Goal: Task Accomplishment & Management: Use online tool/utility

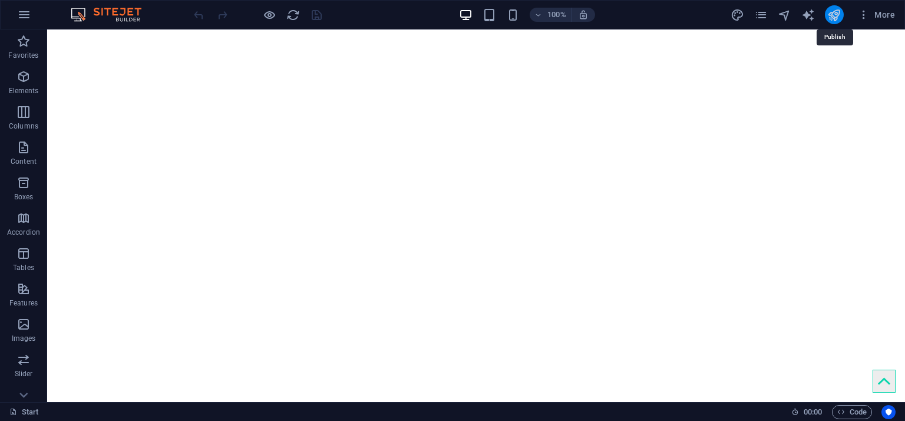
click at [833, 16] on icon "publish" at bounding box center [834, 15] width 14 height 14
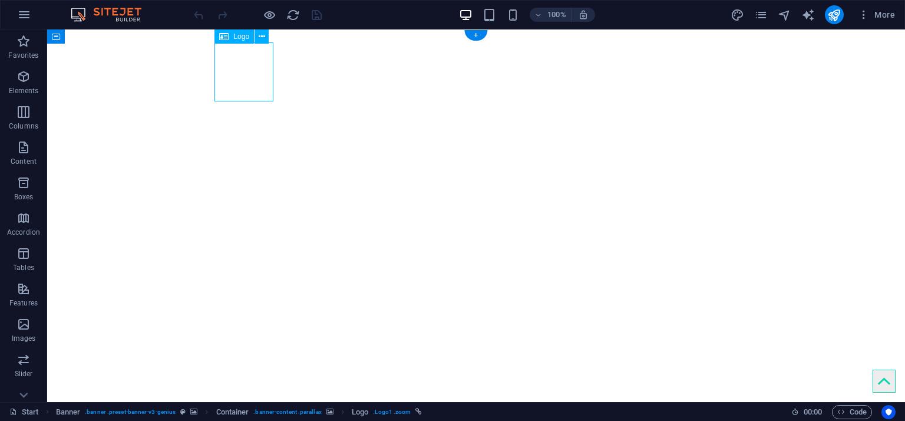
select select "px"
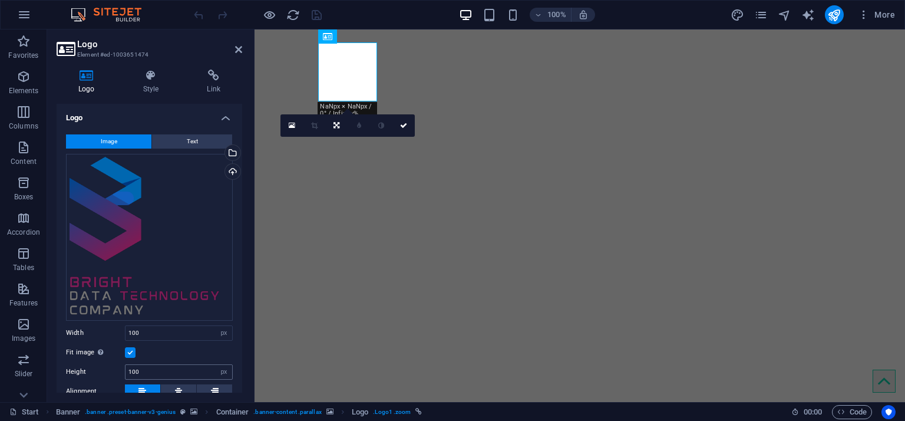
scroll to position [157, 0]
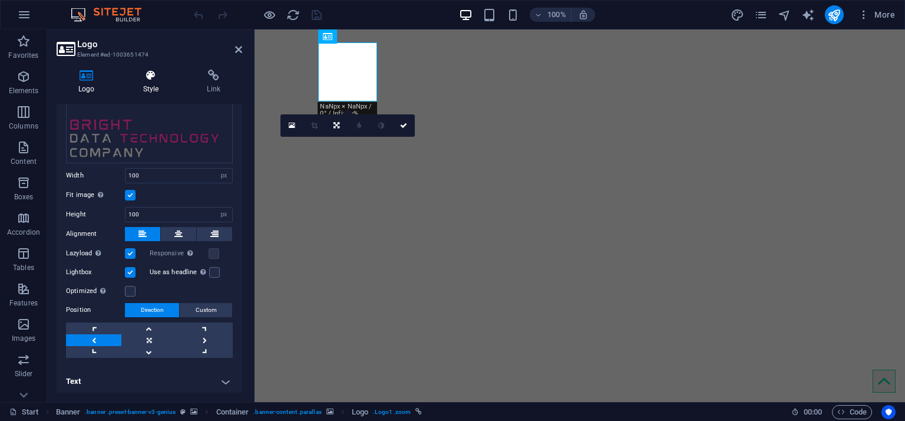
click at [146, 77] on icon at bounding box center [151, 76] width 60 height 12
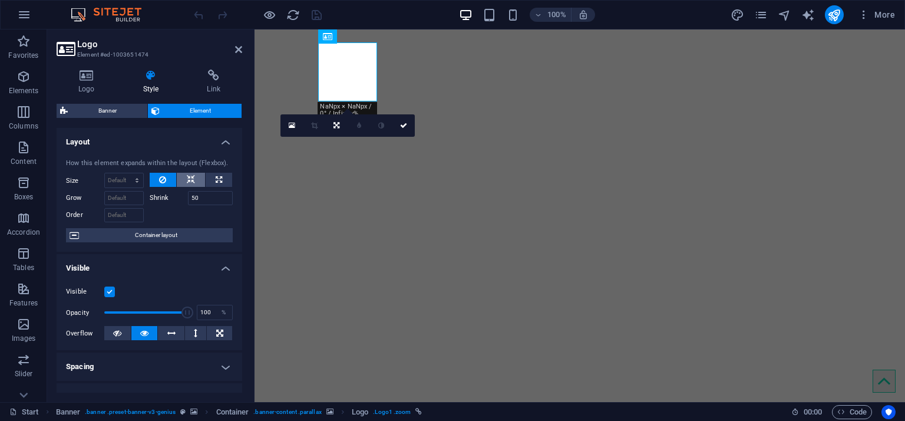
click at [193, 174] on icon at bounding box center [191, 180] width 8 height 14
click at [216, 179] on icon at bounding box center [219, 180] width 6 height 14
type input "100"
select select "%"
click at [170, 180] on button at bounding box center [163, 180] width 27 height 14
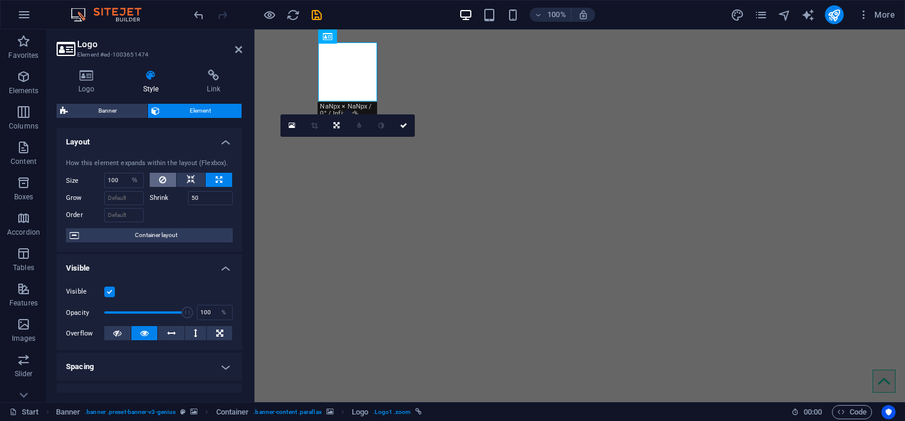
select select "DISABLED_OPTION_VALUE"
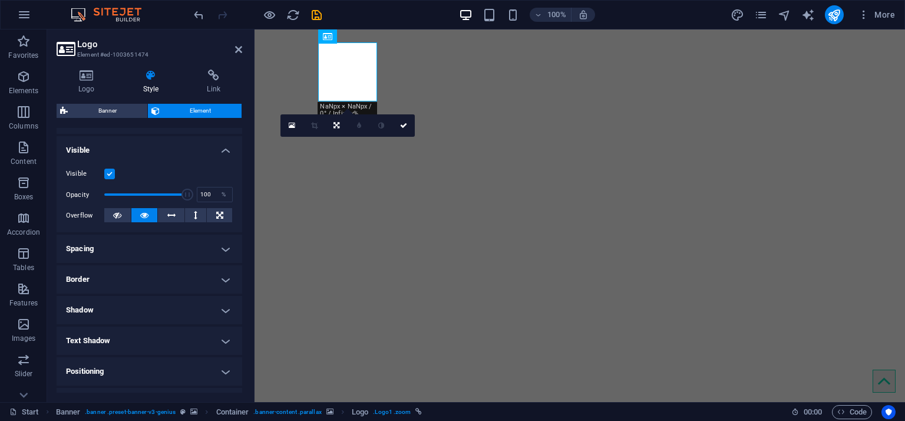
click at [161, 249] on h4 "Spacing" at bounding box center [150, 249] width 186 height 28
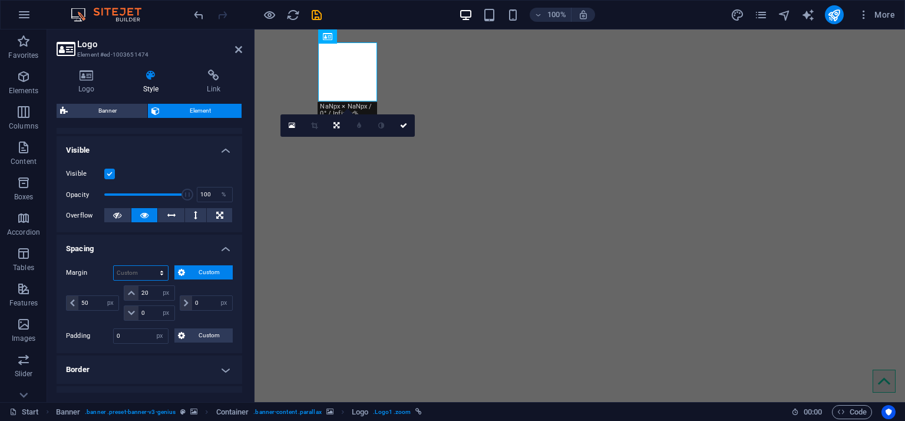
click at [149, 272] on select "Default auto px % rem vw vh Custom" at bounding box center [141, 273] width 54 height 14
select select "px"
click at [150, 266] on select "Default auto px % rem vw vh Custom" at bounding box center [141, 273] width 54 height 14
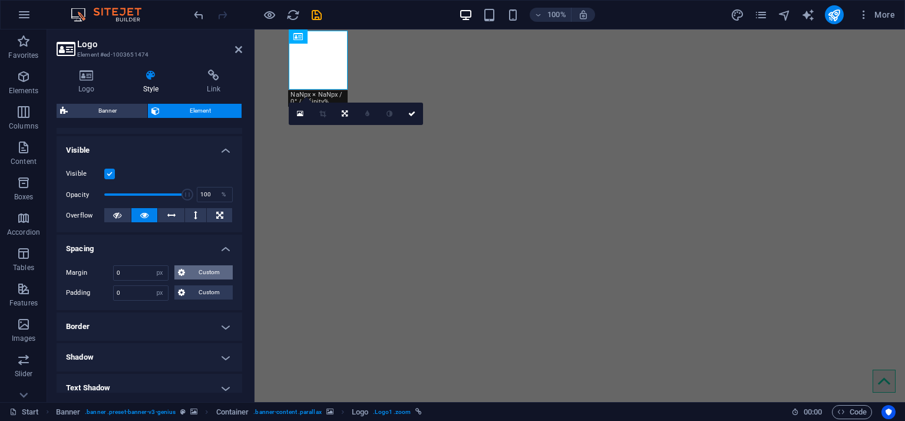
click at [198, 273] on span "Custom" at bounding box center [209, 272] width 41 height 14
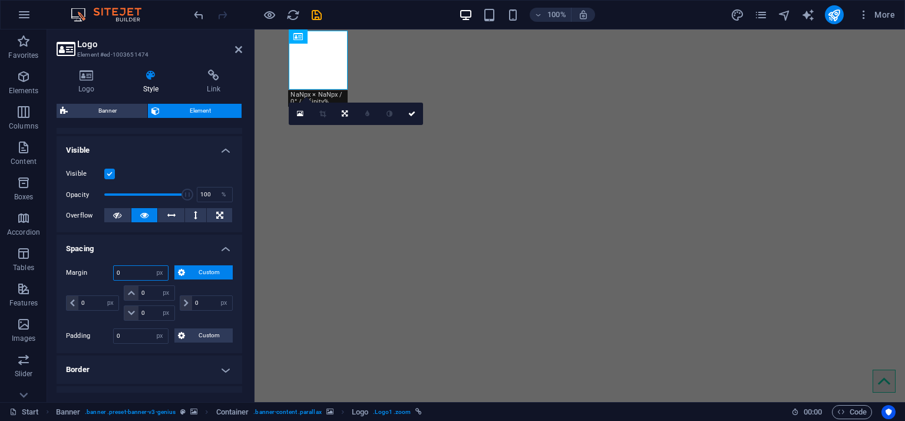
click at [127, 276] on input "0" at bounding box center [141, 273] width 54 height 14
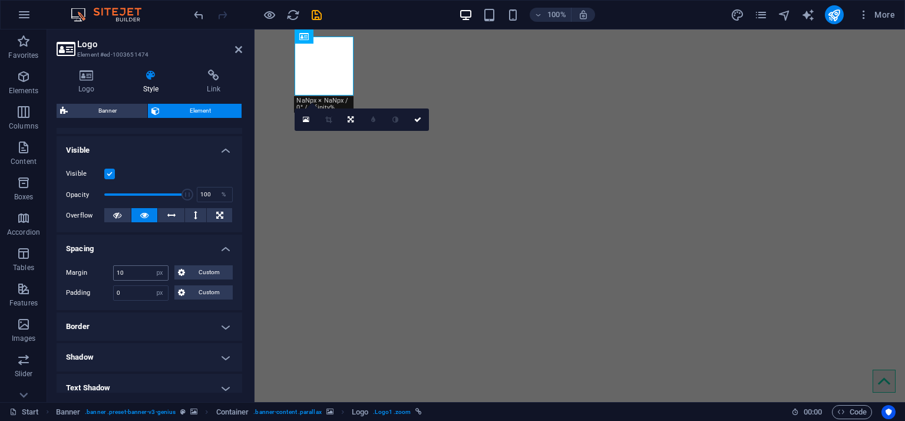
type input "0"
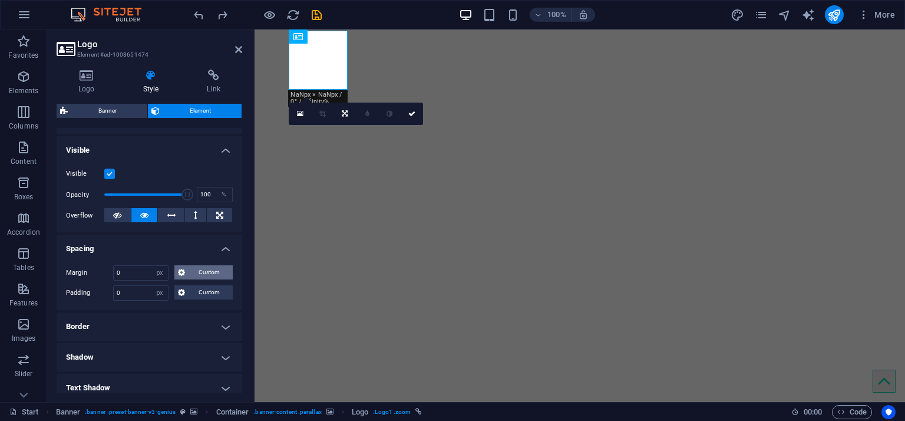
click at [202, 273] on span "Custom" at bounding box center [209, 272] width 41 height 14
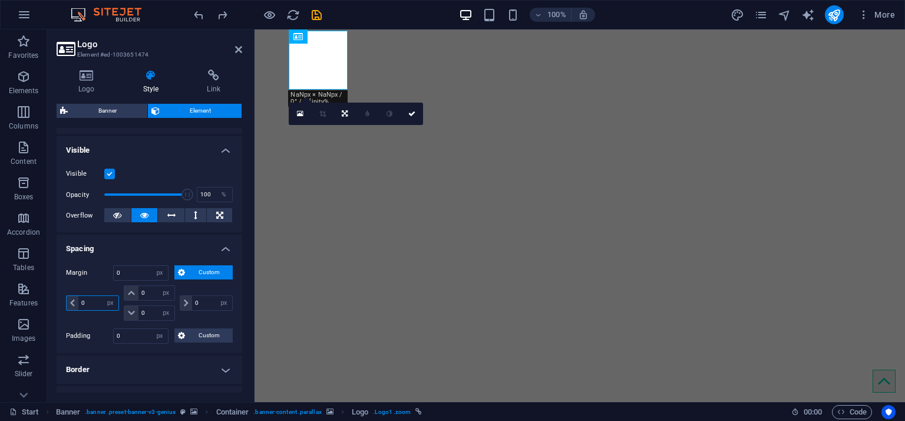
click at [90, 308] on input "0" at bounding box center [98, 303] width 40 height 14
type input "2"
select select "DISABLED_OPTION_VALUE"
type input "0"
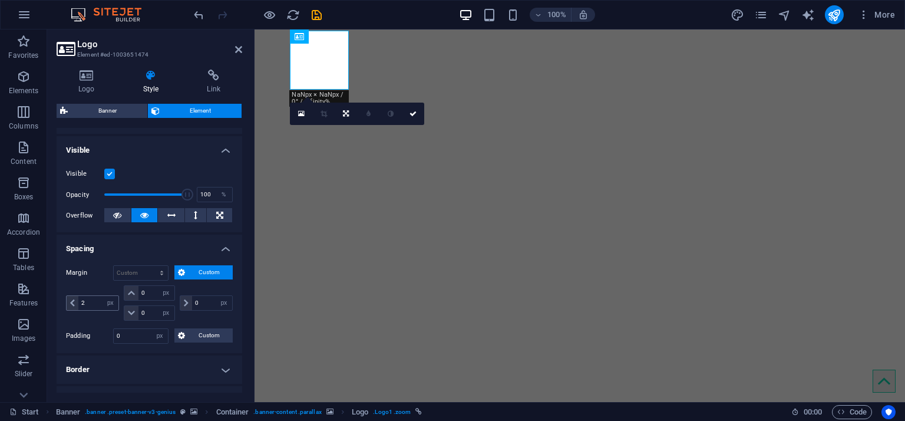
select select "px"
type input "0"
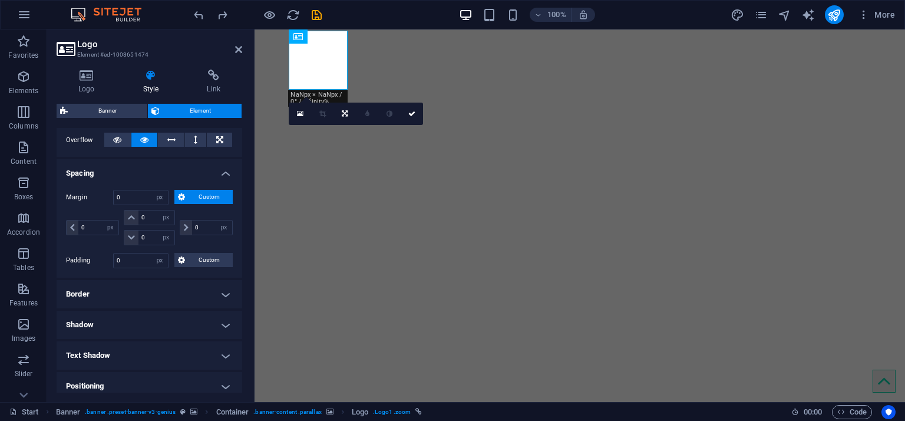
scroll to position [236, 0]
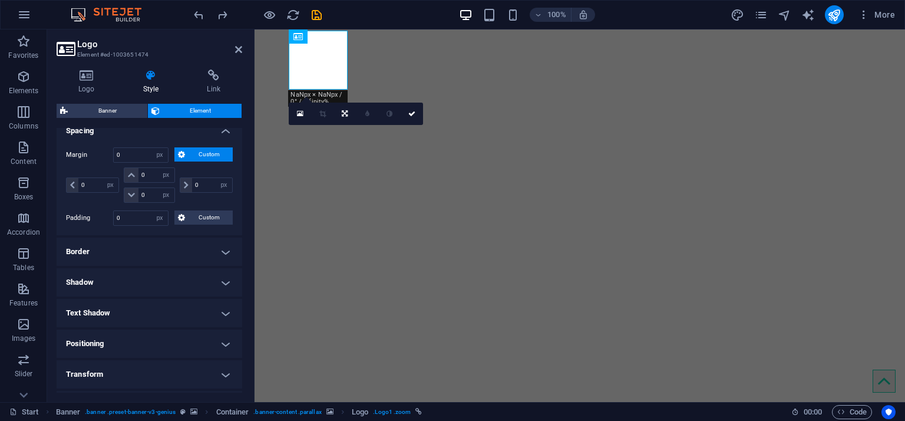
click at [195, 337] on h4 "Positioning" at bounding box center [150, 343] width 186 height 28
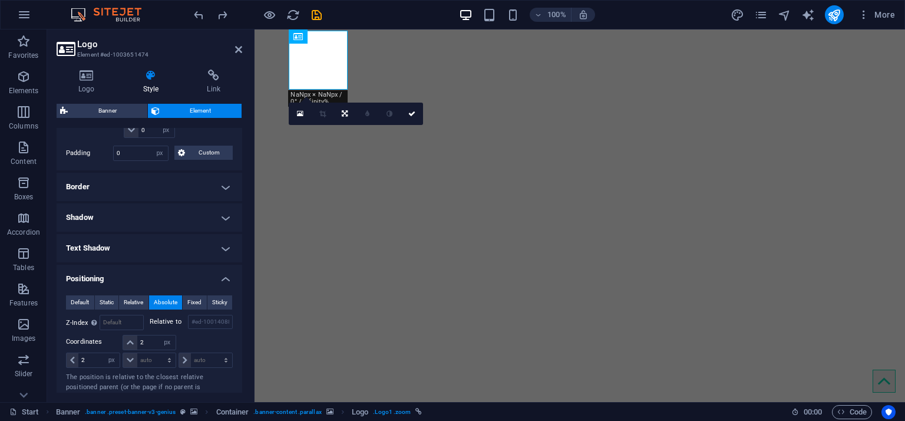
scroll to position [354, 0]
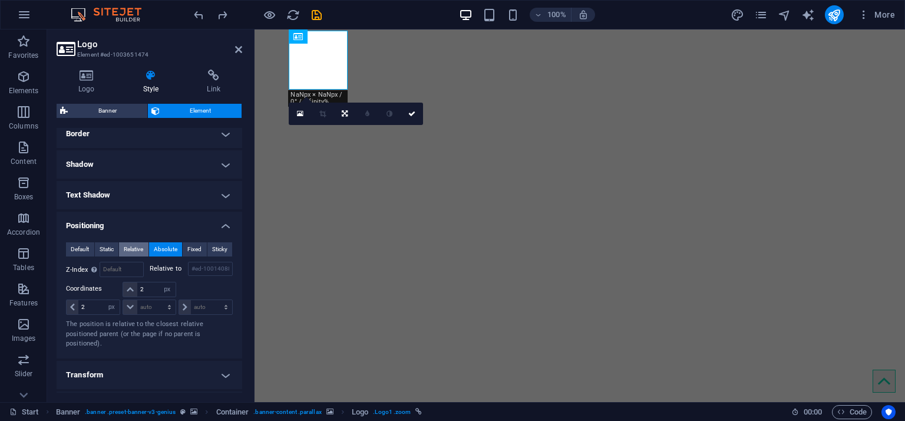
click at [134, 249] on span "Relative" at bounding box center [133, 249] width 19 height 14
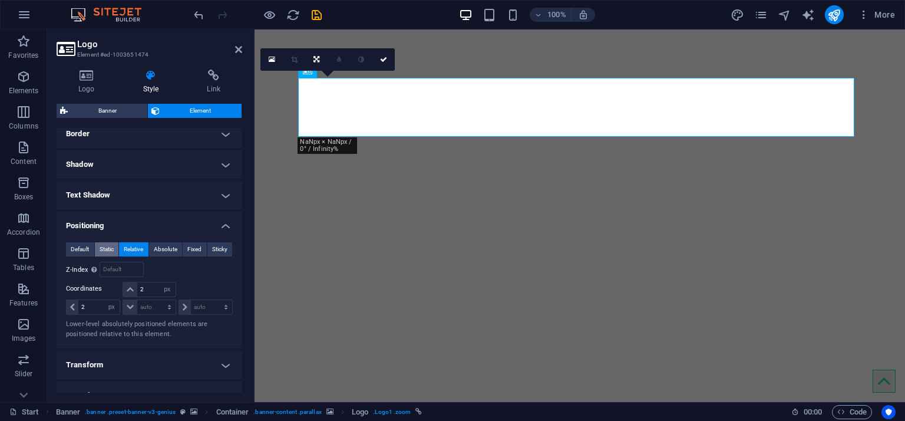
click at [112, 243] on span "Static" at bounding box center [107, 249] width 14 height 14
select select "DISABLED_OPTION_VALUE"
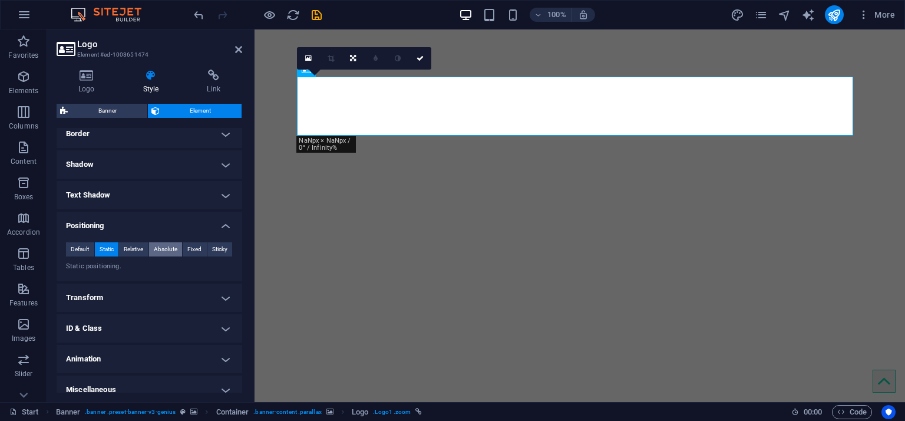
click at [165, 249] on span "Absolute" at bounding box center [166, 249] width 24 height 14
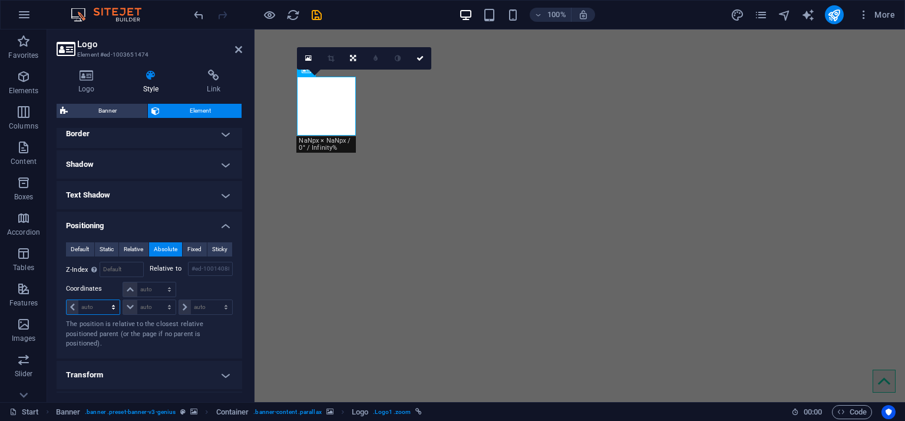
click at [104, 302] on select "auto px rem % em" at bounding box center [93, 307] width 53 height 14
select select "px"
click at [103, 300] on select "auto px rem % em" at bounding box center [93, 307] width 53 height 14
type input "1"
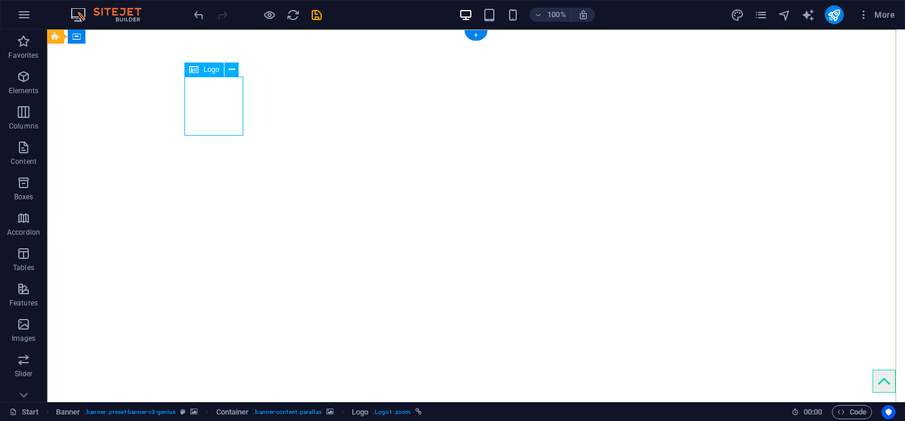
select select "px"
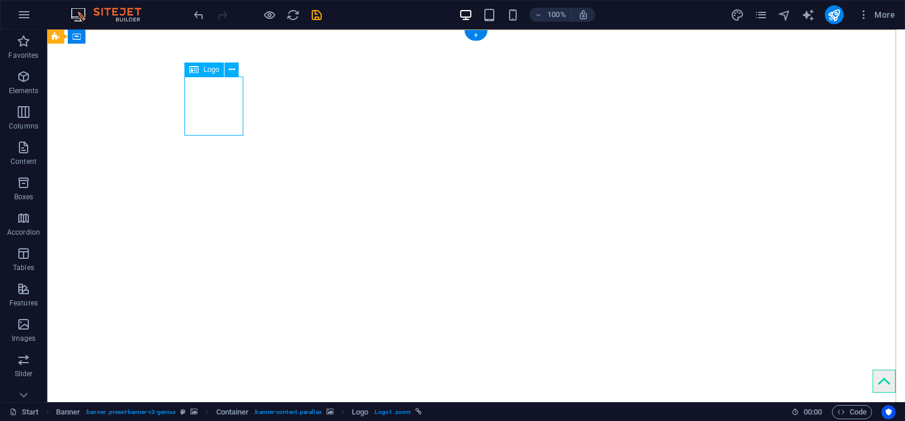
select select "px"
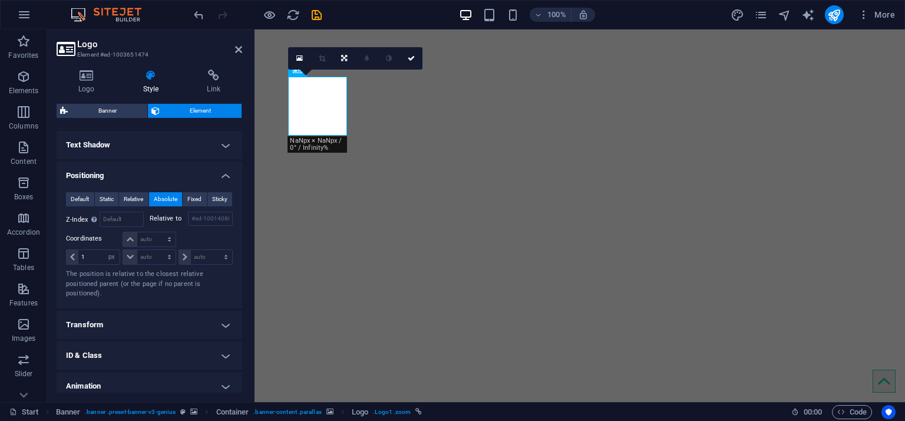
scroll to position [440, 0]
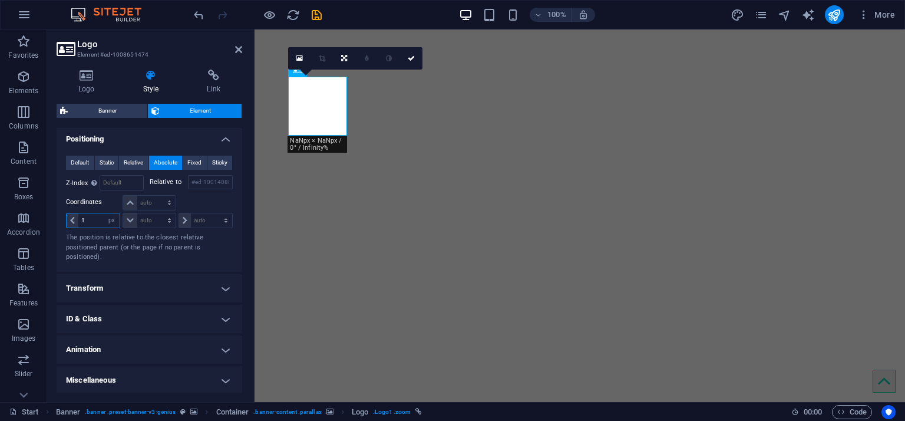
click at [94, 214] on input "1" at bounding box center [98, 220] width 41 height 14
type input "0"
click at [199, 220] on select "auto px rem % em" at bounding box center [205, 220] width 53 height 14
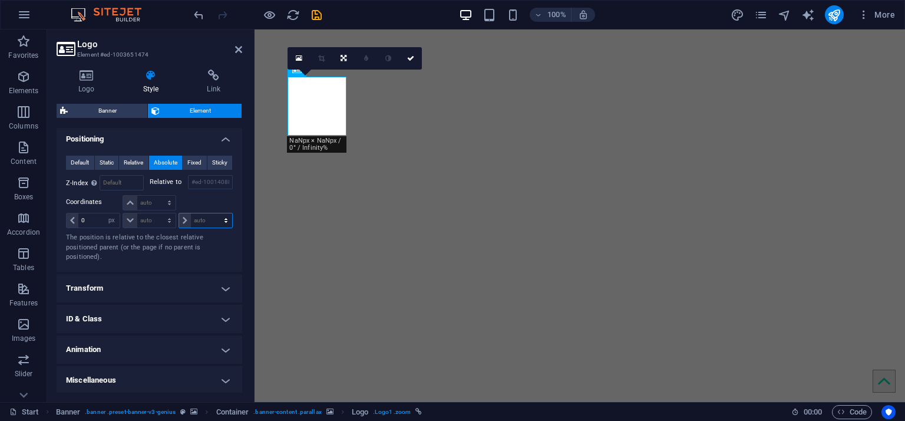
click at [199, 220] on select "auto px rem % em" at bounding box center [205, 220] width 53 height 14
select select "px"
click at [213, 213] on select "auto px rem % em" at bounding box center [205, 220] width 53 height 14
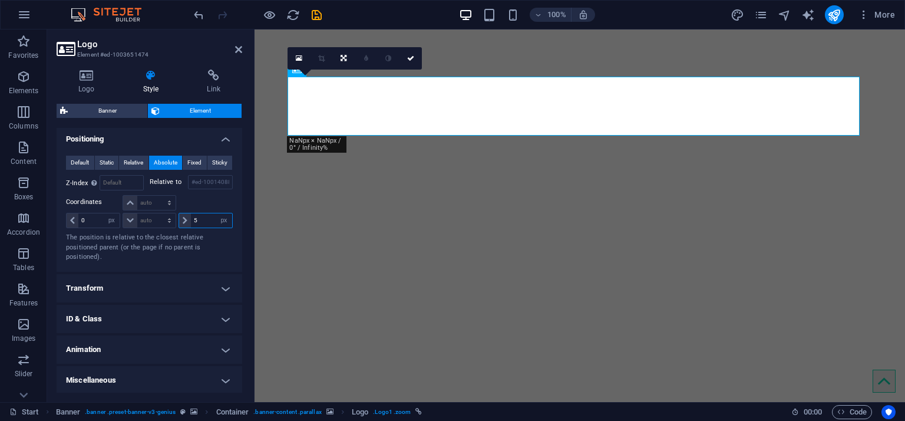
click at [203, 214] on input "5" at bounding box center [211, 220] width 41 height 14
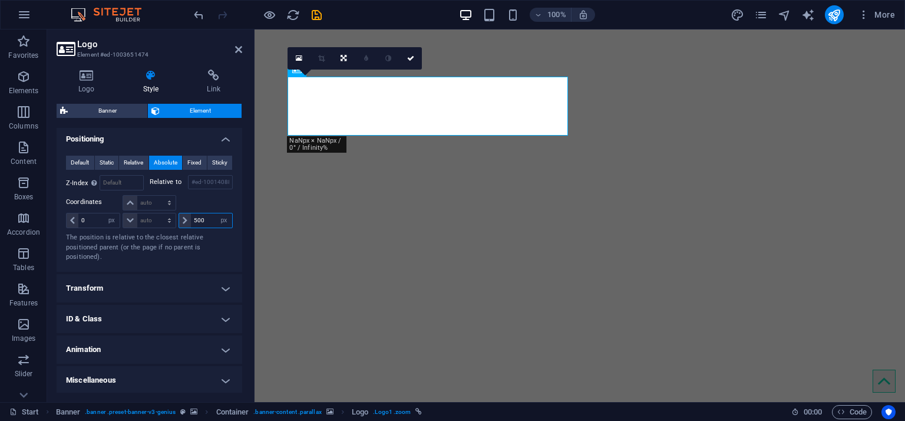
click at [203, 214] on input "500" at bounding box center [211, 220] width 41 height 14
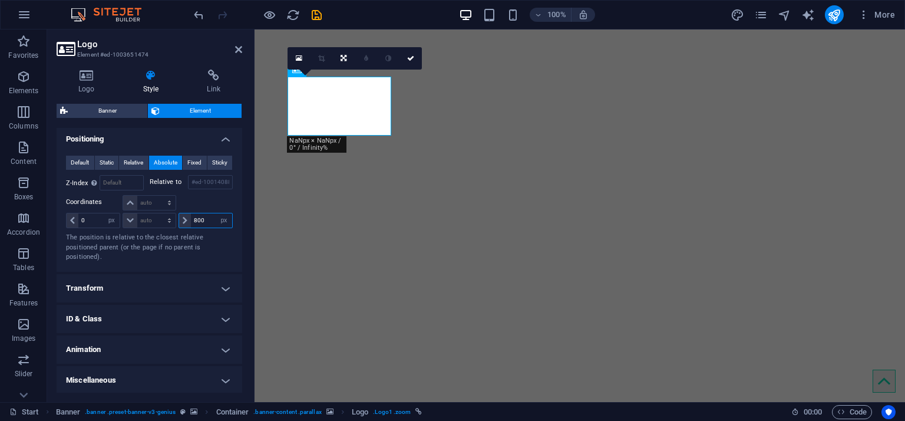
click at [203, 214] on input "800" at bounding box center [211, 220] width 41 height 14
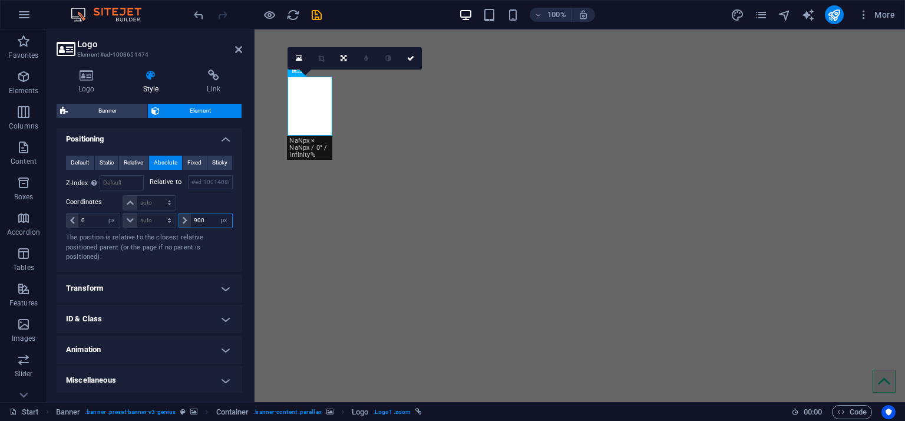
click at [207, 218] on input "900" at bounding box center [211, 220] width 41 height 14
click at [207, 219] on input "850" at bounding box center [211, 220] width 41 height 14
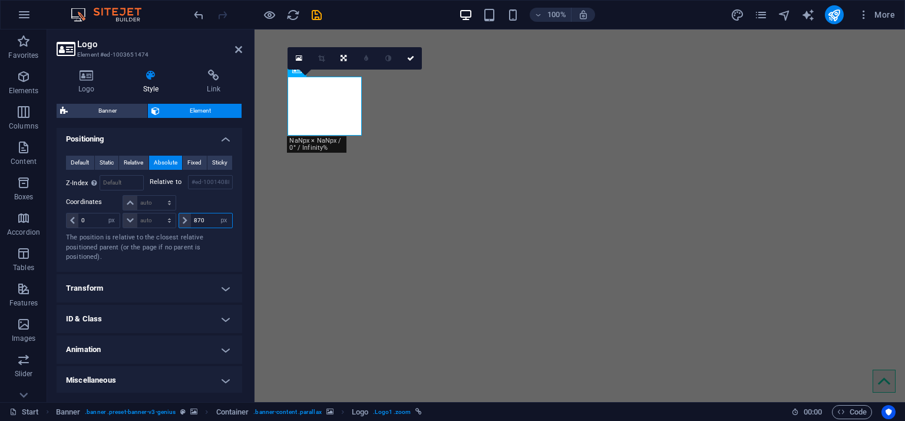
type input "870"
click at [221, 205] on div at bounding box center [204, 203] width 55 height 17
click at [167, 282] on h4 "Transform" at bounding box center [150, 288] width 186 height 28
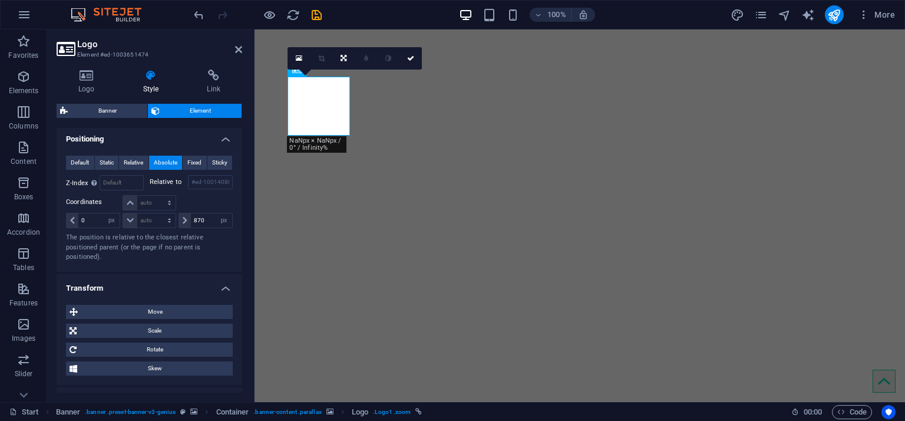
click at [167, 282] on h4 "Transform" at bounding box center [150, 284] width 186 height 21
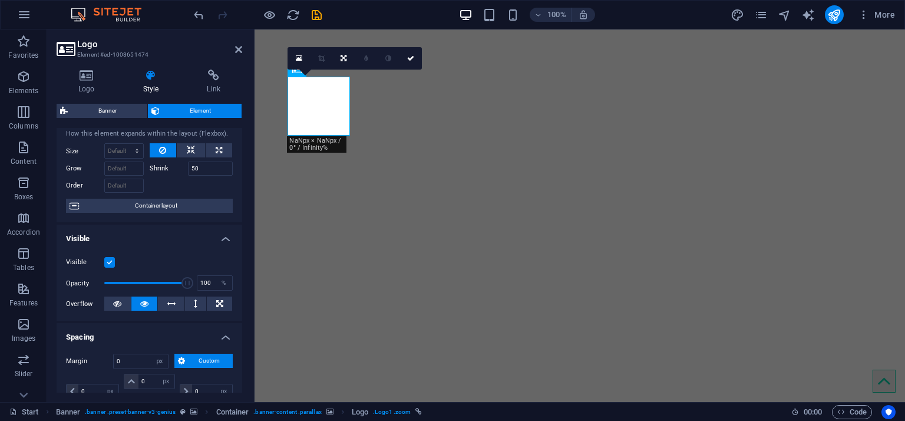
scroll to position [0, 0]
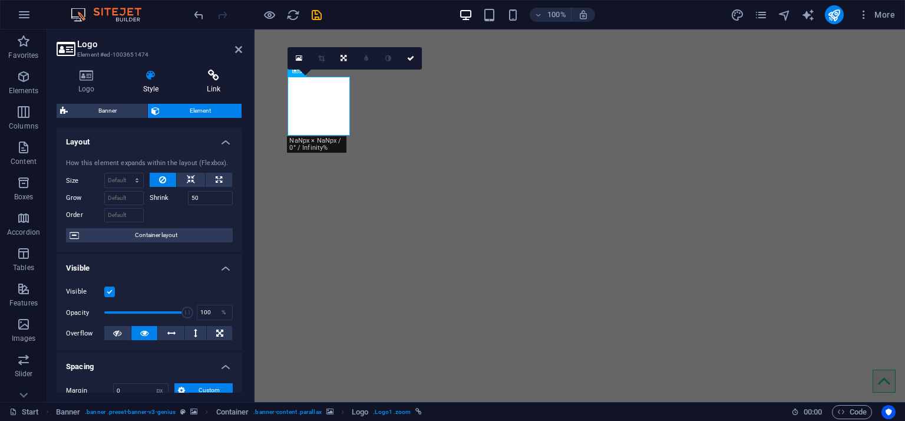
click at [224, 78] on icon at bounding box center [213, 76] width 57 height 12
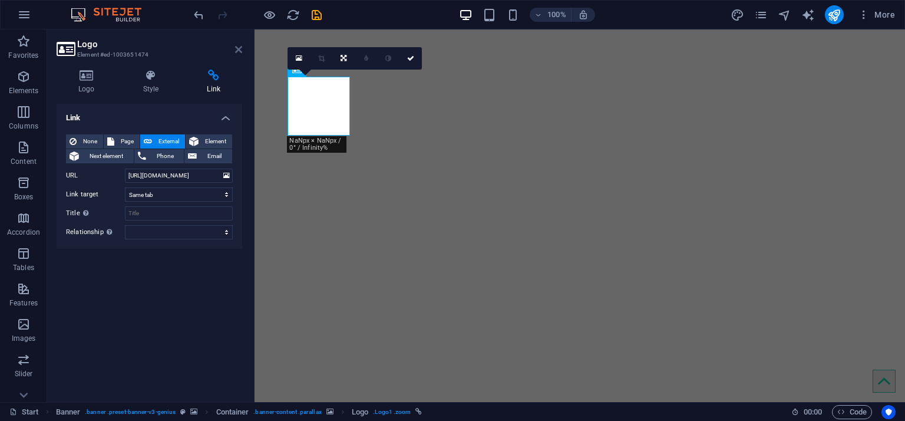
click at [242, 48] on icon at bounding box center [238, 49] width 7 height 9
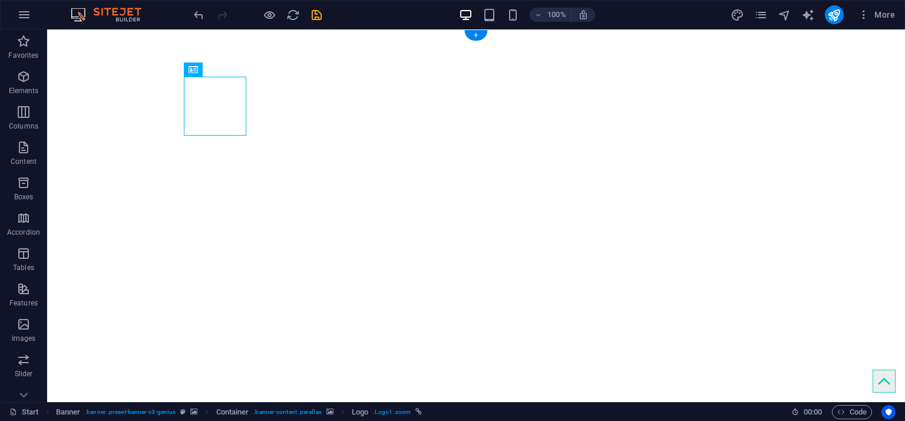
select select
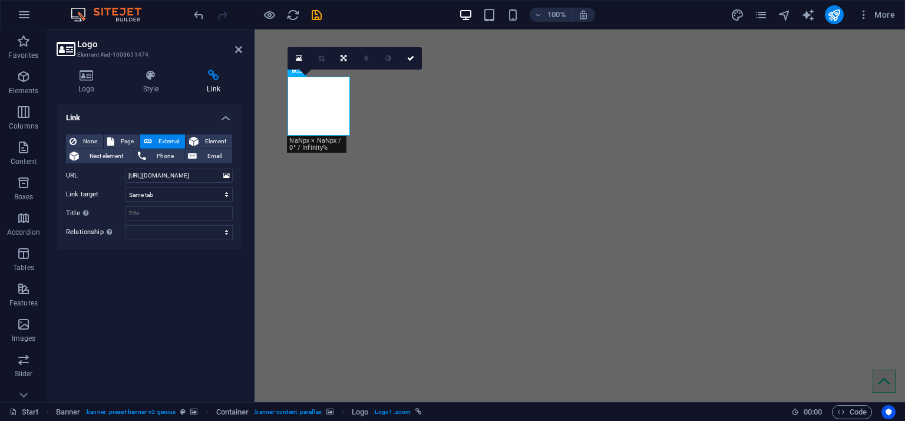
click at [160, 67] on div "Logo Style Link Logo Image Text Drag files here, click to choose files or selec…" at bounding box center [149, 231] width 205 height 342
click at [151, 82] on h4 "Style" at bounding box center [153, 82] width 64 height 25
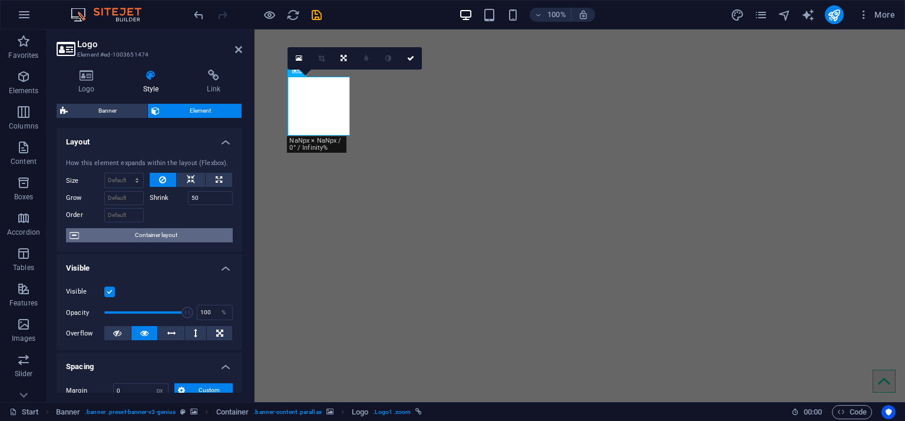
click at [170, 229] on span "Container layout" at bounding box center [156, 235] width 147 height 14
select select "px"
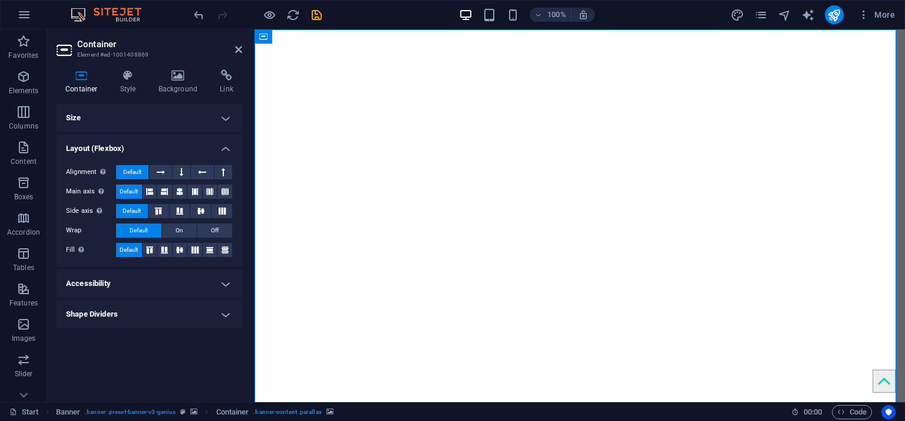
click at [200, 123] on h4 "Size" at bounding box center [150, 118] width 186 height 28
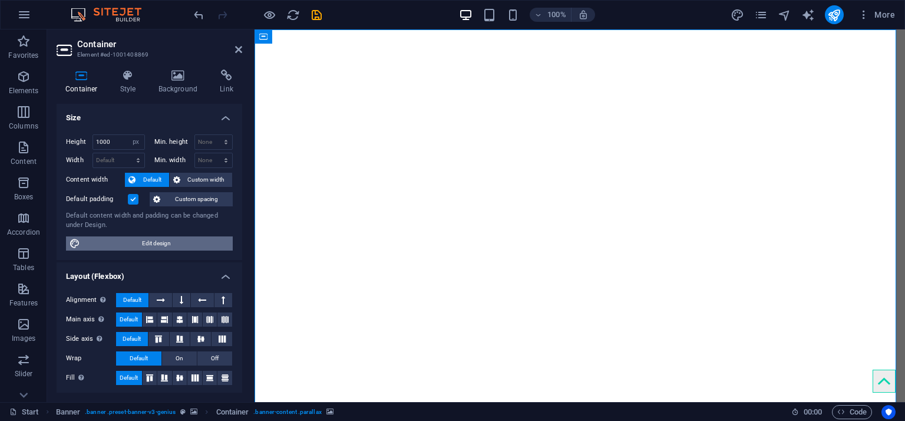
drag, startPoint x: 147, startPoint y: 245, endPoint x: 235, endPoint y: 244, distance: 87.8
click at [147, 245] on span "Edit design" at bounding box center [157, 243] width 146 height 14
select select "rem"
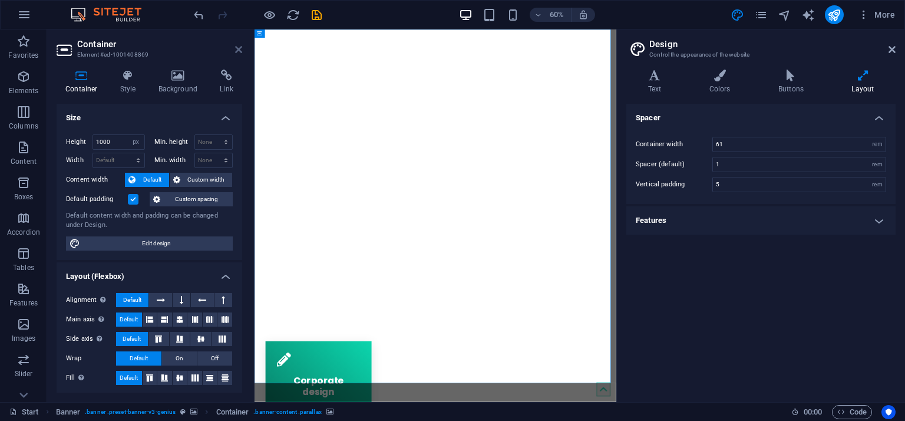
click at [238, 51] on icon at bounding box center [238, 49] width 7 height 9
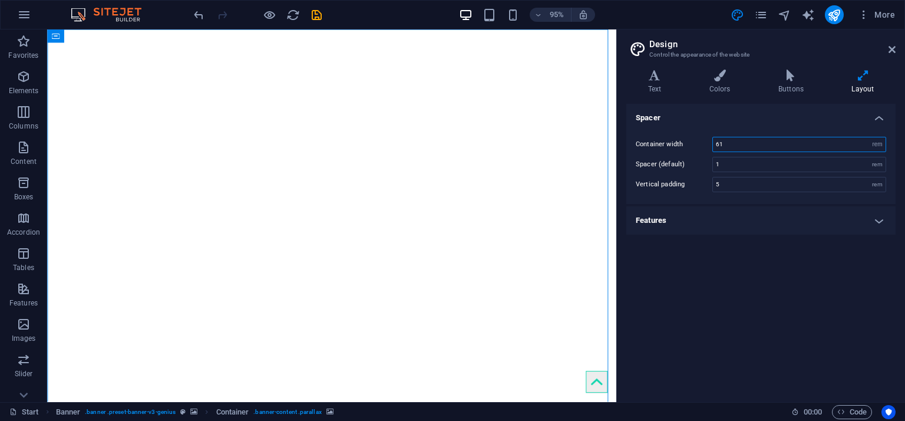
click at [721, 144] on input "61" at bounding box center [799, 144] width 173 height 14
click at [753, 149] on input "100" at bounding box center [799, 144] width 173 height 14
click at [753, 148] on input "1000" at bounding box center [799, 144] width 173 height 14
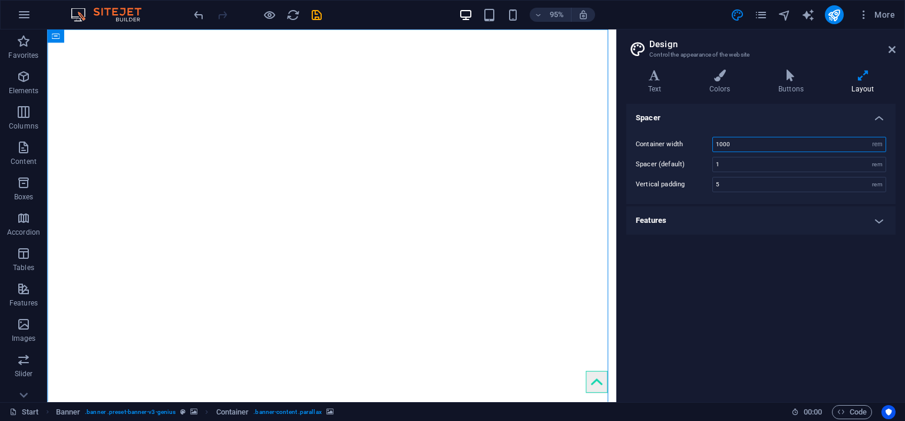
click at [753, 148] on input "1000" at bounding box center [799, 144] width 173 height 14
click at [753, 148] on input "900" at bounding box center [799, 144] width 173 height 14
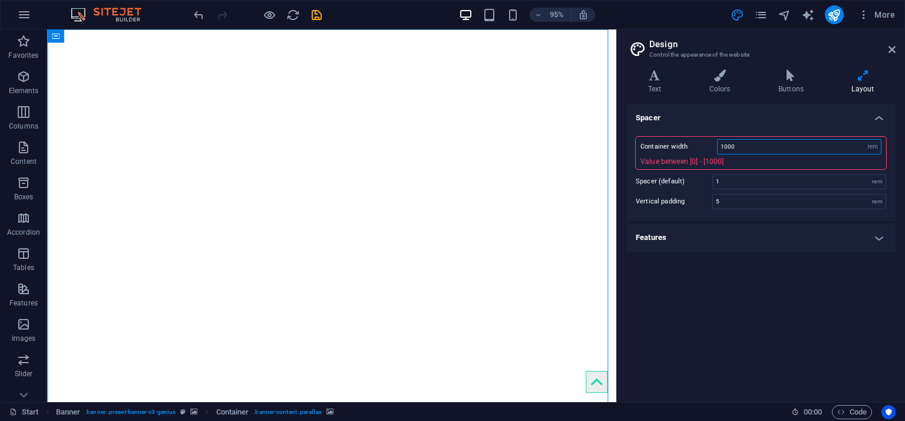
click at [753, 148] on input "1000" at bounding box center [799, 147] width 163 height 14
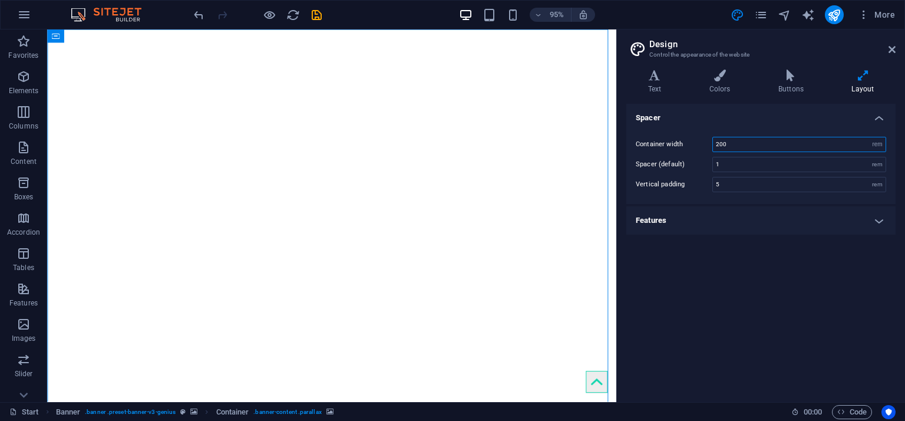
click at [753, 149] on input "200" at bounding box center [799, 144] width 173 height 14
click at [753, 148] on input "50" at bounding box center [799, 144] width 173 height 14
type input "1"
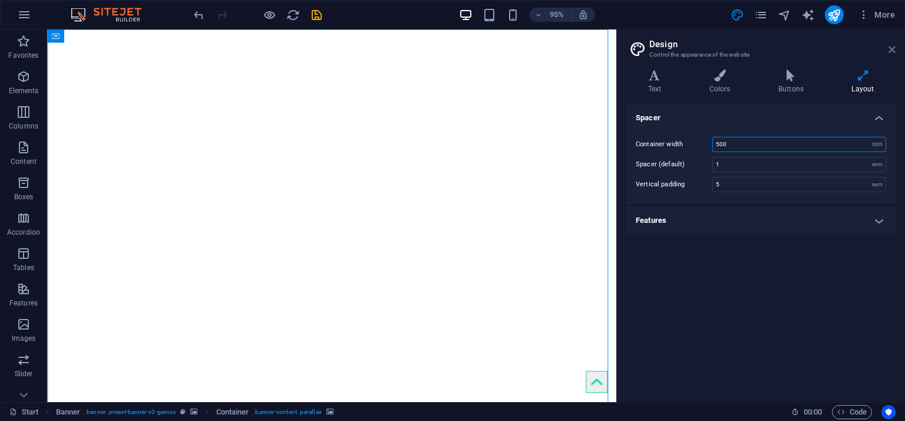
type input "500"
click at [892, 45] on icon at bounding box center [892, 49] width 7 height 9
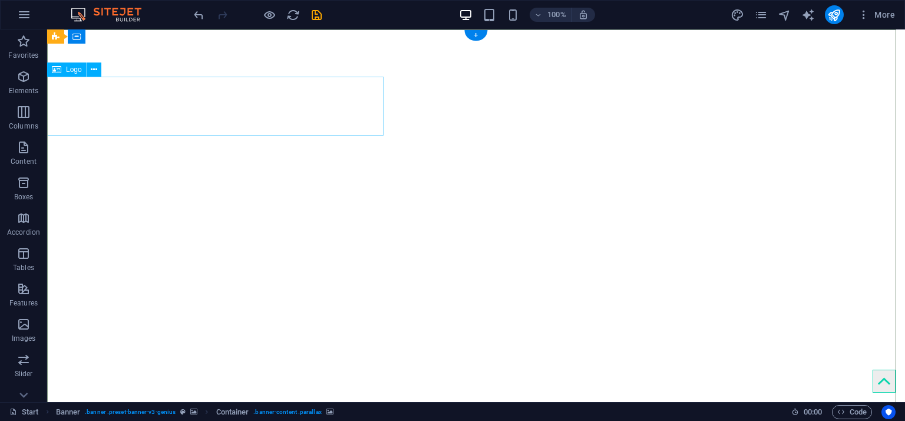
select select "px"
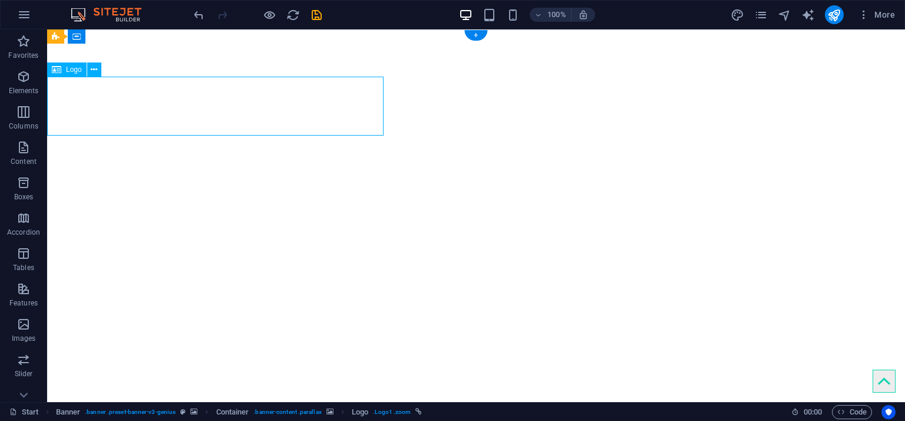
select select "px"
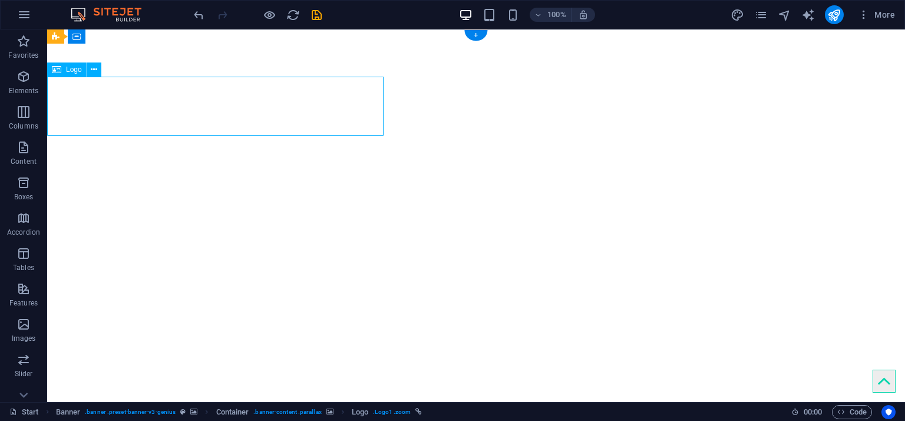
select select "px"
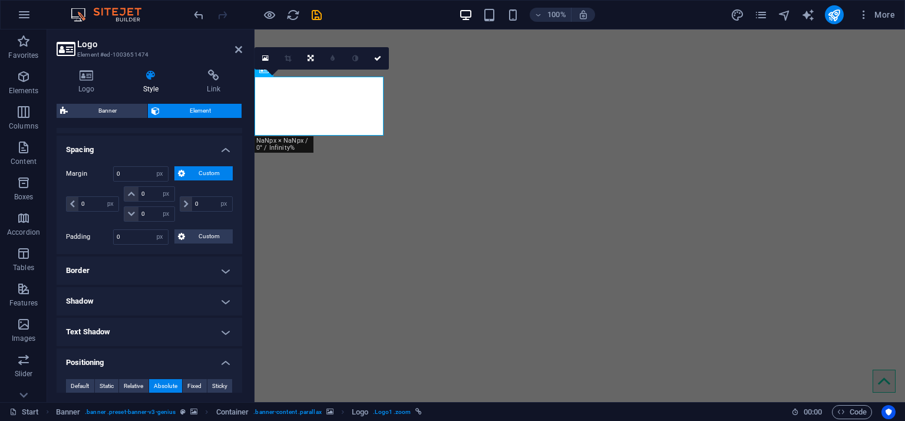
scroll to position [295, 0]
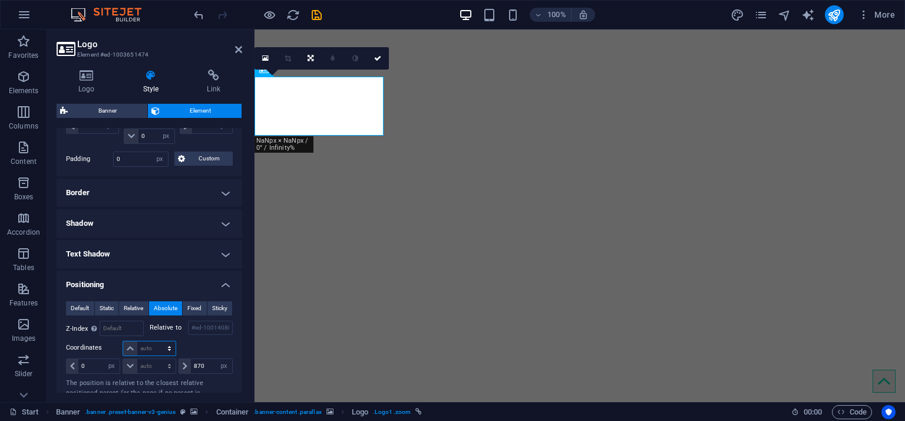
click at [151, 346] on select "auto px rem % em" at bounding box center [149, 348] width 52 height 14
select select "px"
click at [157, 341] on select "auto px rem % em" at bounding box center [149, 348] width 52 height 14
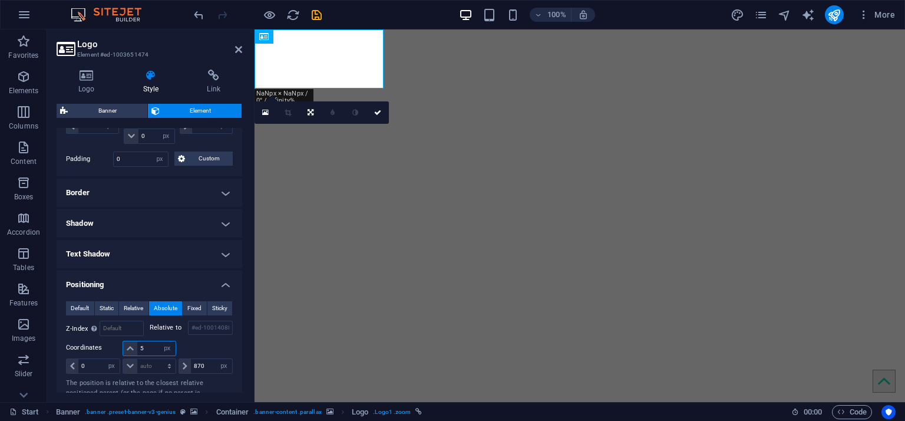
type input "5"
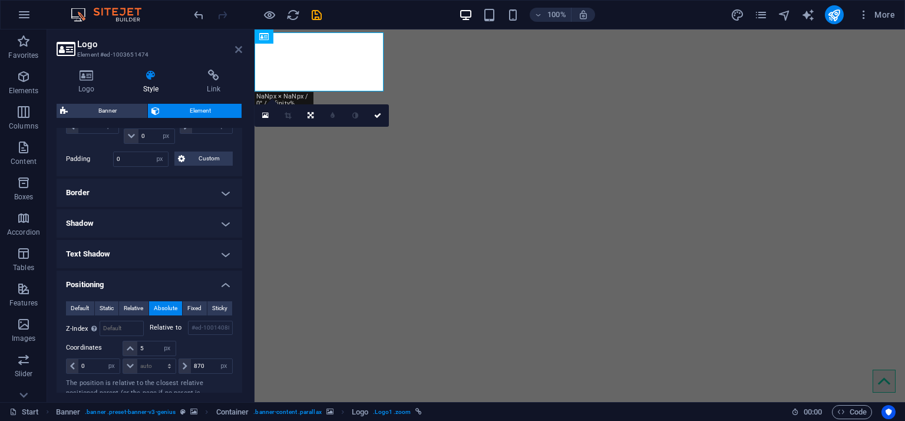
click at [240, 52] on icon at bounding box center [238, 49] width 7 height 9
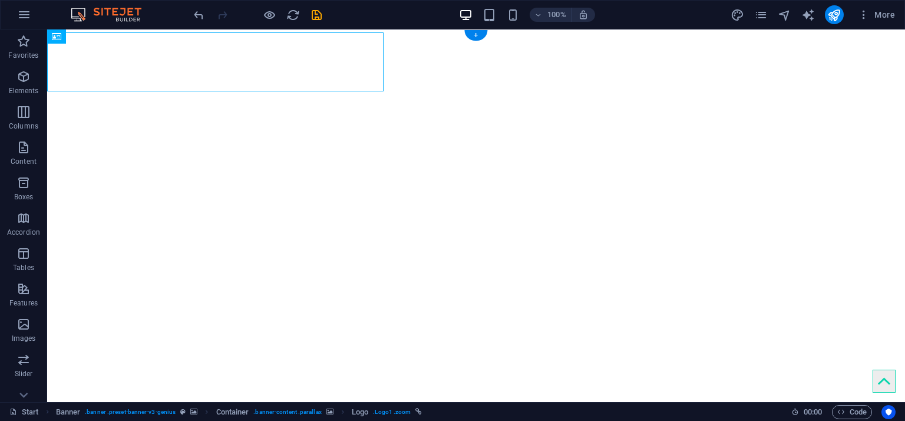
select select "px"
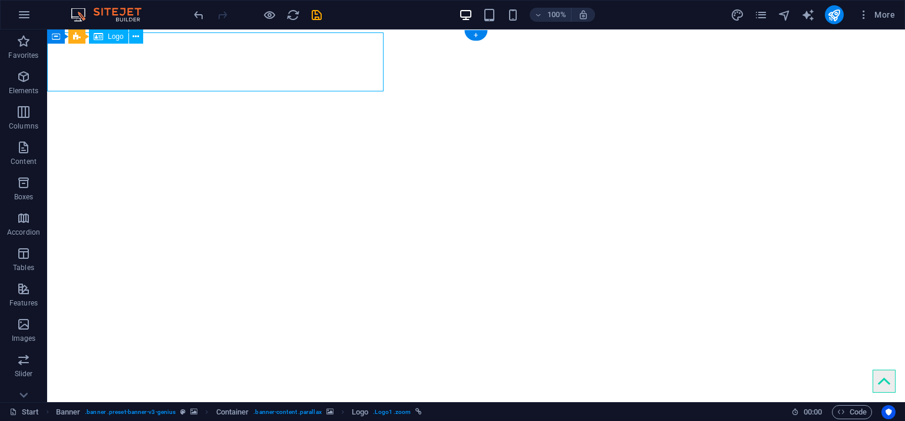
select select "px"
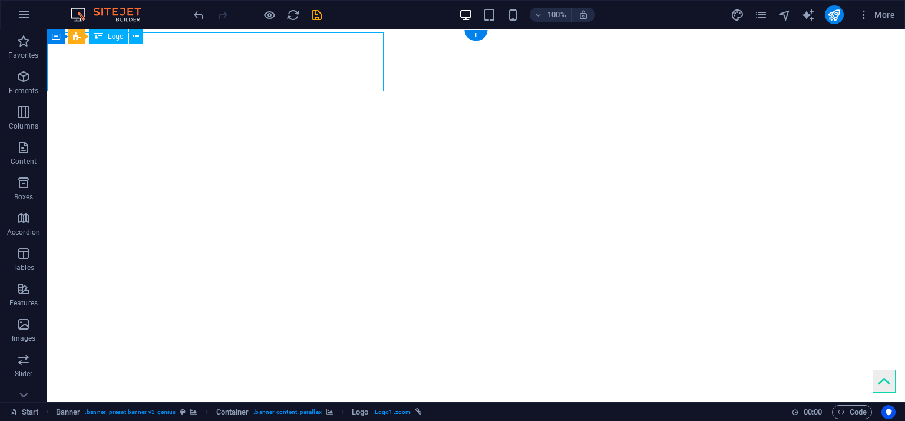
select select "px"
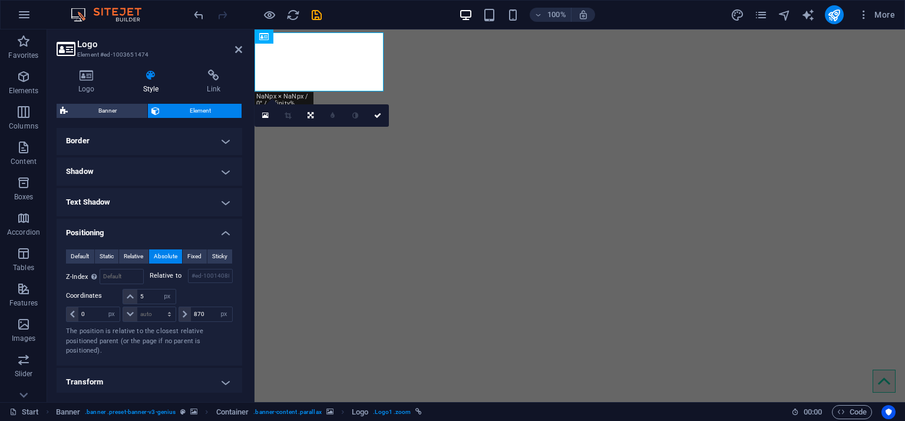
scroll to position [354, 0]
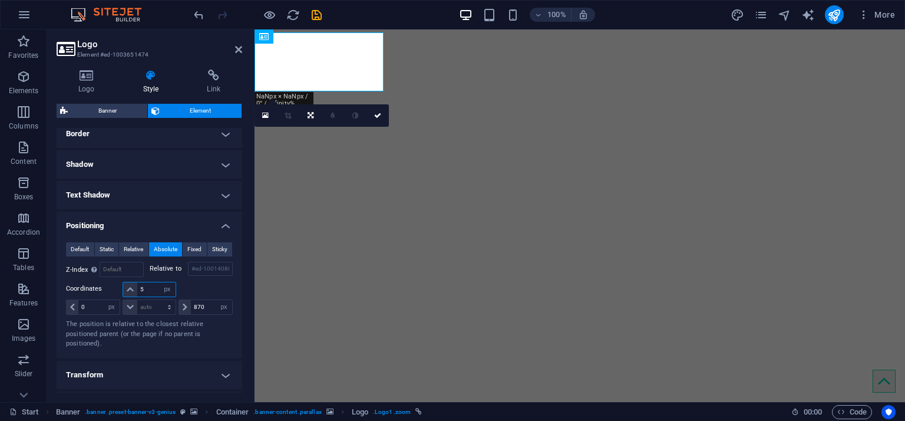
click at [144, 288] on input "5" at bounding box center [156, 289] width 38 height 14
type input "20"
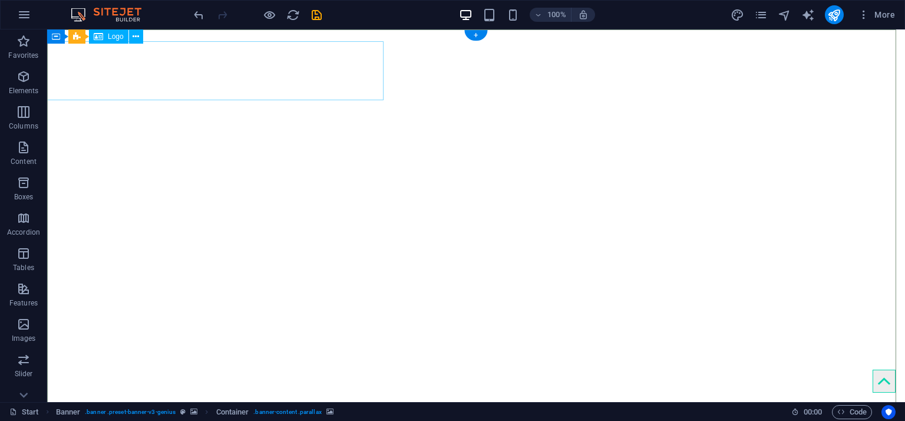
select select "px"
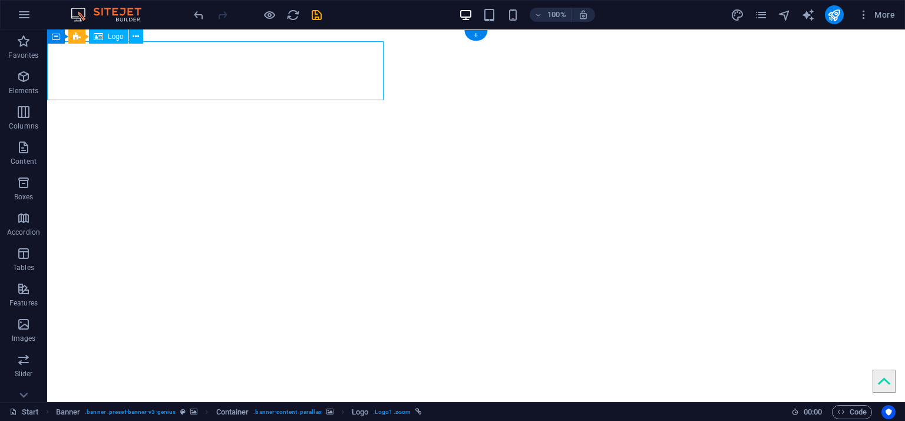
select select "px"
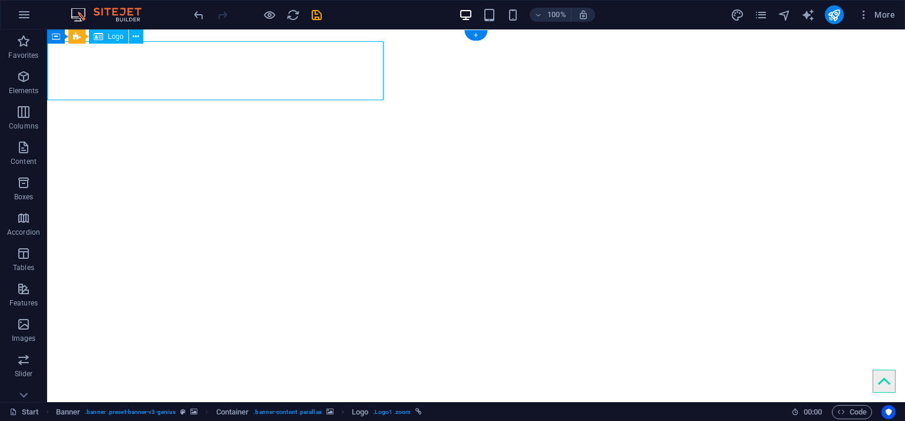
select select "px"
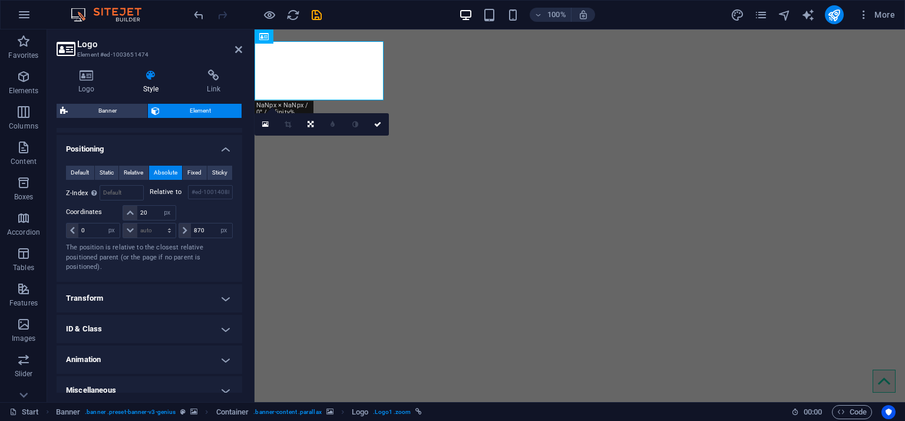
scroll to position [440, 0]
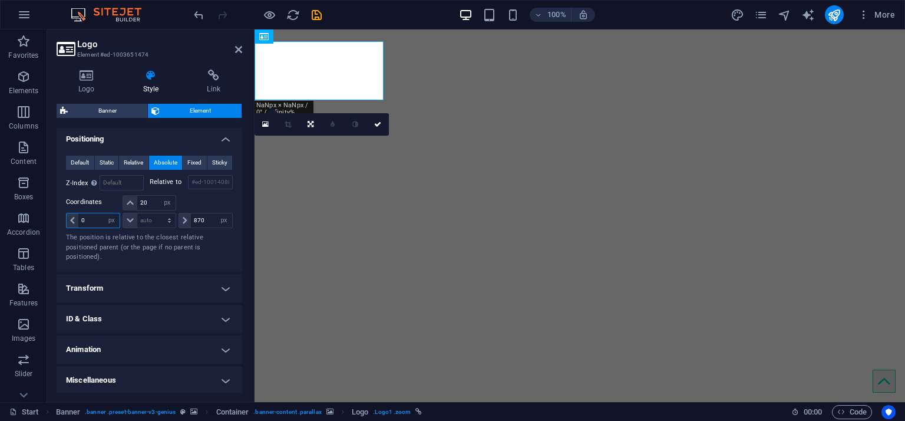
click at [87, 223] on input "0" at bounding box center [98, 220] width 41 height 14
type input "20"
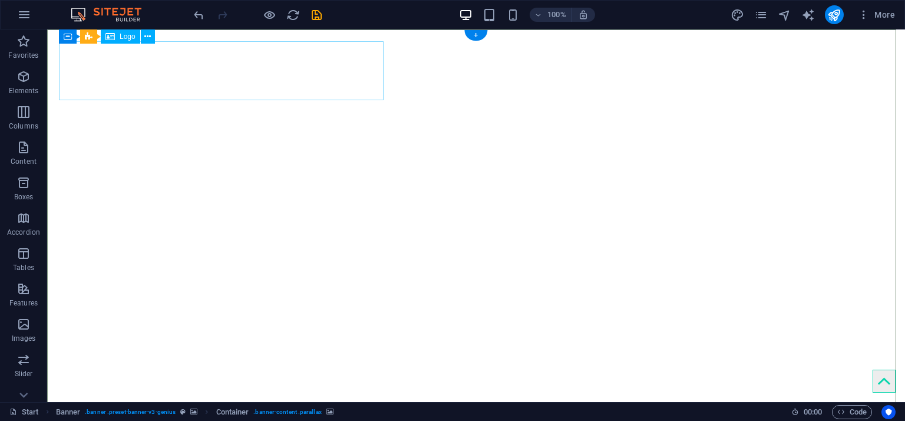
select select "px"
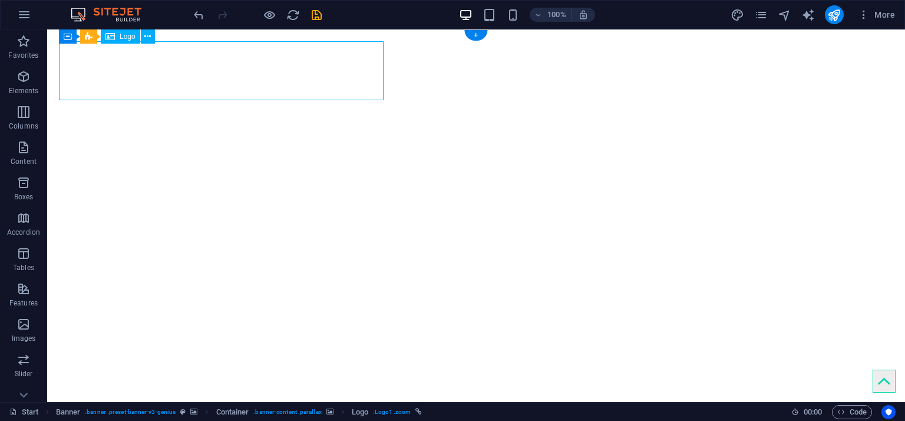
select select "px"
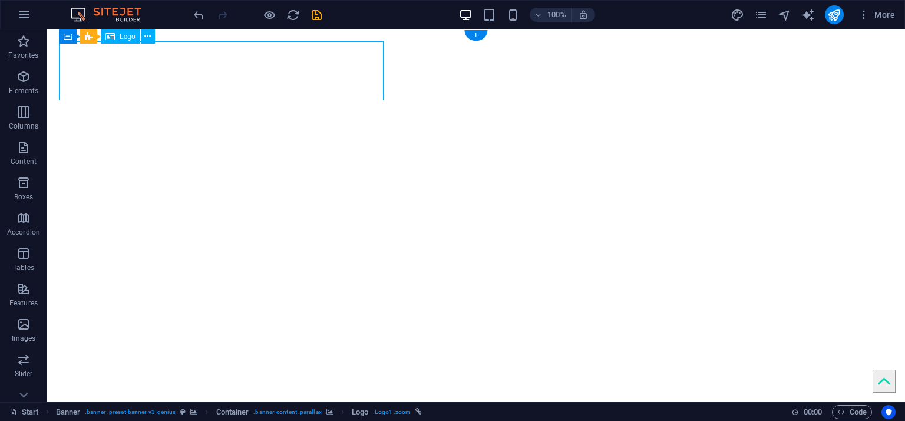
select select "px"
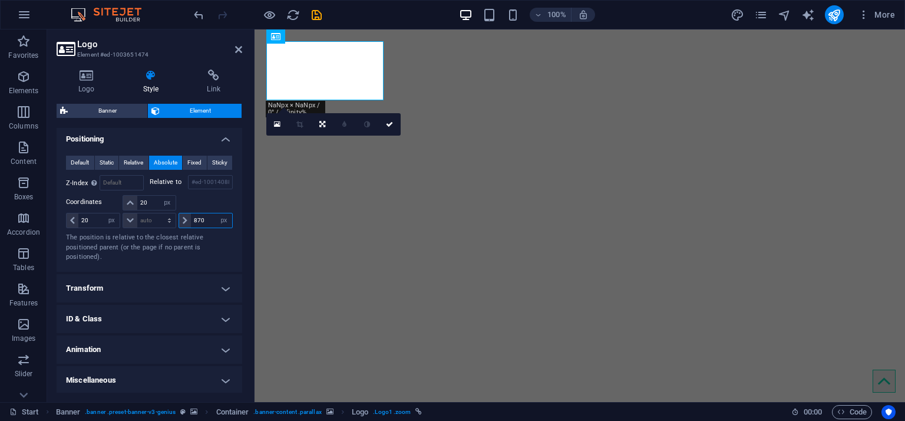
click at [200, 213] on input "870" at bounding box center [211, 220] width 41 height 14
click at [200, 214] on input "900" at bounding box center [211, 220] width 41 height 14
type input "950"
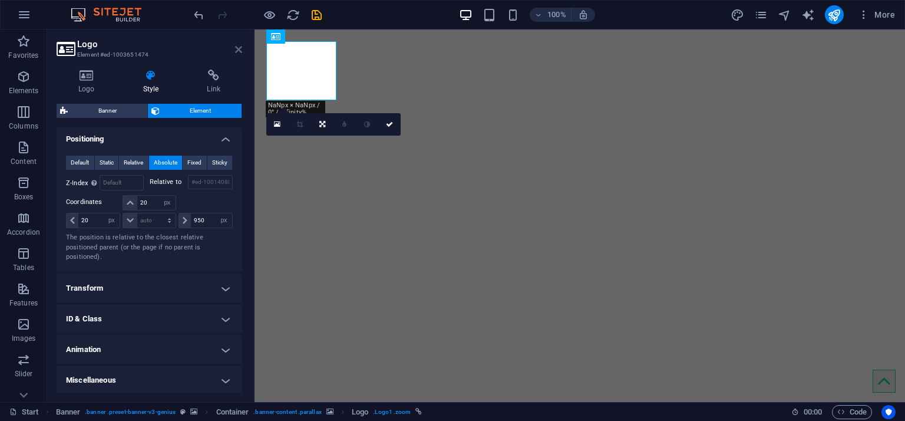
click at [239, 47] on icon at bounding box center [238, 49] width 7 height 9
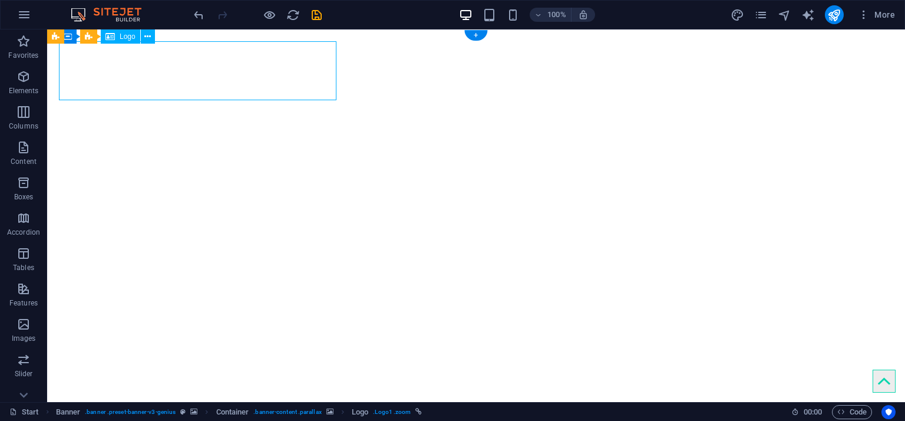
select select "px"
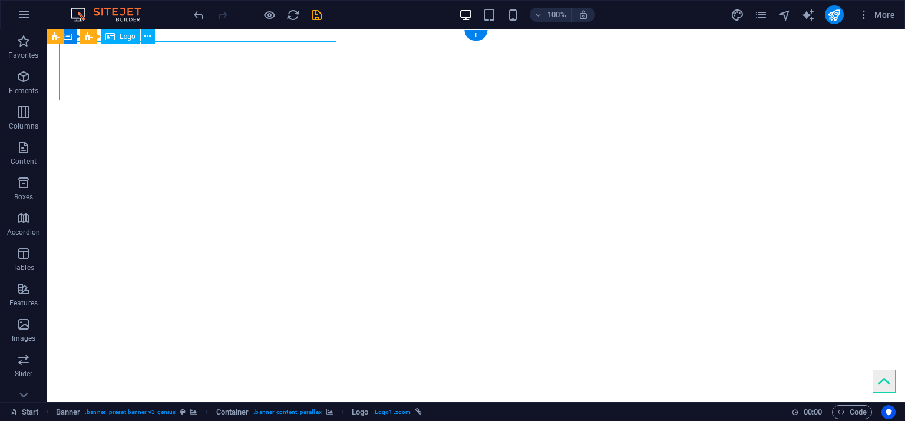
select select "px"
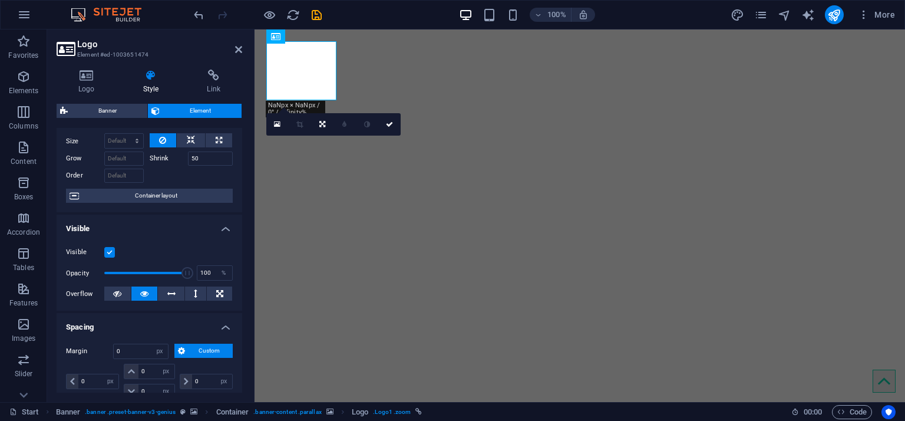
scroll to position [59, 0]
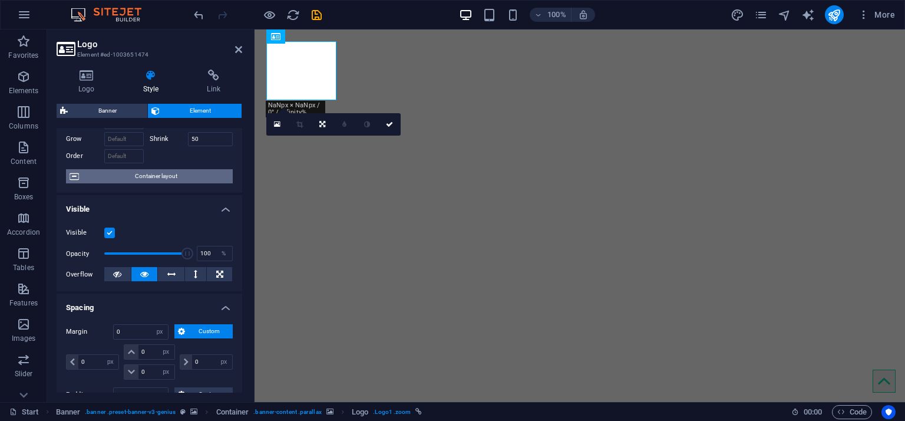
click at [149, 170] on span "Container layout" at bounding box center [156, 176] width 147 height 14
select select "px"
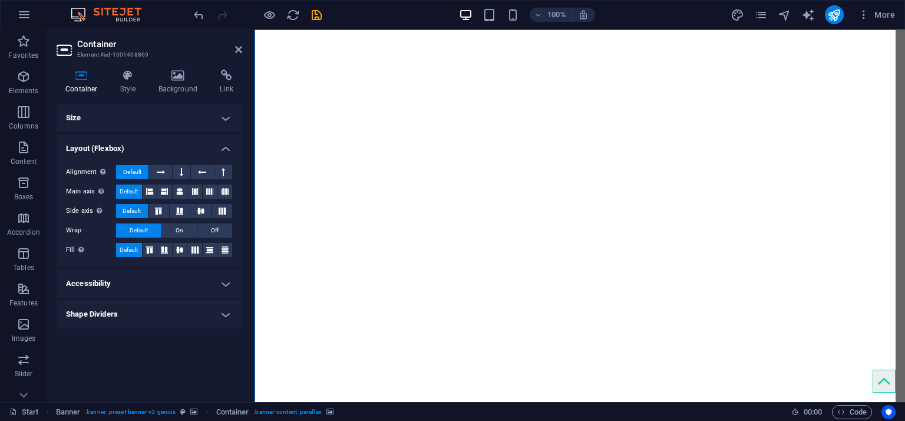
click at [192, 116] on h4 "Size" at bounding box center [150, 118] width 186 height 28
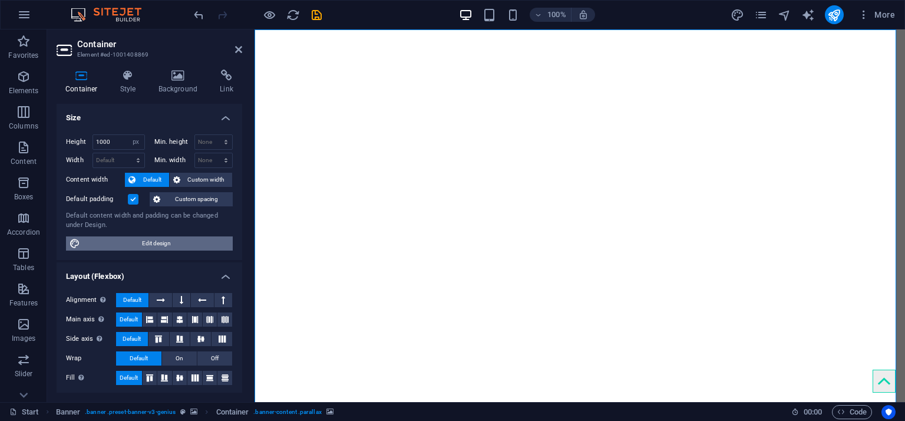
click at [146, 240] on span "Edit design" at bounding box center [157, 243] width 146 height 14
select select "rem"
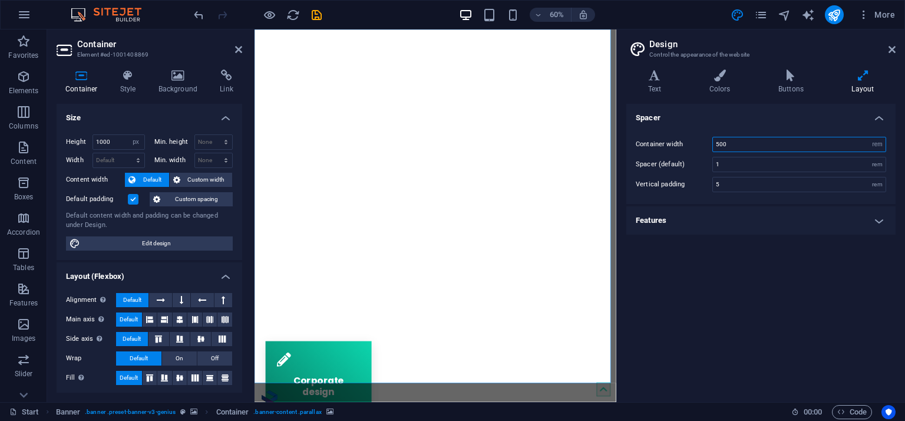
click at [724, 146] on input "500" at bounding box center [799, 144] width 173 height 14
click at [724, 146] on input "400" at bounding box center [799, 144] width 173 height 14
click at [724, 146] on input "300" at bounding box center [799, 144] width 173 height 14
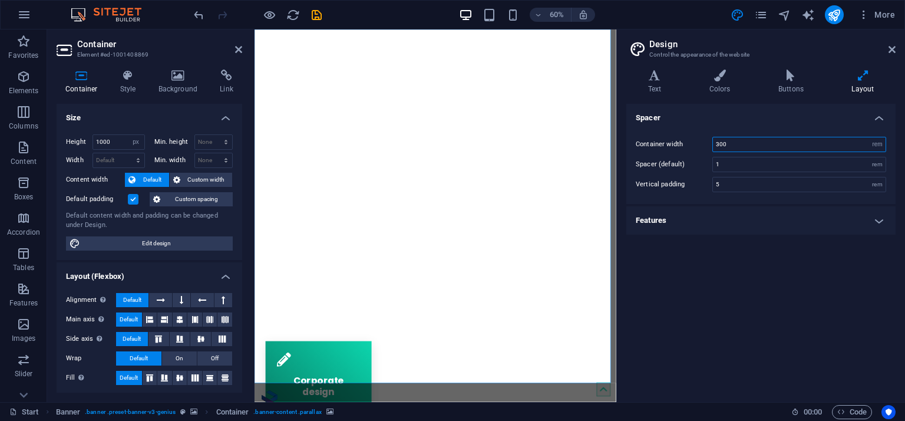
click at [724, 146] on input "300" at bounding box center [799, 144] width 173 height 14
click at [724, 146] on input "200" at bounding box center [799, 144] width 173 height 14
click at [724, 146] on input "100" at bounding box center [799, 144] width 173 height 14
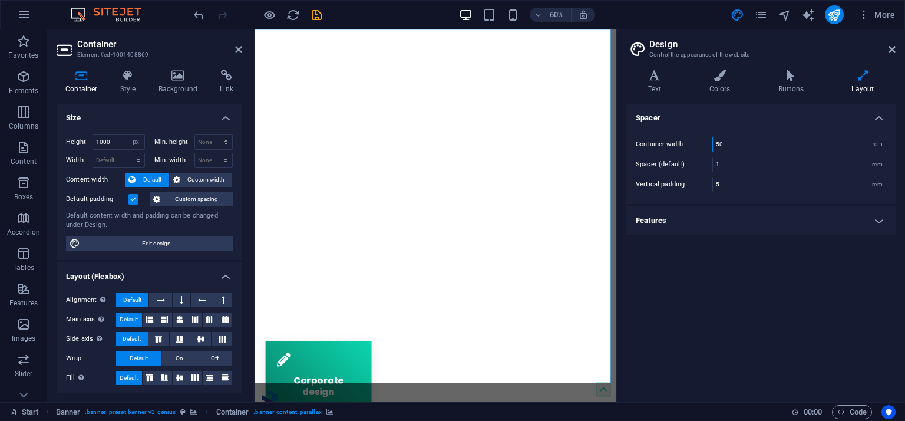
click at [728, 148] on input "50" at bounding box center [799, 144] width 173 height 14
type input "500"
click at [747, 186] on input "5" at bounding box center [799, 184] width 173 height 14
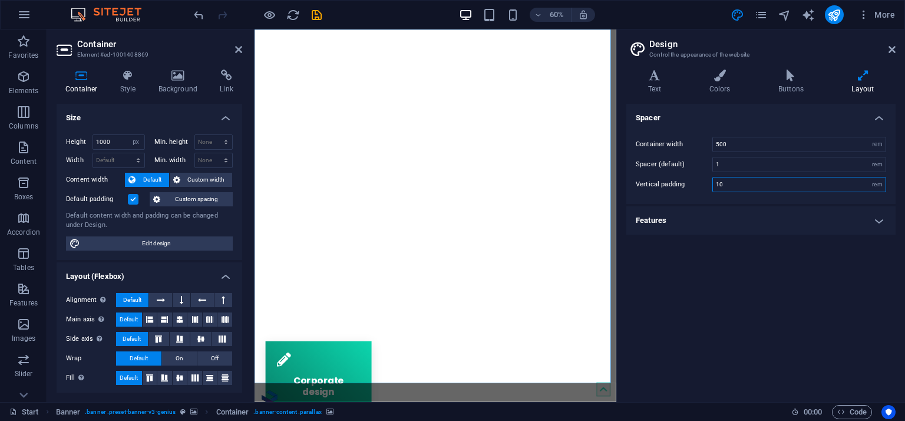
click at [747, 186] on input "10" at bounding box center [799, 184] width 173 height 14
type input "5"
click at [107, 160] on select "Default px rem % em vh vw" at bounding box center [118, 160] width 51 height 14
select select "px"
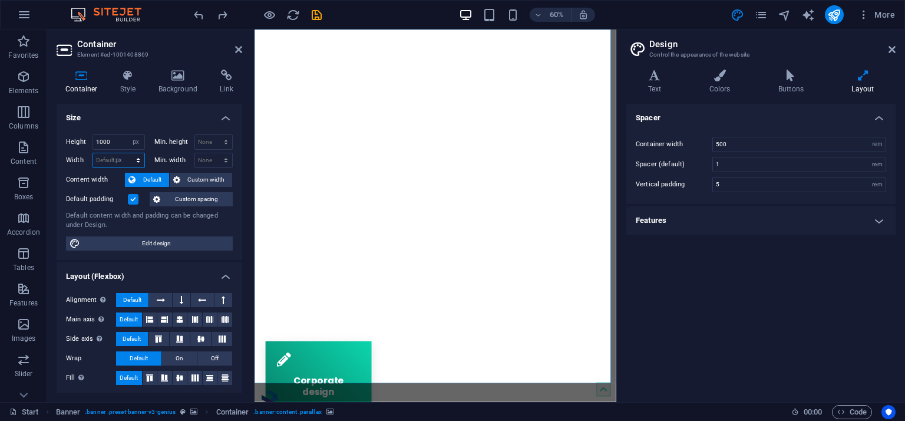
click at [126, 153] on select "Default px rem % em vh vw" at bounding box center [118, 160] width 51 height 14
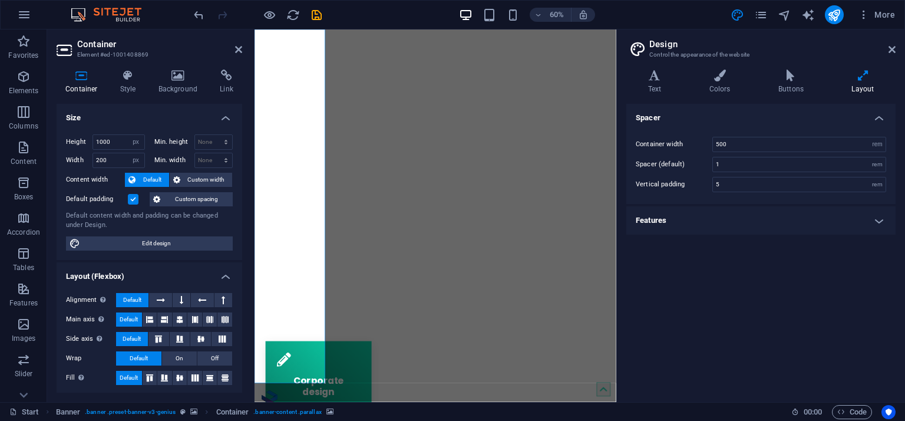
type input "1008"
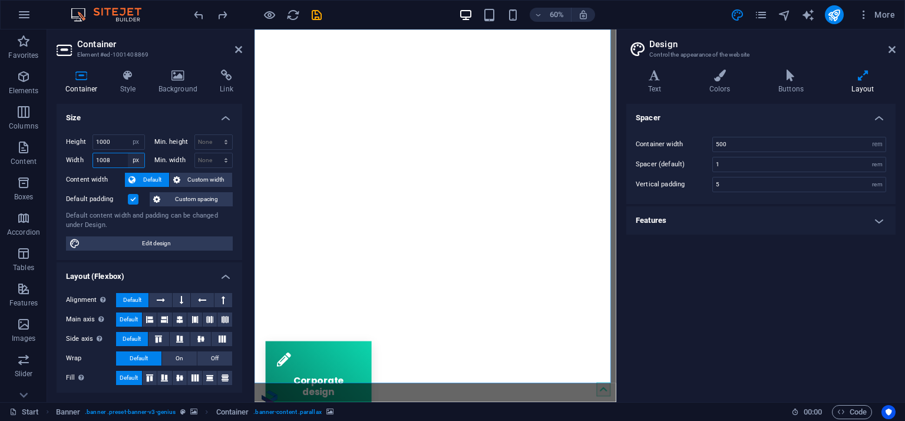
click at [135, 160] on select "Default px rem % em vh vw" at bounding box center [136, 160] width 17 height 14
select select "default"
click at [128, 153] on select "Default px rem % em vh vw" at bounding box center [136, 160] width 17 height 14
select select "DISABLED_OPTION_VALUE"
click at [132, 146] on select "Default px rem % vh vw" at bounding box center [136, 142] width 17 height 14
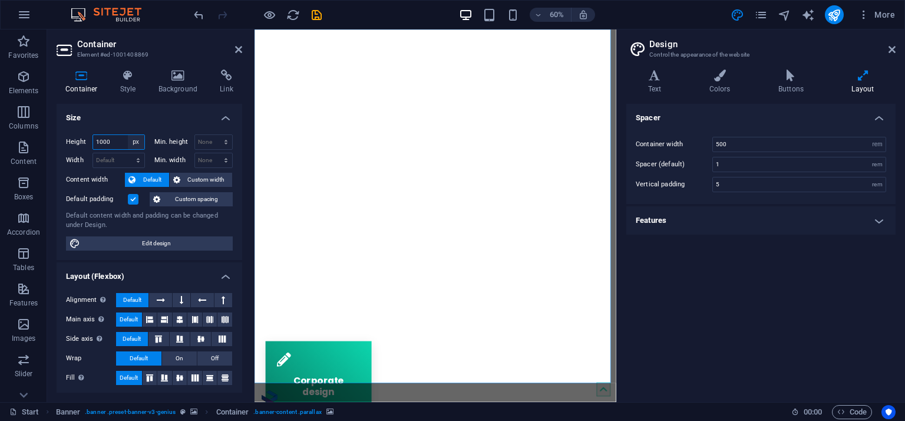
select select "default"
click at [128, 135] on select "Default px rem % vh vw" at bounding box center [136, 142] width 17 height 14
select select "DISABLED_OPTION_VALUE"
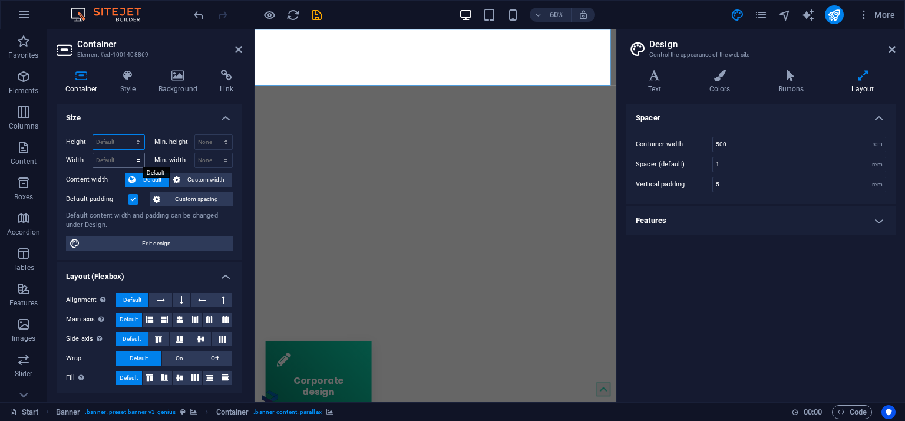
type input "1000"
select select "px"
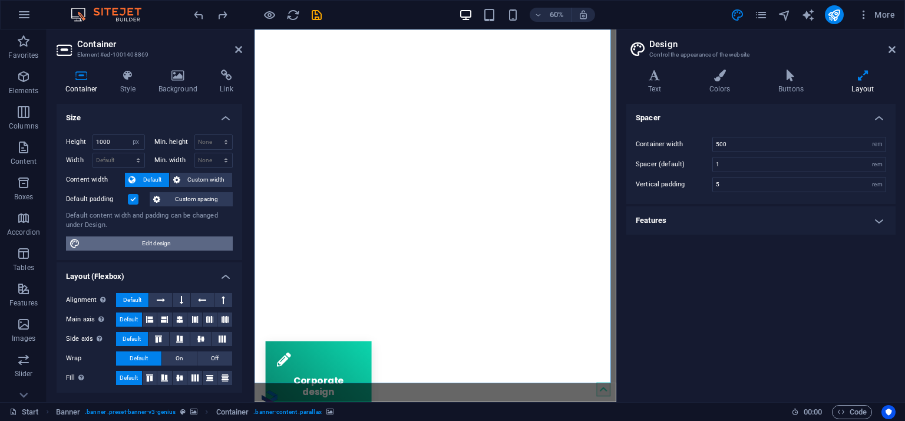
click at [186, 242] on span "Edit design" at bounding box center [157, 243] width 146 height 14
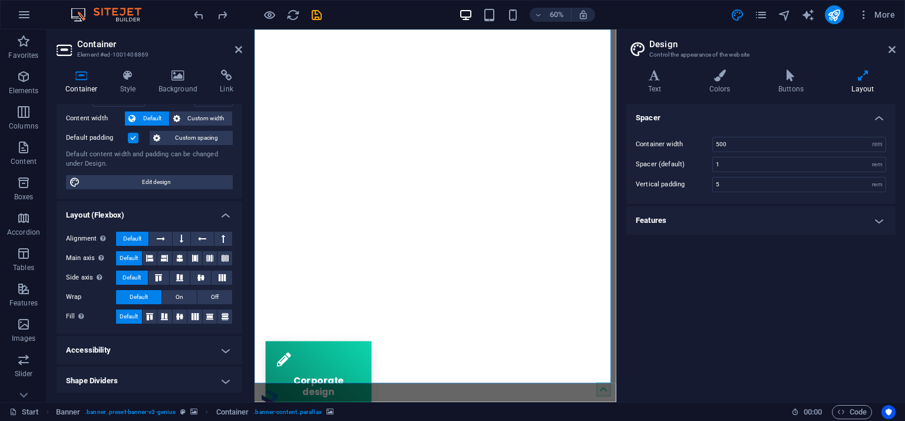
scroll to position [63, 0]
click at [717, 80] on icon at bounding box center [720, 76] width 64 height 12
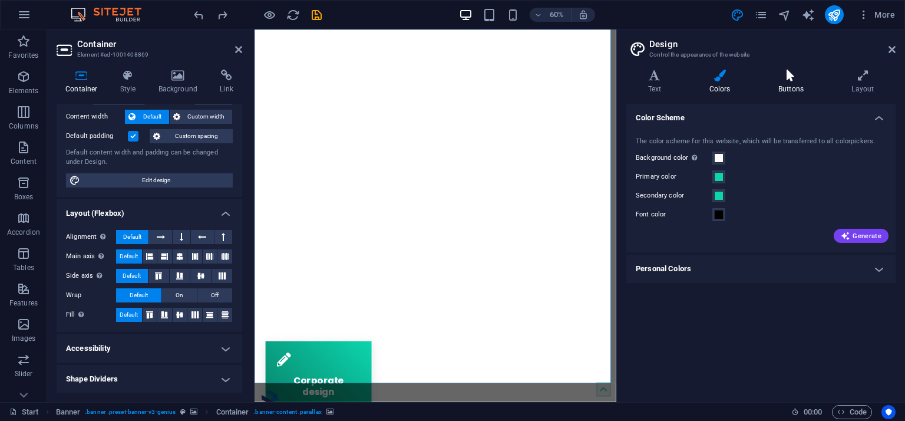
click at [782, 81] on h4 "Buttons" at bounding box center [793, 82] width 73 height 25
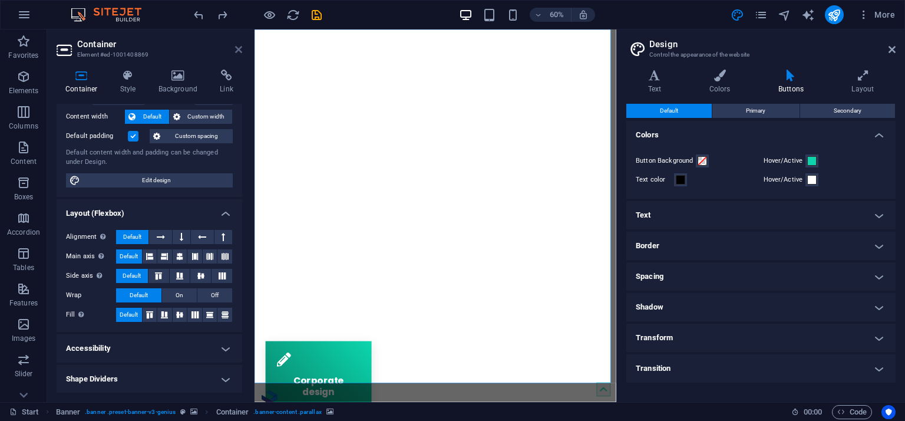
click at [241, 46] on icon at bounding box center [238, 49] width 7 height 9
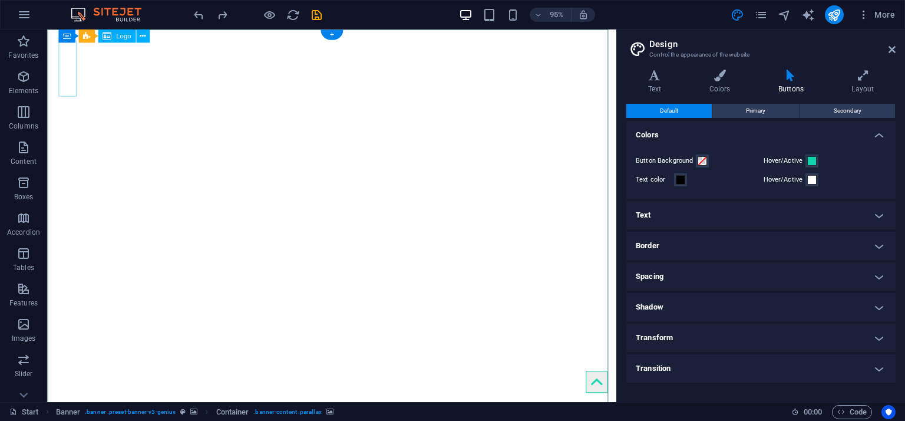
select select "px"
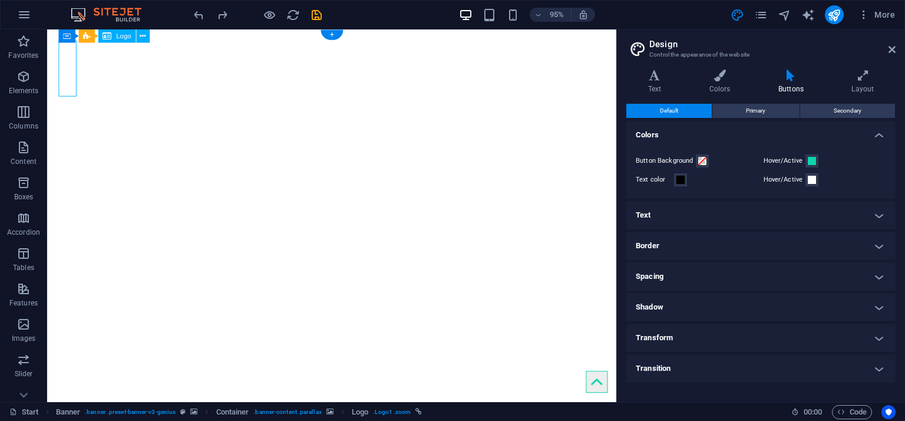
select select "px"
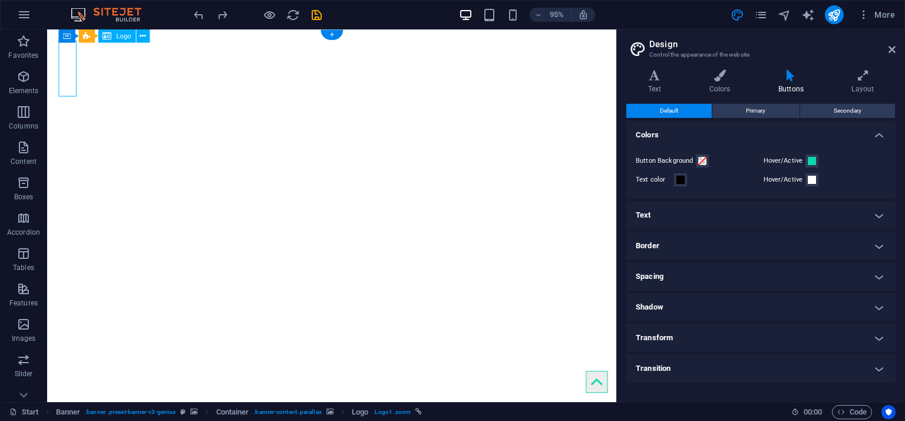
select select "px"
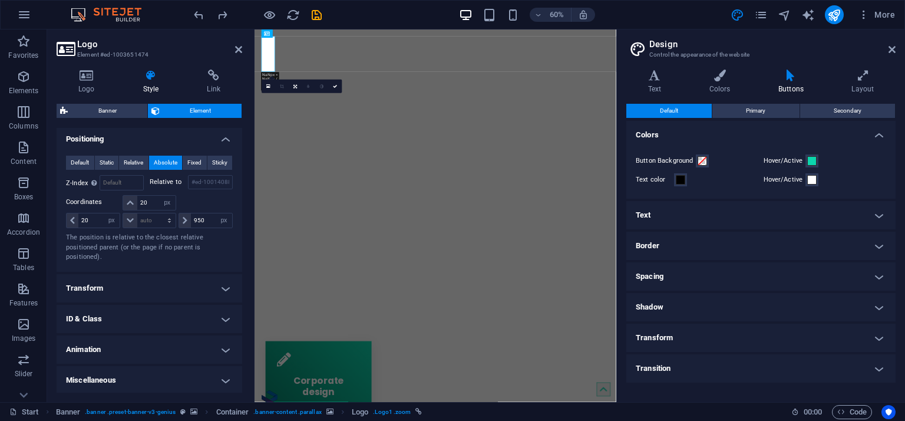
scroll to position [381, 0]
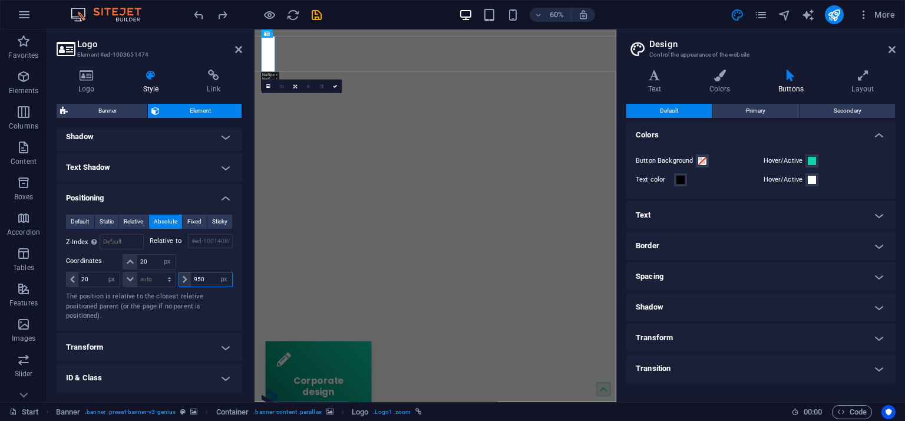
click at [204, 282] on input "950" at bounding box center [211, 279] width 41 height 14
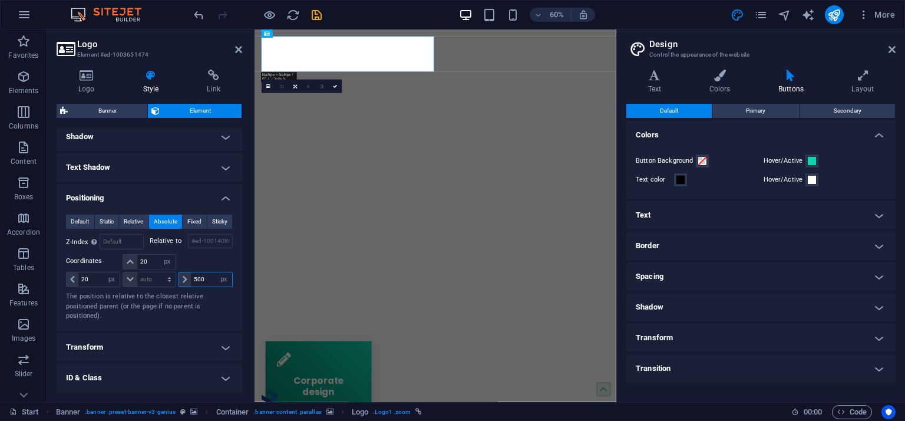
click at [204, 282] on input "500" at bounding box center [211, 279] width 41 height 14
type input "800"
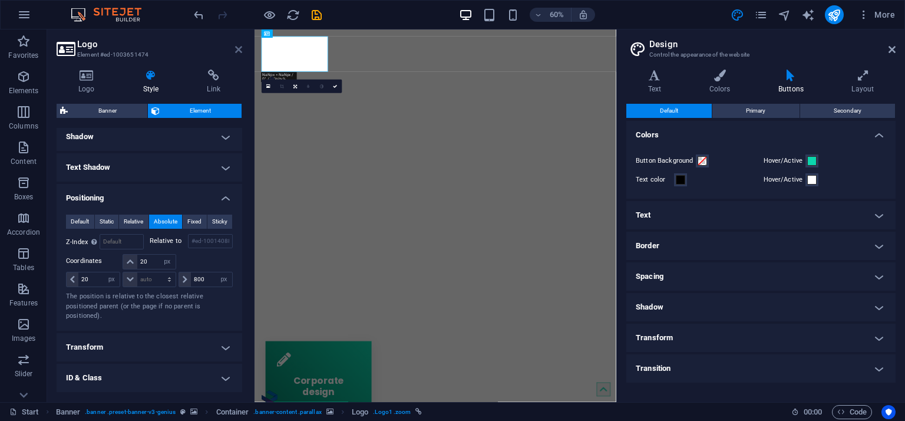
click at [237, 51] on icon at bounding box center [238, 49] width 7 height 9
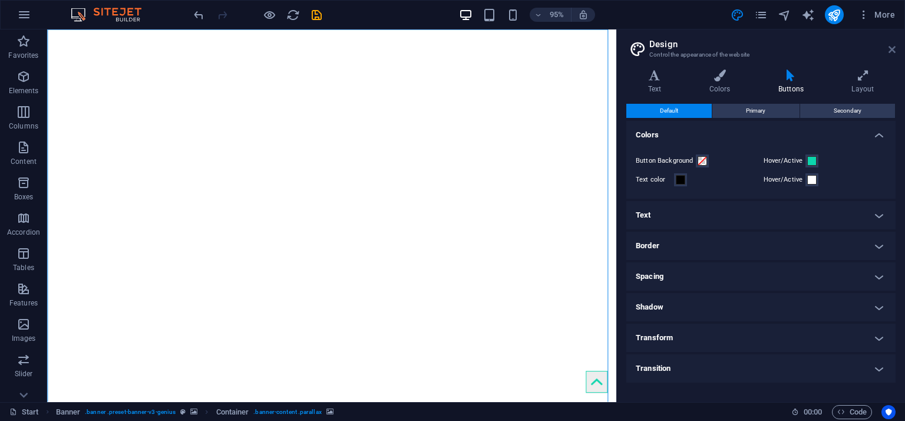
click at [891, 50] on icon at bounding box center [892, 49] width 7 height 9
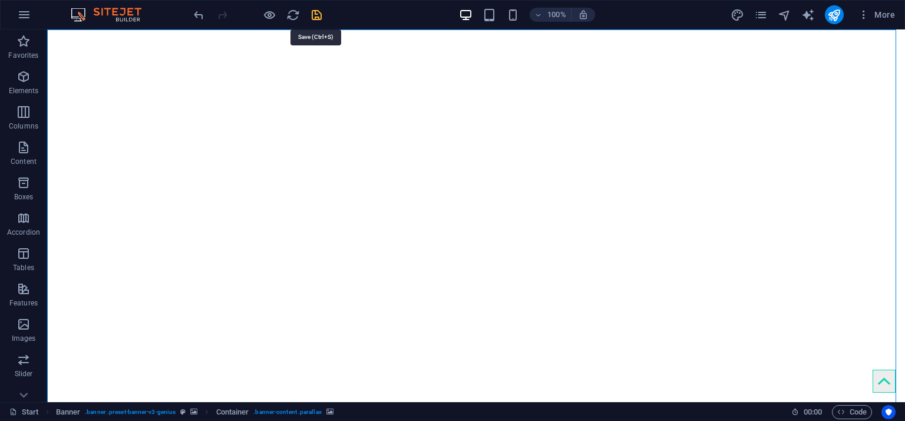
click at [319, 11] on icon "save" at bounding box center [317, 15] width 14 height 14
checkbox input "false"
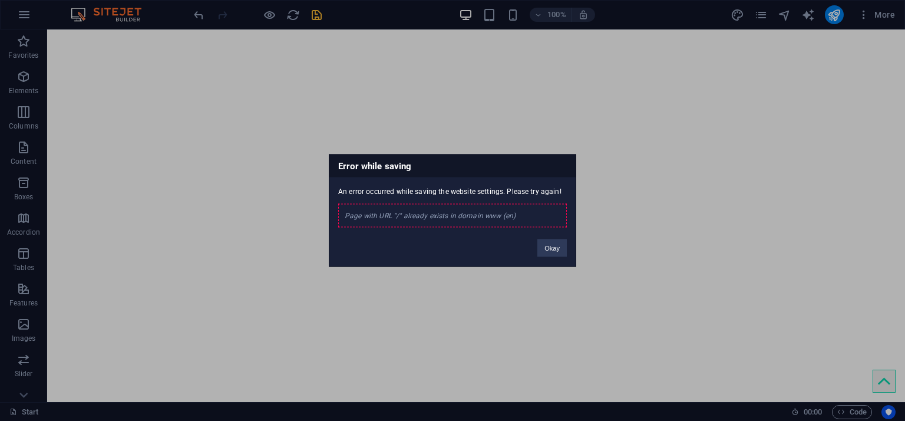
click at [762, 14] on div "Error while saving An error occurred while saving the website settings. Please …" at bounding box center [452, 210] width 905 height 421
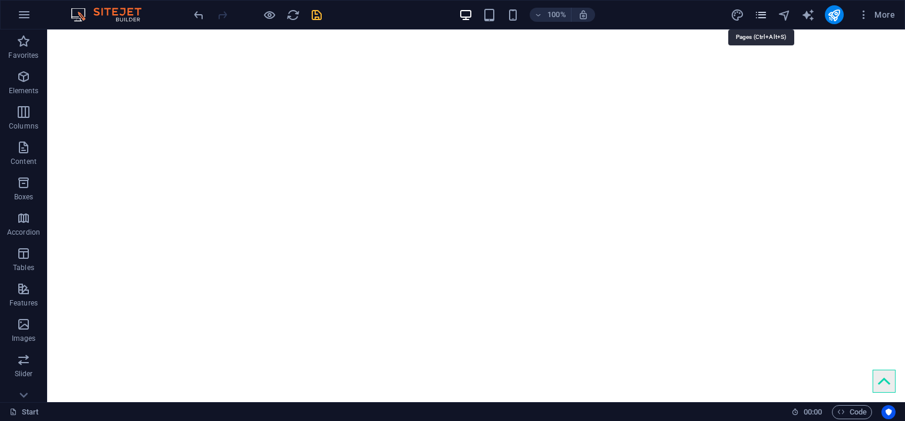
click at [762, 15] on icon "pages" at bounding box center [761, 15] width 14 height 14
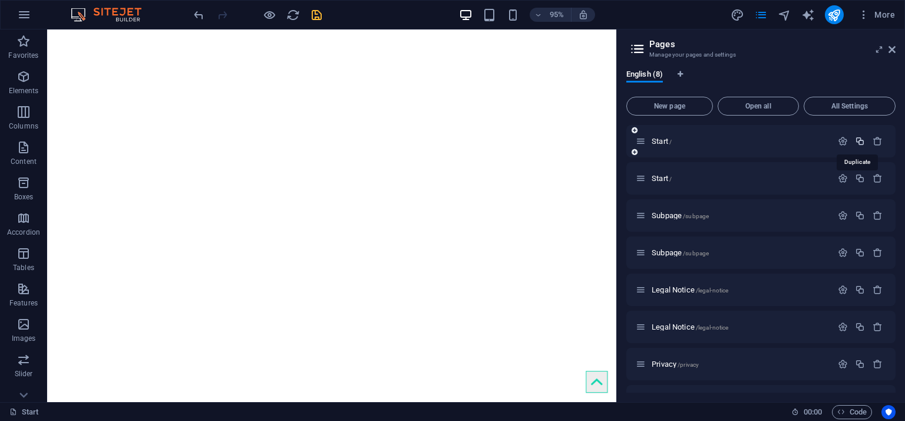
click at [859, 141] on icon "button" at bounding box center [860, 141] width 10 height 10
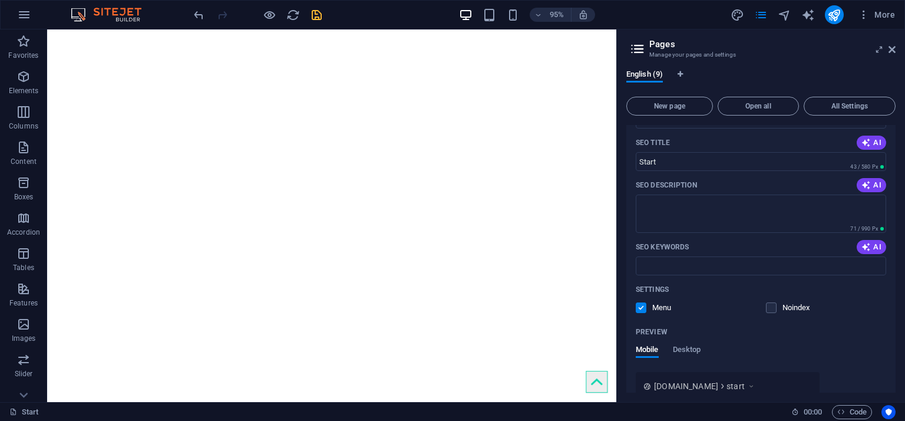
scroll to position [0, 0]
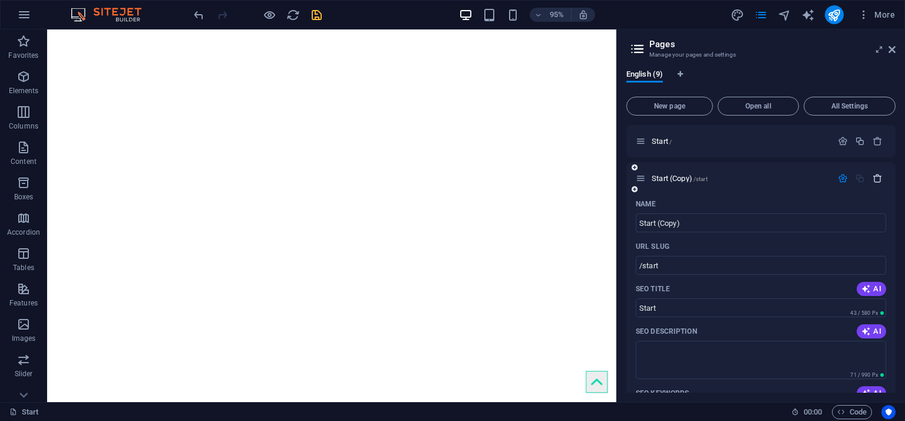
click at [873, 177] on icon "button" at bounding box center [878, 178] width 10 height 10
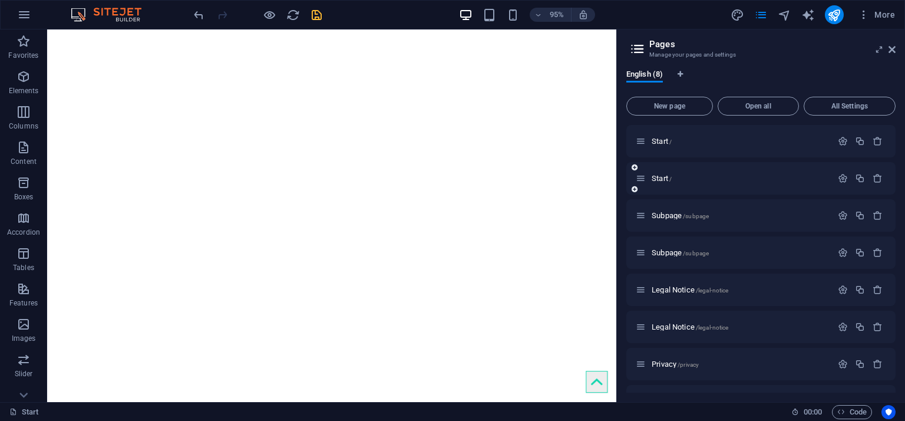
click at [643, 180] on icon at bounding box center [641, 178] width 10 height 10
click at [666, 180] on span "Start /" at bounding box center [662, 178] width 20 height 9
click at [661, 179] on span "Start /" at bounding box center [662, 178] width 20 height 9
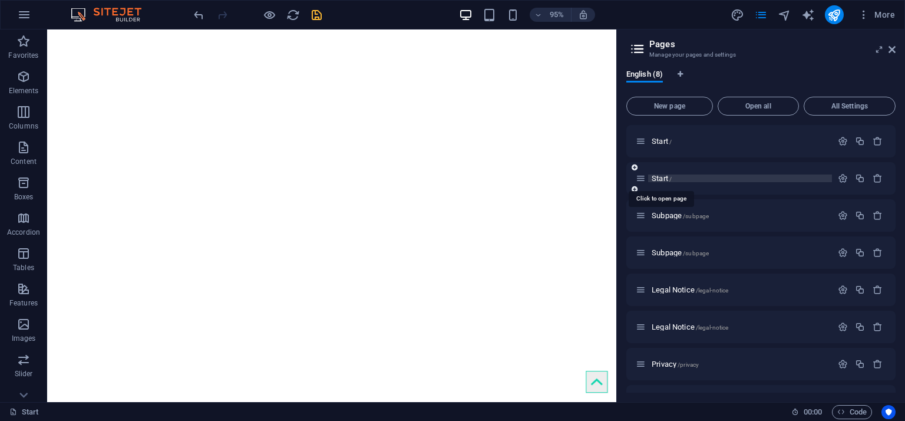
click at [661, 179] on span "Start /" at bounding box center [662, 178] width 20 height 9
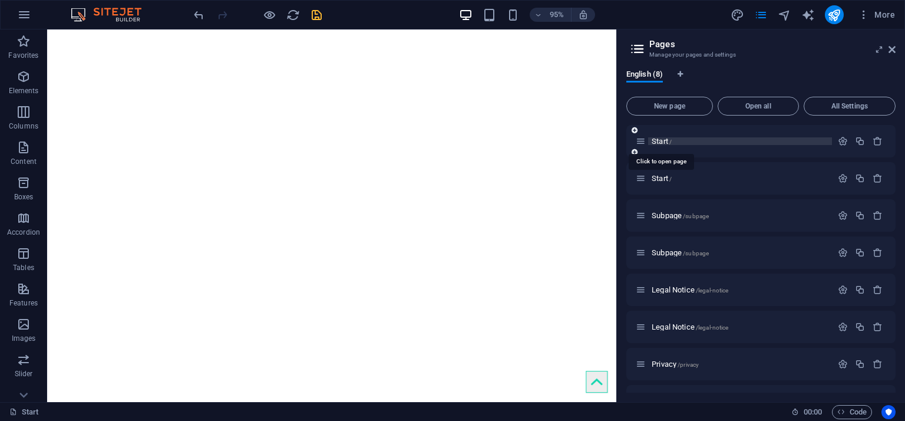
click at [656, 142] on span "Start /" at bounding box center [662, 141] width 20 height 9
click at [668, 214] on span "Subpage /subpage" at bounding box center [680, 215] width 57 height 9
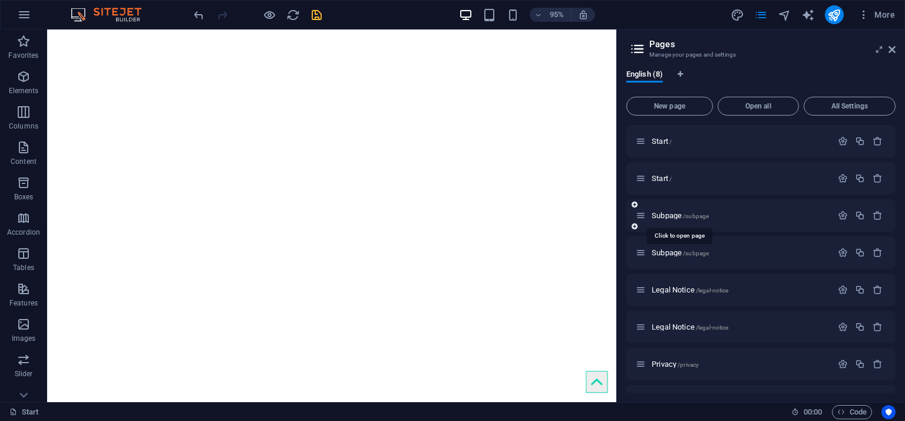
click at [668, 214] on div "Subpage /subpage" at bounding box center [760, 215] width 269 height 32
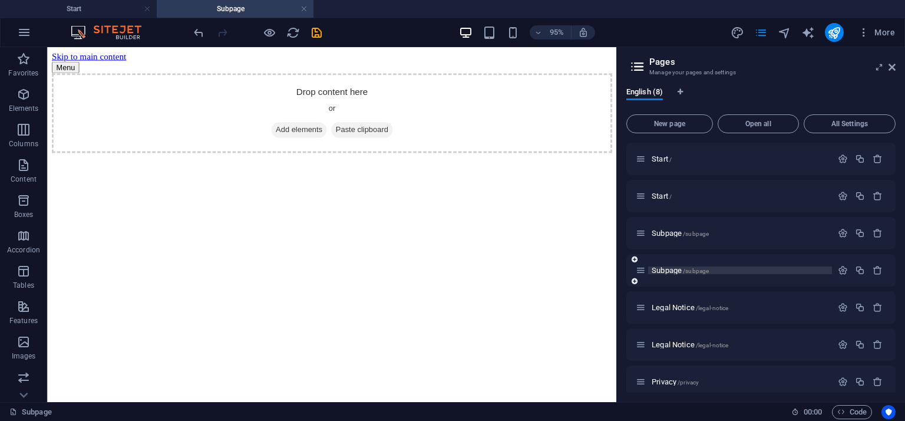
click at [665, 266] on span "Subpage /subpage" at bounding box center [680, 270] width 57 height 9
click at [672, 309] on span "Legal Notice /legal-notice" at bounding box center [690, 307] width 77 height 9
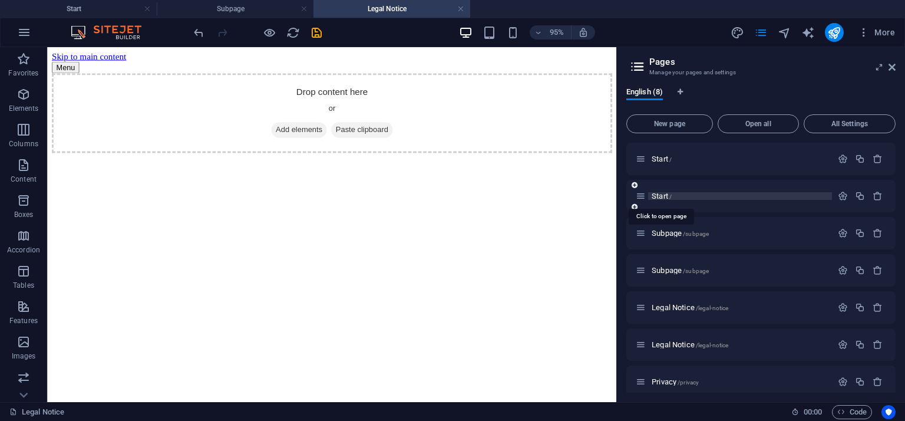
click at [658, 193] on span "Start /" at bounding box center [662, 196] width 20 height 9
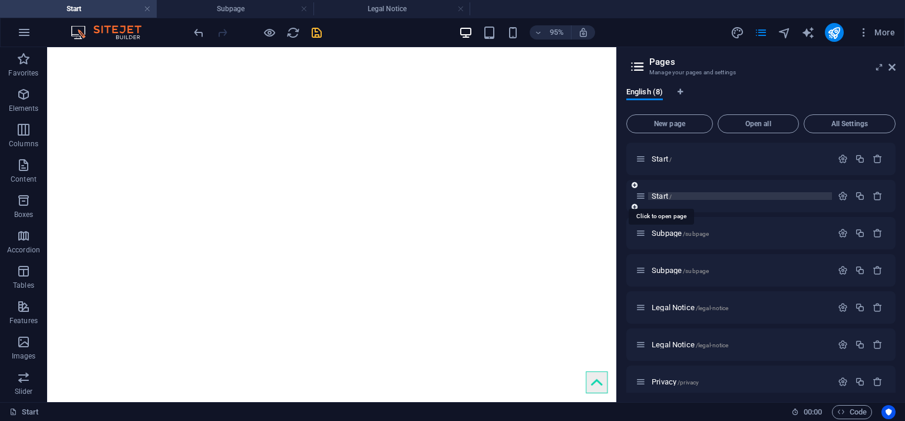
click at [658, 193] on span "Start /" at bounding box center [662, 196] width 20 height 9
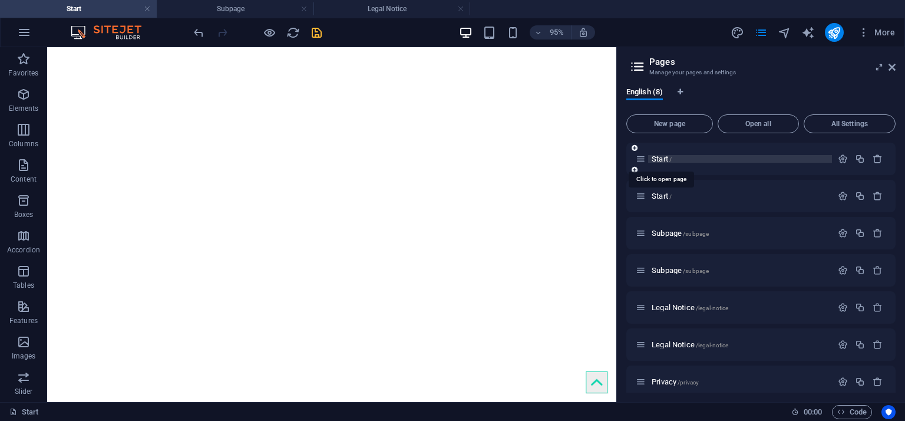
click at [665, 158] on span "Start /" at bounding box center [662, 158] width 20 height 9
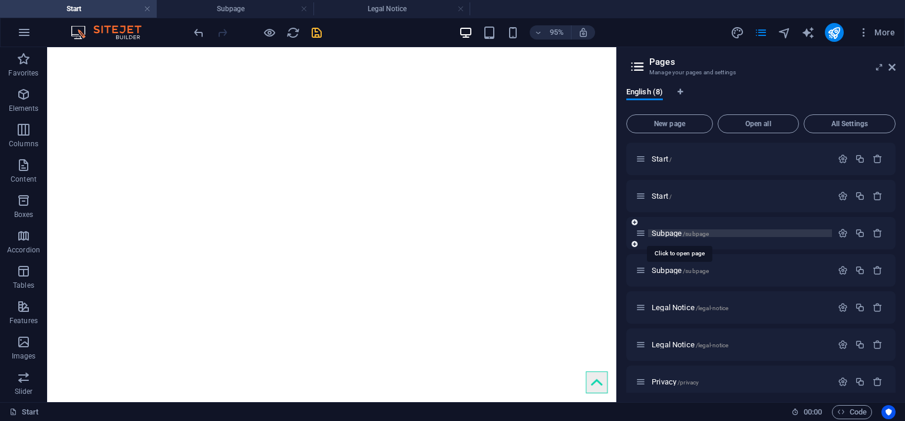
click at [675, 230] on span "Subpage /subpage" at bounding box center [680, 233] width 57 height 9
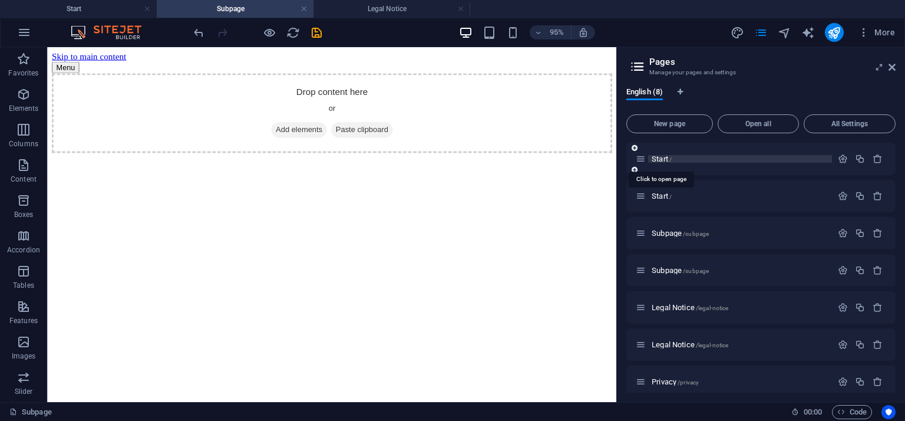
click at [659, 159] on span "Start /" at bounding box center [662, 158] width 20 height 9
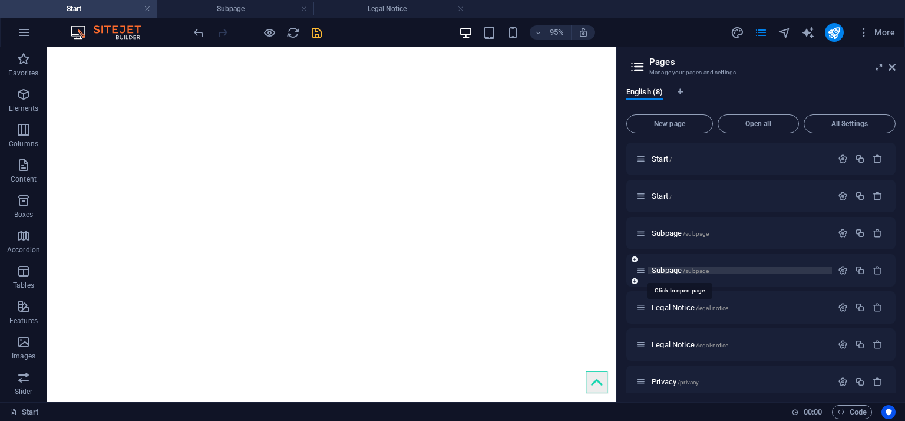
click at [670, 269] on span "Subpage /subpage" at bounding box center [680, 270] width 57 height 9
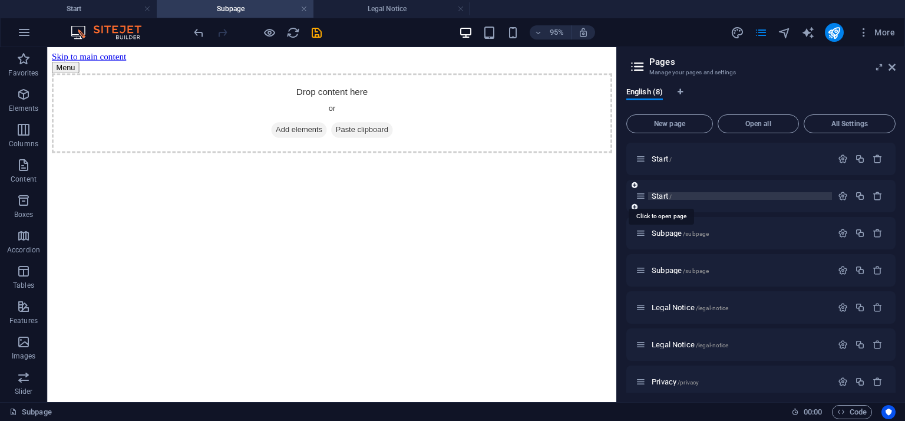
click at [660, 197] on span "Start /" at bounding box center [662, 196] width 20 height 9
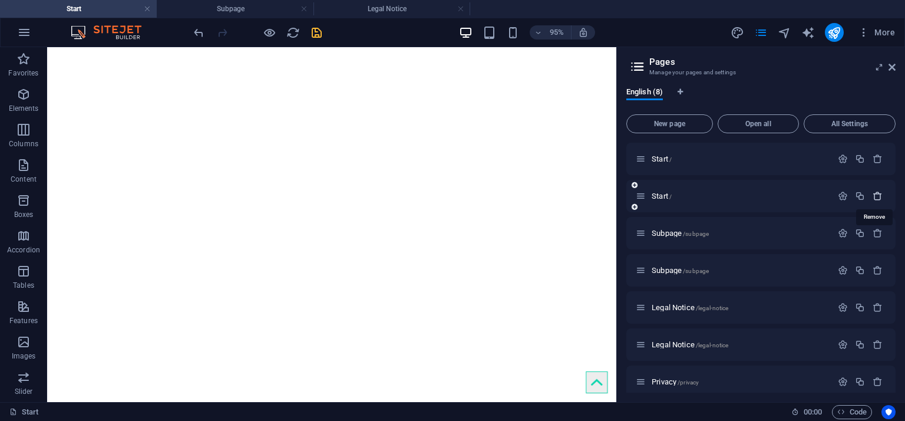
click at [873, 194] on icon "button" at bounding box center [878, 196] width 10 height 10
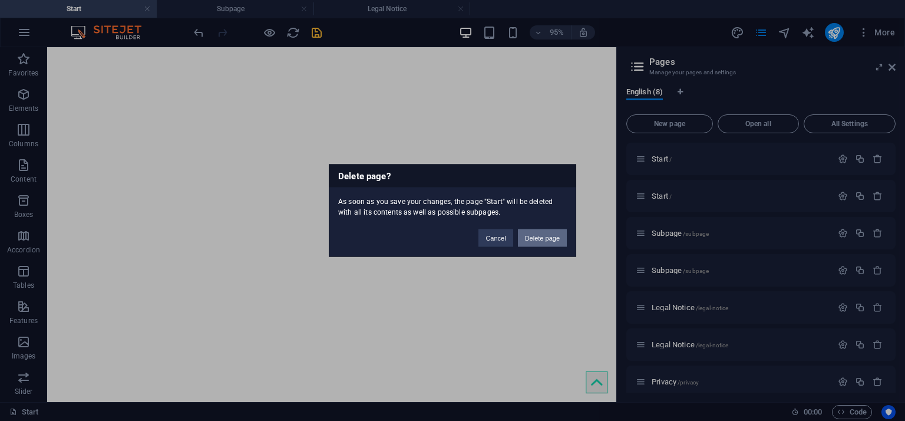
click at [547, 235] on button "Delete page" at bounding box center [542, 238] width 49 height 18
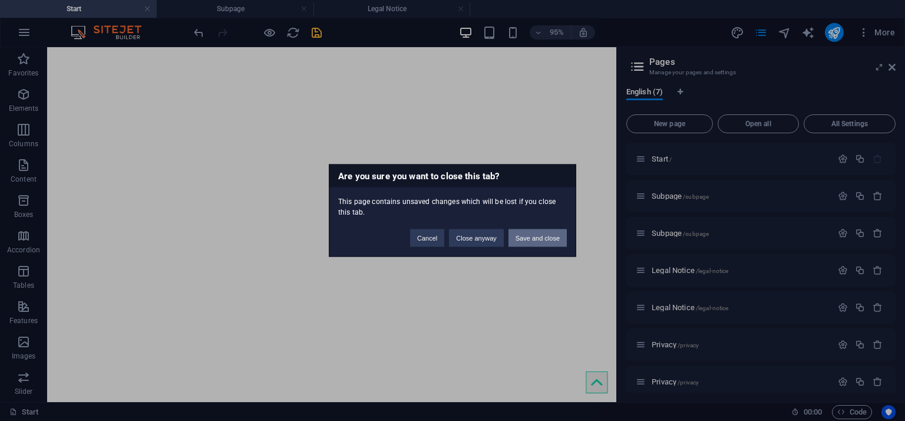
click at [535, 235] on button "Save and close" at bounding box center [538, 238] width 58 height 18
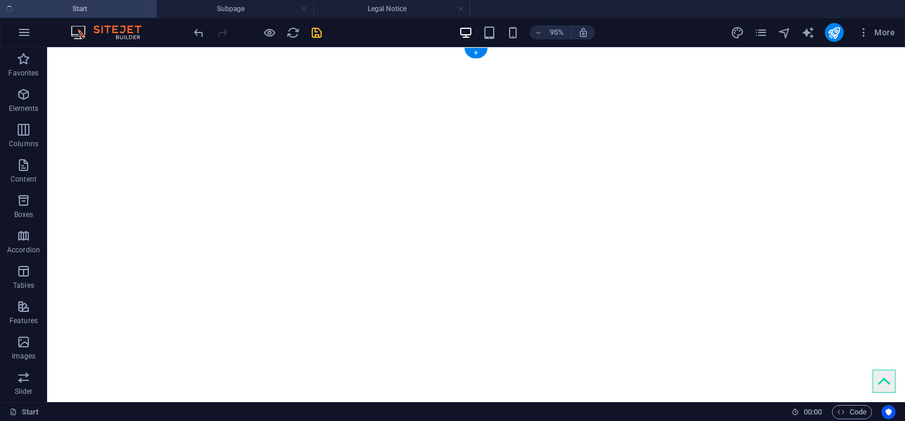
checkbox input "false"
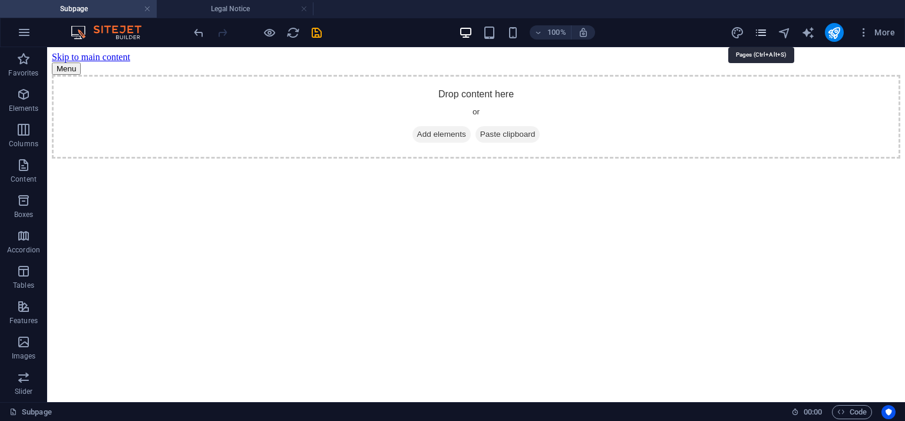
click at [759, 34] on icon "pages" at bounding box center [761, 33] width 14 height 14
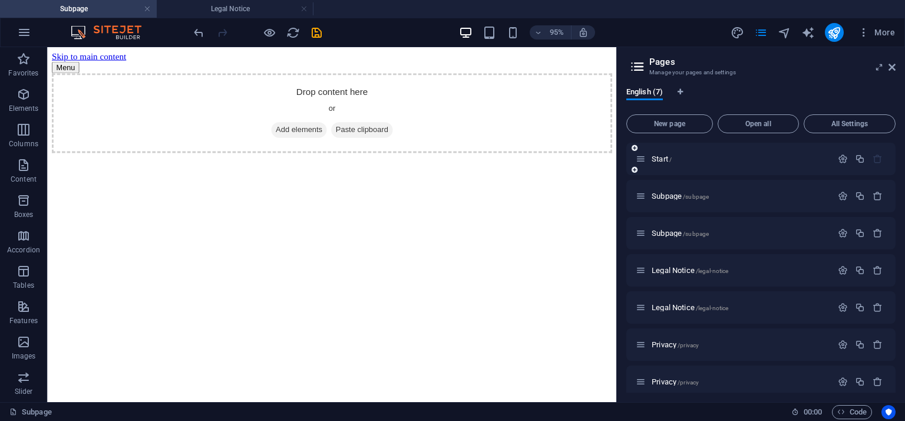
click at [669, 154] on div "Start /" at bounding box center [734, 159] width 196 height 14
click at [665, 160] on span "Start /" at bounding box center [662, 158] width 20 height 9
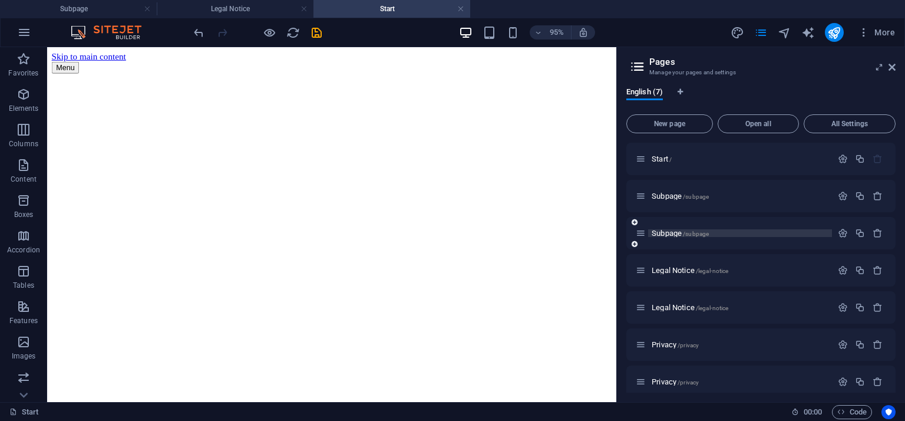
click at [661, 233] on span "Subpage /subpage" at bounding box center [680, 233] width 57 height 9
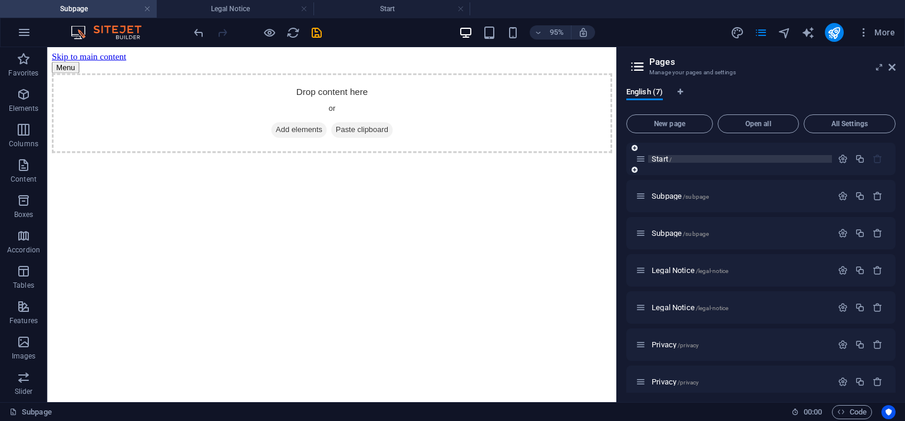
click at [655, 160] on span "Start /" at bounding box center [662, 158] width 20 height 9
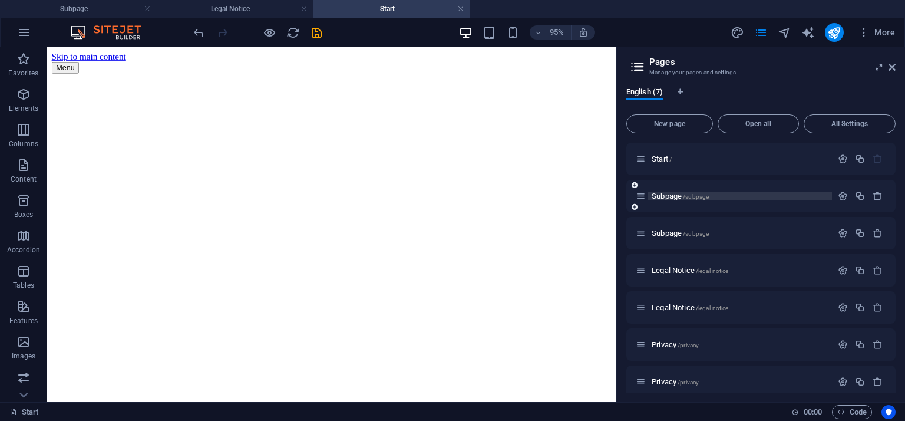
click at [660, 197] on span "Subpage /subpage" at bounding box center [680, 196] width 57 height 9
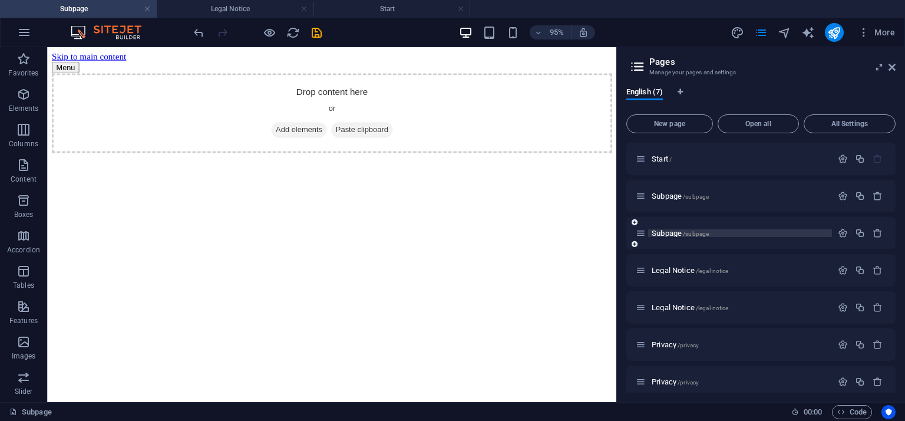
click at [661, 231] on span "Subpage /subpage" at bounding box center [680, 233] width 57 height 9
click at [879, 234] on icon "button" at bounding box center [878, 233] width 10 height 10
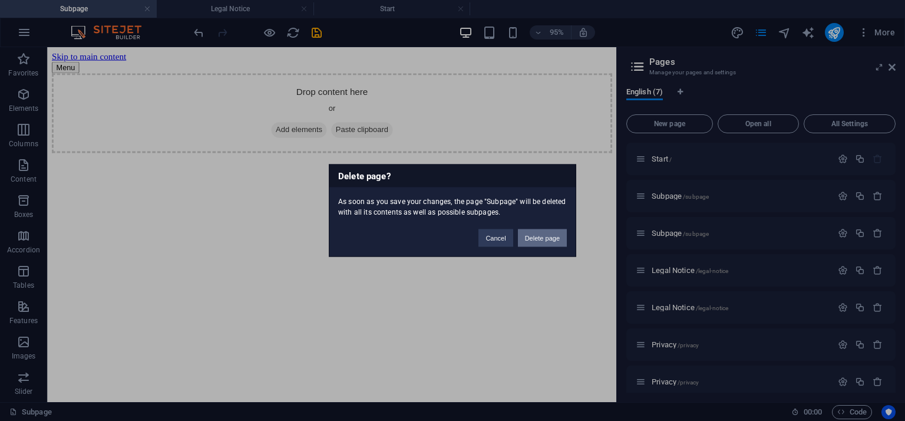
click at [545, 243] on button "Delete page" at bounding box center [542, 238] width 49 height 18
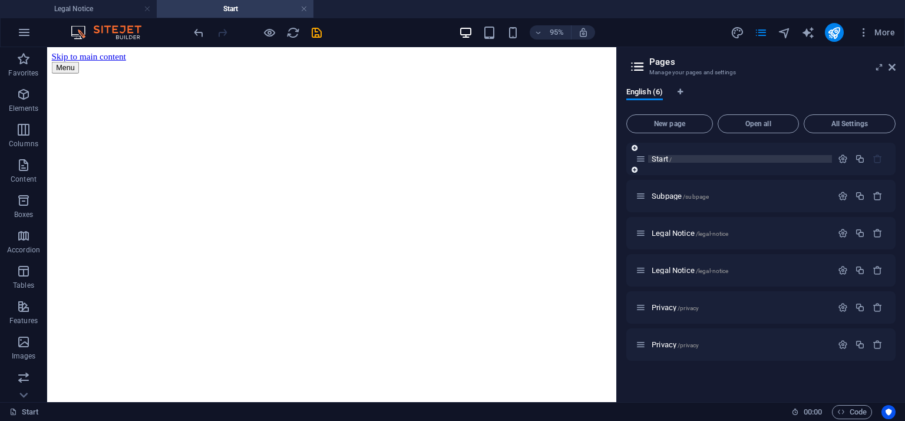
click at [661, 155] on span "Start /" at bounding box center [662, 158] width 20 height 9
click at [660, 200] on div "Subpage /subpage" at bounding box center [734, 196] width 196 height 14
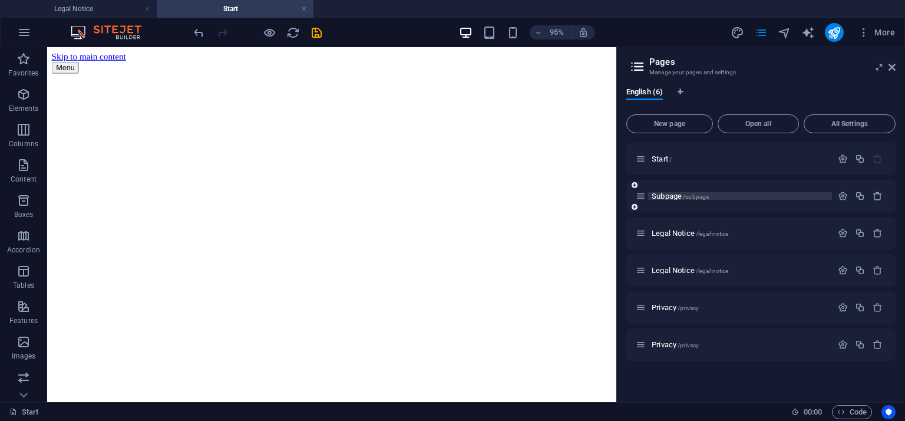
click at [668, 192] on span "Subpage /subpage" at bounding box center [680, 196] width 57 height 9
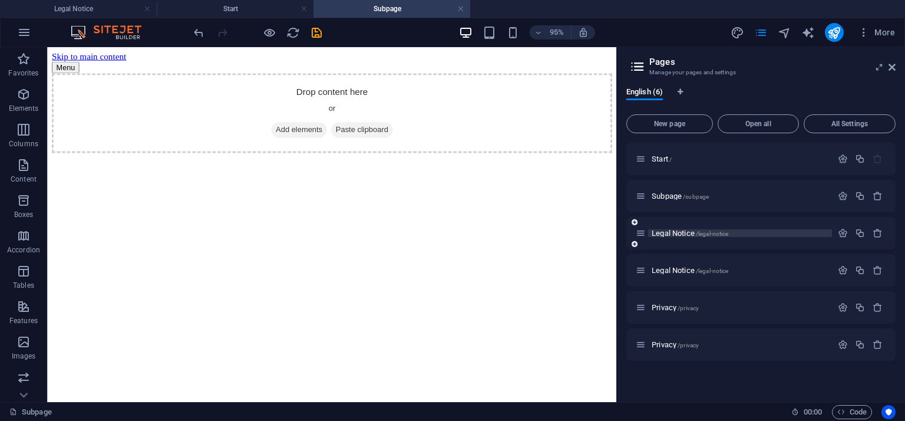
click at [681, 233] on span "Legal Notice /legal-notice" at bounding box center [690, 233] width 77 height 9
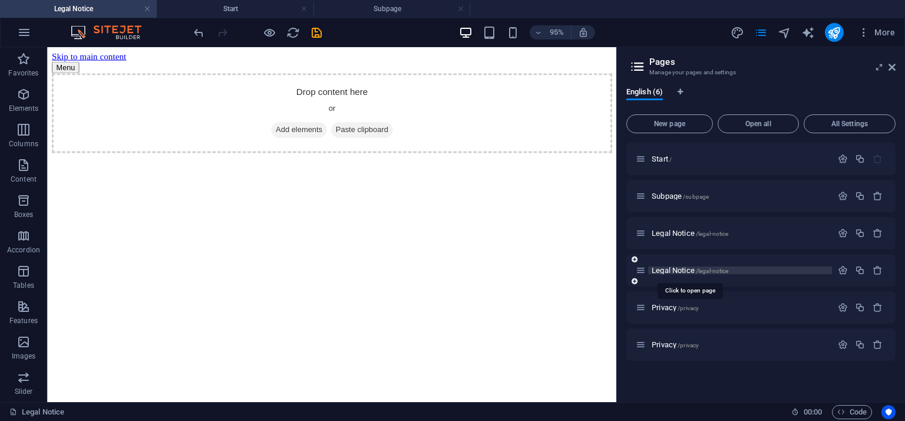
click at [676, 271] on span "Legal Notice /legal-notice" at bounding box center [690, 270] width 77 height 9
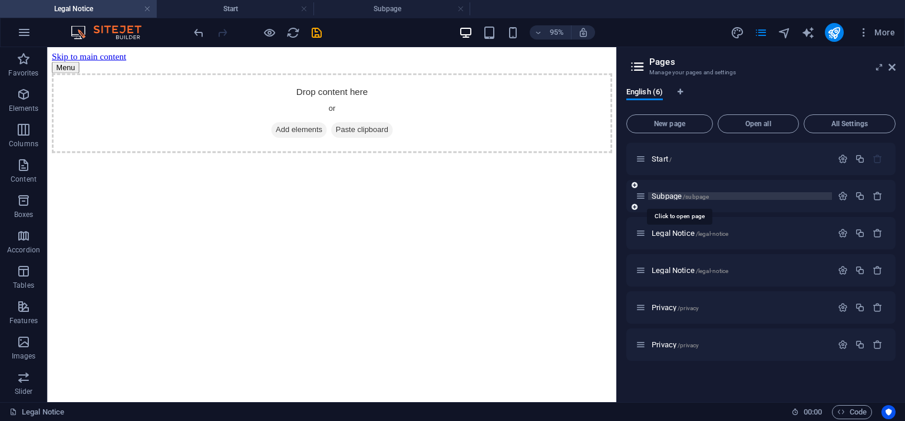
click at [675, 193] on span "Subpage /subpage" at bounding box center [680, 196] width 57 height 9
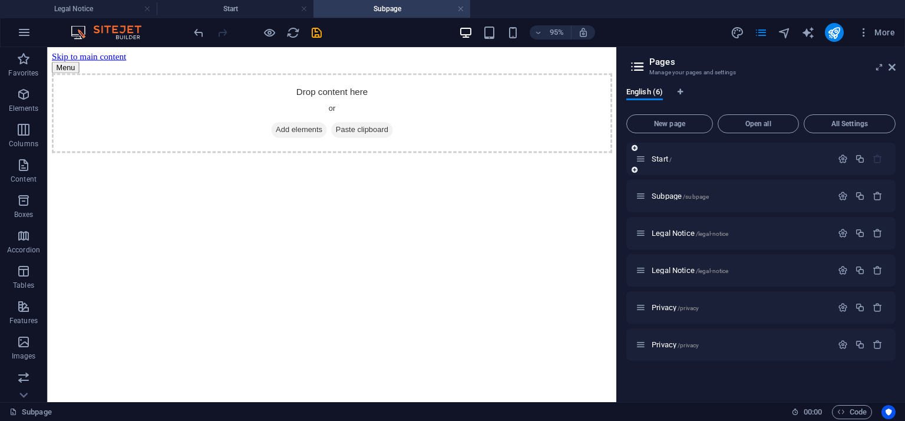
click at [660, 163] on div "Start /" at bounding box center [734, 159] width 196 height 14
click at [662, 155] on span "Start /" at bounding box center [662, 158] width 20 height 9
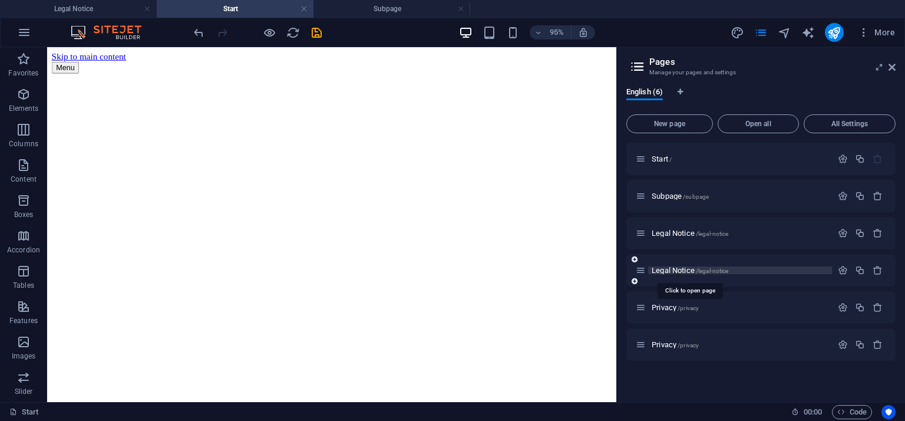
click at [669, 268] on span "Legal Notice /legal-notice" at bounding box center [690, 270] width 77 height 9
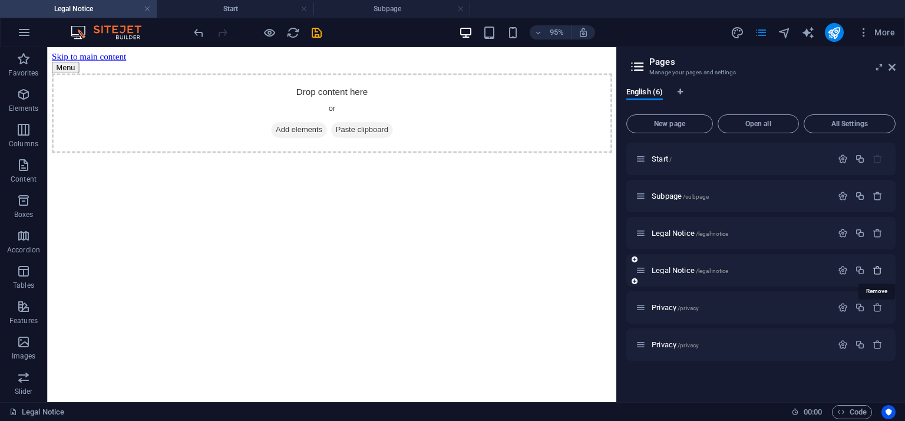
click at [878, 273] on icon "button" at bounding box center [878, 270] width 10 height 10
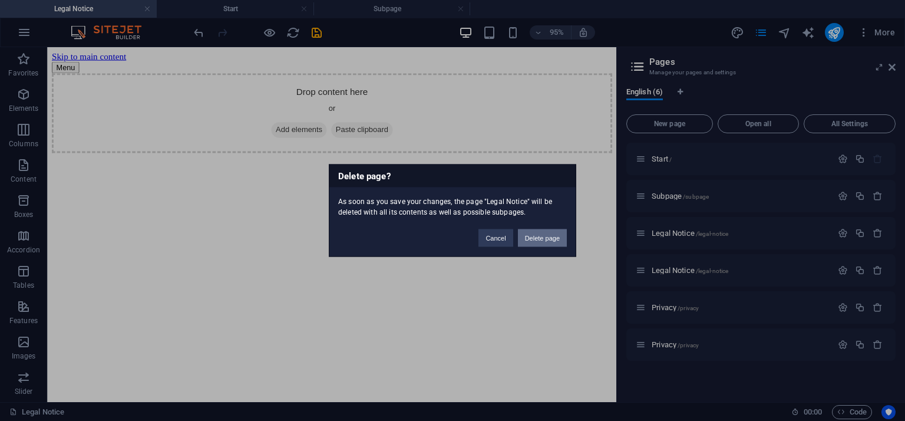
click at [549, 233] on button "Delete page" at bounding box center [542, 238] width 49 height 18
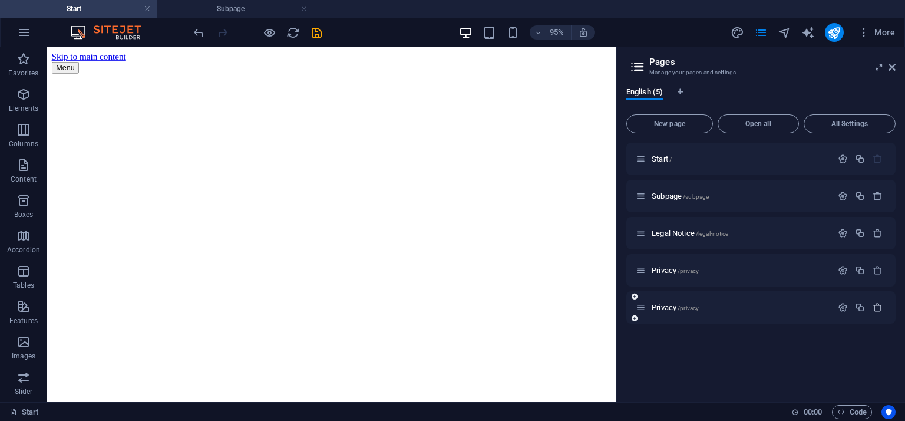
click at [877, 305] on icon "button" at bounding box center [878, 307] width 10 height 10
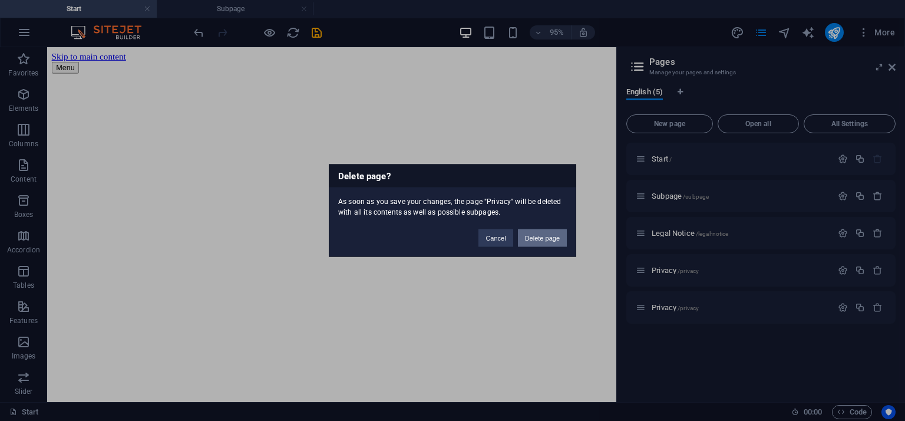
click at [546, 233] on button "Delete page" at bounding box center [542, 238] width 49 height 18
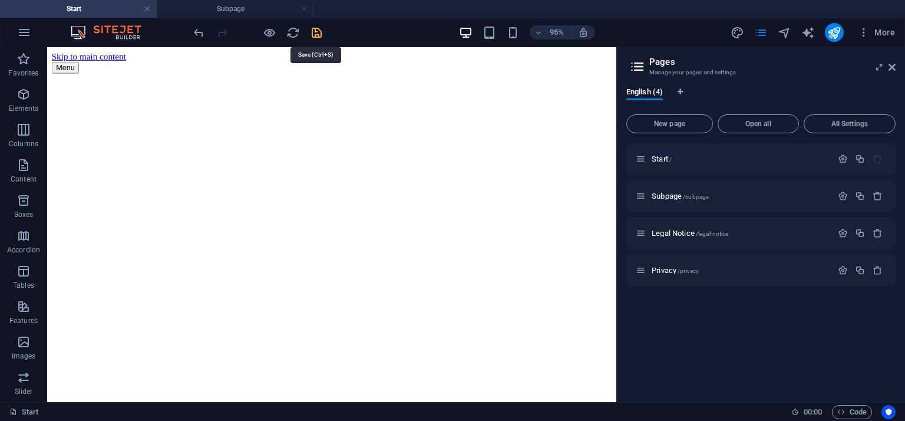
click at [313, 37] on icon "save" at bounding box center [317, 33] width 14 height 14
checkbox input "false"
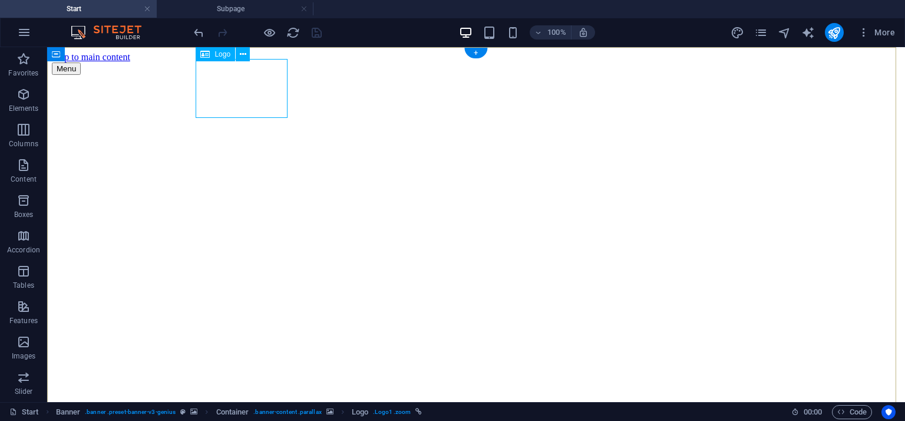
click at [248, 94] on div "Drag here to replace the existing content. Press “Ctrl” if you want to create a…" at bounding box center [476, 224] width 858 height 355
select select "px"
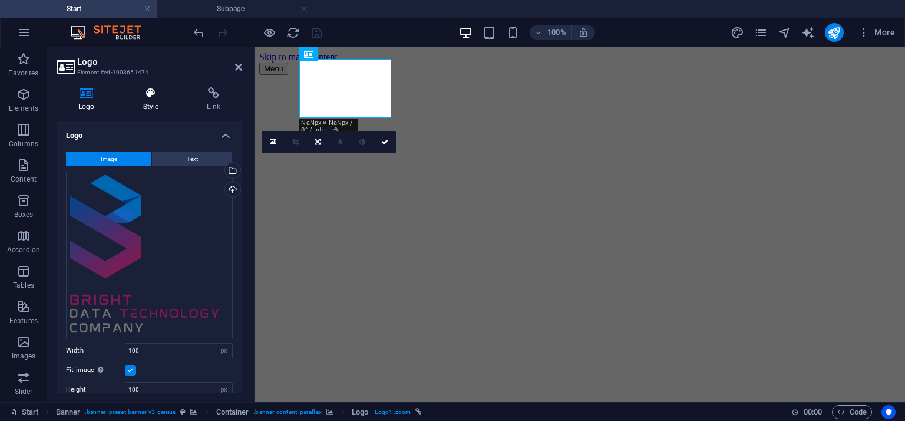
click at [153, 103] on h4 "Style" at bounding box center [153, 99] width 64 height 25
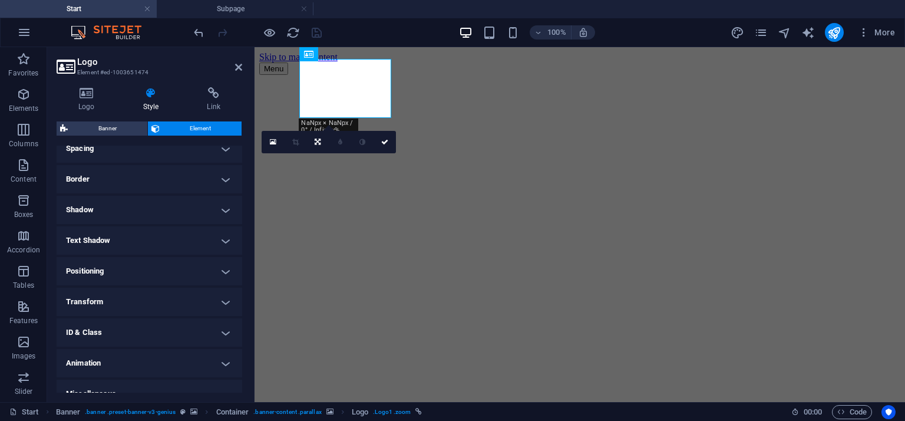
scroll to position [250, 0]
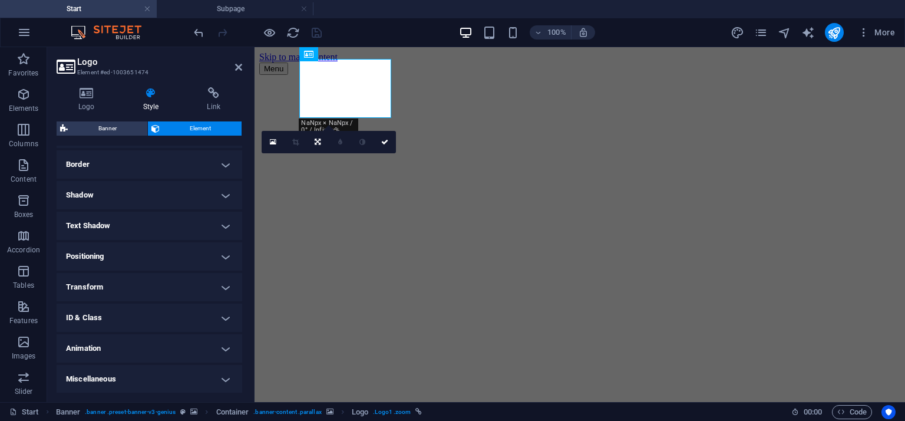
click at [159, 253] on h4 "Positioning" at bounding box center [150, 256] width 186 height 28
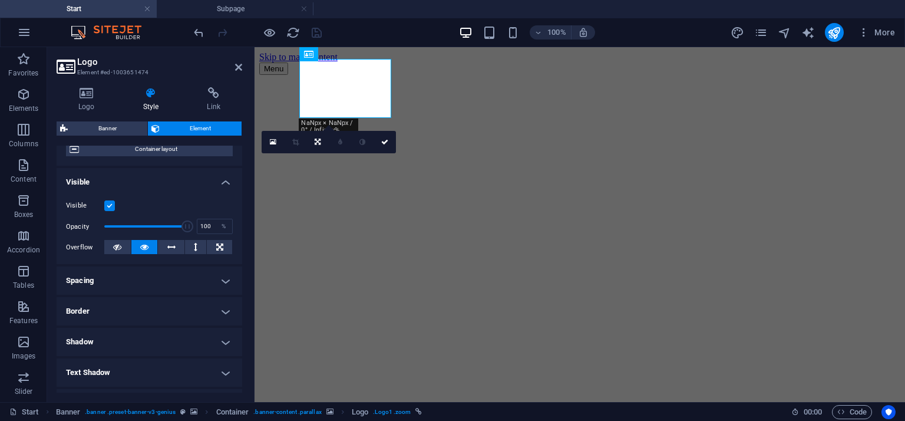
scroll to position [15, 0]
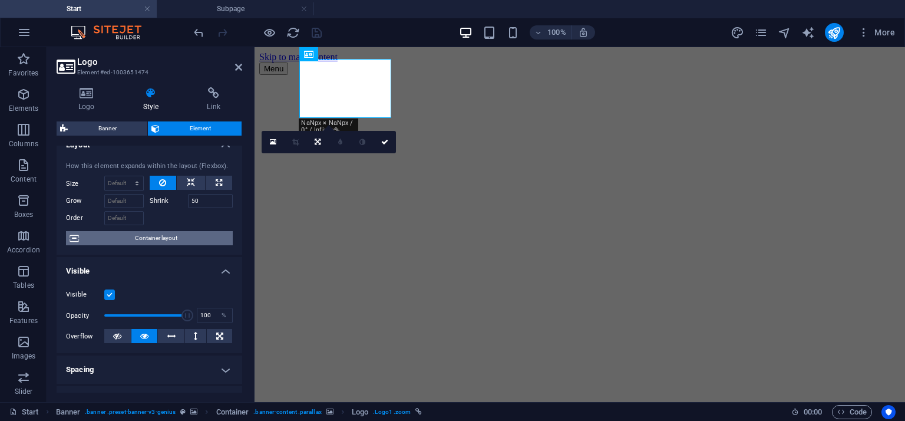
click at [166, 236] on span "Container layout" at bounding box center [156, 238] width 147 height 14
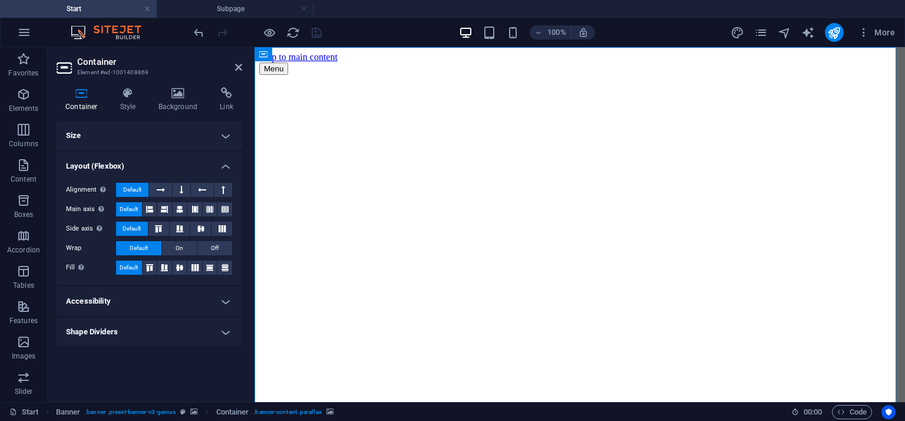
click at [156, 140] on h4 "Size" at bounding box center [150, 135] width 186 height 28
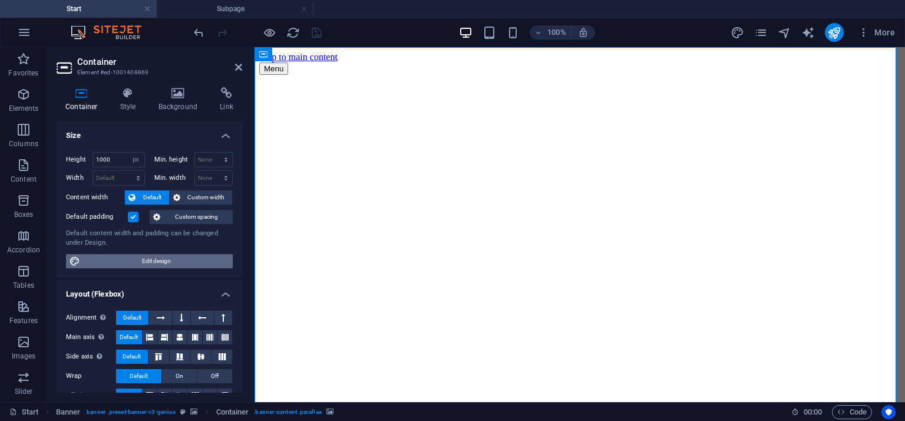
click at [170, 254] on span "Edit design" at bounding box center [157, 261] width 146 height 14
select select "rem"
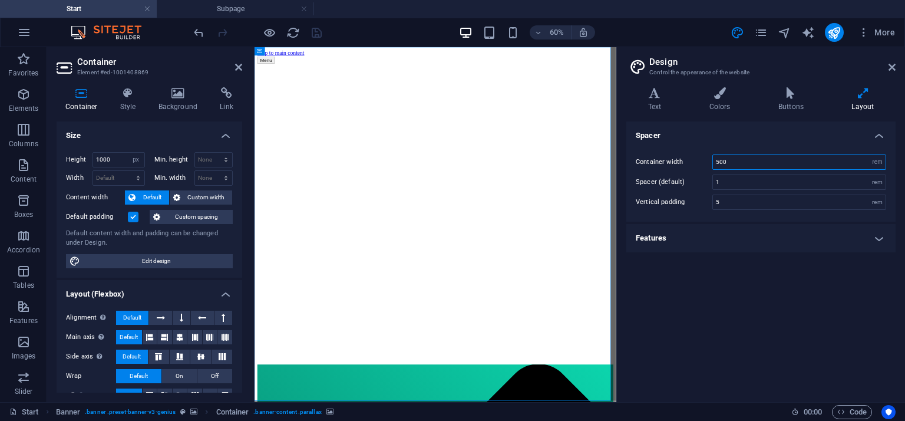
click at [717, 165] on input "500" at bounding box center [799, 162] width 173 height 14
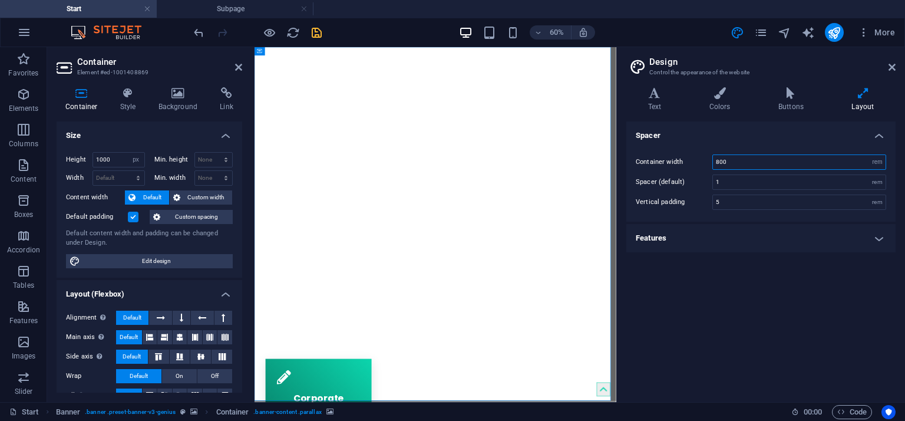
click at [746, 162] on input "800" at bounding box center [799, 162] width 173 height 14
type input "1000"
click at [239, 69] on icon at bounding box center [238, 66] width 7 height 9
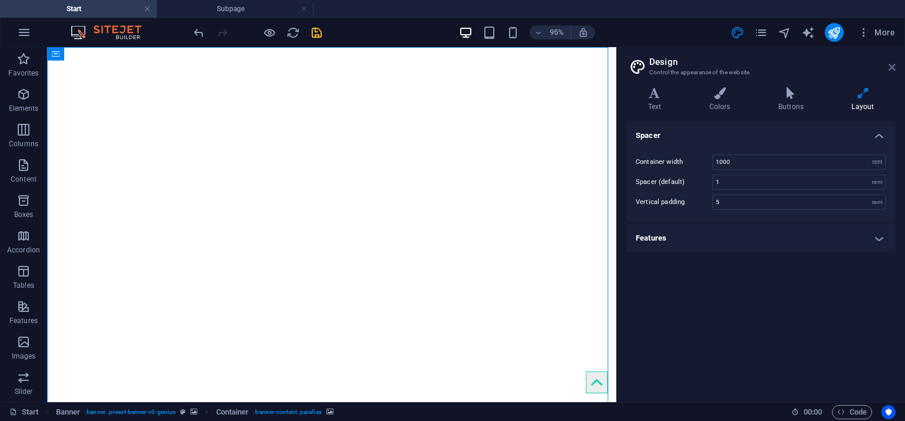
click at [889, 71] on icon at bounding box center [892, 66] width 7 height 9
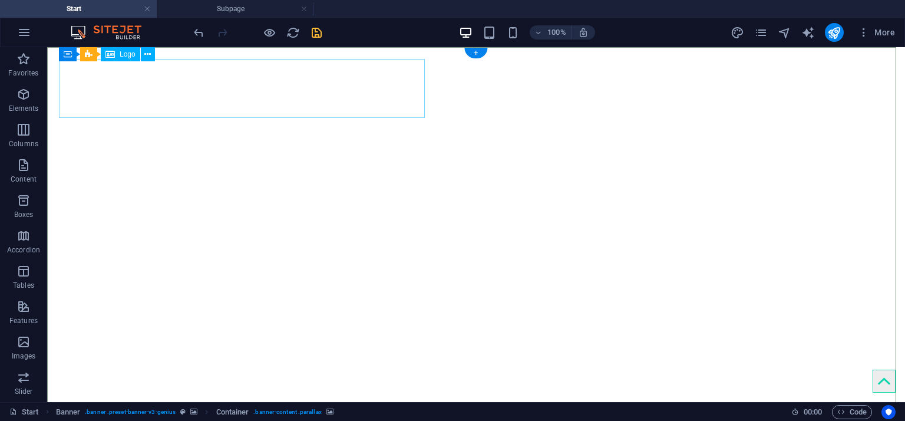
select select "px"
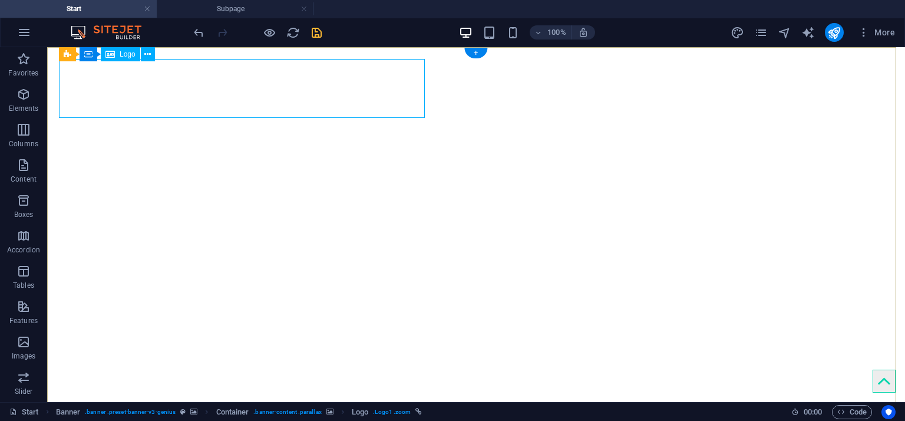
select select "px"
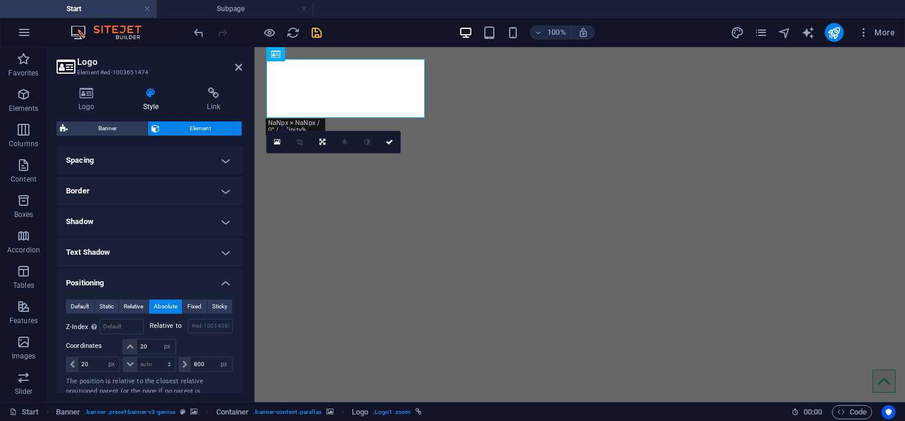
scroll to position [295, 0]
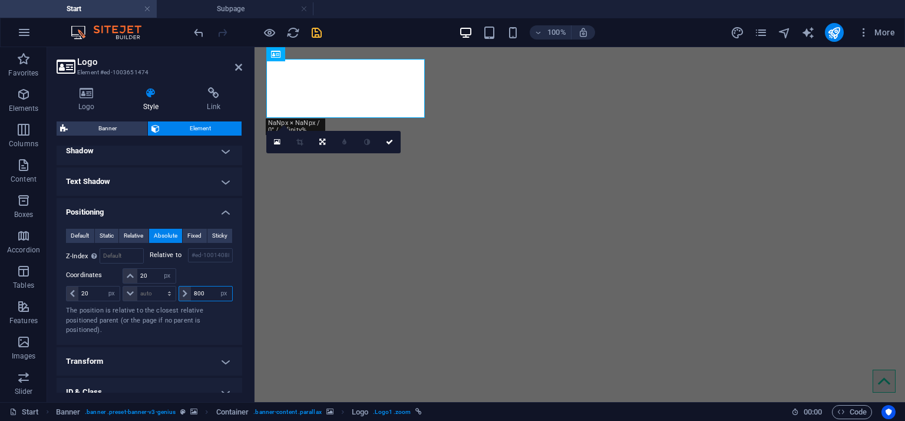
click at [200, 296] on input "800" at bounding box center [211, 293] width 41 height 14
click at [237, 70] on icon at bounding box center [238, 66] width 7 height 9
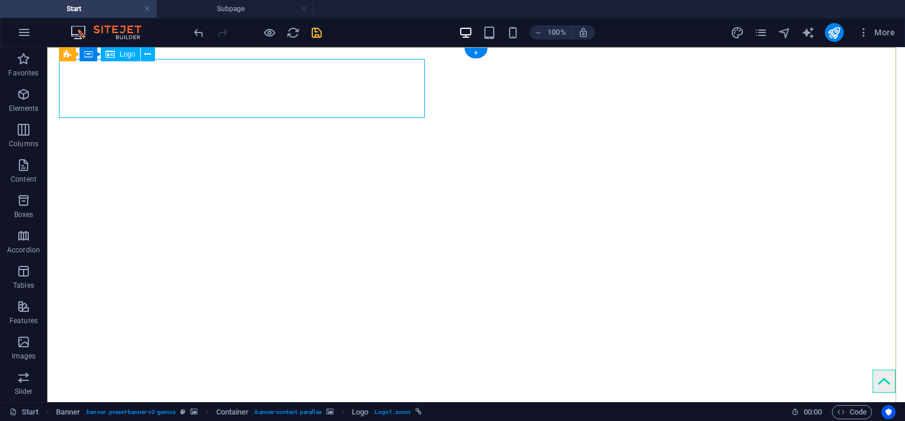
select select "px"
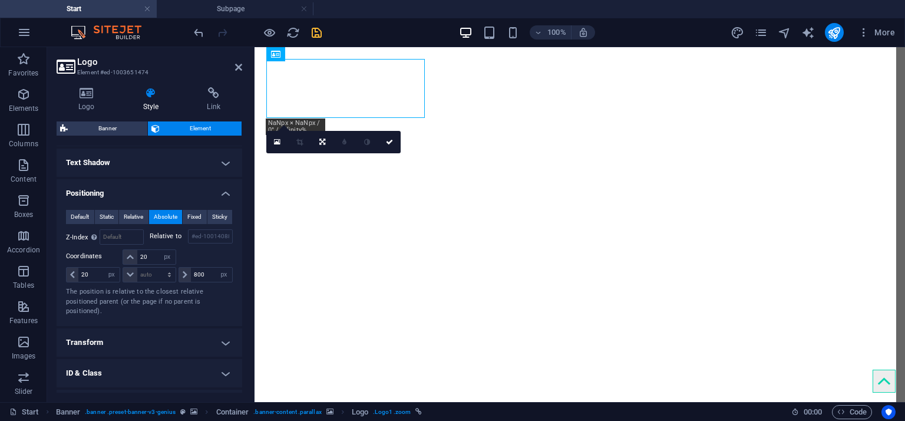
scroll to position [354, 0]
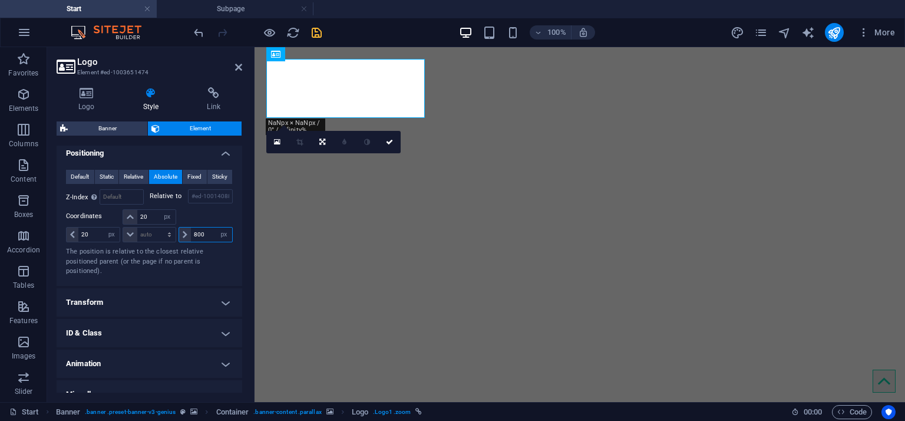
click at [194, 227] on input "800" at bounding box center [211, 234] width 41 height 14
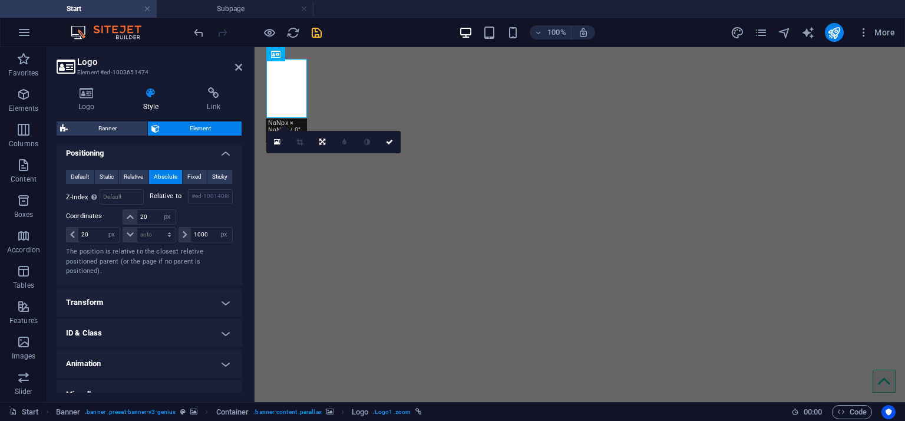
click at [194, 226] on div "1000 auto px rem % em" at bounding box center [204, 234] width 55 height 17
click at [200, 236] on input "1000" at bounding box center [211, 234] width 41 height 14
type input "900"
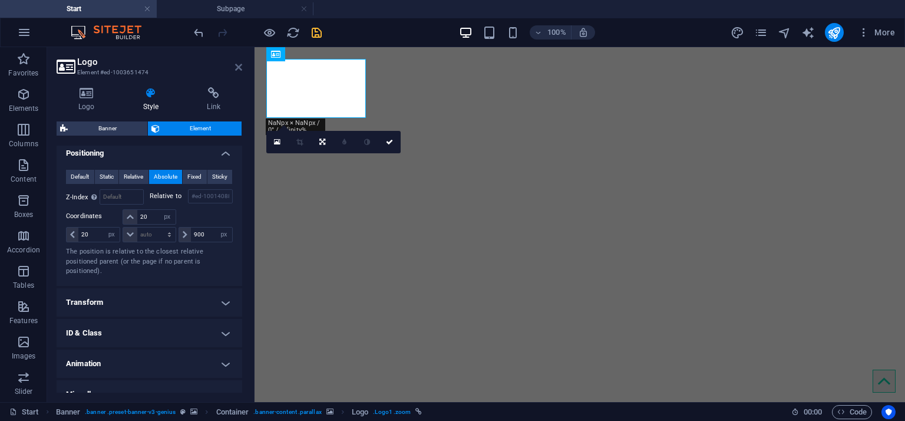
drag, startPoint x: 235, startPoint y: 66, endPoint x: 189, endPoint y: 19, distance: 66.3
click at [235, 66] on icon at bounding box center [238, 66] width 7 height 9
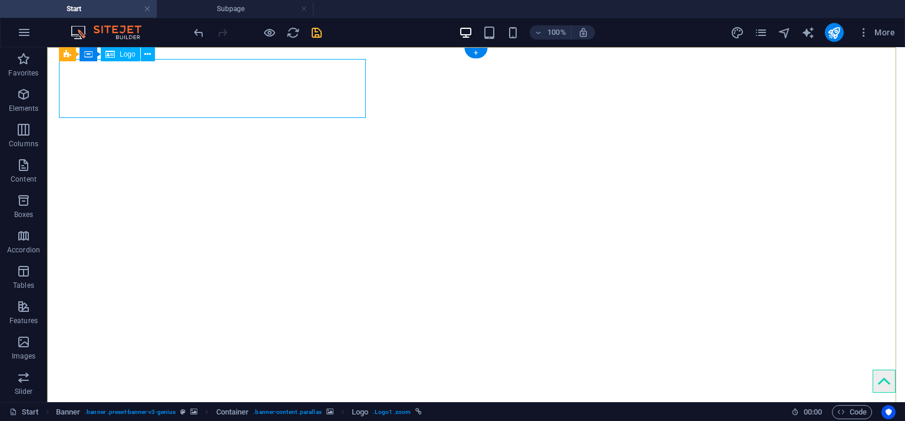
select select "px"
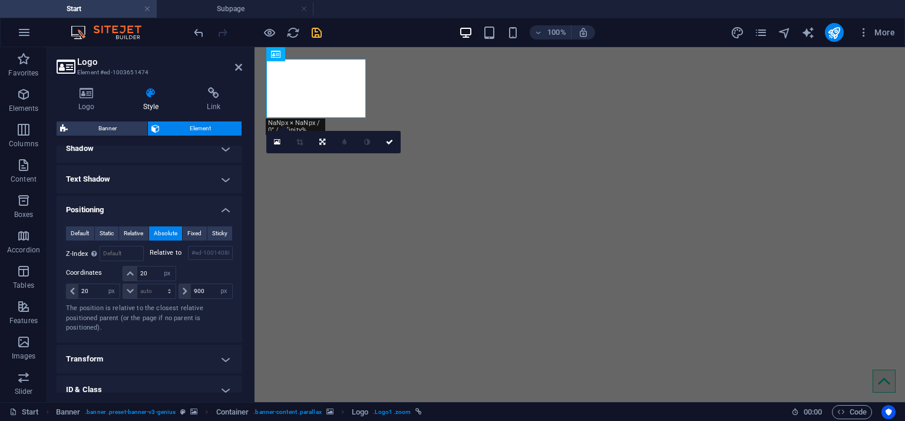
scroll to position [368, 0]
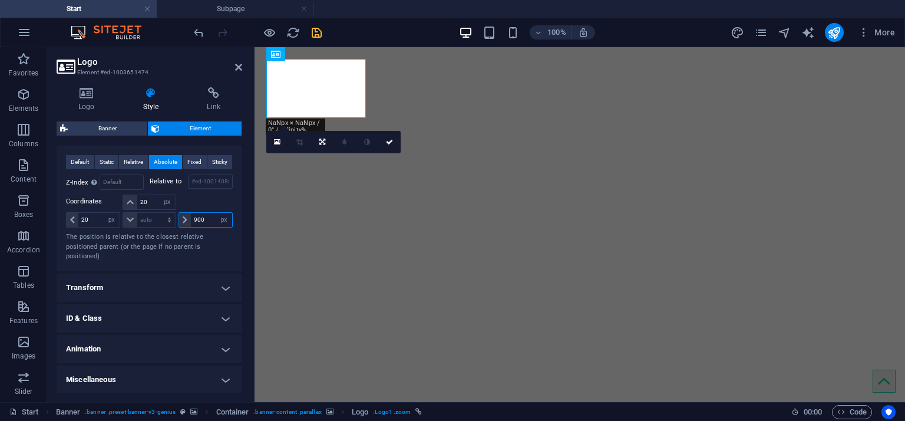
click at [192, 219] on input "900" at bounding box center [211, 220] width 41 height 14
type input "1000"
click at [245, 62] on aside "Logo Element #ed-1003651474 Logo Style Link Logo Image Text Drag files here, cl…" at bounding box center [150, 224] width 207 height 355
click at [236, 70] on icon at bounding box center [238, 66] width 7 height 9
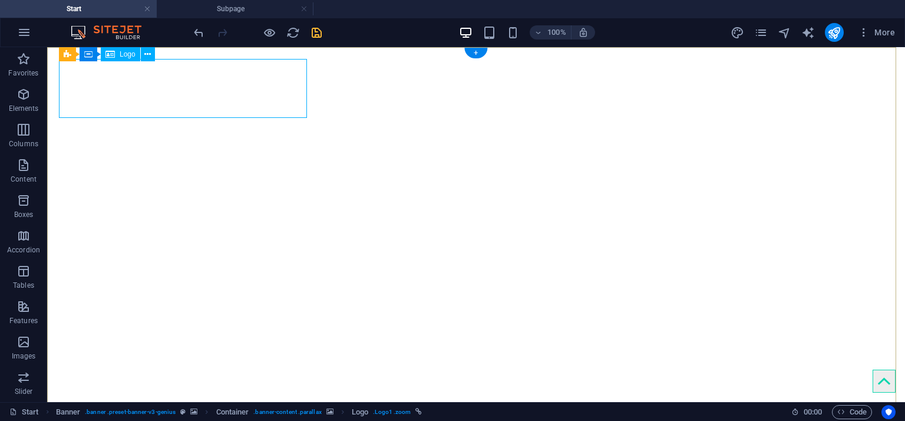
select select "px"
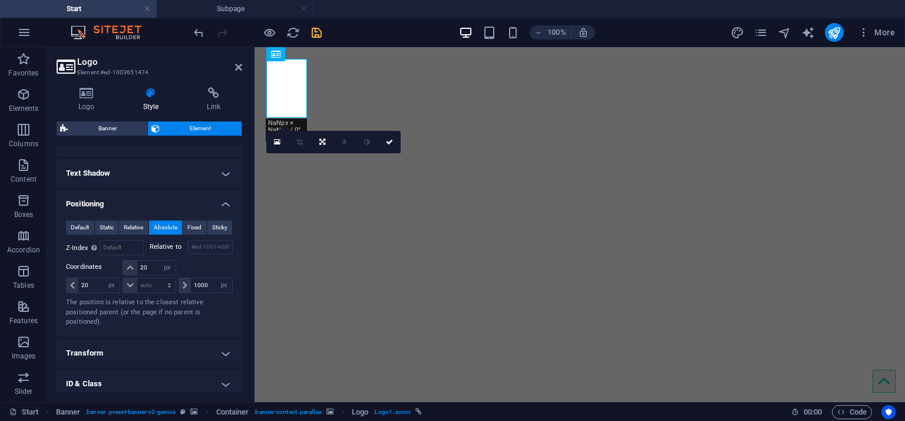
scroll to position [354, 0]
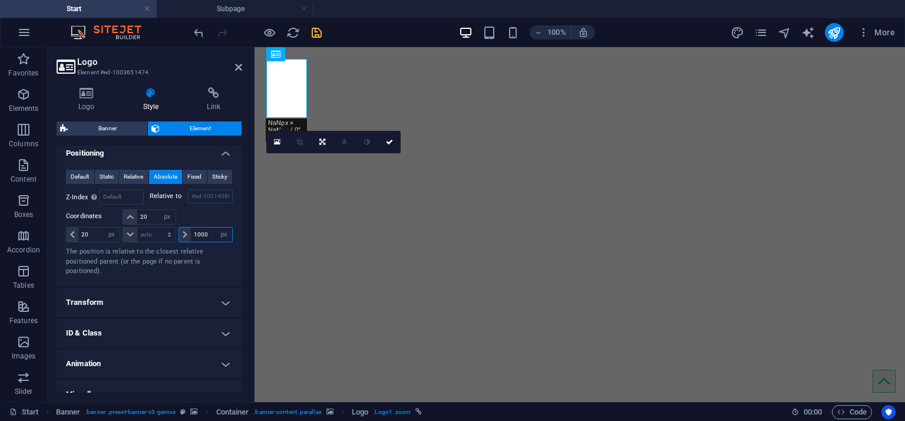
click at [198, 236] on input "1000" at bounding box center [211, 234] width 41 height 14
type input "1300"
click at [240, 68] on icon at bounding box center [238, 66] width 7 height 9
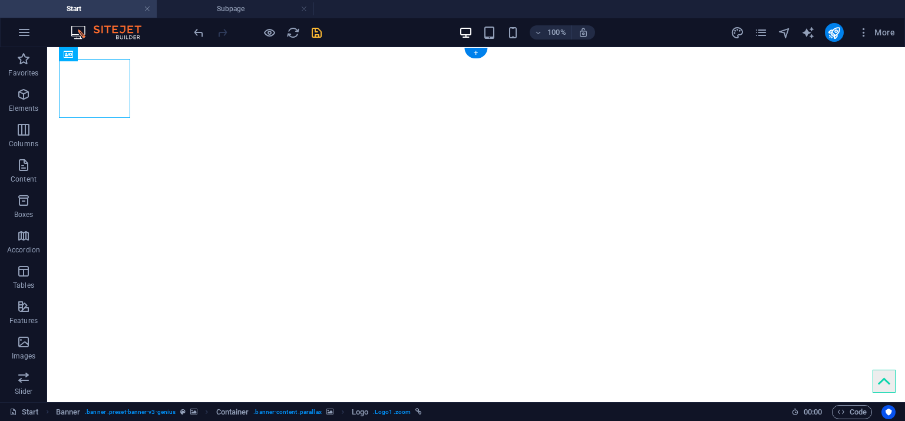
click at [314, 29] on icon "save" at bounding box center [317, 33] width 14 height 14
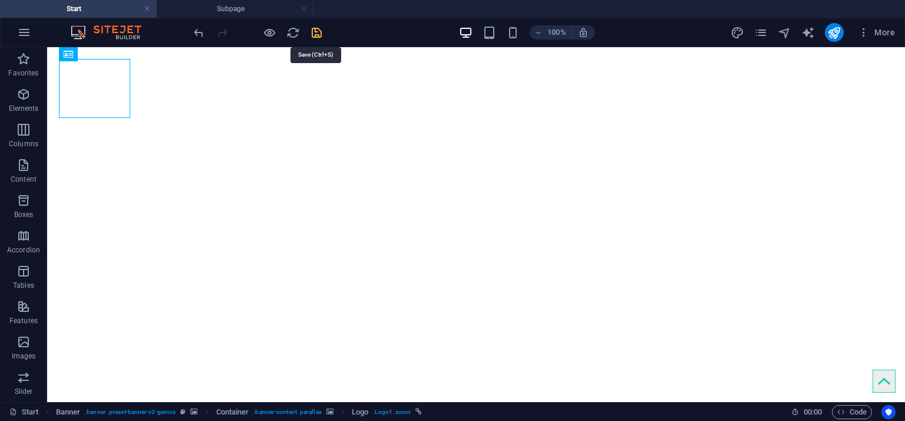
checkbox input "false"
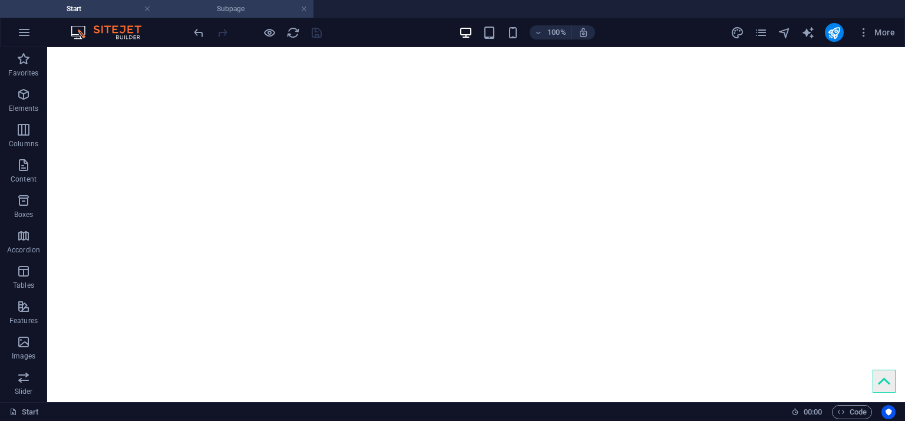
click at [193, 11] on h4 "Subpage" at bounding box center [235, 8] width 157 height 13
click at [100, 11] on h4 "Start" at bounding box center [78, 8] width 157 height 13
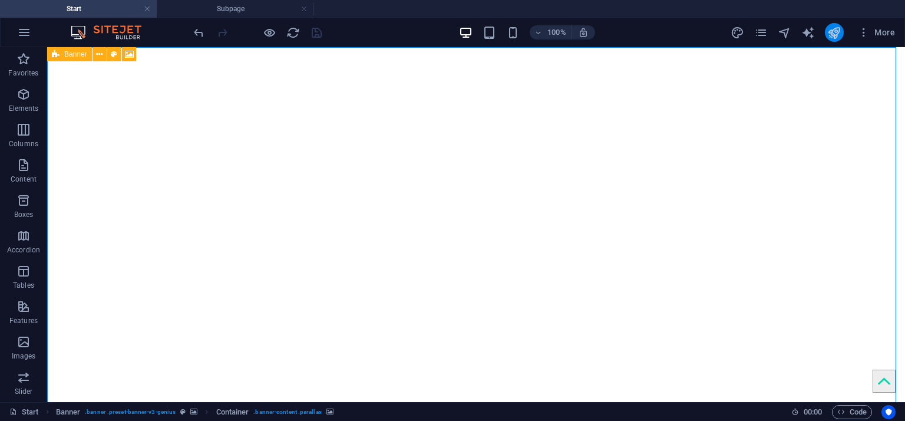
click at [842, 29] on button "publish" at bounding box center [834, 32] width 19 height 19
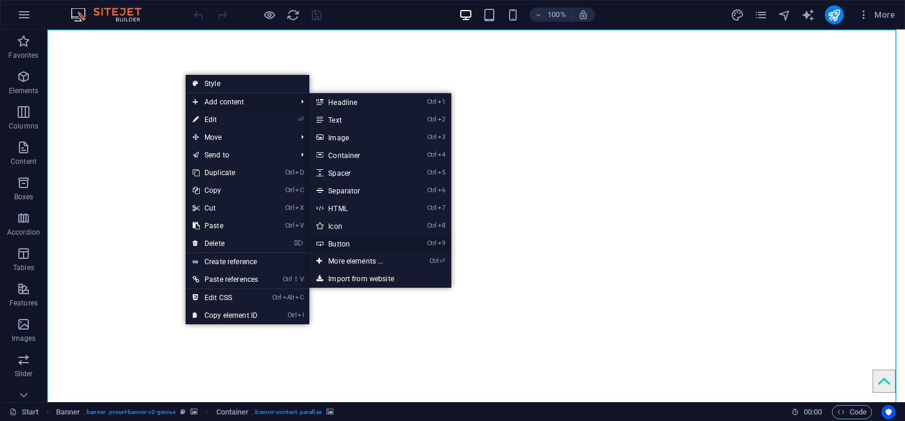
click at [346, 242] on link "Ctrl 9 Button" at bounding box center [357, 244] width 97 height 18
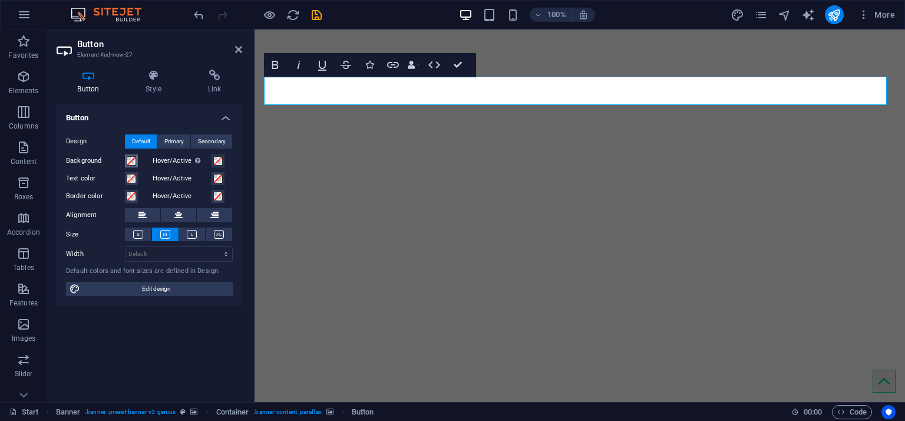
click at [133, 163] on span at bounding box center [131, 160] width 9 height 9
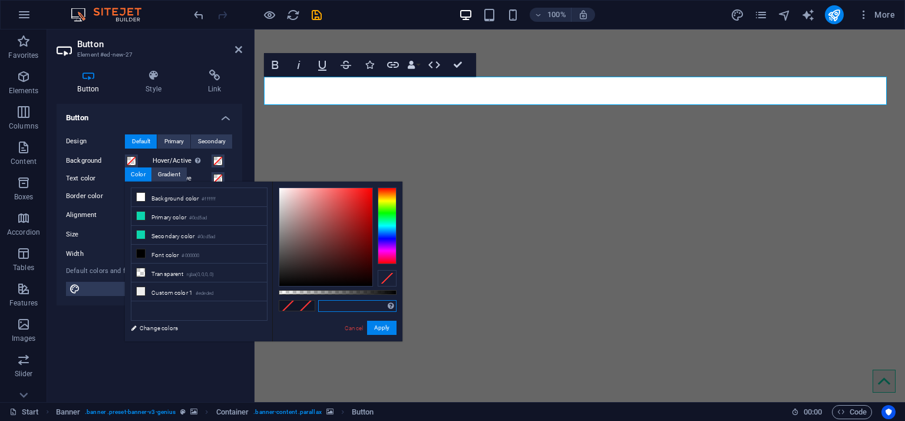
click at [341, 304] on input "text" at bounding box center [357, 306] width 78 height 12
paste input "#0066b0"
type input "#0066b0"
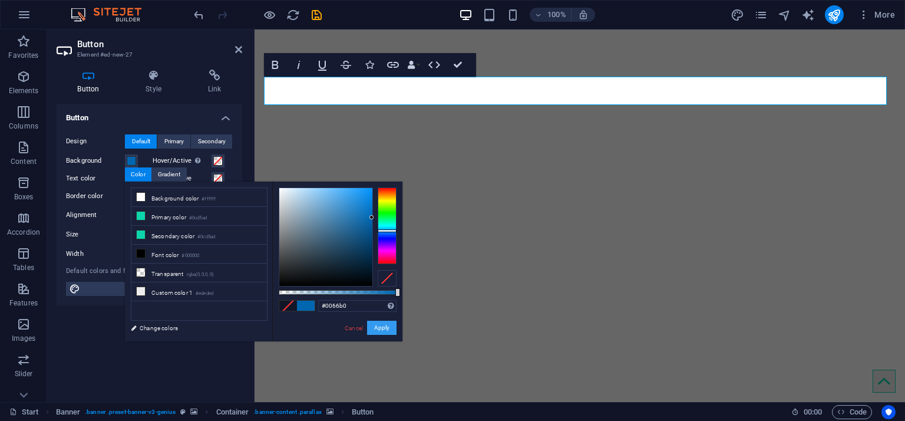
click at [387, 331] on button "Apply" at bounding box center [381, 328] width 29 height 14
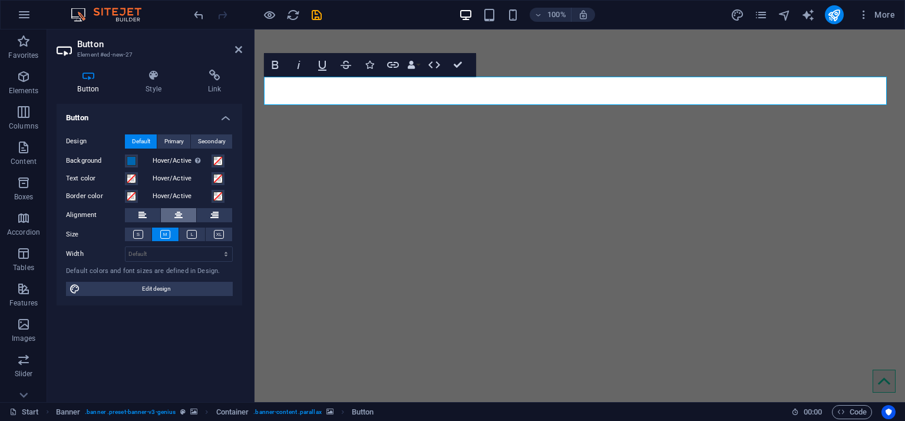
click at [176, 213] on icon at bounding box center [178, 215] width 8 height 14
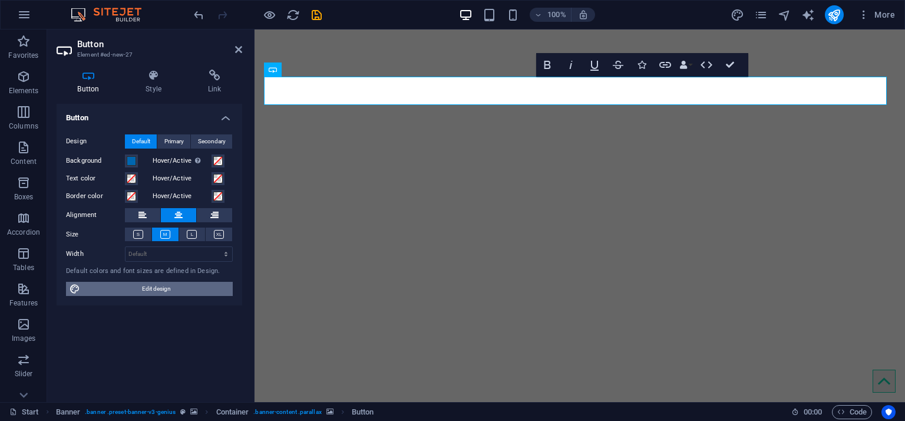
click at [156, 292] on span "Edit design" at bounding box center [157, 289] width 146 height 14
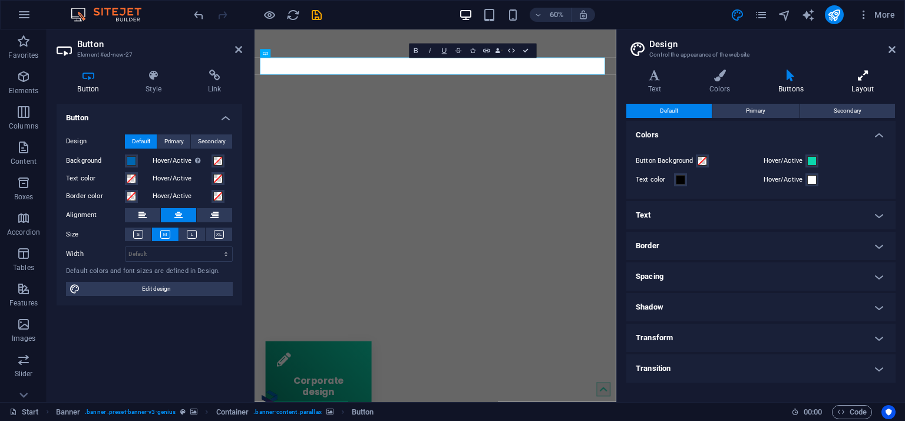
click at [856, 80] on icon at bounding box center [862, 76] width 65 height 12
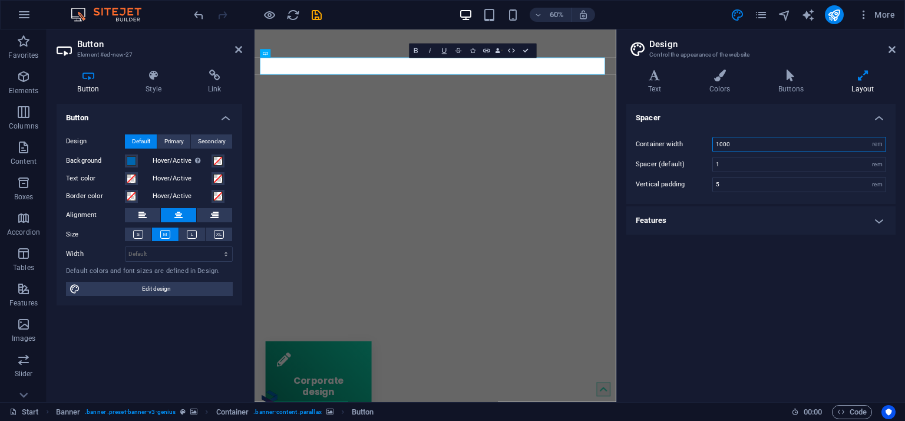
click at [760, 138] on input "1000" at bounding box center [799, 144] width 173 height 14
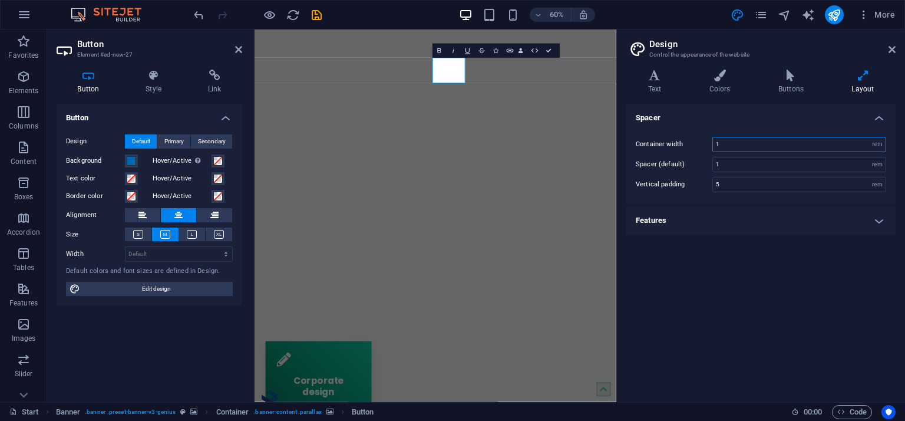
click at [757, 140] on input "1" at bounding box center [799, 144] width 173 height 14
click at [757, 140] on input "2" at bounding box center [799, 144] width 173 height 14
type input "3"
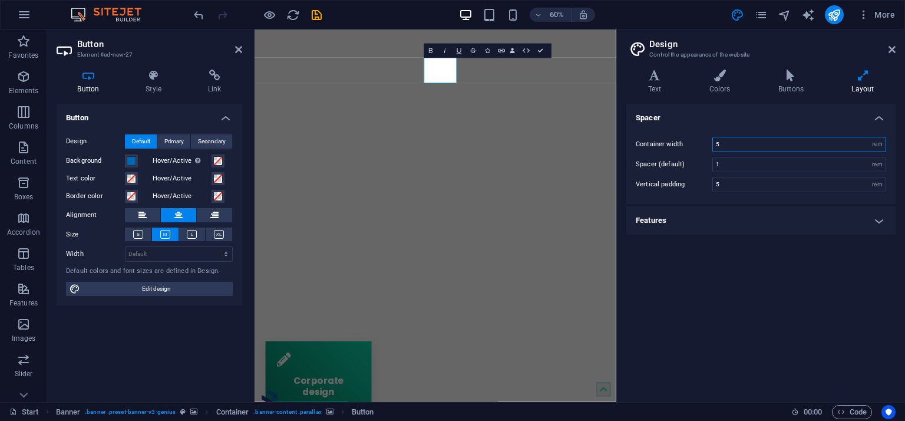
click at [754, 141] on input "5" at bounding box center [799, 144] width 173 height 14
type input "1"
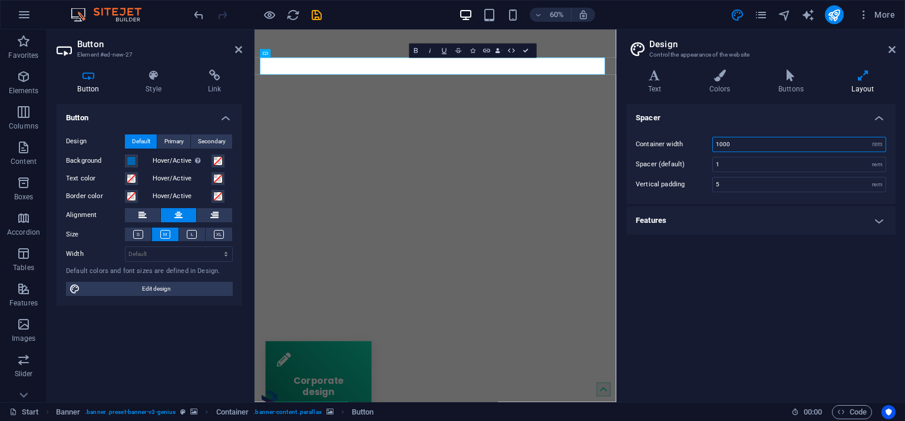
type input "5"
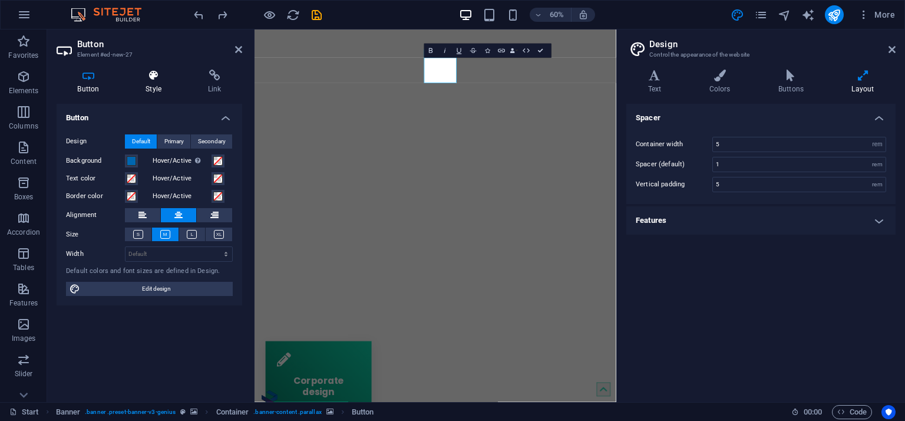
click at [155, 82] on h4 "Style" at bounding box center [156, 82] width 62 height 25
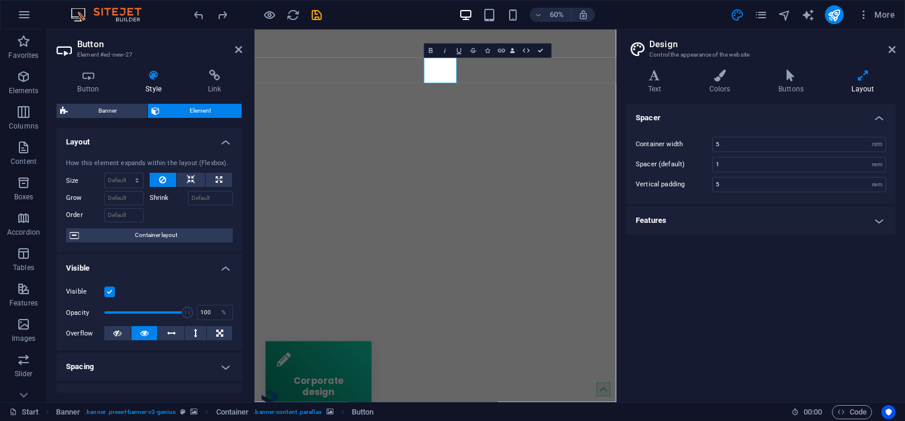
click at [191, 171] on div "How this element expands within the layout (Flexbox). Size Default auto px % 1/…" at bounding box center [150, 200] width 186 height 103
click at [187, 177] on icon at bounding box center [191, 180] width 8 height 14
click at [219, 176] on icon at bounding box center [219, 180] width 6 height 14
type input "100"
select select "%"
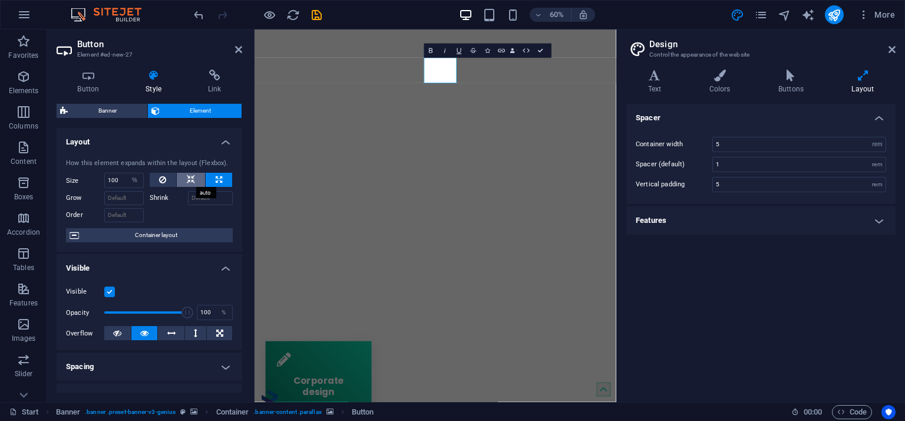
click at [187, 176] on icon at bounding box center [191, 180] width 8 height 14
select select "DISABLED_OPTION_VALUE"
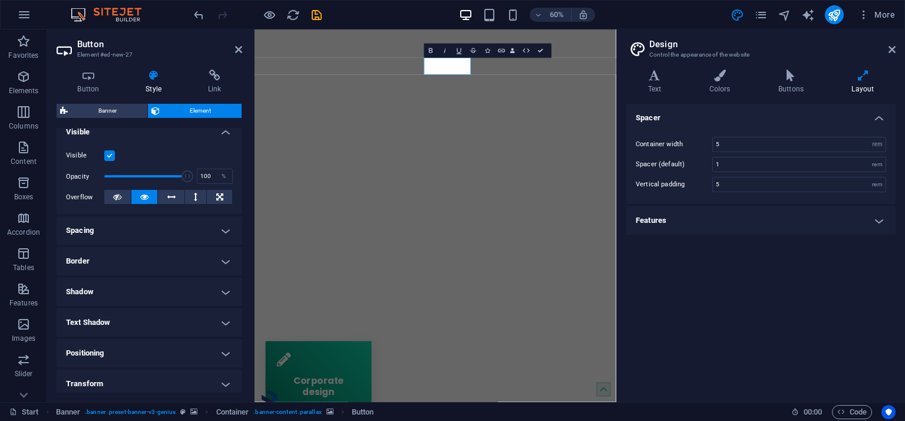
scroll to position [233, 0]
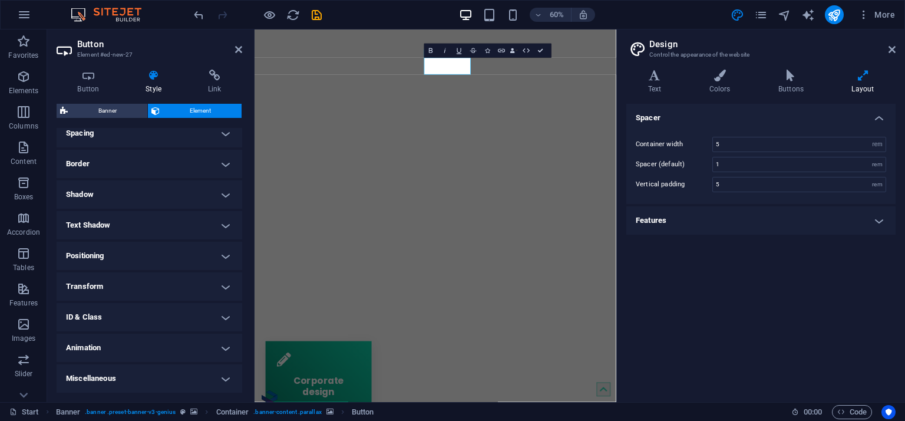
click at [141, 260] on h4 "Positioning" at bounding box center [150, 256] width 186 height 28
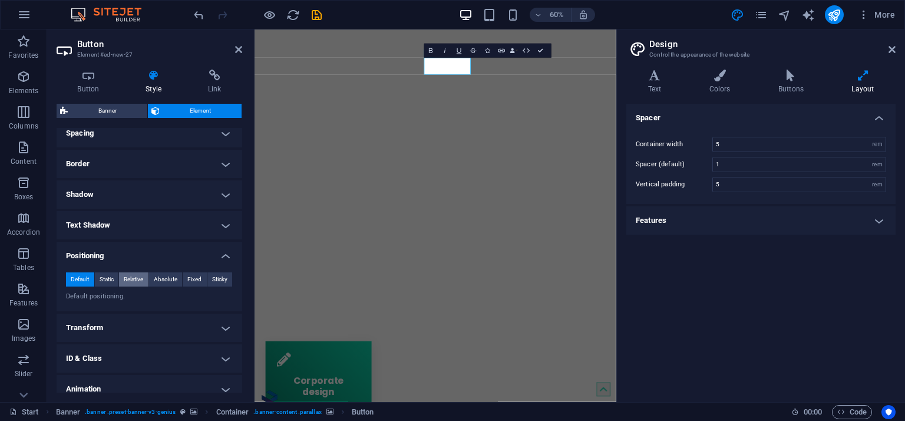
click at [131, 274] on span "Relative" at bounding box center [133, 279] width 19 height 14
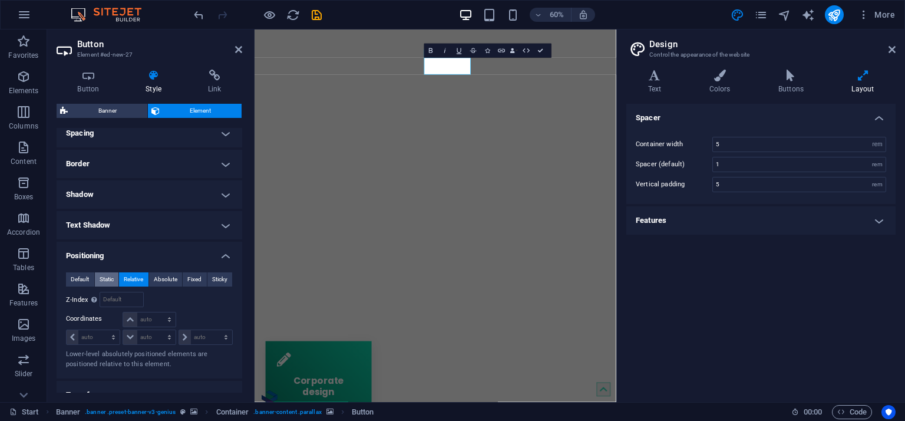
click at [104, 279] on span "Static" at bounding box center [107, 279] width 14 height 14
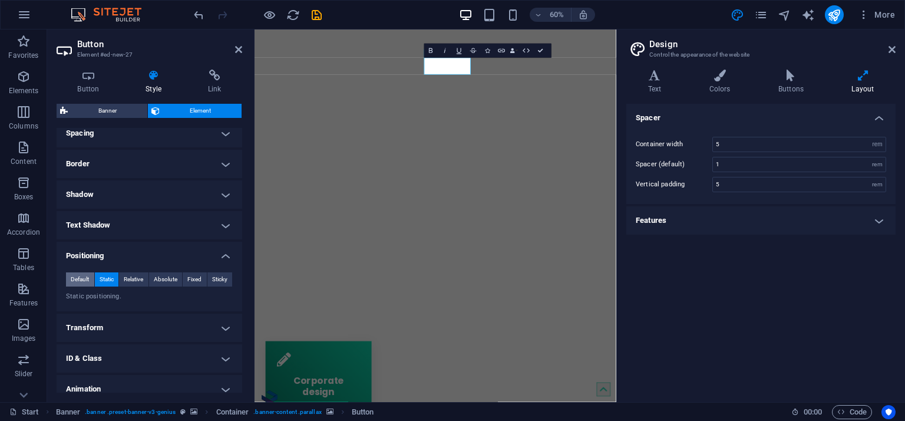
click at [88, 280] on span "Default" at bounding box center [80, 279] width 18 height 14
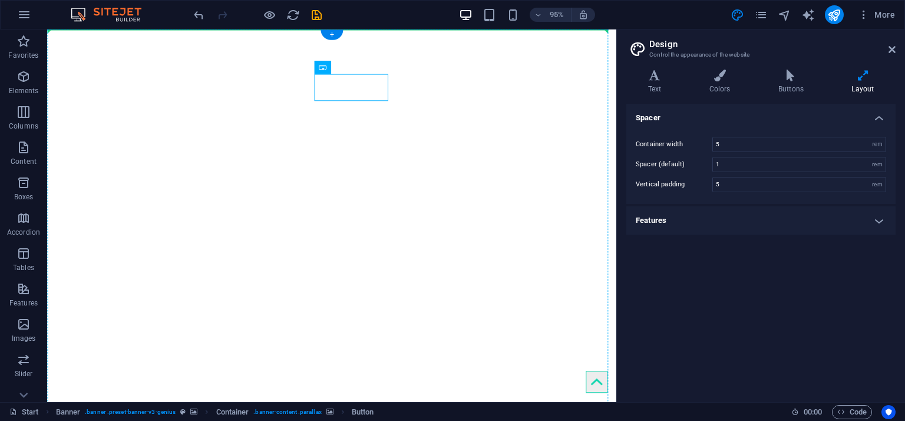
drag, startPoint x: 387, startPoint y: 95, endPoint x: 222, endPoint y: 74, distance: 165.8
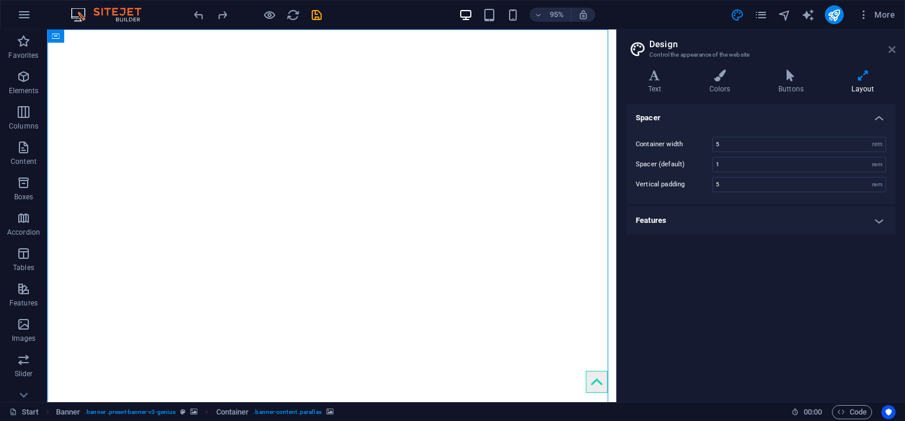
drag, startPoint x: 895, startPoint y: 49, endPoint x: 698, endPoint y: 43, distance: 196.9
click at [895, 49] on icon at bounding box center [892, 49] width 7 height 9
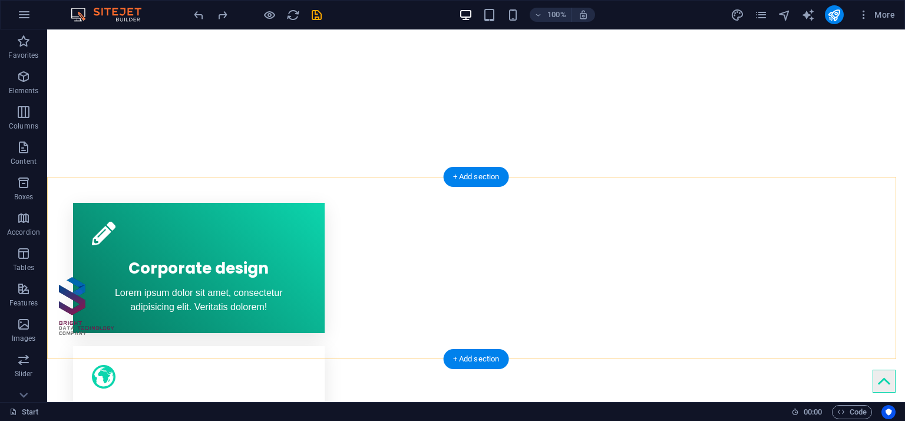
scroll to position [0, 0]
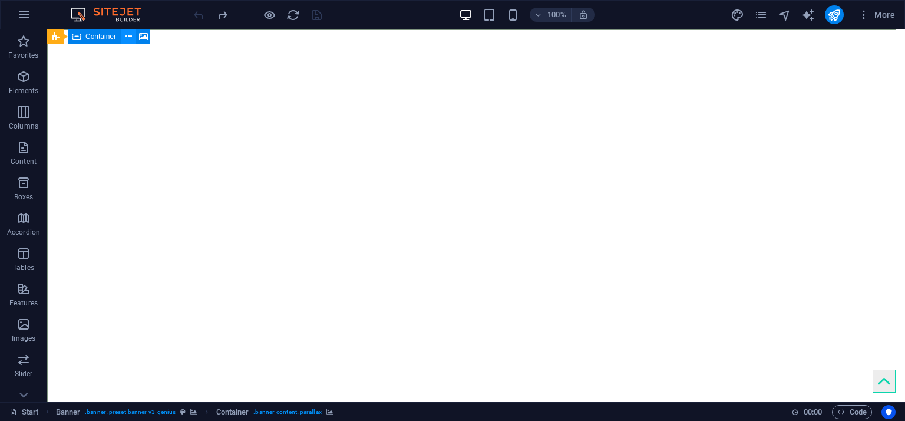
click at [130, 37] on icon at bounding box center [129, 37] width 6 height 12
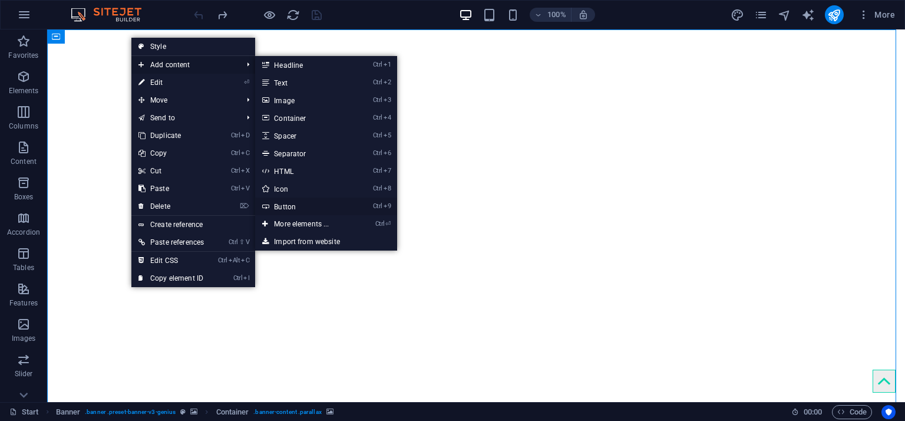
click at [318, 210] on link "Ctrl 9 Button" at bounding box center [303, 206] width 97 height 18
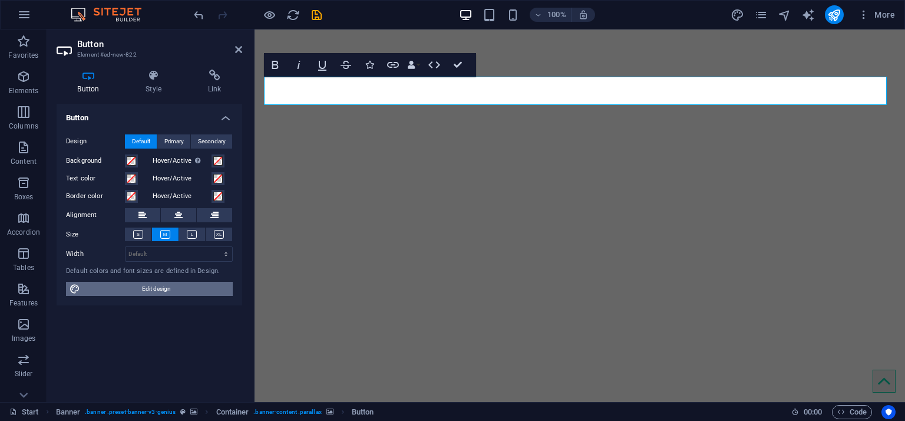
click at [170, 285] on span "Edit design" at bounding box center [157, 289] width 146 height 14
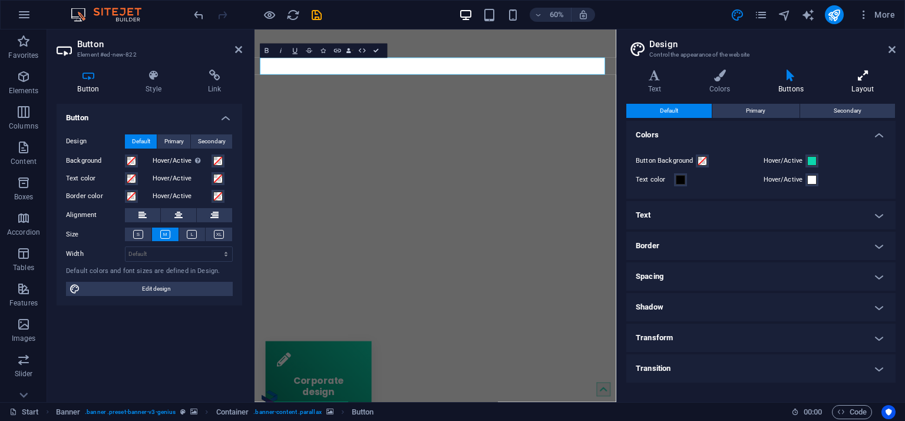
click at [858, 87] on h4 "Layout" at bounding box center [862, 82] width 65 height 25
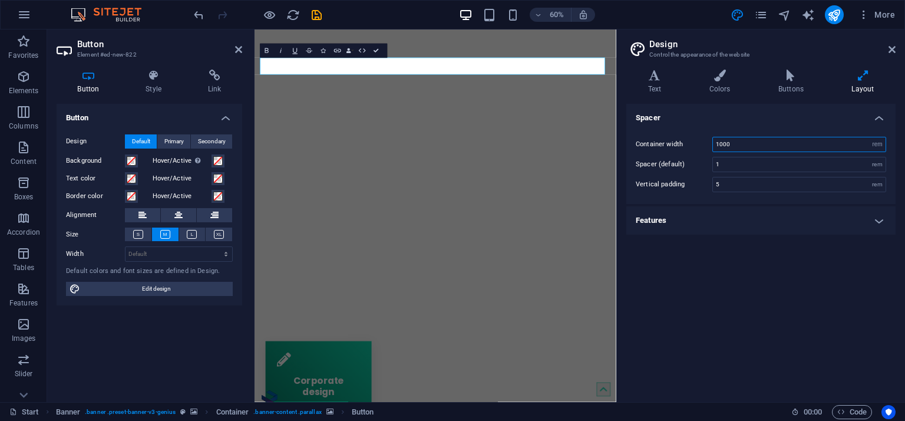
click at [754, 144] on input "1000" at bounding box center [799, 144] width 173 height 14
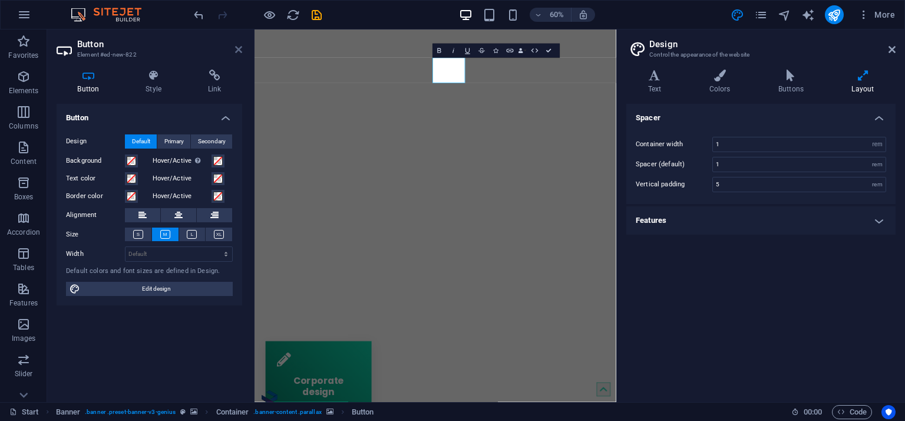
drag, startPoint x: 240, startPoint y: 52, endPoint x: 203, endPoint y: 24, distance: 46.7
click at [240, 52] on icon at bounding box center [238, 49] width 7 height 9
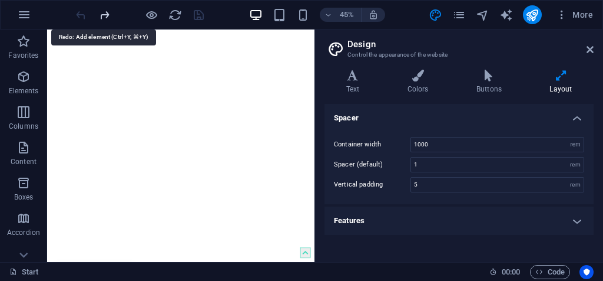
click at [109, 11] on icon "redo" at bounding box center [105, 15] width 14 height 14
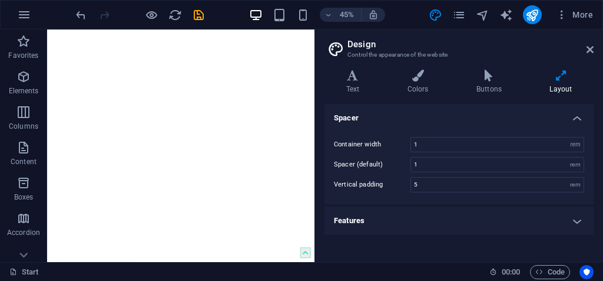
click at [109, 11] on div at bounding box center [140, 14] width 132 height 19
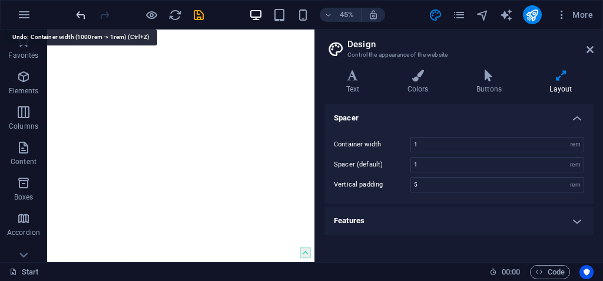
click at [83, 16] on icon "undo" at bounding box center [81, 15] width 14 height 14
type input "1000"
click at [83, 16] on icon "undo" at bounding box center [81, 15] width 14 height 14
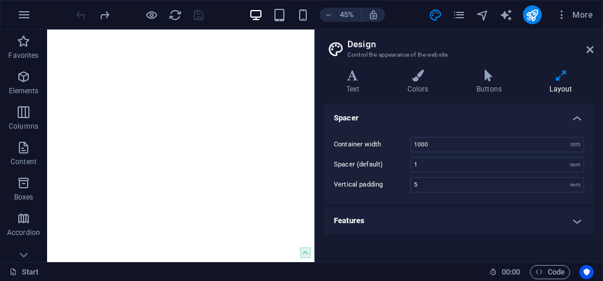
click at [595, 50] on aside "Design Control the appearance of the website Variants Text Colors Buttons Layou…" at bounding box center [459, 145] width 289 height 232
click at [591, 50] on icon at bounding box center [590, 49] width 7 height 9
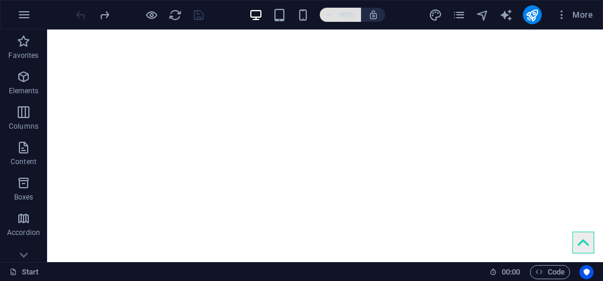
click at [326, 13] on icon "button" at bounding box center [329, 15] width 8 height 8
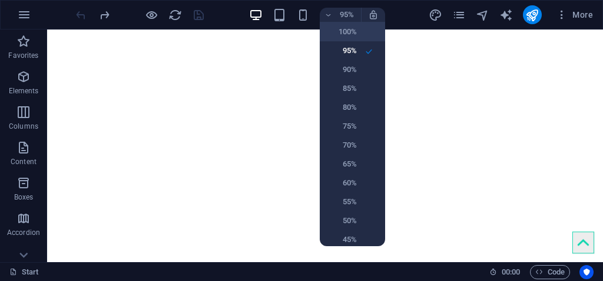
click at [353, 34] on h6 "100%" at bounding box center [342, 32] width 30 height 14
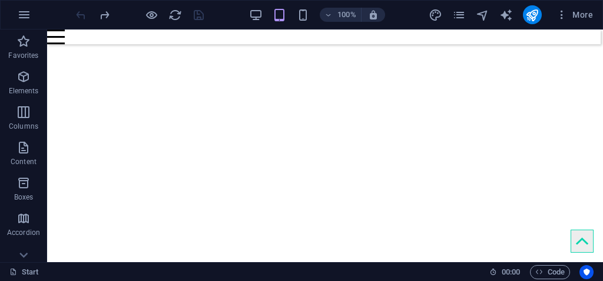
scroll to position [39, 0]
drag, startPoint x: 118, startPoint y: 138, endPoint x: 374, endPoint y: 148, distance: 256.0
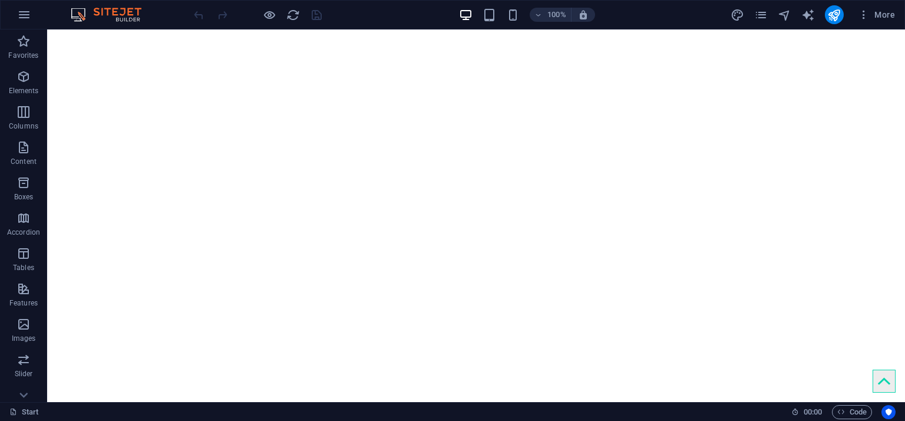
drag, startPoint x: 621, startPoint y: 29, endPoint x: 88, endPoint y: 101, distance: 537.6
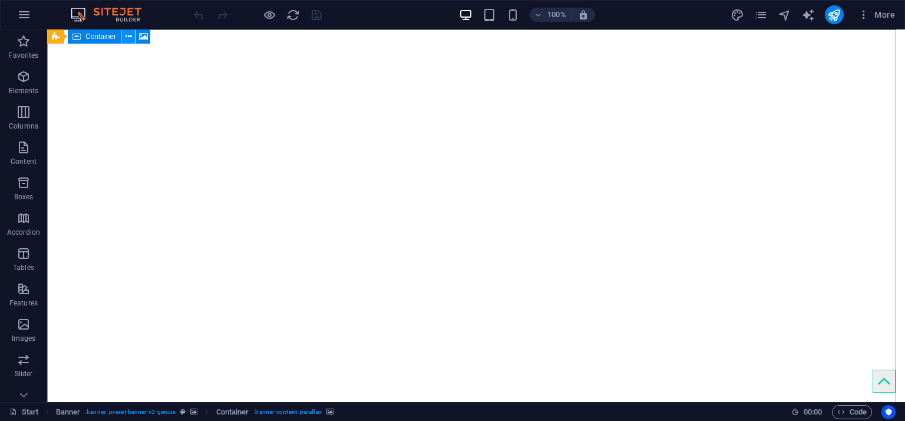
click at [127, 36] on icon at bounding box center [129, 37] width 6 height 12
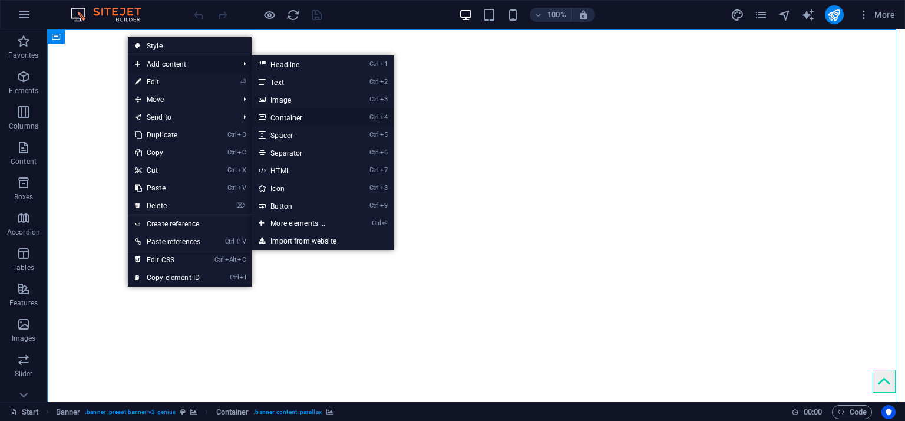
click at [311, 117] on link "Ctrl 4 Container" at bounding box center [300, 117] width 97 height 18
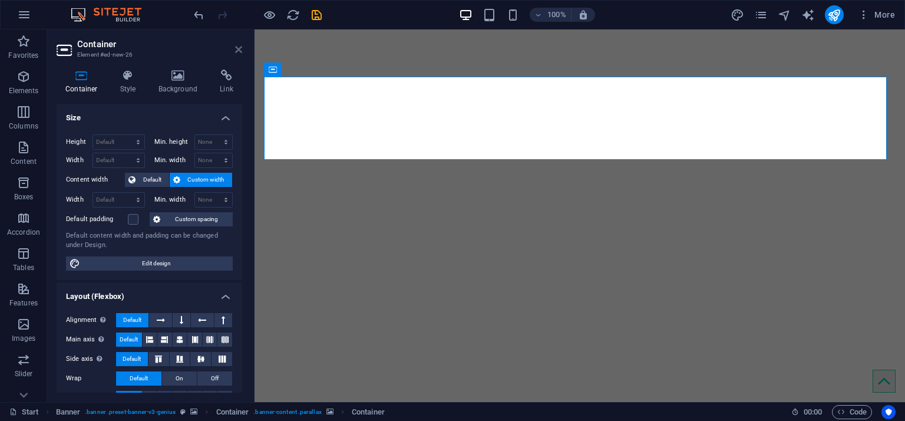
click at [238, 50] on icon at bounding box center [238, 49] width 7 height 9
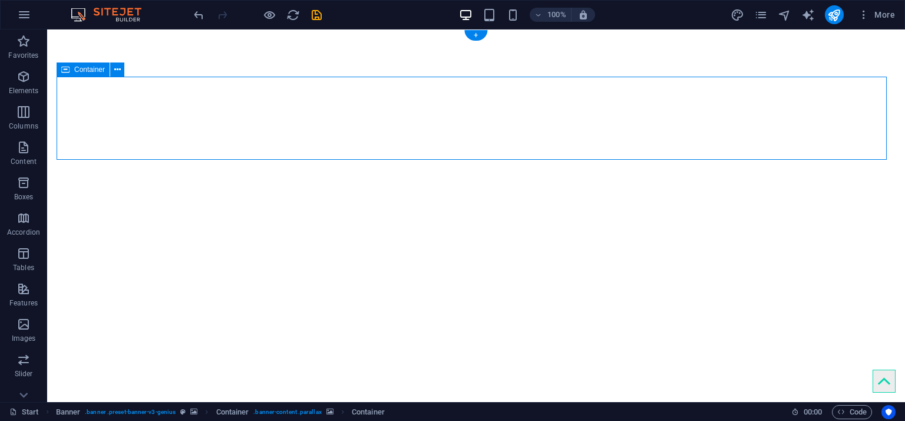
drag, startPoint x: 307, startPoint y: 127, endPoint x: 322, endPoint y: 82, distance: 47.3
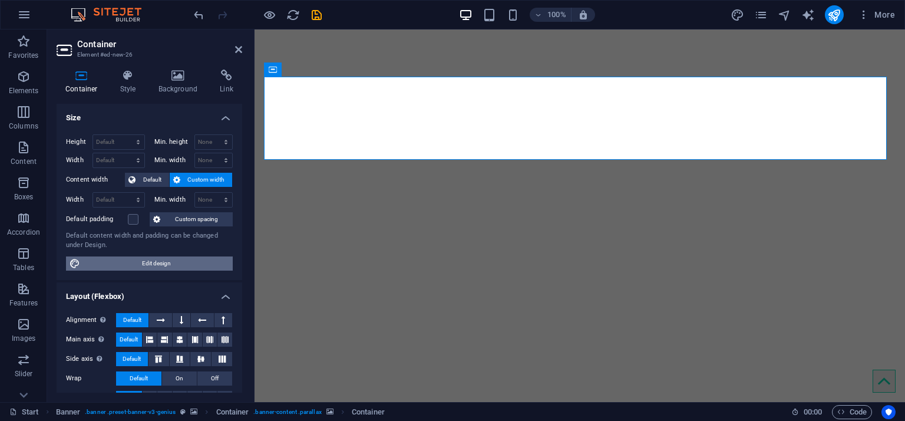
click at [166, 259] on span "Edit design" at bounding box center [157, 263] width 146 height 14
select select "rem"
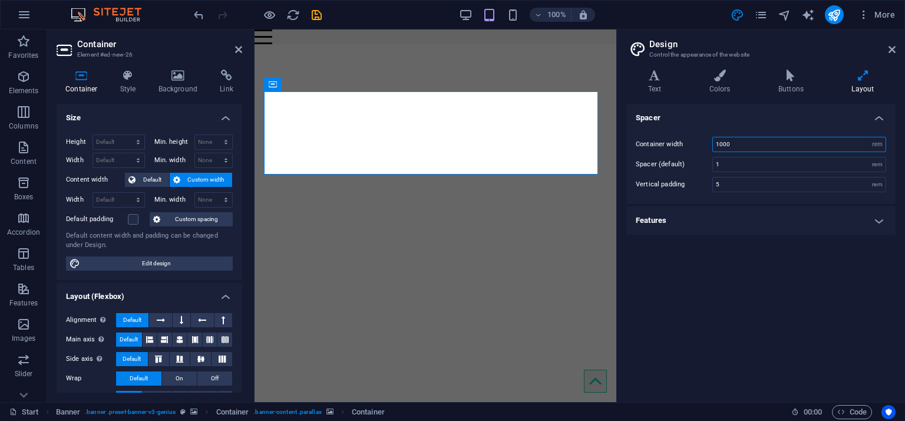
click at [603, 141] on input "1000" at bounding box center [799, 144] width 173 height 14
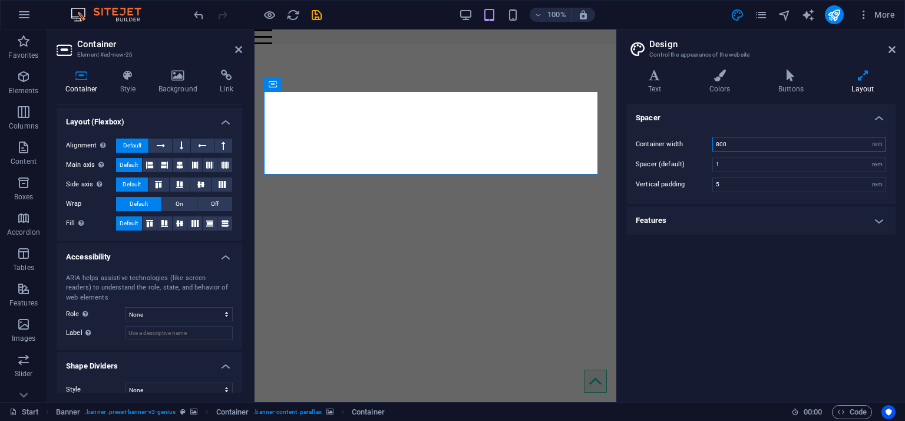
scroll to position [187, 0]
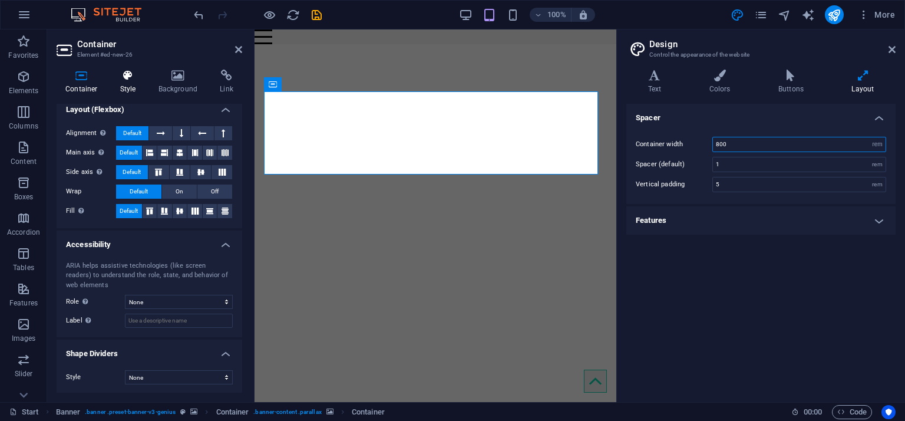
type input "800"
click at [121, 91] on h4 "Style" at bounding box center [130, 82] width 38 height 25
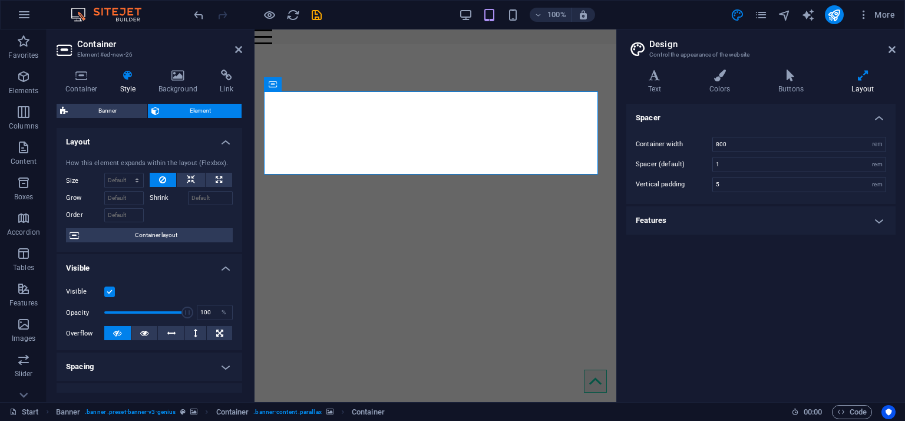
scroll to position [177, 0]
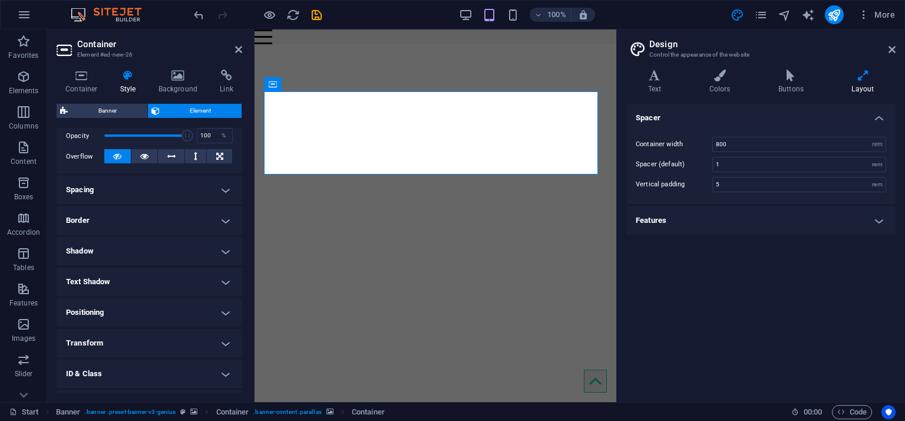
click at [192, 280] on h4 "Positioning" at bounding box center [150, 312] width 186 height 28
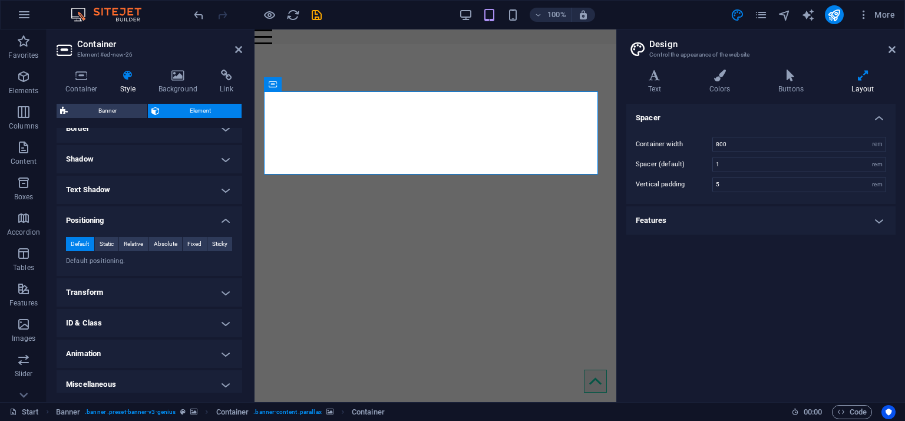
scroll to position [274, 0]
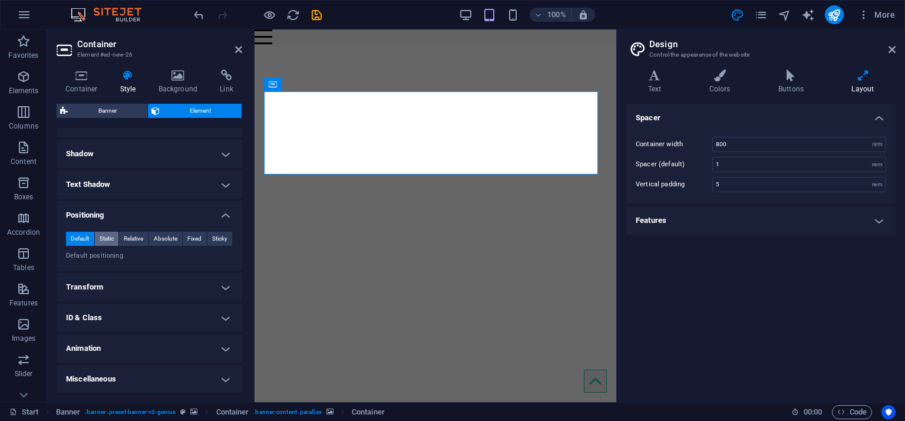
click at [113, 236] on span "Static" at bounding box center [107, 239] width 14 height 14
click at [124, 236] on span "Relative" at bounding box center [133, 239] width 19 height 14
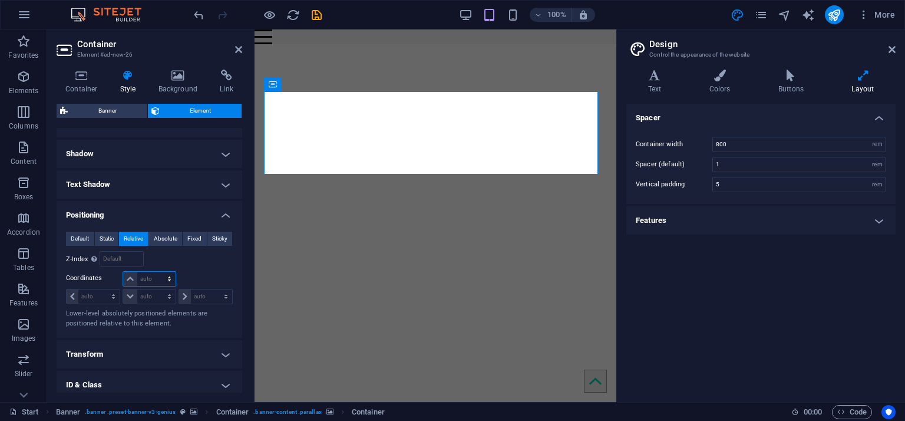
click at [151, 273] on select "auto px rem % em" at bounding box center [149, 279] width 52 height 14
select select "px"
click at [157, 272] on select "auto px rem % em" at bounding box center [149, 279] width 52 height 14
type input "5"
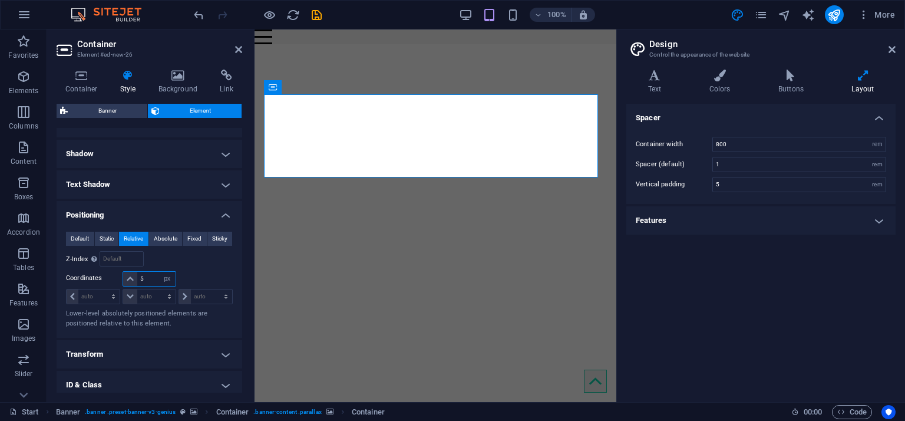
click at [150, 280] on input "5" at bounding box center [156, 279] width 38 height 14
click at [97, 280] on select "auto px rem % em" at bounding box center [93, 296] width 53 height 14
click at [154, 280] on select "auto px rem % em" at bounding box center [149, 296] width 52 height 14
select select "px"
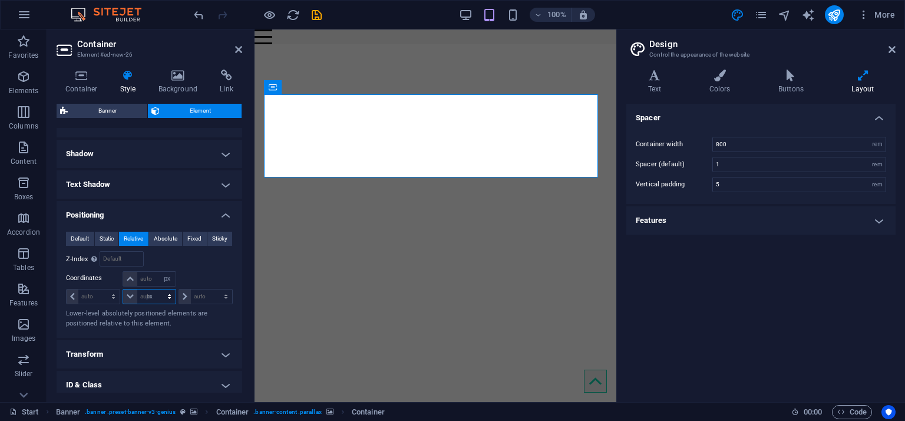
click at [157, 280] on select "auto px rem % em" at bounding box center [149, 296] width 52 height 14
type input "0"
click at [151, 280] on input "0" at bounding box center [156, 296] width 38 height 14
click at [164, 280] on select "auto px rem % em" at bounding box center [167, 296] width 17 height 14
select select "auto"
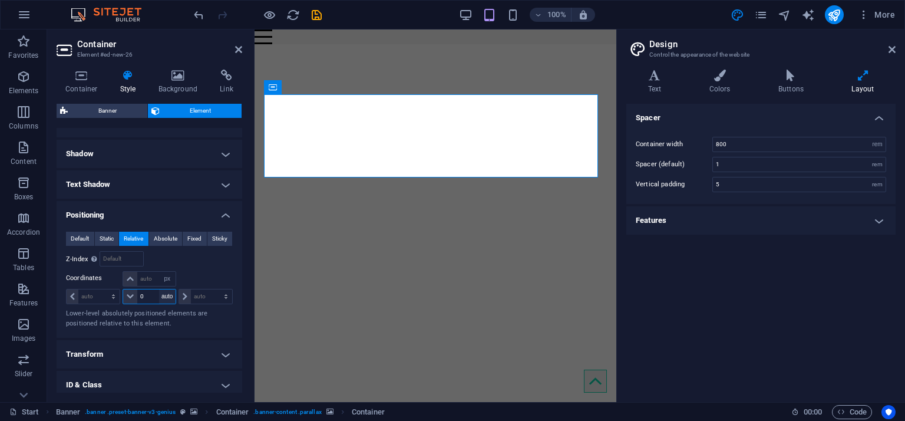
click at [159, 280] on select "auto px rem % em" at bounding box center [167, 296] width 17 height 14
select select "DISABLED_OPTION_VALUE"
click at [200, 251] on div "Relative to #ed-1001408869" at bounding box center [192, 258] width 84 height 15
click at [133, 259] on input "number" at bounding box center [121, 259] width 42 height 14
click at [170, 233] on span "Absolute" at bounding box center [166, 239] width 24 height 14
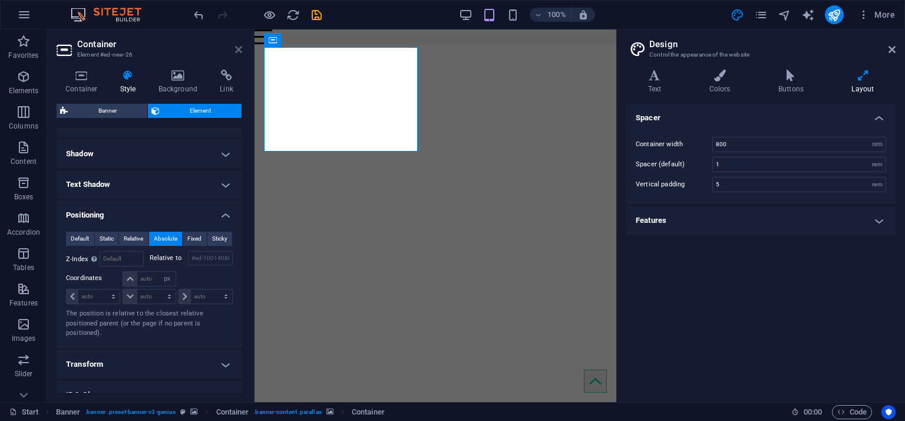
click at [239, 51] on icon at bounding box center [238, 49] width 7 height 9
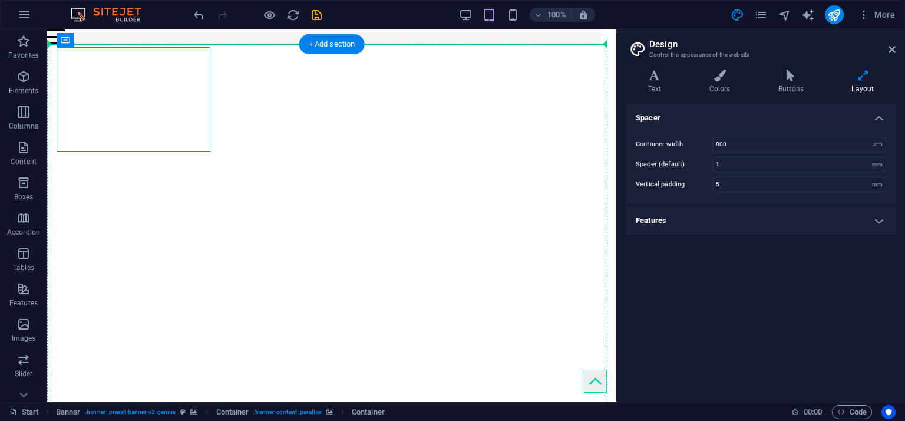
drag, startPoint x: 180, startPoint y: 70, endPoint x: 295, endPoint y: 56, distance: 116.3
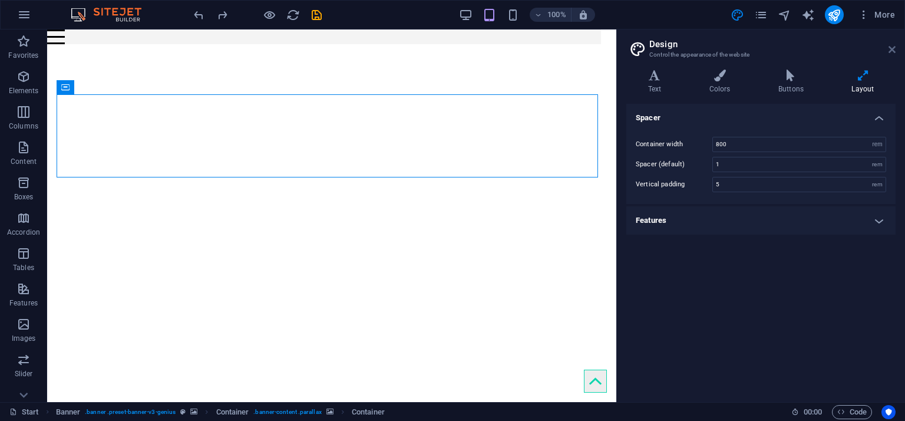
click at [603, 47] on icon at bounding box center [892, 49] width 7 height 9
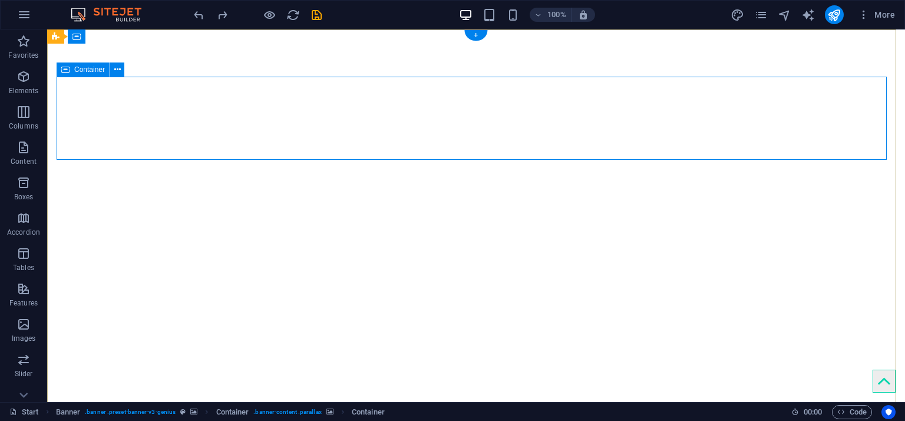
select select "px"
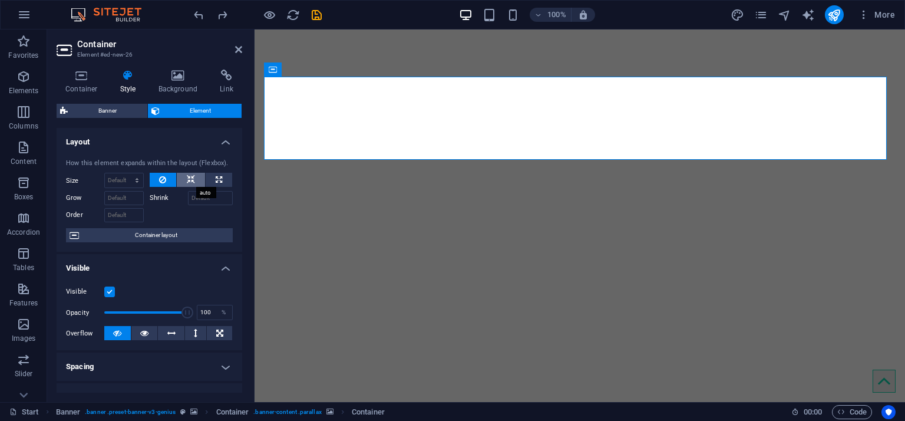
click at [189, 183] on icon at bounding box center [191, 180] width 8 height 14
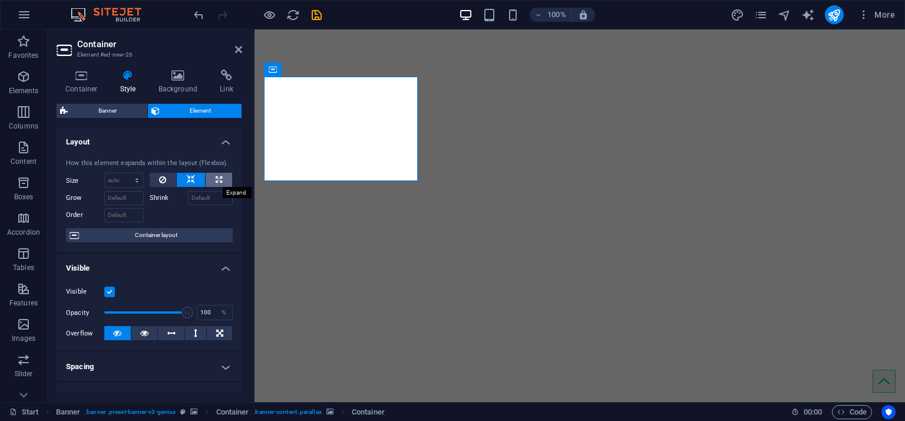
click at [219, 182] on icon at bounding box center [219, 180] width 6 height 14
type input "100"
select select "%"
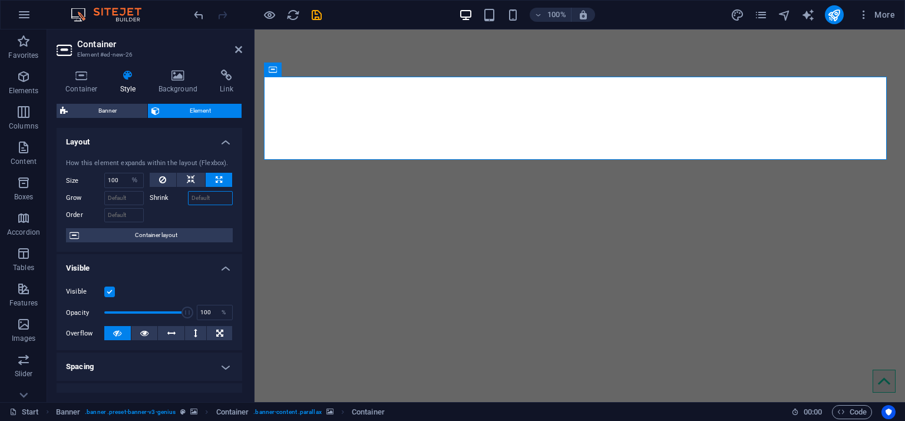
click at [194, 197] on input "Shrink" at bounding box center [210, 198] width 45 height 14
type input "1"
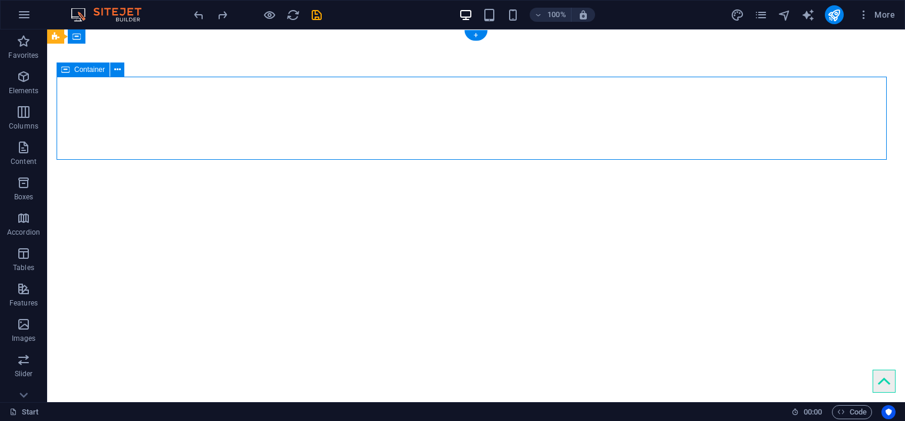
select select "%"
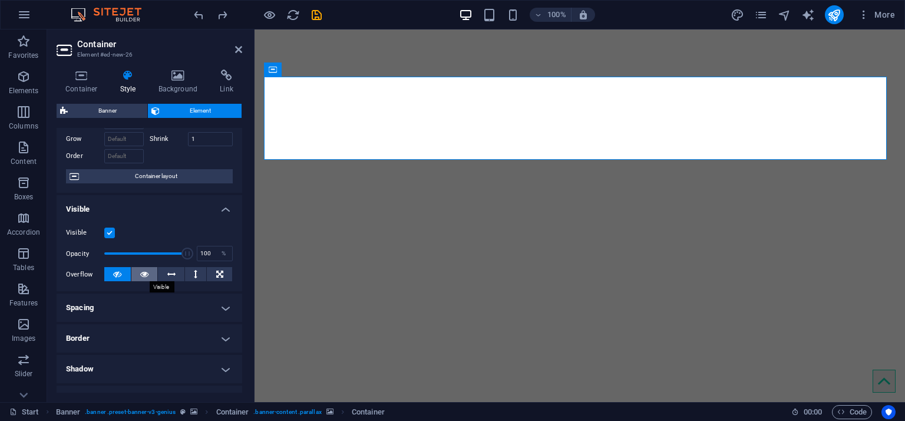
scroll to position [177, 0]
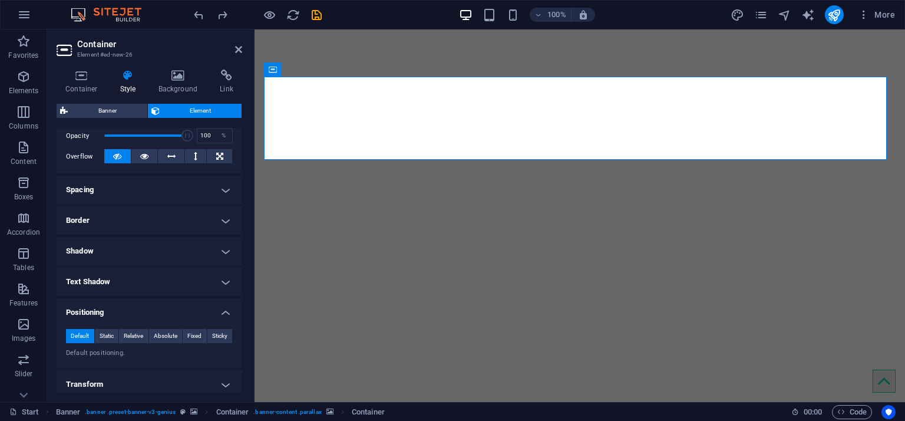
click at [153, 186] on h4 "Spacing" at bounding box center [150, 190] width 186 height 28
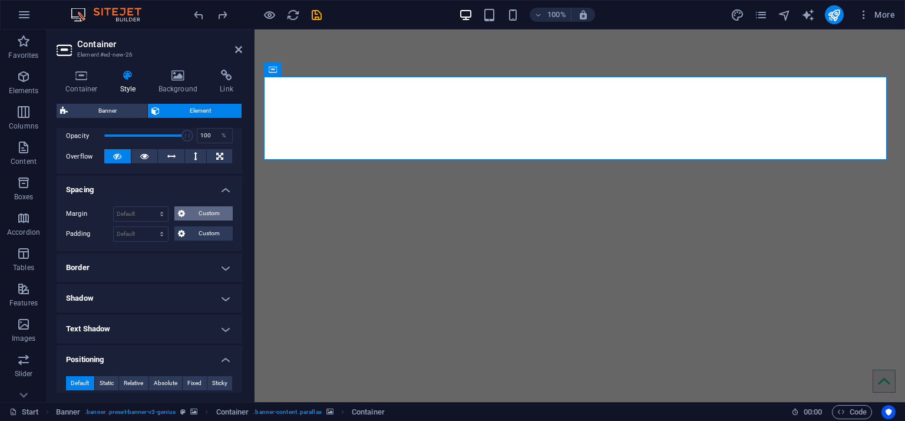
click at [182, 216] on icon at bounding box center [181, 213] width 7 height 14
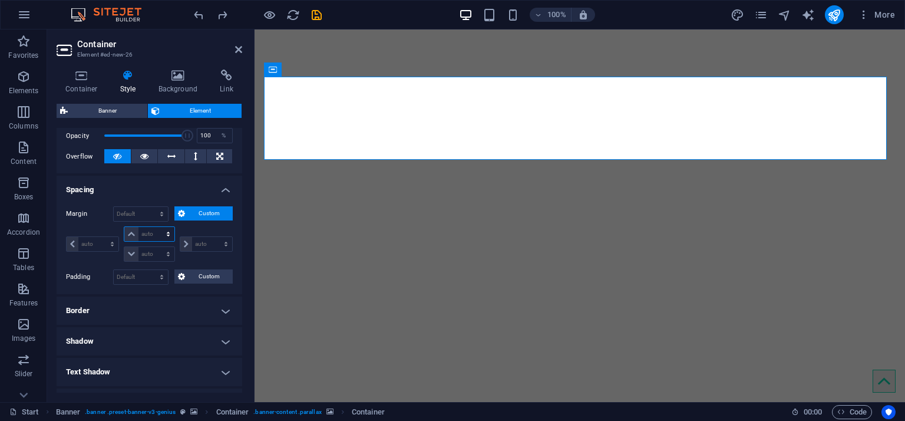
click at [147, 236] on select "auto px % rem vw vh" at bounding box center [149, 234] width 50 height 14
select select "px"
click at [156, 227] on select "auto px % rem vw vh" at bounding box center [149, 234] width 50 height 14
type input "0"
select select "px"
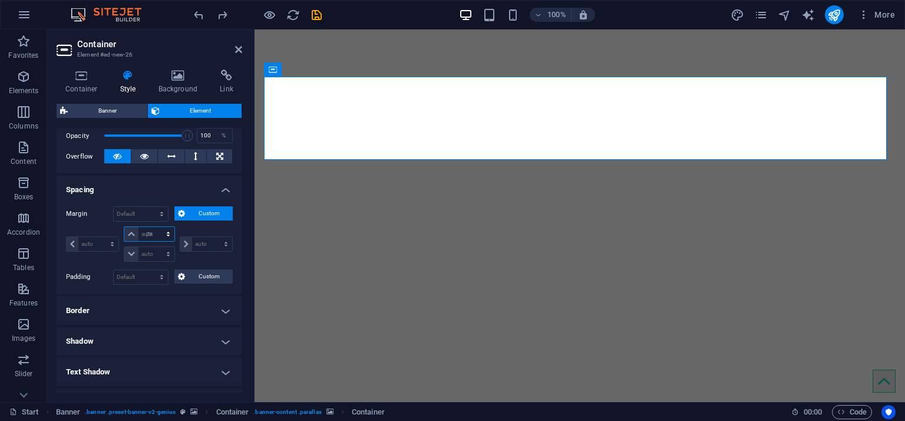
type input "0"
select select "px"
type input "0"
select select "px"
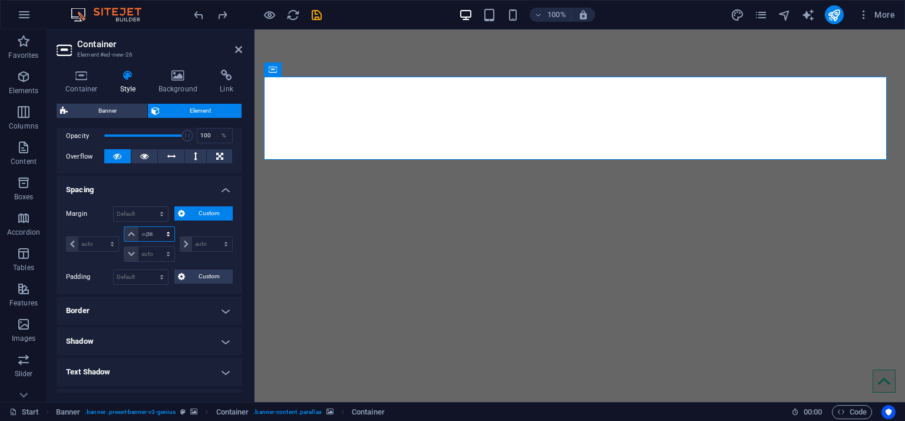
type input "0"
select select "px"
click at [146, 233] on input "0" at bounding box center [155, 234] width 35 height 14
type input "1"
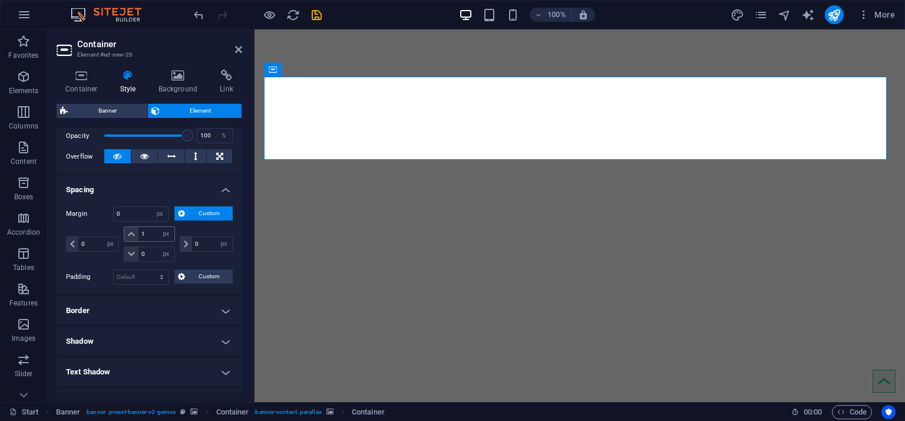
select select "DISABLED_OPTION_VALUE"
type input "0"
select select "px"
type input "0"
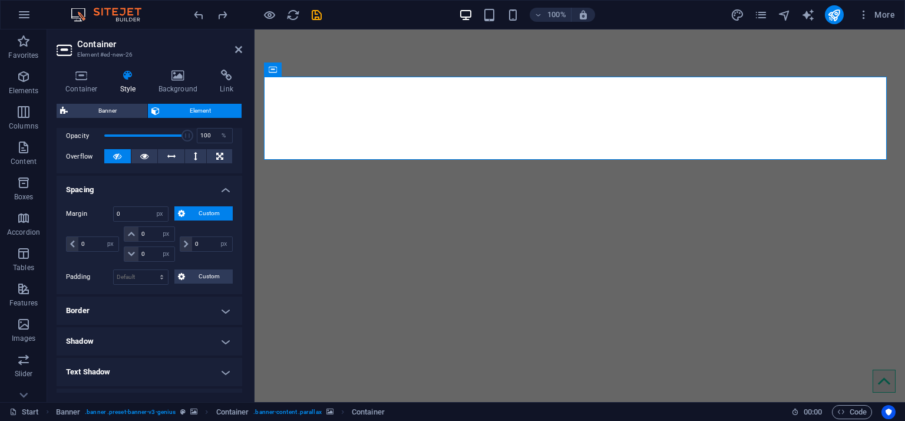
click at [243, 45] on aside "Container Element #ed-new-26 Container Style Background Link Size Height Defaul…" at bounding box center [150, 215] width 207 height 372
drag, startPoint x: 240, startPoint y: 47, endPoint x: 192, endPoint y: 18, distance: 56.0
click at [240, 47] on icon at bounding box center [238, 49] width 7 height 9
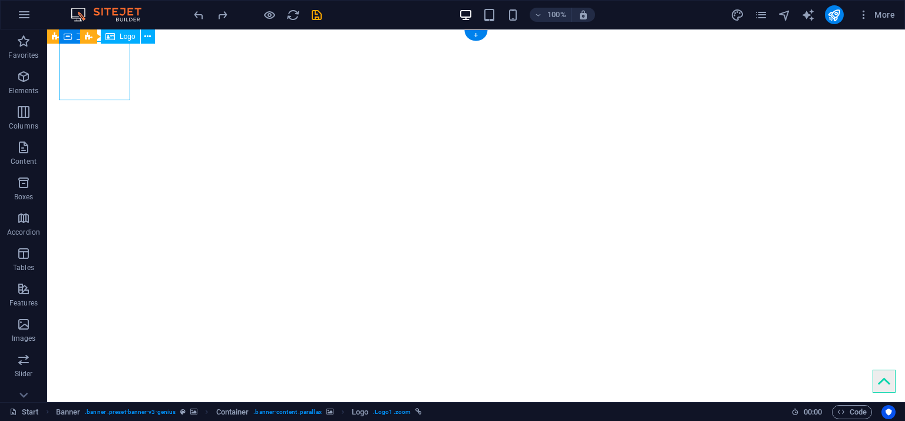
select select "px"
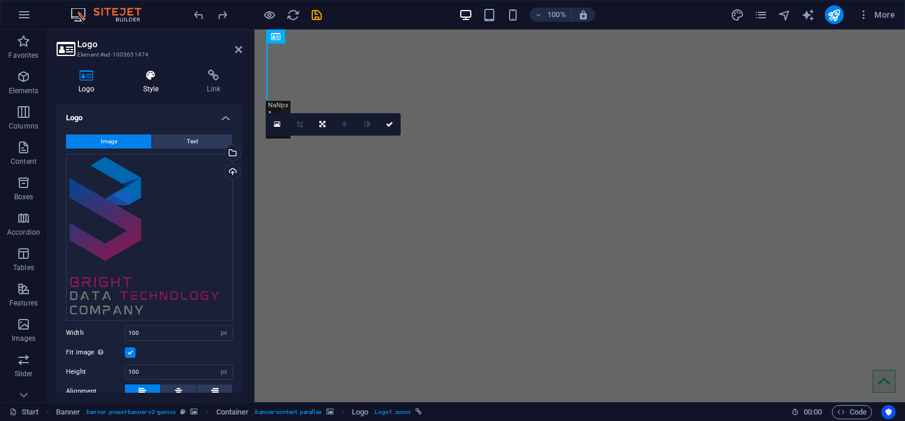
click at [161, 82] on h4 "Style" at bounding box center [153, 82] width 64 height 25
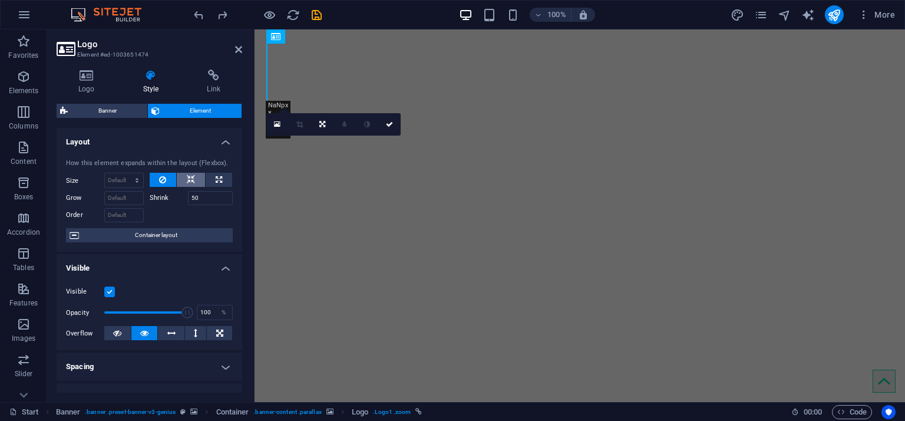
click at [189, 176] on icon at bounding box center [191, 180] width 8 height 14
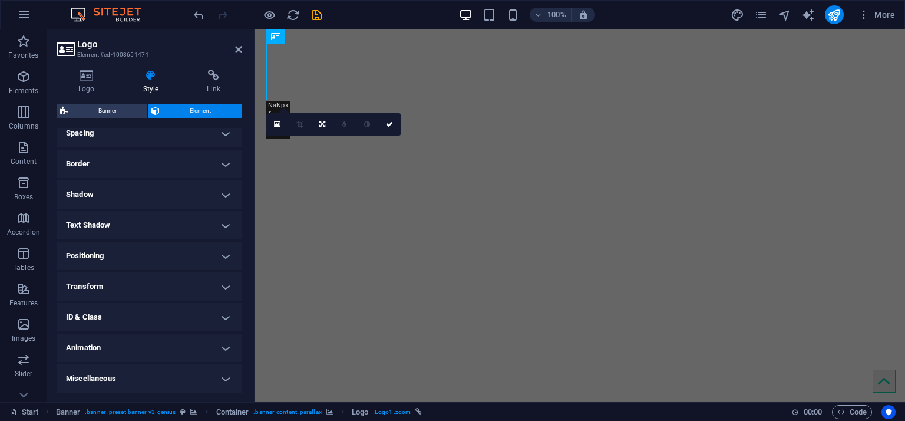
click at [167, 255] on h4 "Positioning" at bounding box center [150, 256] width 186 height 28
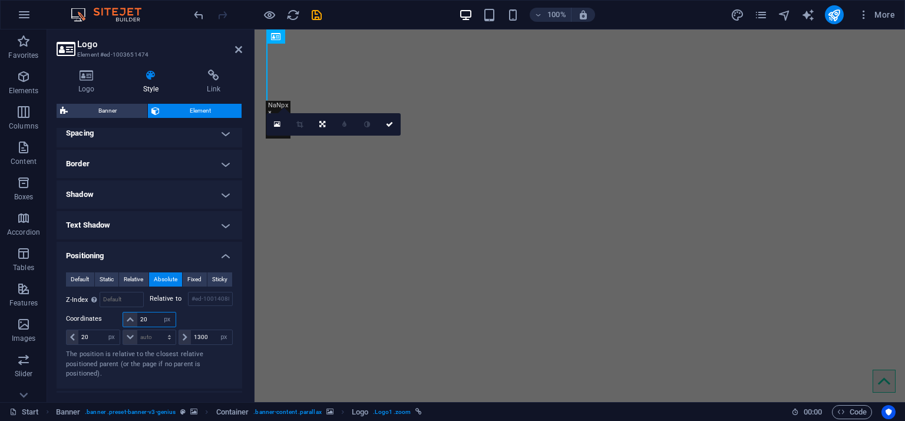
click at [151, 280] on input "20" at bounding box center [156, 319] width 38 height 14
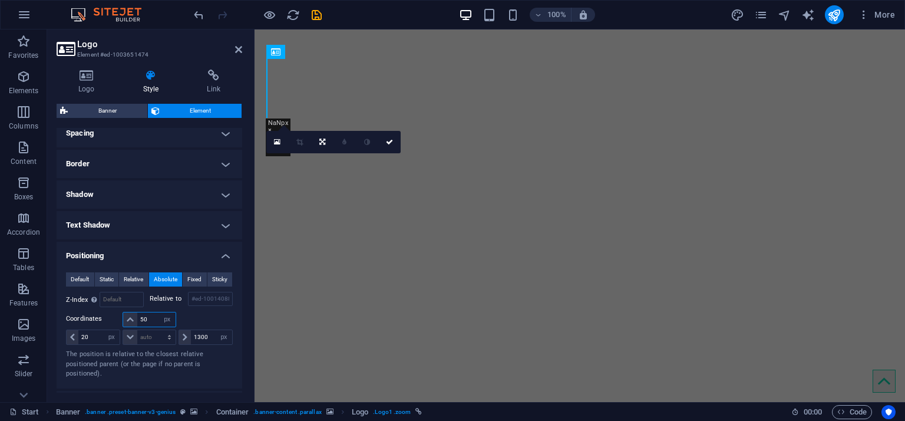
click at [154, 280] on input "50" at bounding box center [156, 319] width 38 height 14
type input "100"
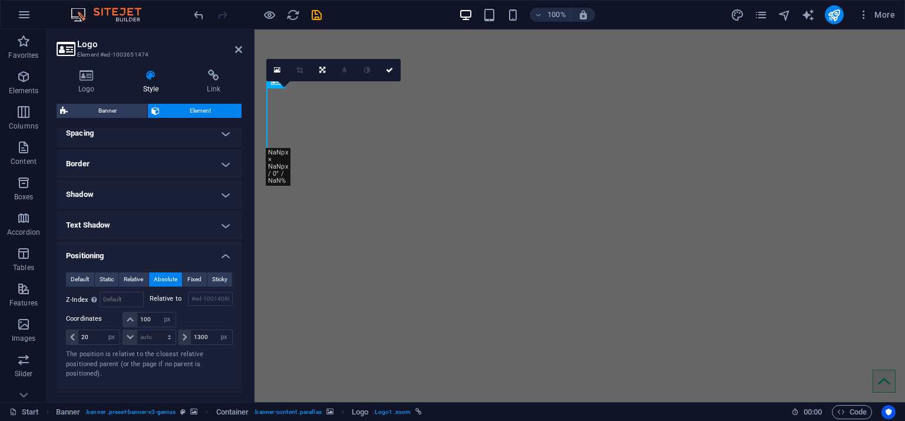
click at [240, 44] on header "Logo Element #ed-1003651474" at bounding box center [150, 44] width 186 height 31
click at [240, 47] on icon at bounding box center [238, 49] width 7 height 9
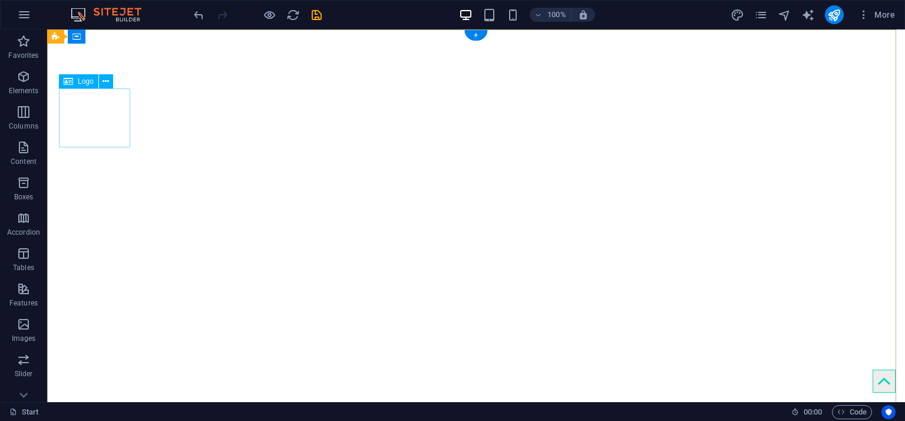
click at [29, 84] on span "Elements" at bounding box center [23, 84] width 47 height 28
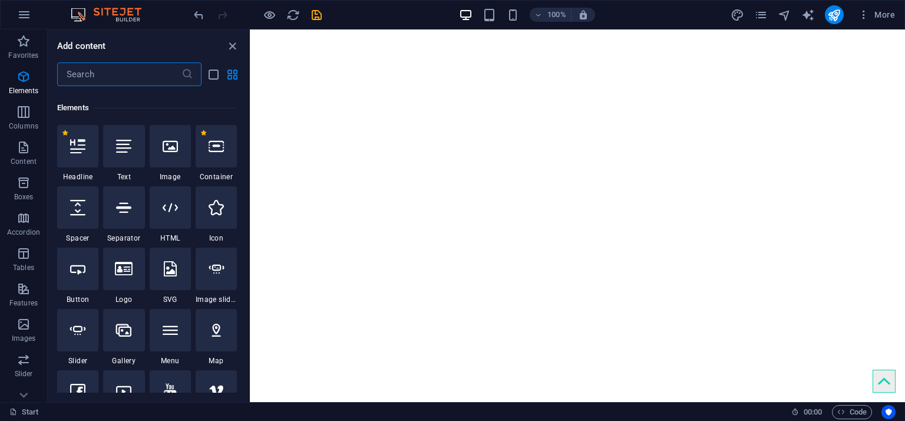
scroll to position [125, 0]
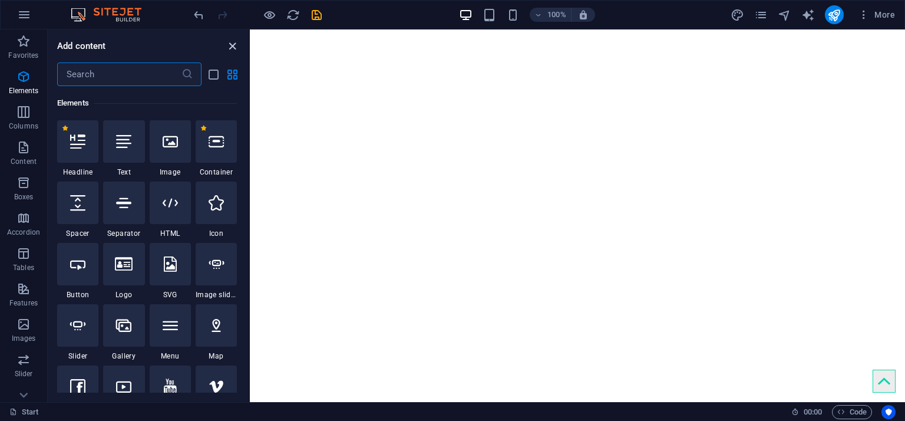
click at [236, 51] on icon "close panel" at bounding box center [233, 46] width 14 height 14
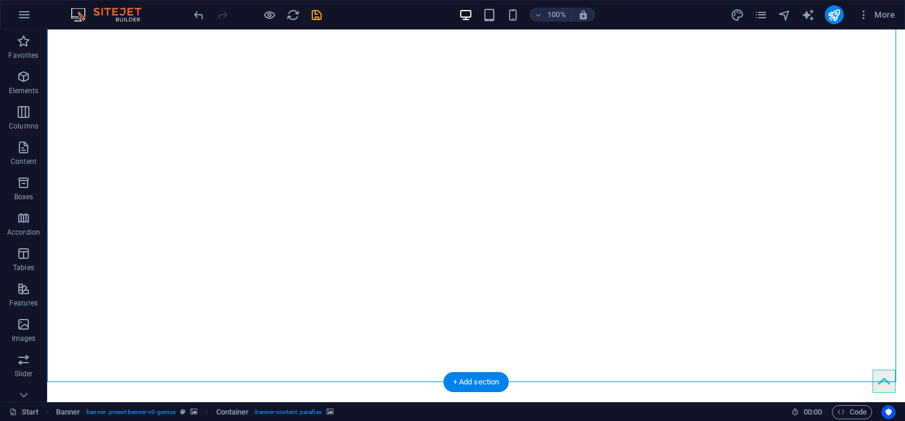
scroll to position [0, 0]
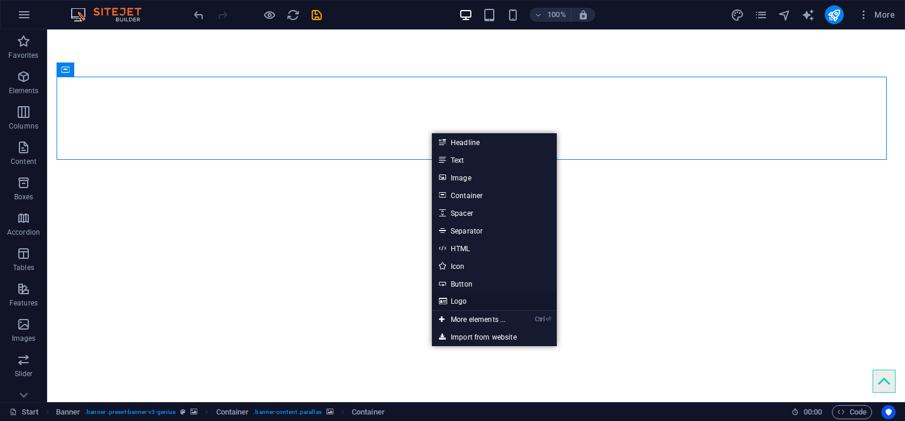
click at [485, 280] on link "Logo" at bounding box center [494, 301] width 125 height 18
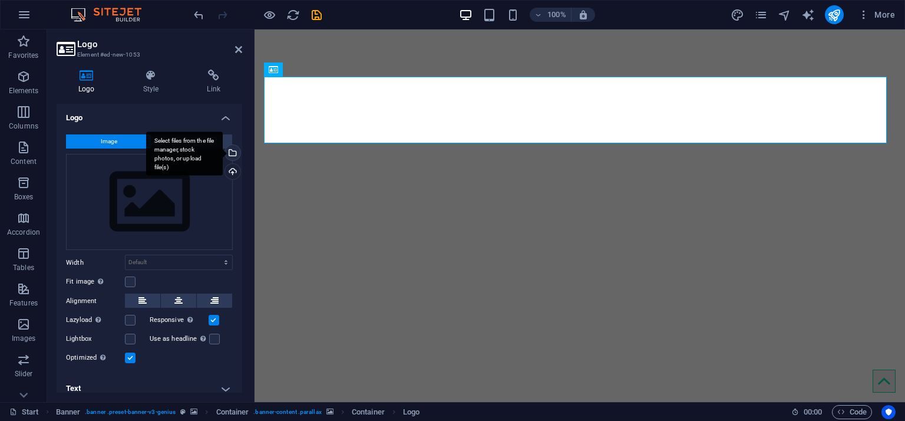
click at [223, 152] on div "Select files from the file manager, stock photos, or upload file(s)" at bounding box center [184, 153] width 77 height 44
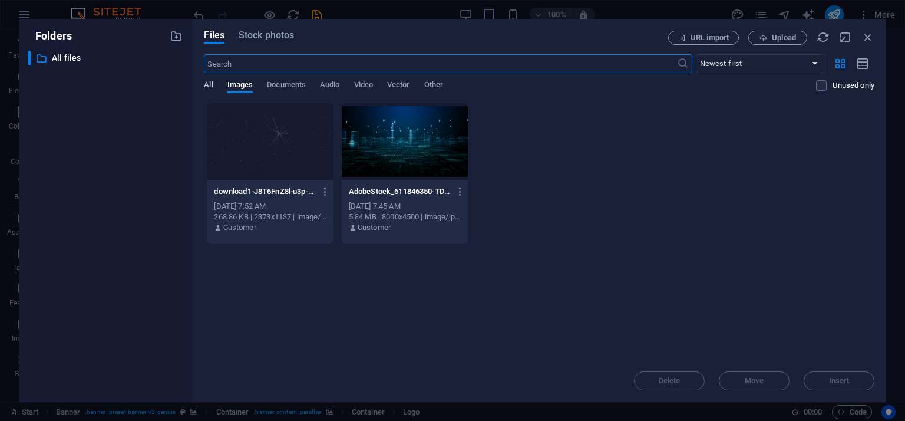
click at [210, 87] on span "All" at bounding box center [208, 86] width 9 height 17
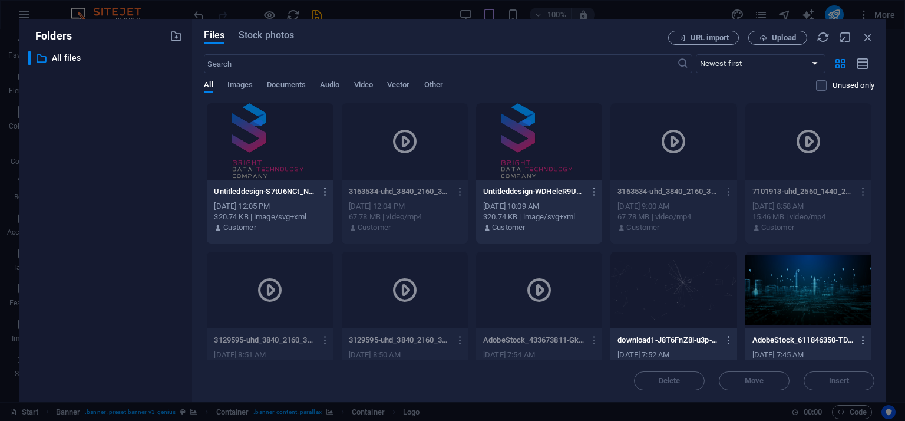
click at [265, 147] on div at bounding box center [270, 141] width 126 height 77
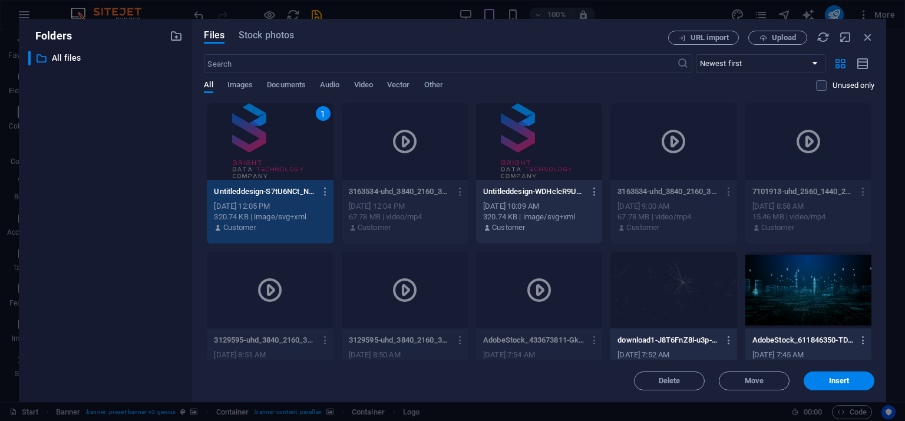
click at [265, 147] on div "1" at bounding box center [270, 141] width 126 height 77
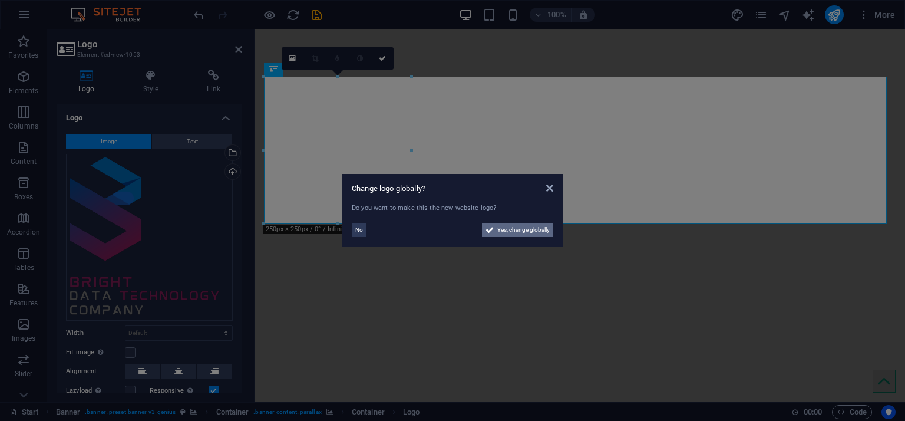
click at [516, 225] on span "Yes, change globally" at bounding box center [523, 230] width 52 height 14
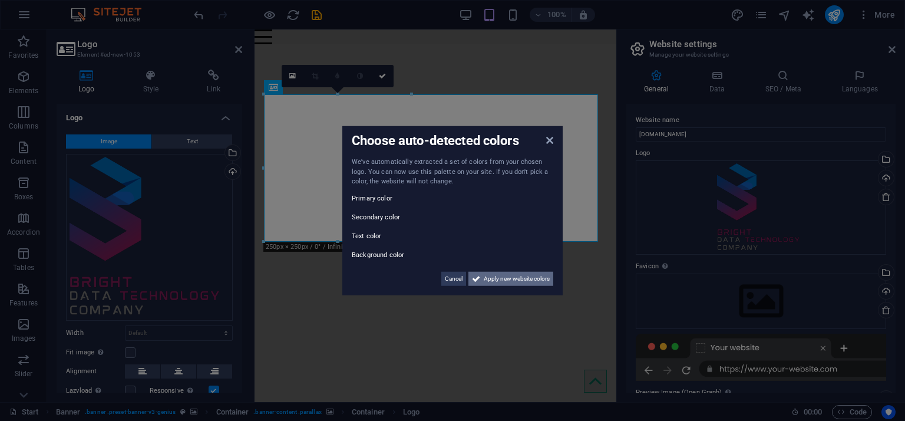
click at [494, 275] on span "Apply new website colors" at bounding box center [517, 278] width 66 height 14
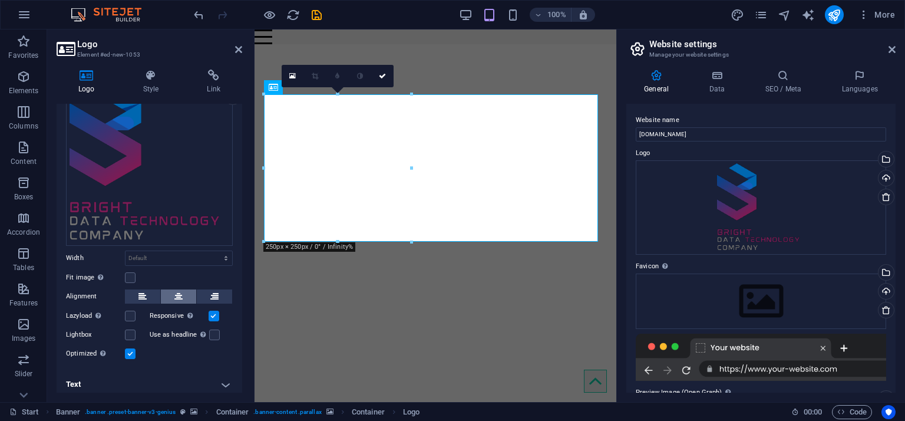
scroll to position [78, 0]
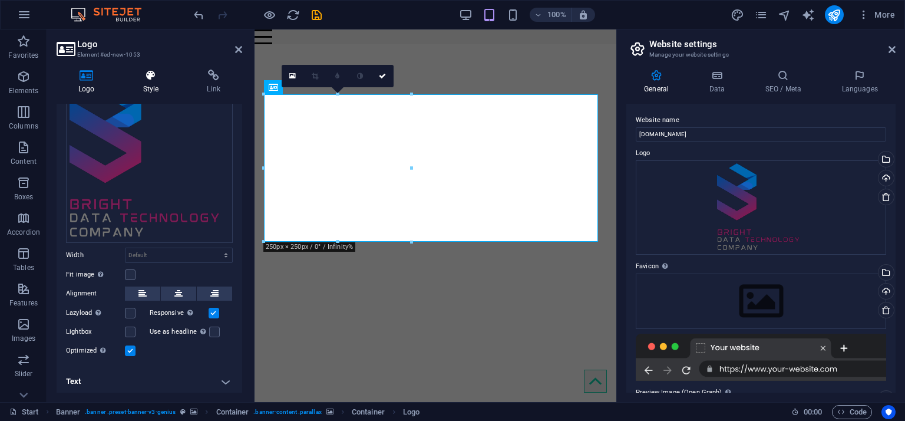
click at [151, 86] on h4 "Style" at bounding box center [153, 82] width 64 height 25
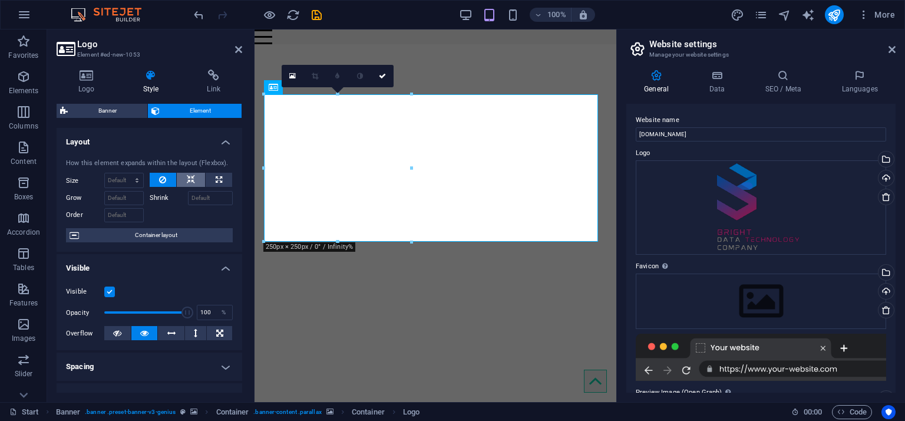
click at [196, 176] on button at bounding box center [191, 180] width 28 height 14
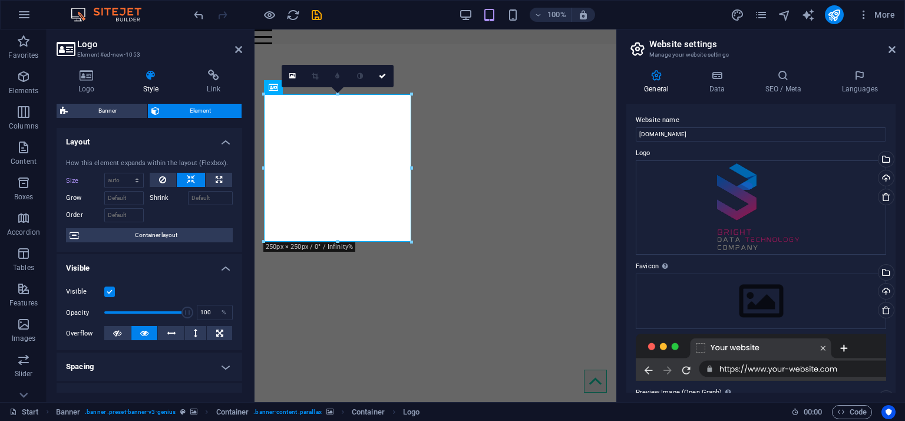
click at [241, 44] on h2 "Logo" at bounding box center [159, 44] width 165 height 11
click at [240, 51] on icon at bounding box center [238, 49] width 7 height 9
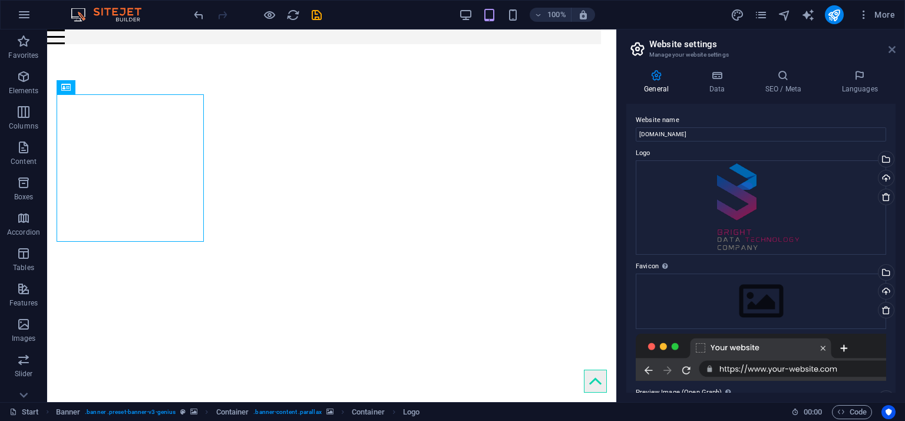
click at [603, 47] on icon at bounding box center [892, 49] width 7 height 9
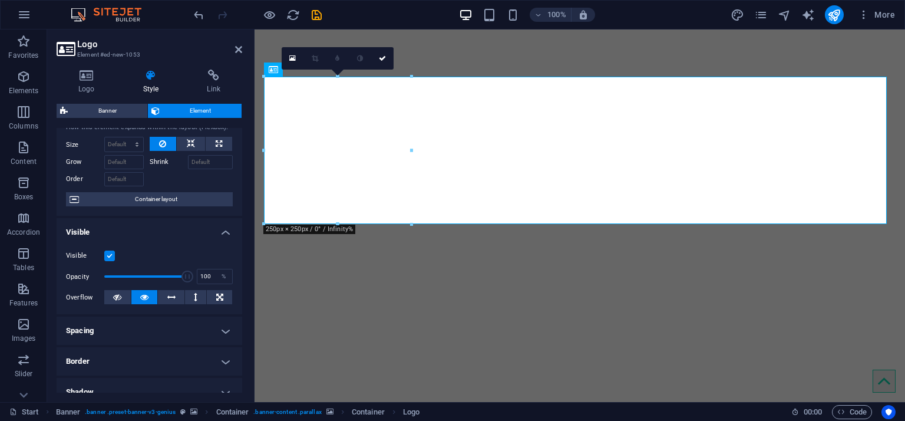
scroll to position [0, 0]
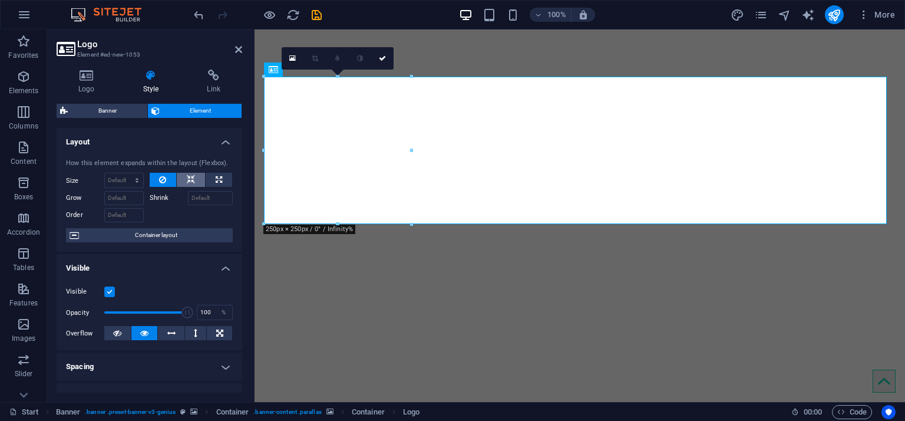
click at [191, 183] on icon at bounding box center [191, 180] width 8 height 14
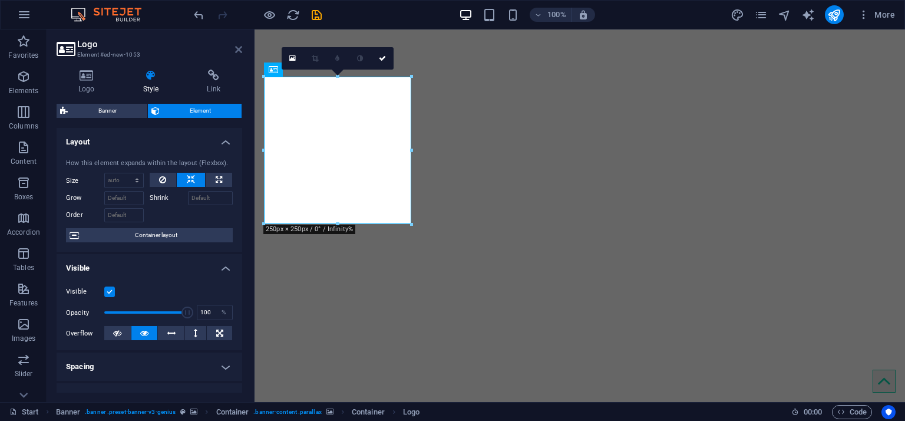
click at [238, 47] on icon at bounding box center [238, 49] width 7 height 9
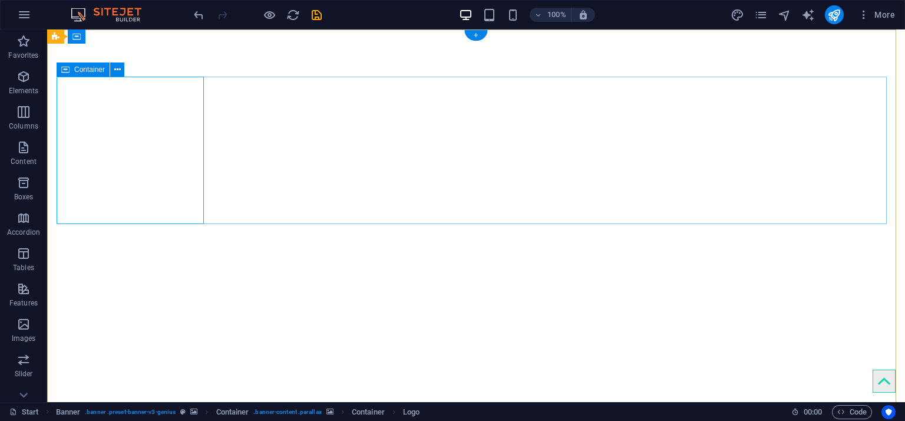
select select "%"
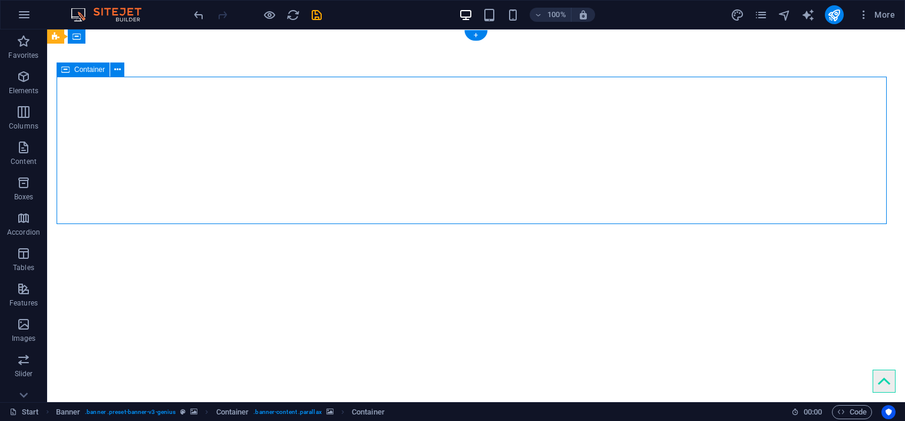
select select "px"
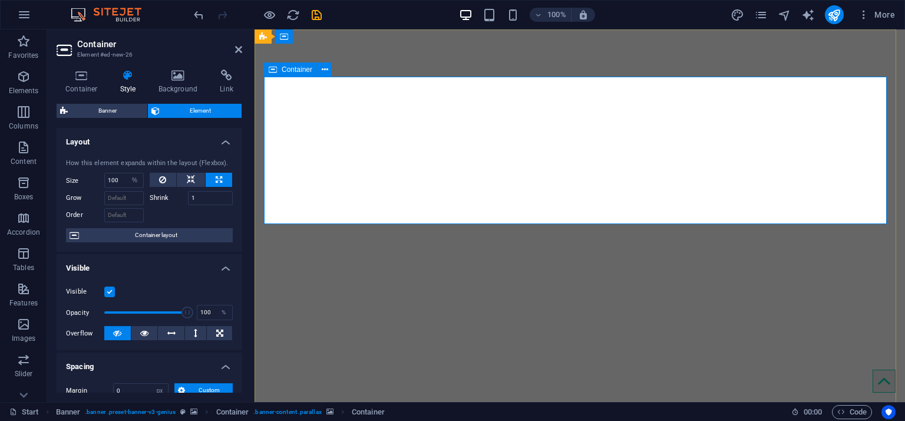
click at [323, 64] on icon at bounding box center [325, 70] width 6 height 12
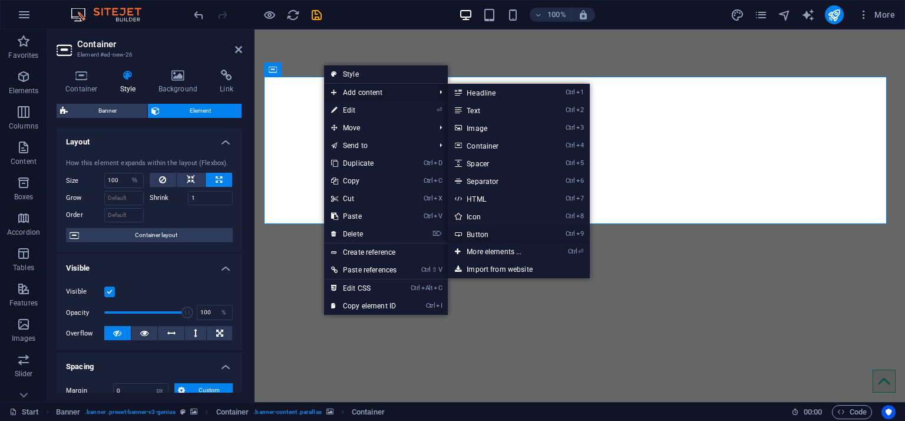
drag, startPoint x: 491, startPoint y: 230, endPoint x: 180, endPoint y: 189, distance: 313.9
click at [491, 230] on link "Ctrl 9 Button" at bounding box center [496, 234] width 97 height 18
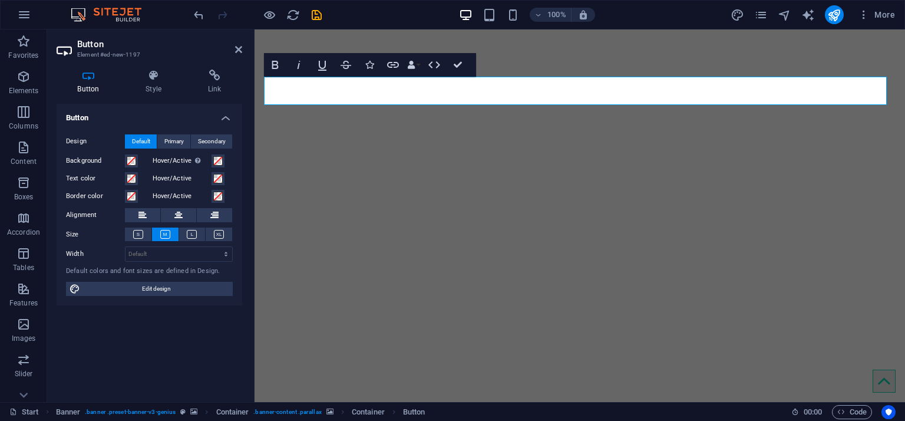
click at [232, 51] on header "Button Element #ed-new-1197" at bounding box center [150, 44] width 186 height 31
click at [238, 45] on icon at bounding box center [238, 49] width 7 height 9
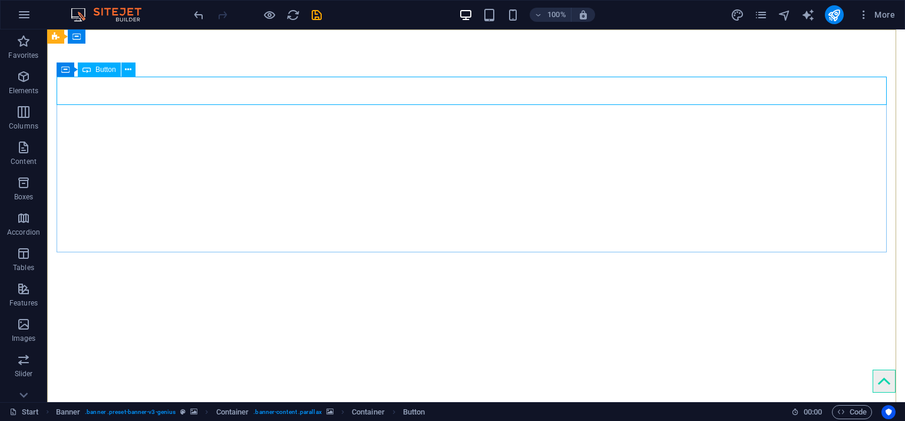
click at [109, 68] on span "Button" at bounding box center [105, 69] width 21 height 7
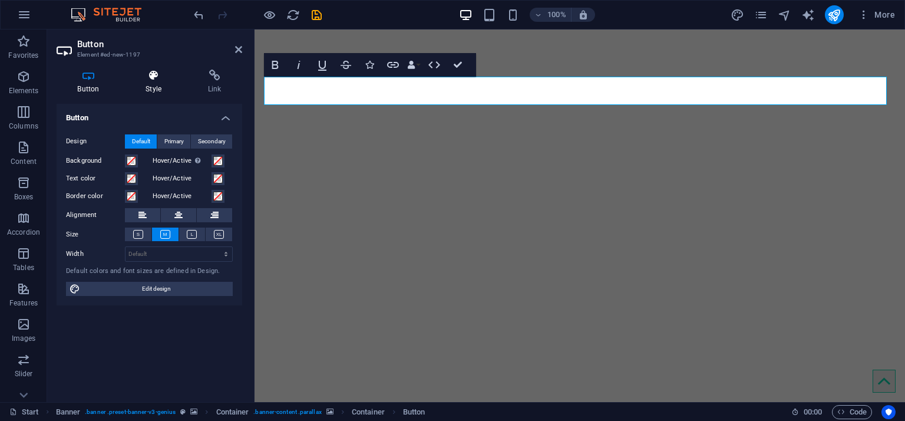
click at [155, 77] on icon at bounding box center [154, 76] width 58 height 12
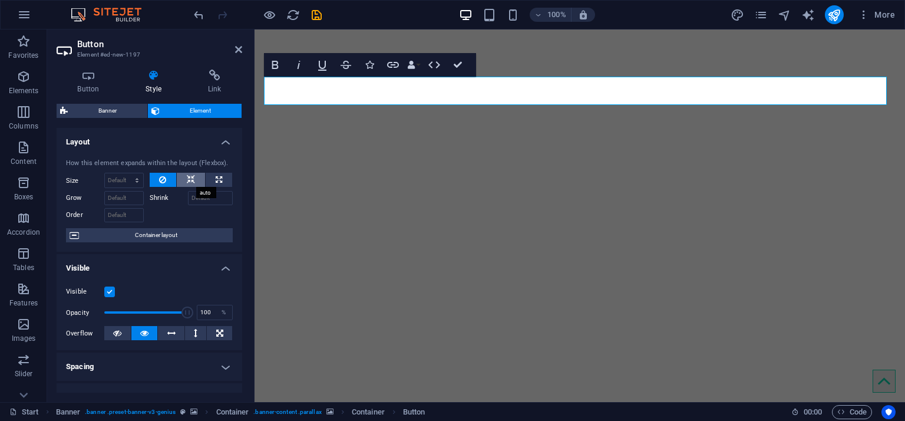
click at [187, 177] on icon at bounding box center [191, 180] width 8 height 14
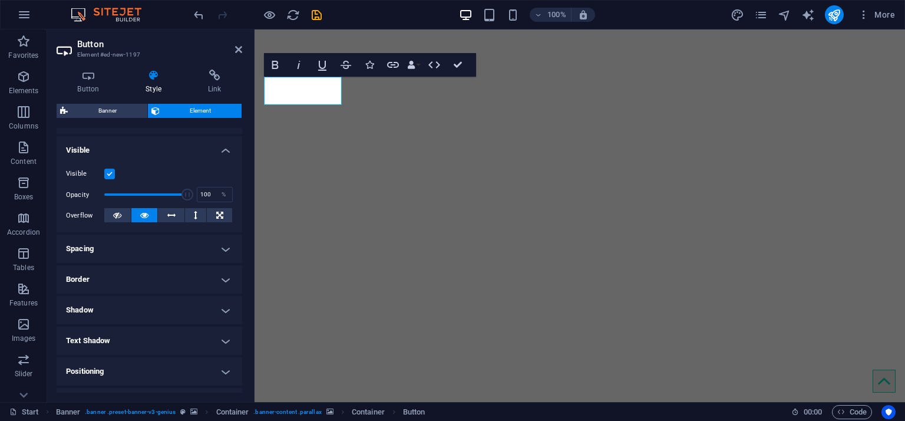
scroll to position [177, 0]
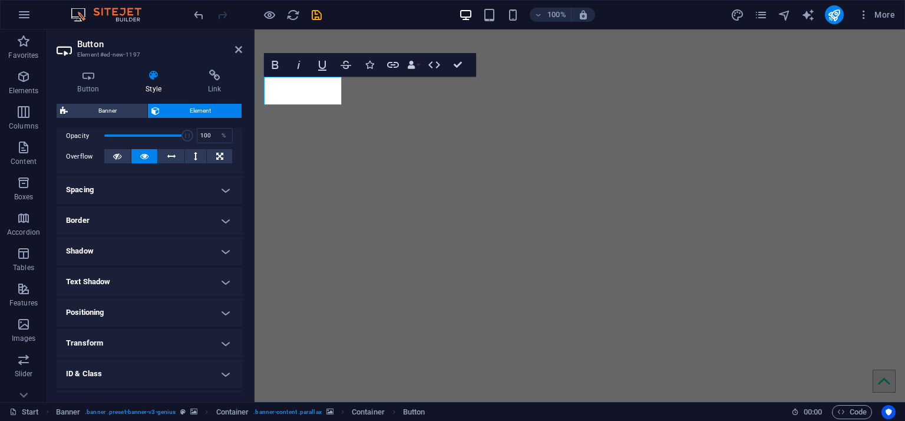
click at [144, 187] on h4 "Spacing" at bounding box center [150, 190] width 186 height 28
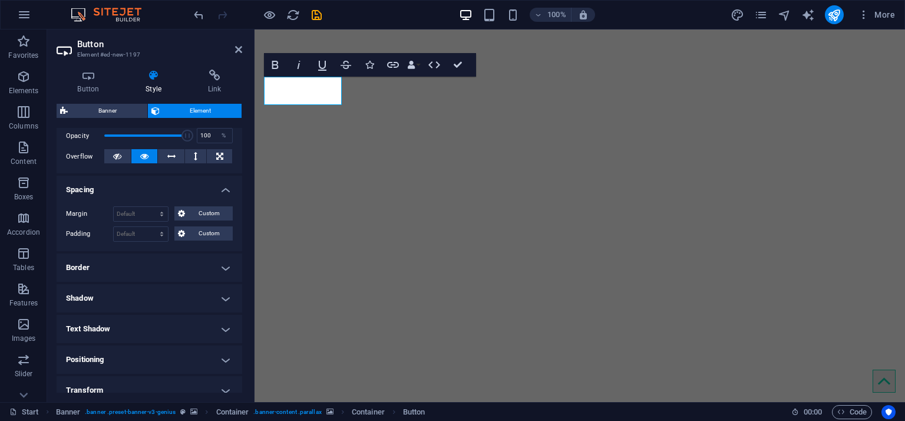
click at [144, 187] on h4 "Spacing" at bounding box center [150, 186] width 186 height 21
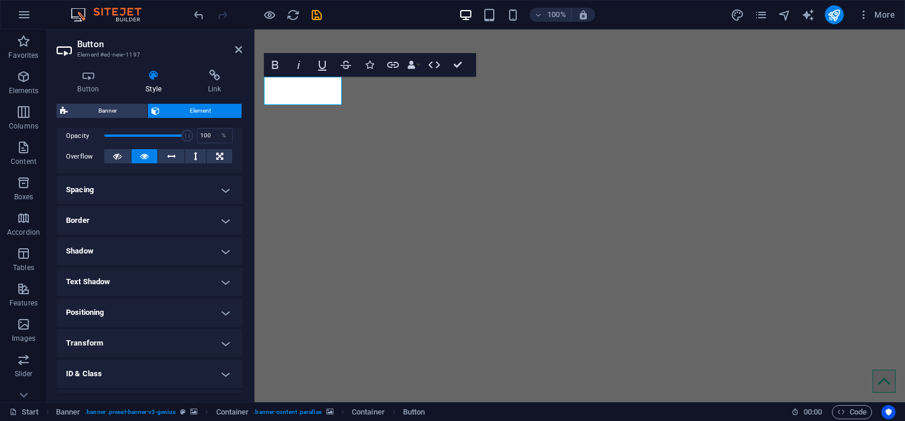
click at [128, 280] on h4 "Positioning" at bounding box center [150, 312] width 186 height 28
click at [129, 280] on span "Relative" at bounding box center [133, 336] width 19 height 14
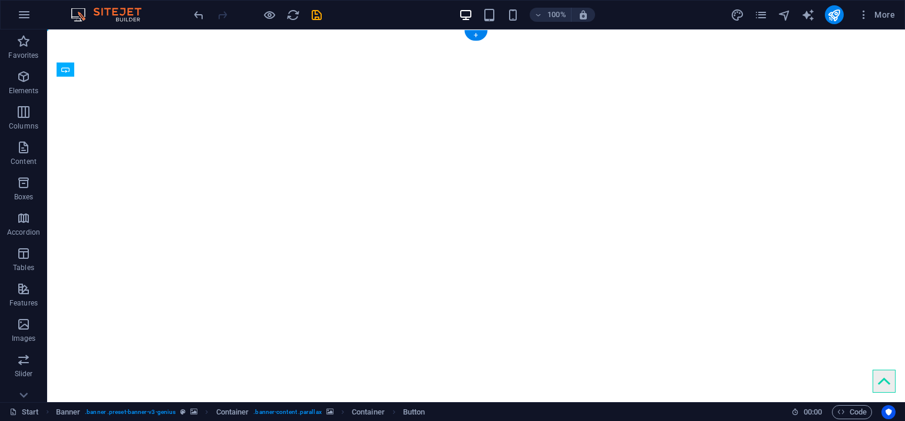
drag, startPoint x: 149, startPoint y: 97, endPoint x: 233, endPoint y: 90, distance: 84.6
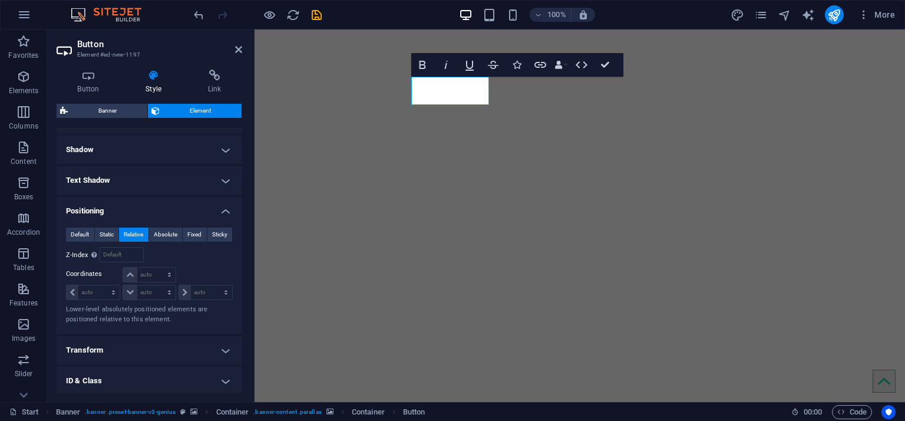
scroll to position [295, 0]
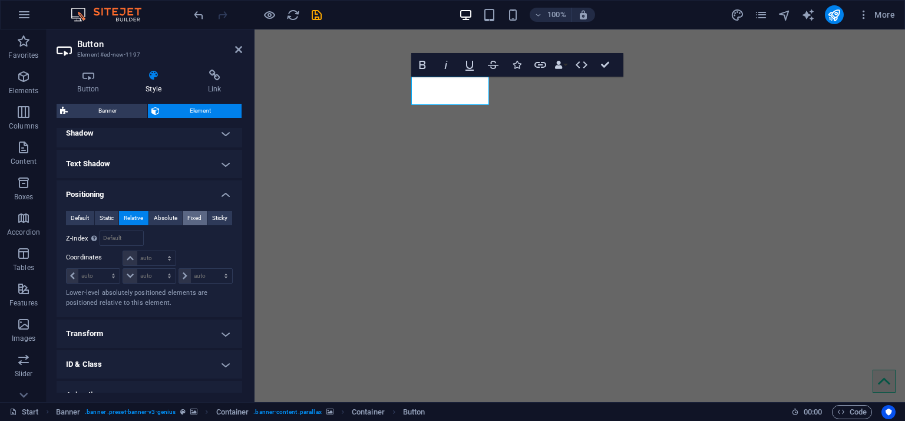
click at [194, 215] on span "Fixed" at bounding box center [194, 218] width 14 height 14
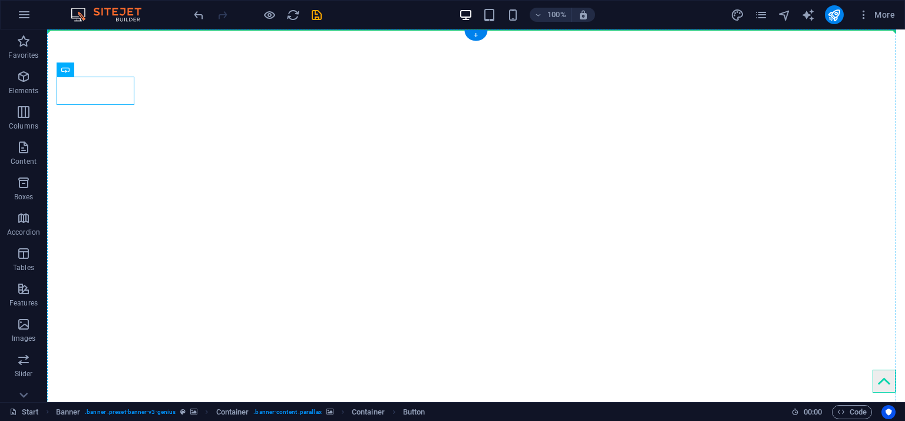
drag, startPoint x: 146, startPoint y: 96, endPoint x: 391, endPoint y: 139, distance: 248.9
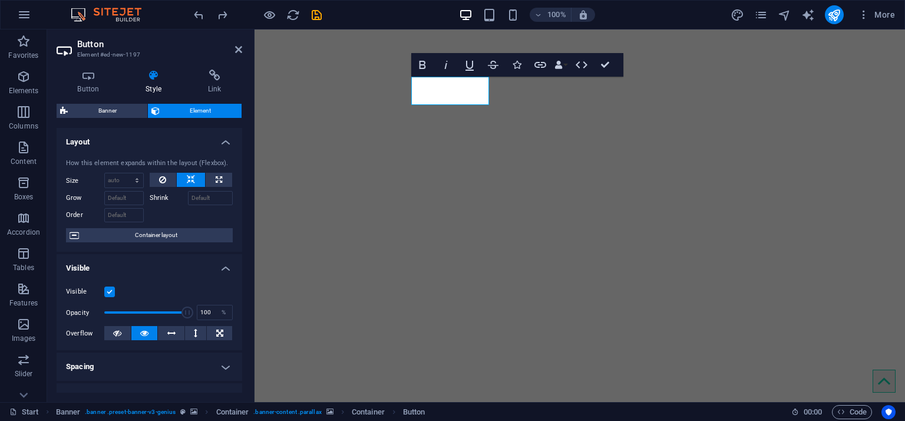
scroll to position [341, 0]
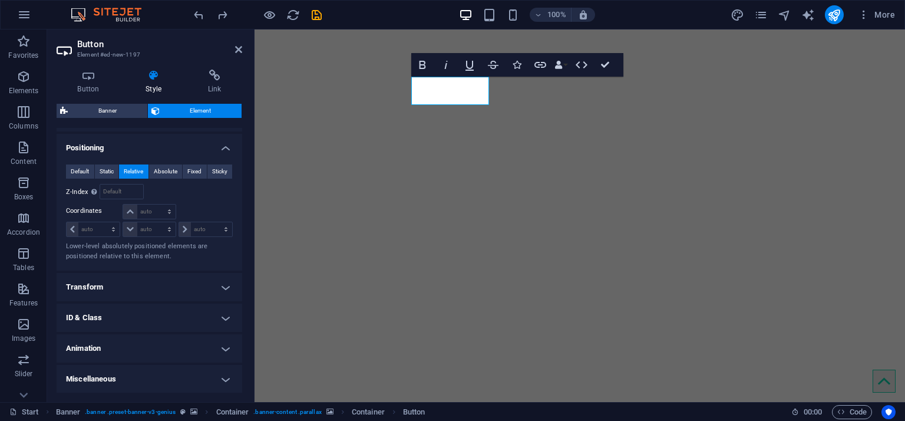
click at [172, 275] on h4 "Transform" at bounding box center [150, 287] width 186 height 28
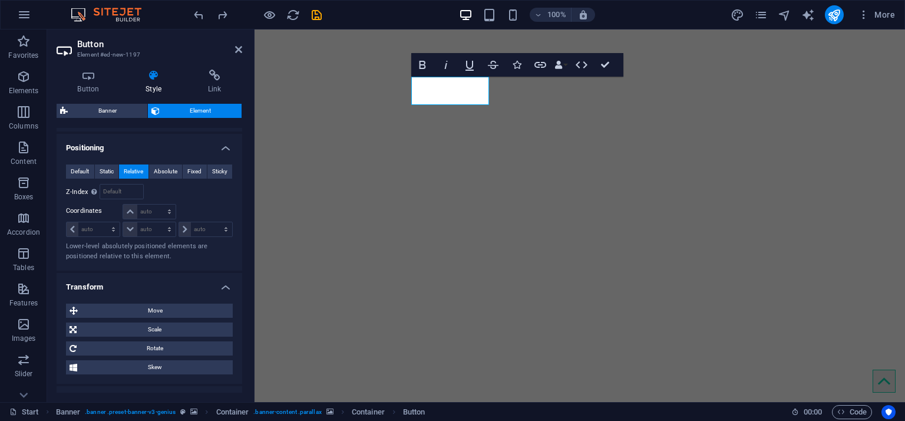
click at [172, 275] on h4 "Transform" at bounding box center [150, 283] width 186 height 21
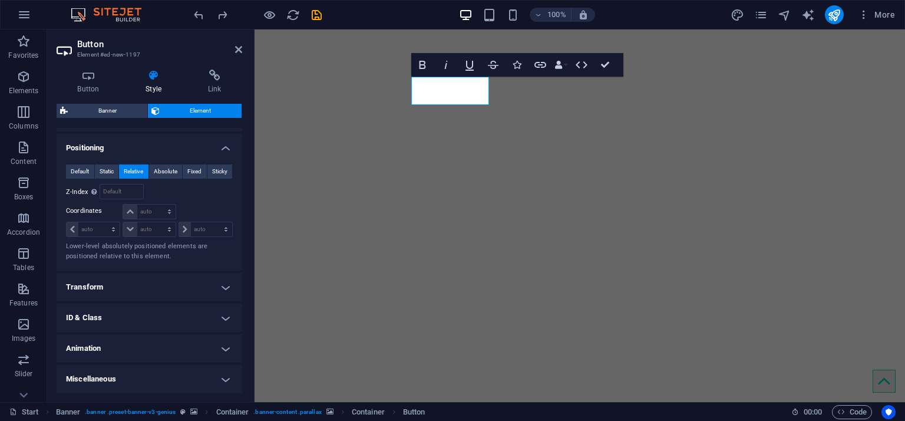
click at [167, 280] on h4 "Transform" at bounding box center [150, 287] width 186 height 28
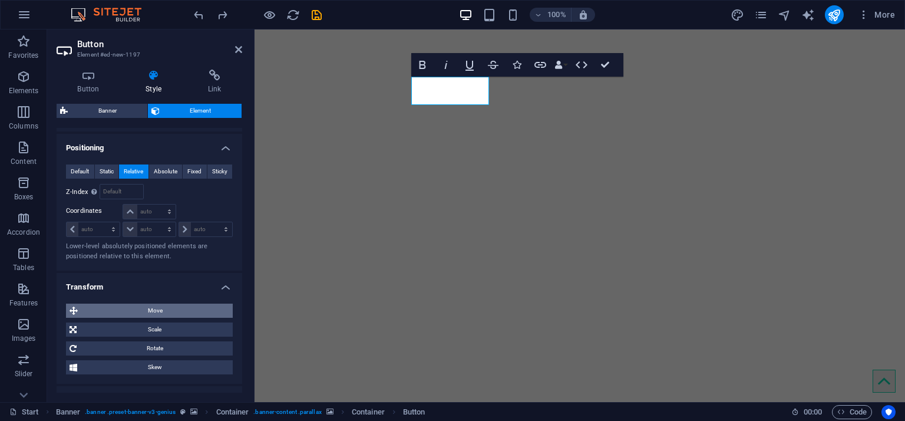
click at [158, 280] on span "Move" at bounding box center [155, 311] width 148 height 14
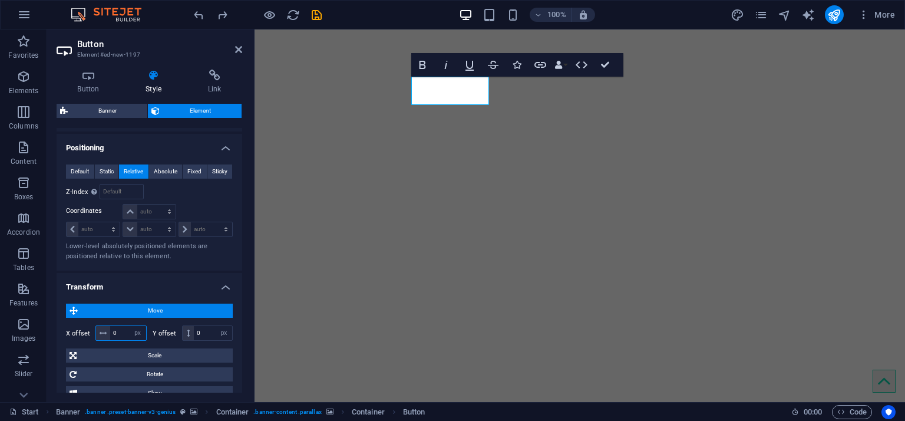
click at [119, 280] on input "0" at bounding box center [128, 333] width 36 height 14
click at [118, 280] on input "5" at bounding box center [128, 333] width 36 height 14
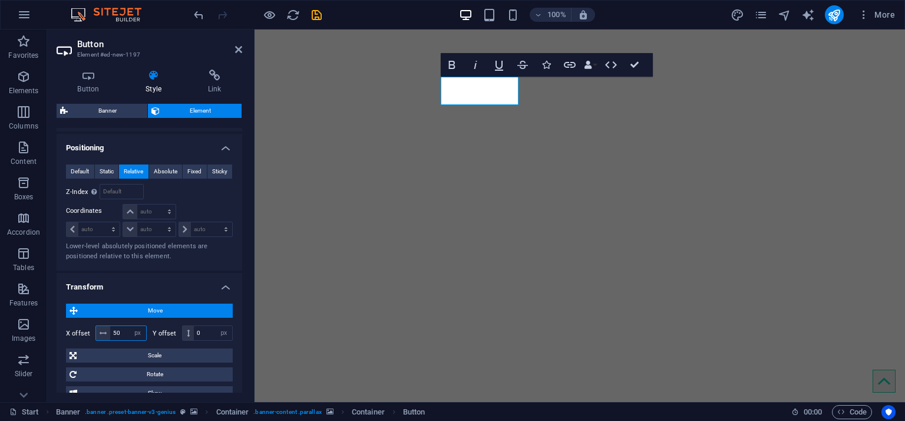
click at [124, 280] on input "50" at bounding box center [128, 333] width 36 height 14
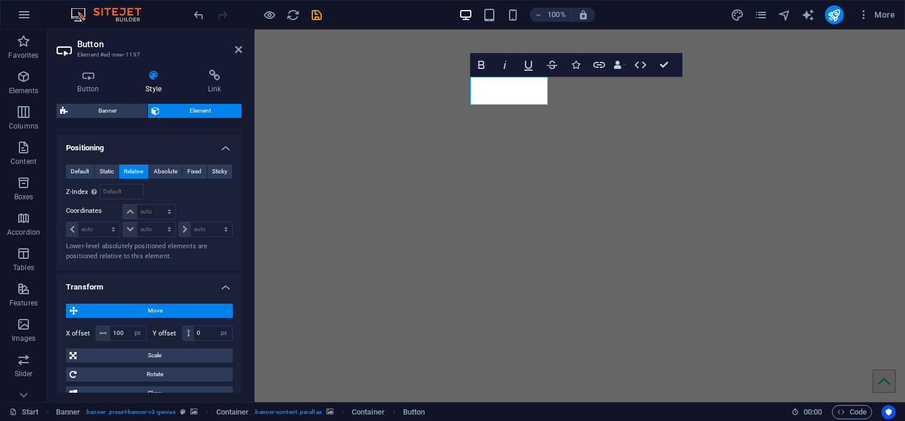
click at [124, 280] on div "X offset 100 px rem % em vh vw Y offset 0 px rem % em vh vw" at bounding box center [149, 332] width 167 height 21
click at [118, 280] on input "100" at bounding box center [128, 333] width 36 height 14
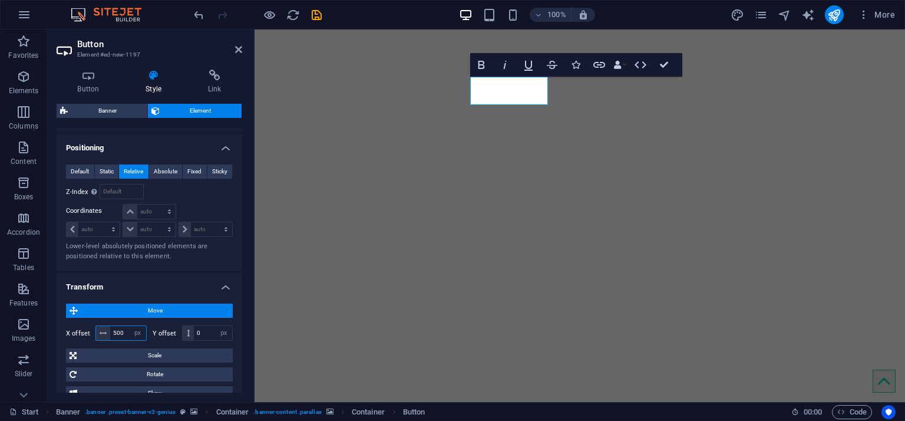
type input "500"
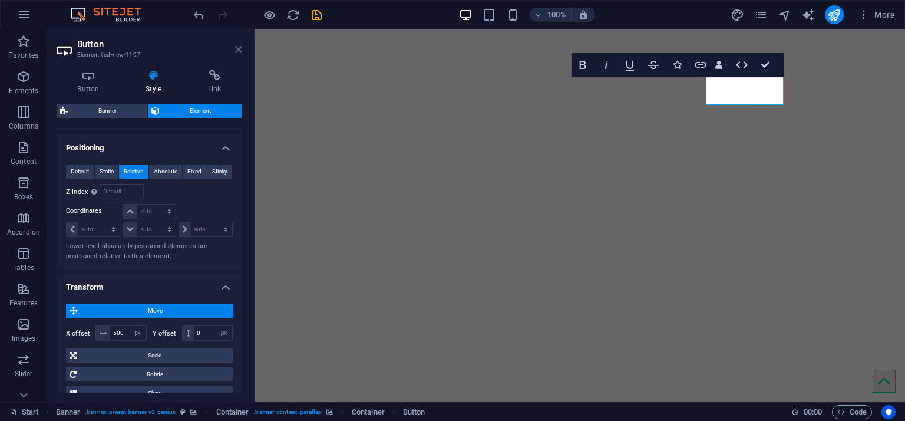
click at [239, 47] on icon at bounding box center [238, 49] width 7 height 9
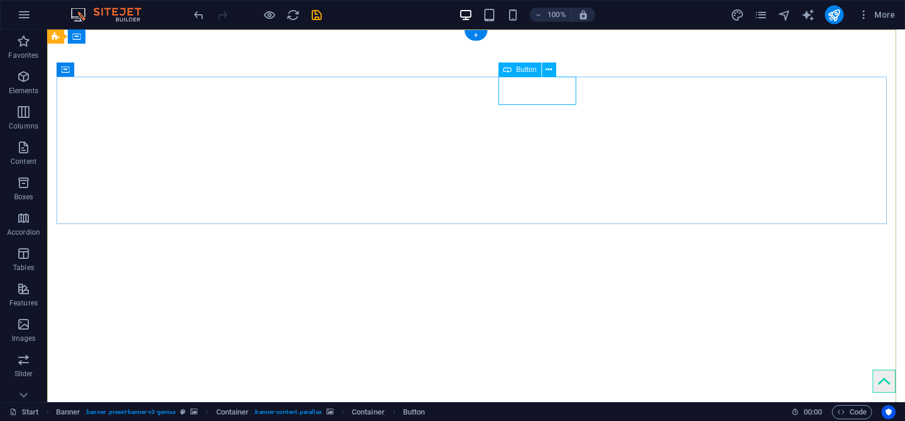
select select "px"
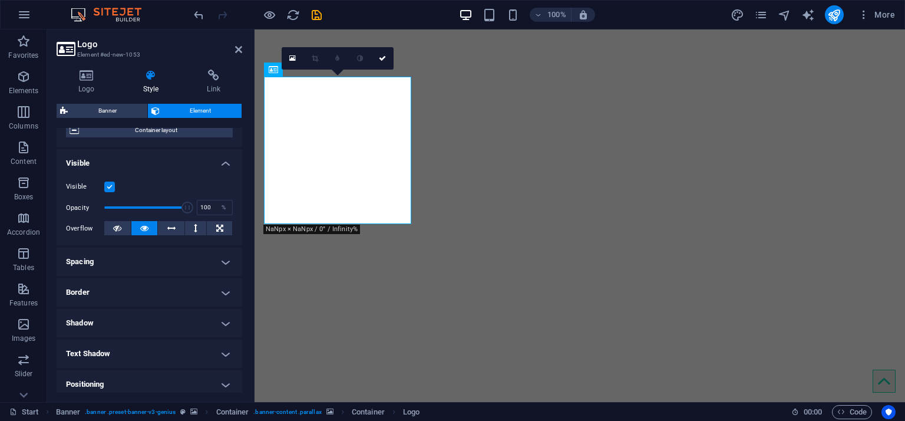
scroll to position [177, 0]
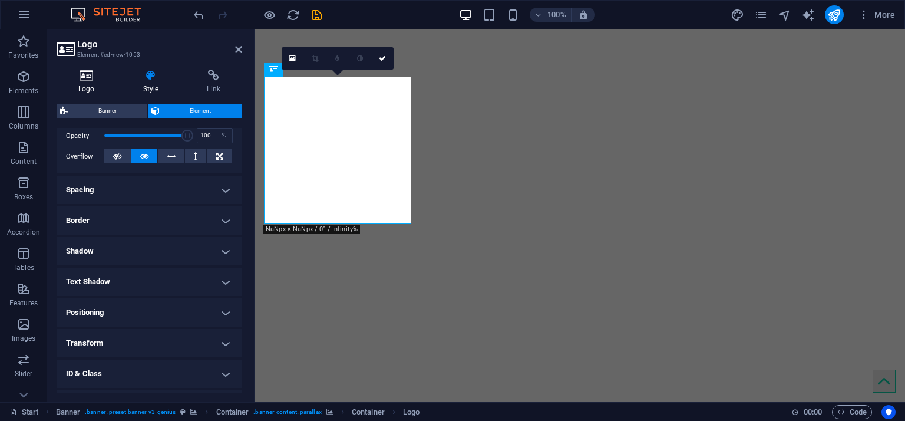
click at [89, 80] on icon at bounding box center [87, 76] width 60 height 12
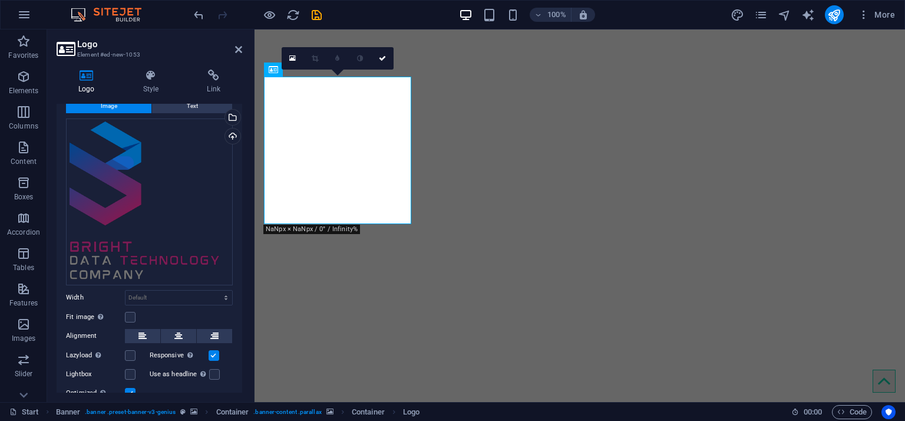
scroll to position [0, 0]
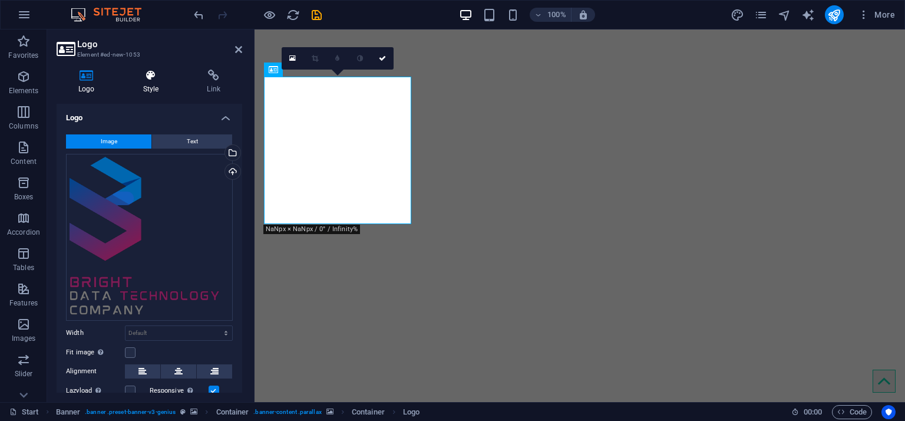
click at [151, 85] on h4 "Style" at bounding box center [153, 82] width 64 height 25
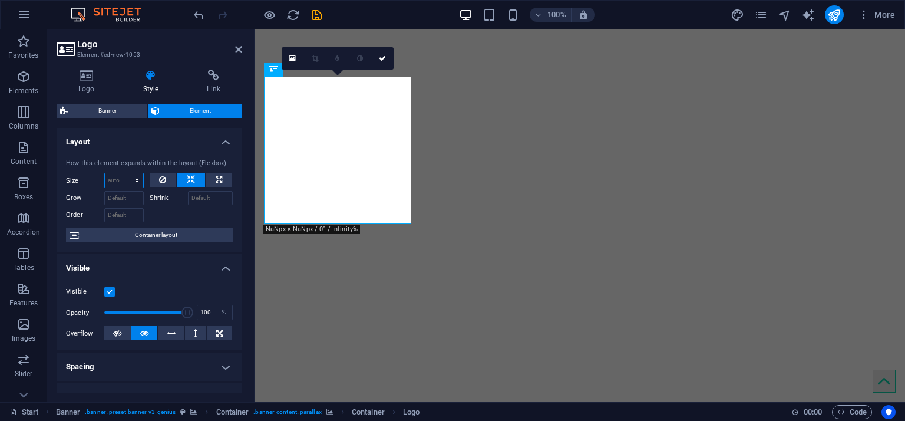
click at [120, 178] on select "Default auto px % 1/1 1/2 1/3 1/4 1/5 1/6 1/7 1/8 1/9 1/10" at bounding box center [124, 180] width 38 height 14
select select "px"
click at [125, 173] on select "Default auto px % 1/1 1/2 1/3 1/4 1/5 1/6 1/7 1/8 1/9 1/10" at bounding box center [124, 180] width 38 height 14
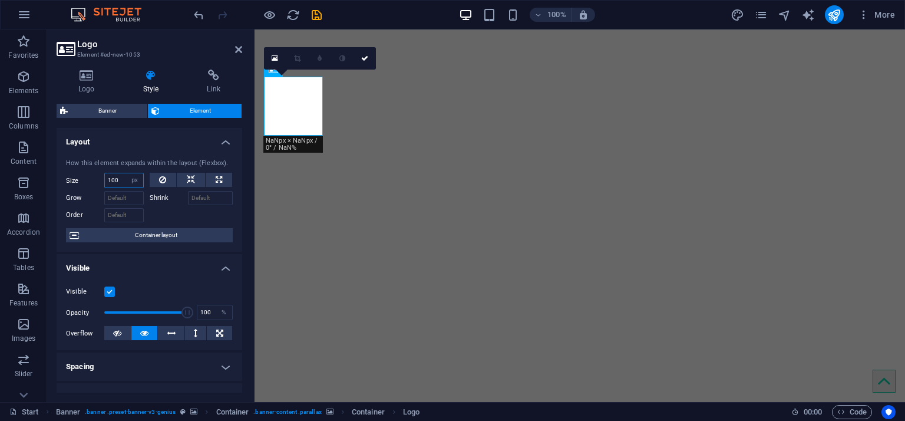
click at [112, 181] on input "100" at bounding box center [124, 180] width 38 height 14
type input "200"
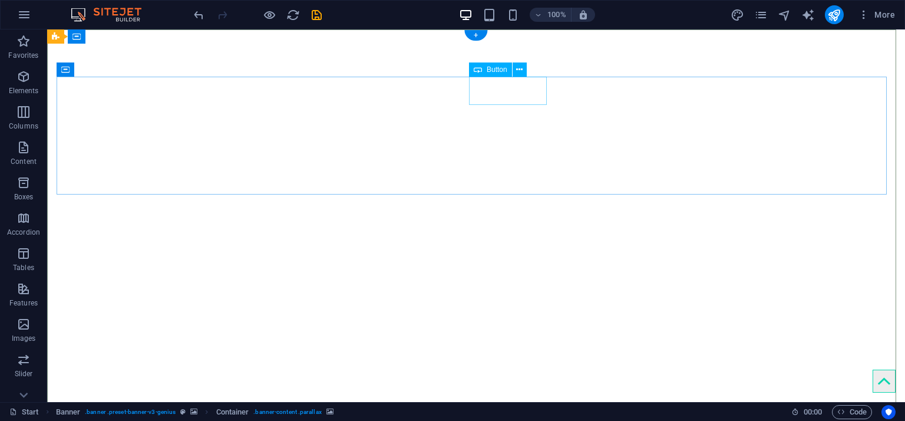
select select "px"
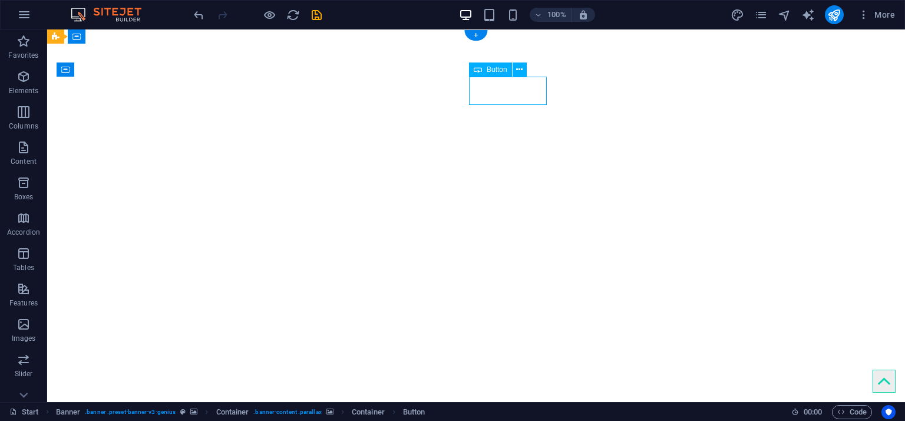
select select "px"
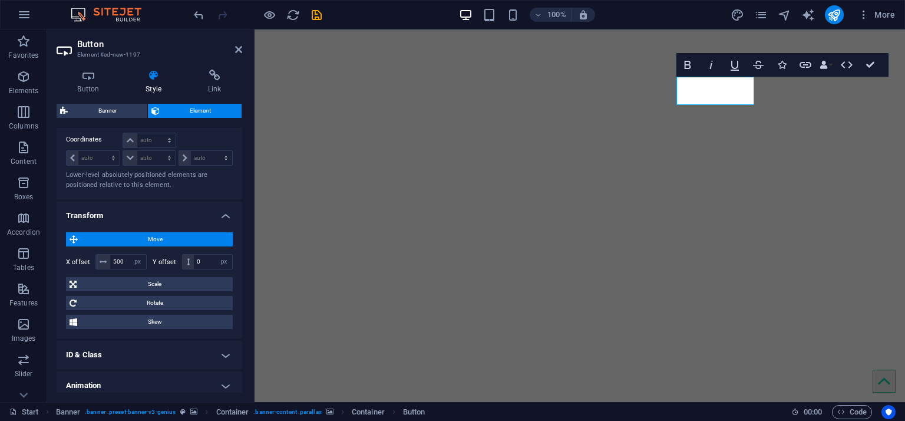
scroll to position [449, 0]
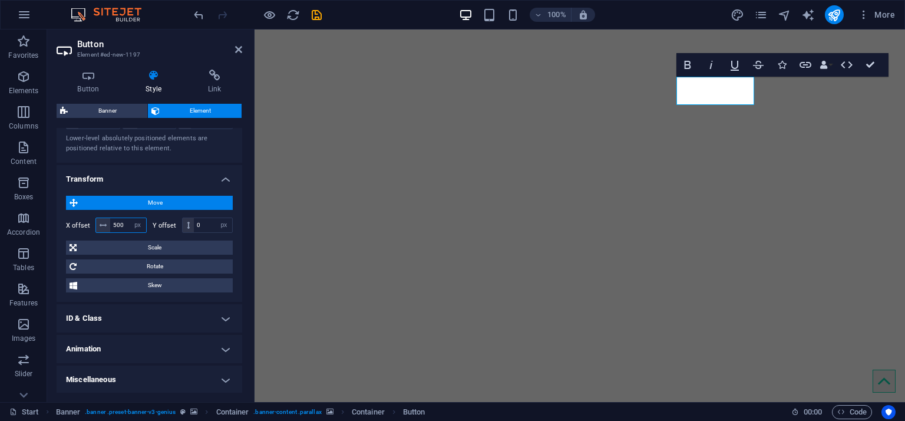
click at [118, 220] on input "500" at bounding box center [128, 225] width 36 height 14
type input "400"
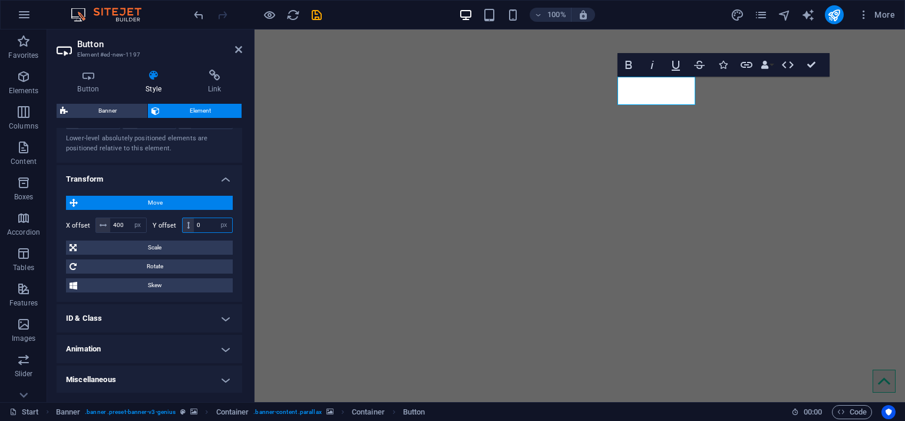
click at [203, 225] on input "0" at bounding box center [213, 225] width 38 height 14
type input "50"
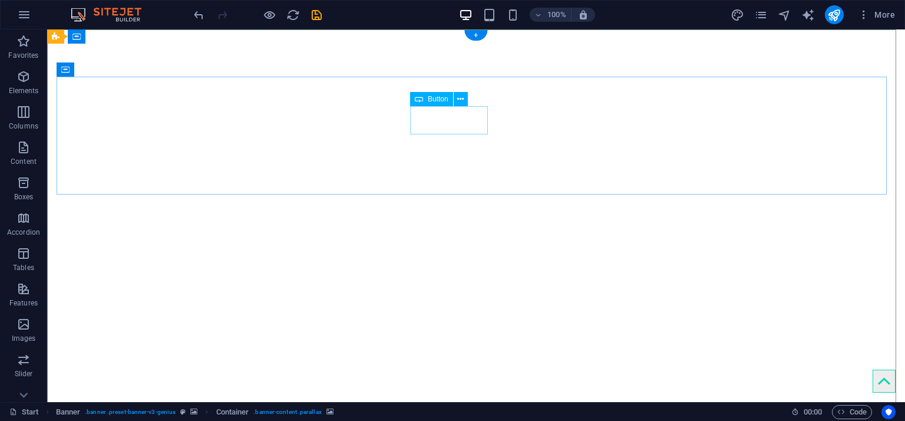
select select "px"
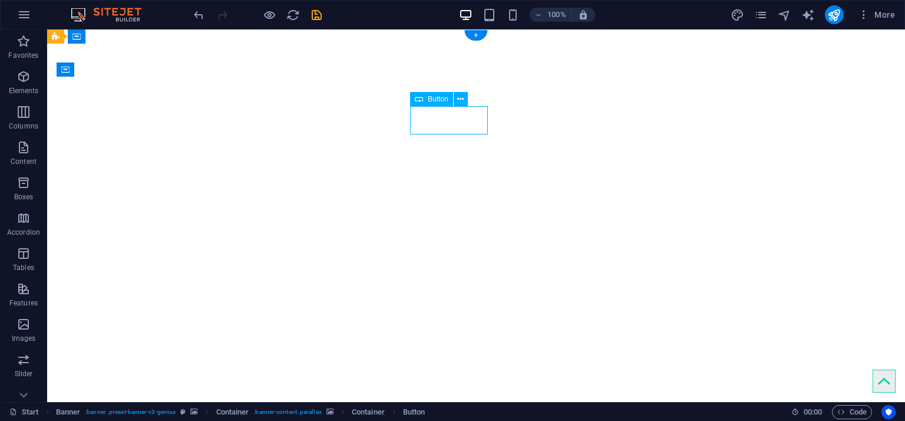
select select "px"
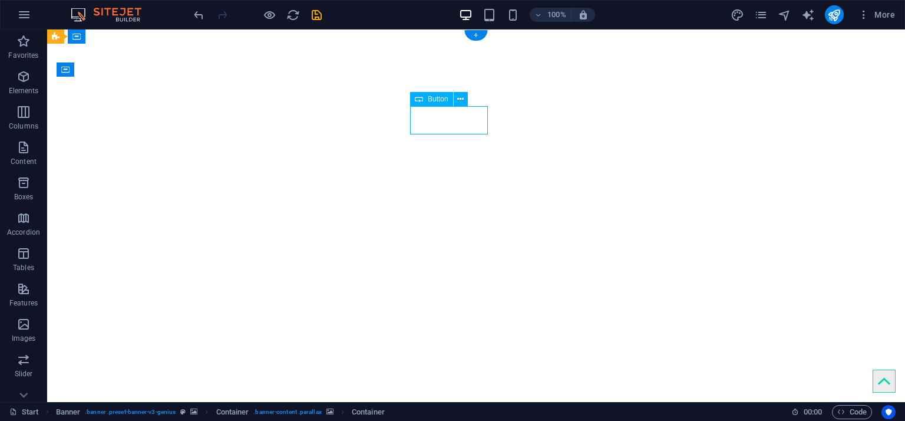
select select "px"
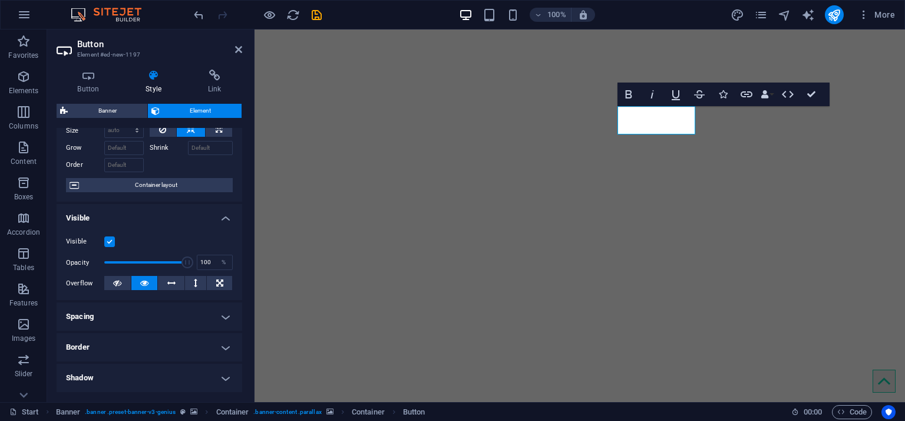
scroll to position [0, 0]
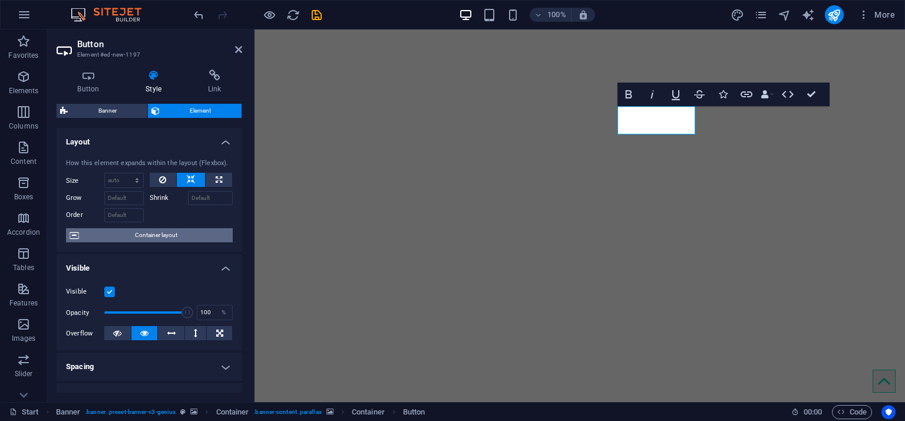
click at [187, 233] on span "Container layout" at bounding box center [156, 235] width 147 height 14
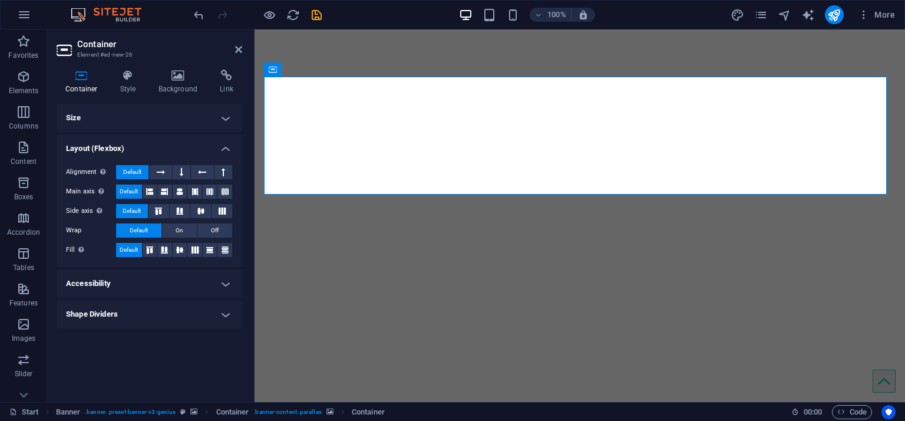
click at [171, 122] on h4 "Size" at bounding box center [150, 118] width 186 height 28
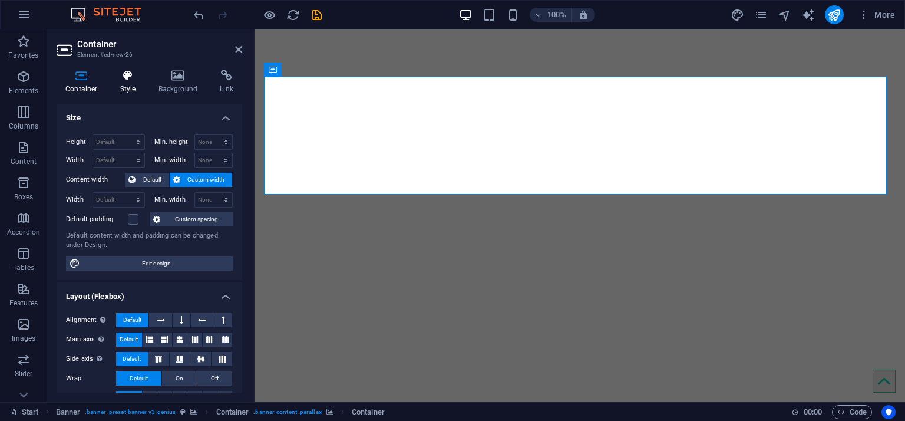
click at [130, 84] on h4 "Style" at bounding box center [130, 82] width 38 height 25
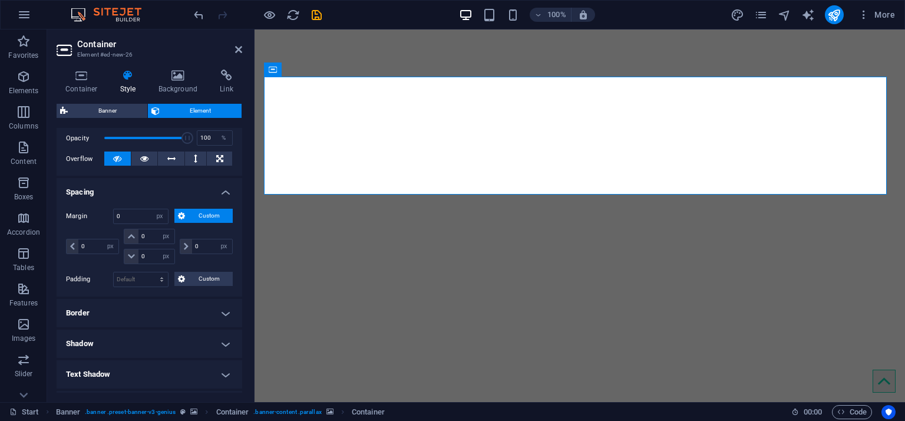
scroll to position [177, 0]
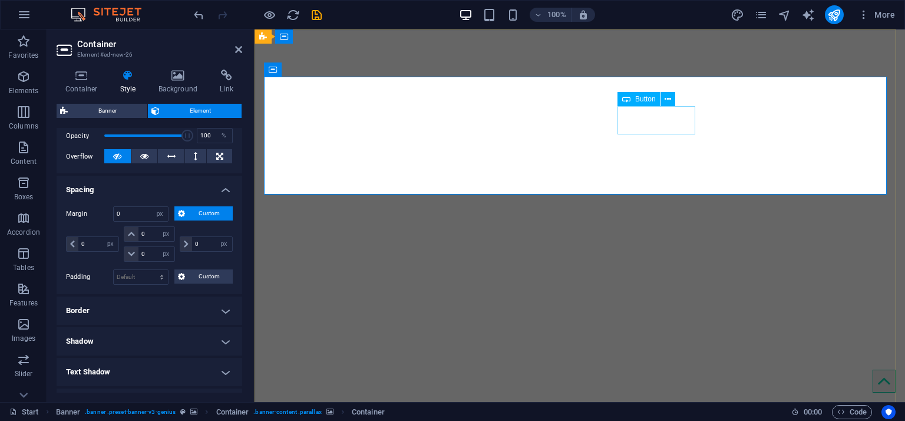
select select "px"
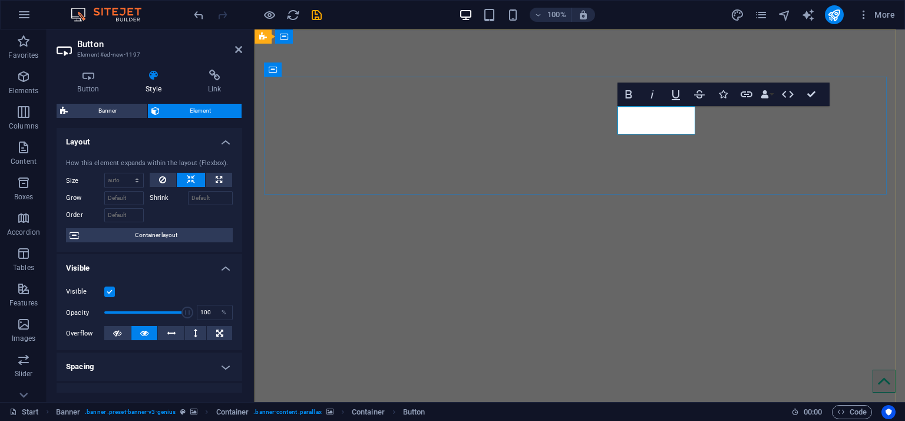
click at [92, 77] on icon at bounding box center [89, 76] width 64 height 12
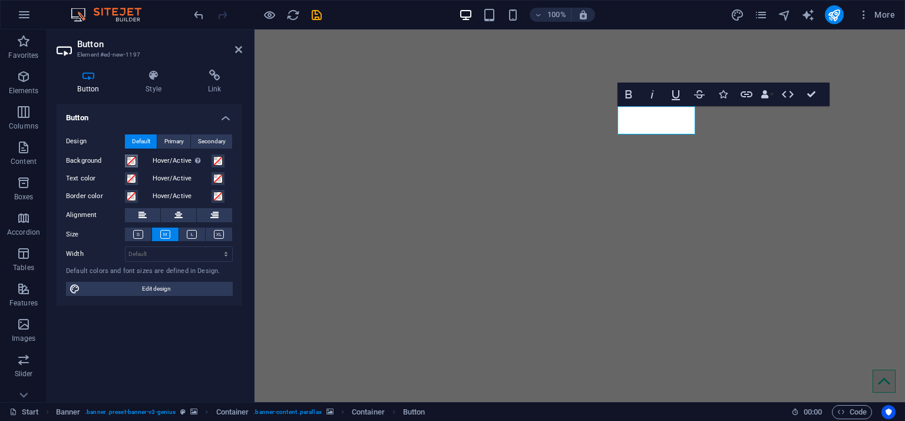
click at [131, 161] on span at bounding box center [131, 160] width 9 height 9
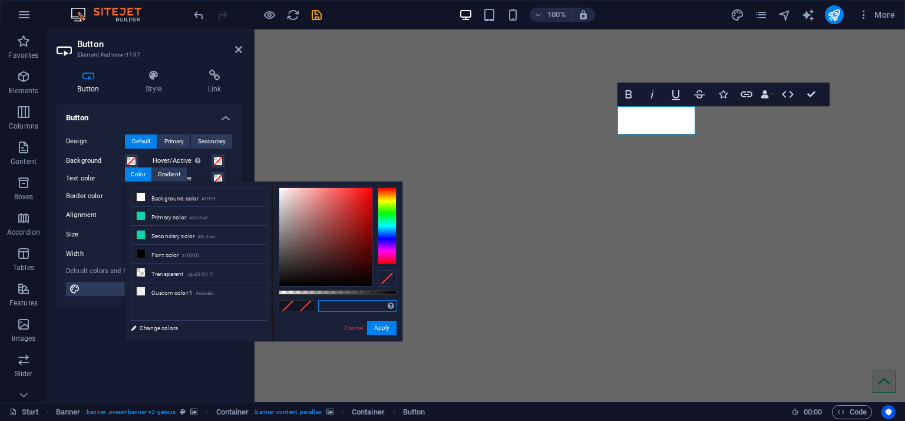
click at [329, 280] on input "text" at bounding box center [357, 306] width 78 height 12
paste input "#0066b0"
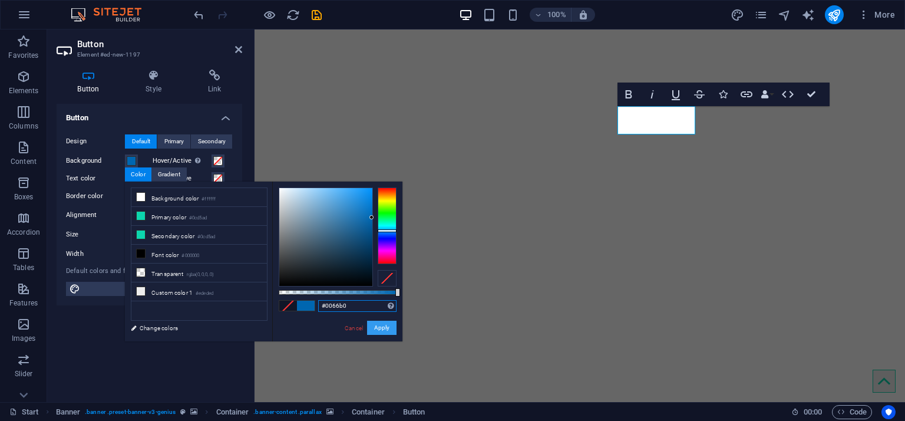
type input "#0066b0"
click at [382, 280] on button "Apply" at bounding box center [381, 328] width 29 height 14
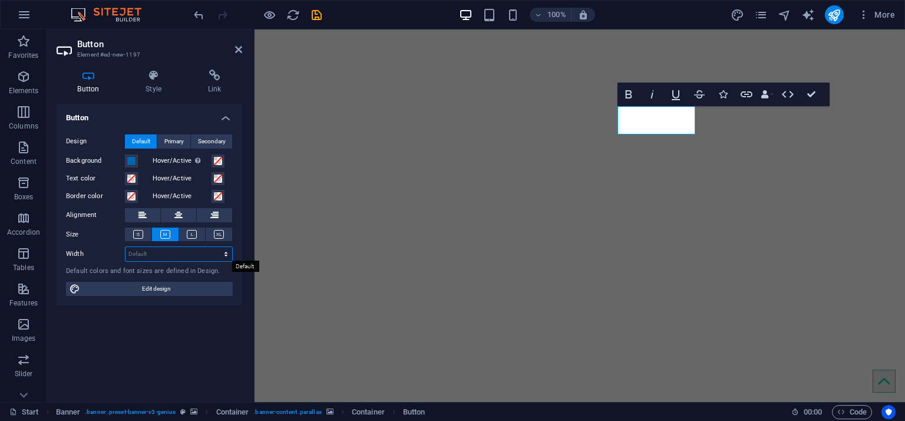
click at [153, 252] on select "Default px rem % em vh vw" at bounding box center [179, 254] width 107 height 14
click at [153, 280] on span "Edit design" at bounding box center [157, 289] width 146 height 14
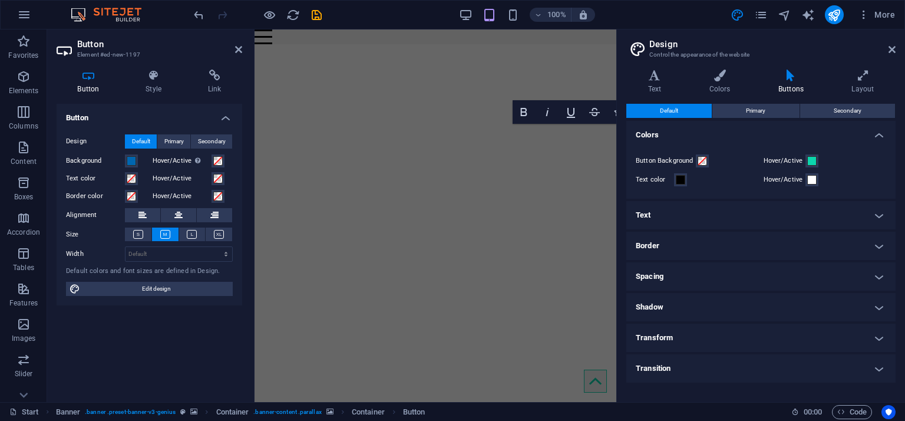
click at [603, 209] on h4 "Text" at bounding box center [760, 215] width 269 height 28
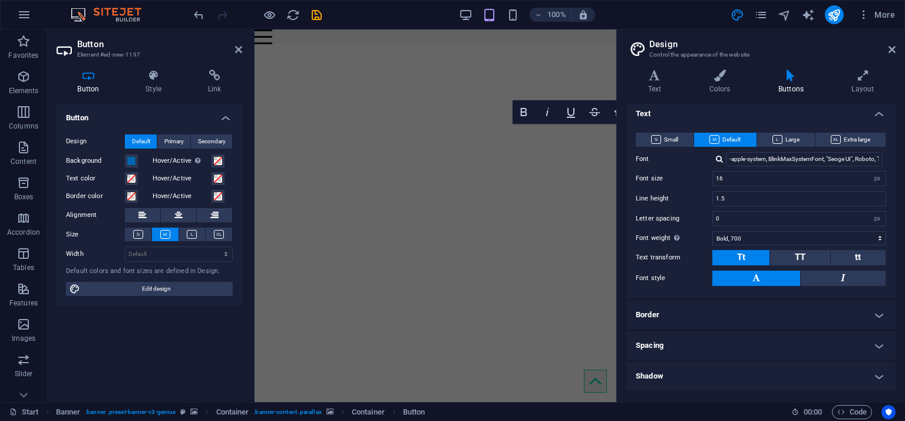
scroll to position [118, 0]
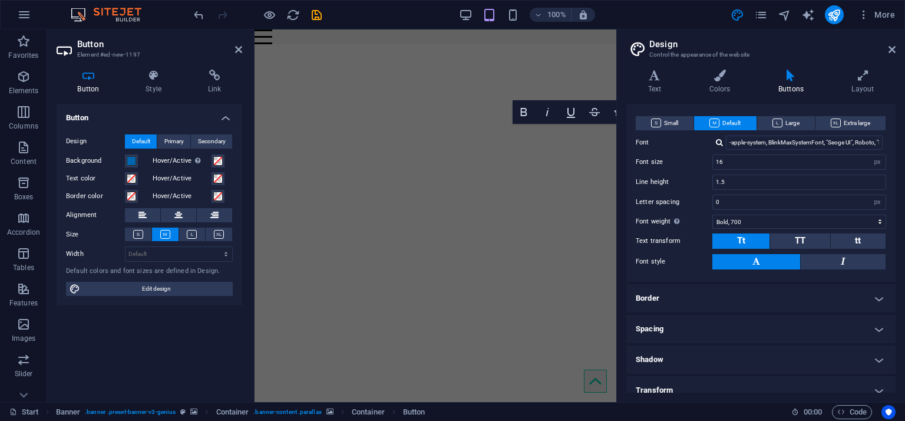
click at [603, 280] on h4 "Border" at bounding box center [760, 298] width 269 height 28
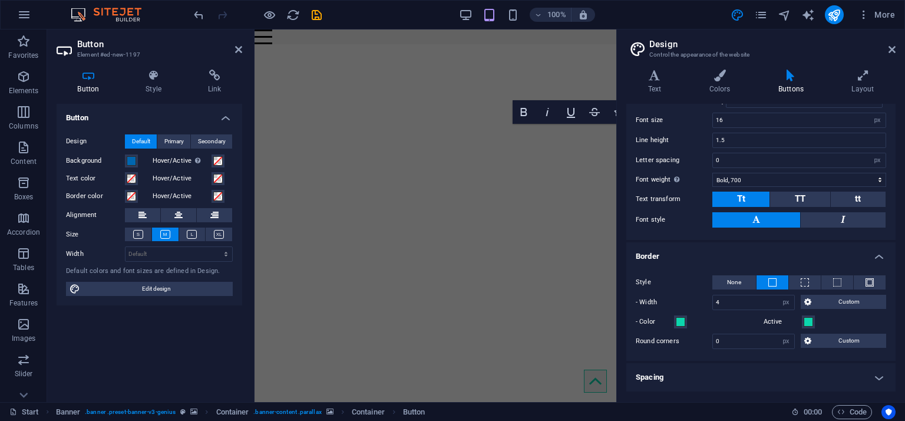
scroll to position [177, 0]
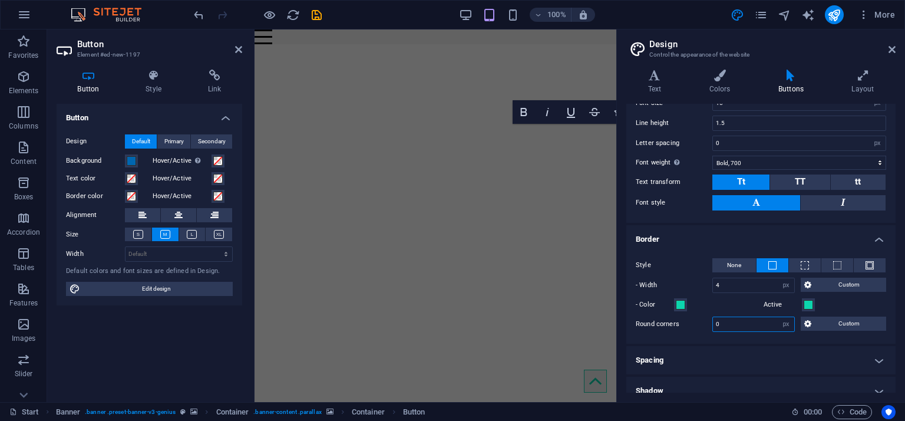
click at [603, 280] on input "0" at bounding box center [753, 324] width 81 height 14
type input "8"
click at [603, 42] on aside "Design Control the appearance of the website Variants Text Colors Buttons Layou…" at bounding box center [760, 215] width 289 height 372
click at [240, 45] on icon at bounding box center [238, 49] width 7 height 9
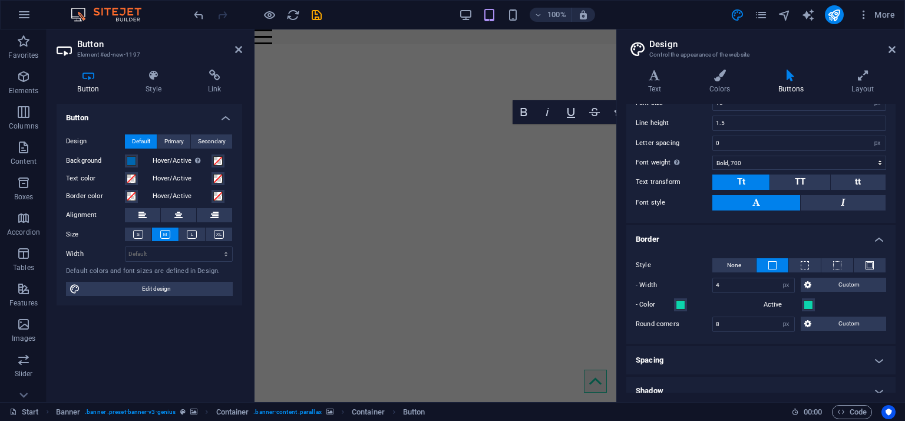
click at [243, 48] on aside "Button Element #ed-new-1197 Button Style Link Button Design Default Primary Sec…" at bounding box center [150, 215] width 207 height 372
click at [234, 47] on h2 "Button" at bounding box center [159, 44] width 165 height 11
click at [242, 48] on icon at bounding box center [238, 49] width 7 height 9
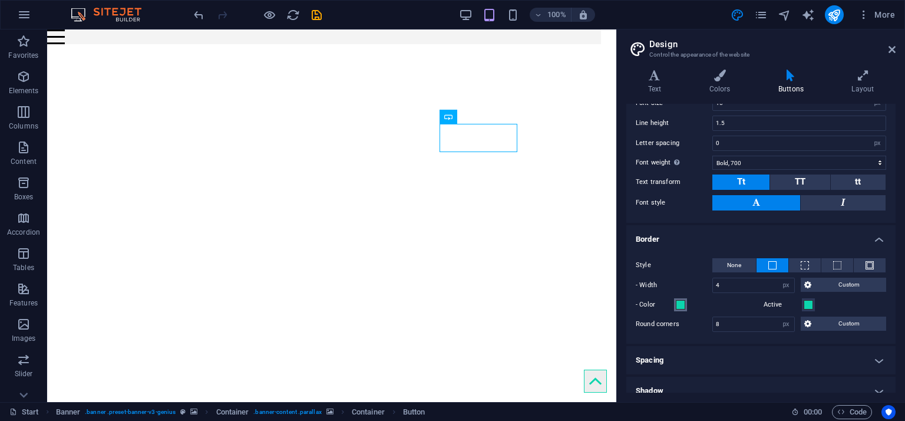
click at [603, 280] on button "- Color" at bounding box center [680, 304] width 13 height 13
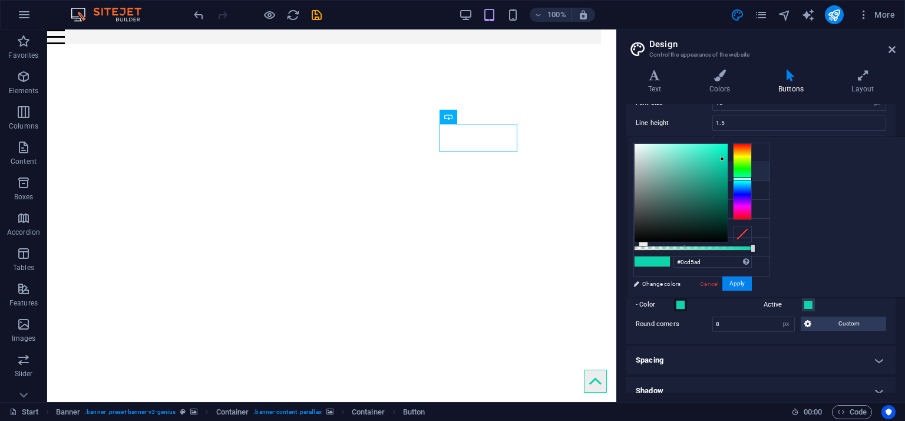
click at [603, 280] on button "- Color" at bounding box center [680, 304] width 13 height 13
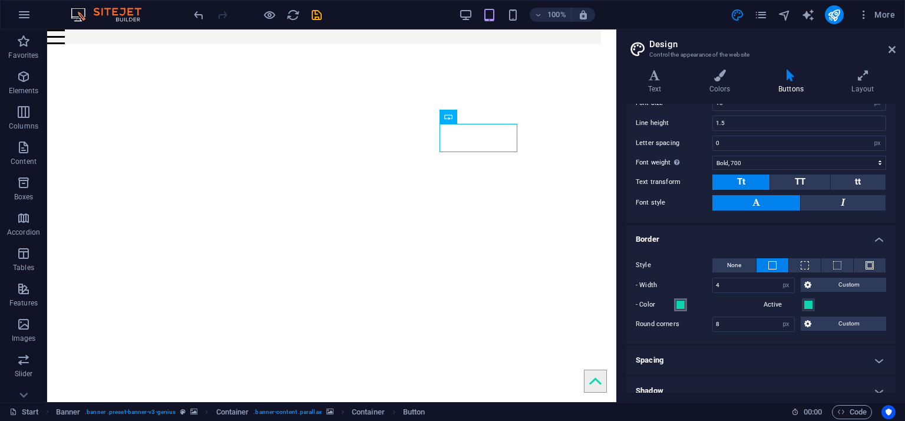
click at [603, 280] on button "- Color" at bounding box center [680, 304] width 13 height 13
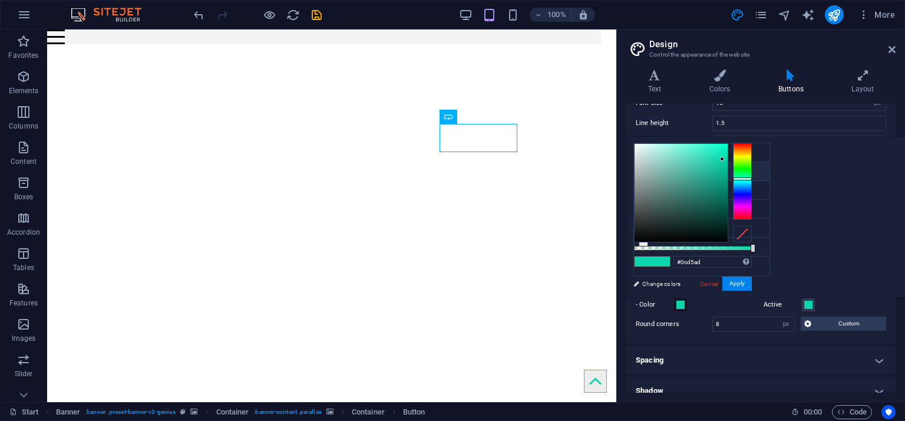
click at [603, 280] on div "- Color" at bounding box center [697, 305] width 123 height 14
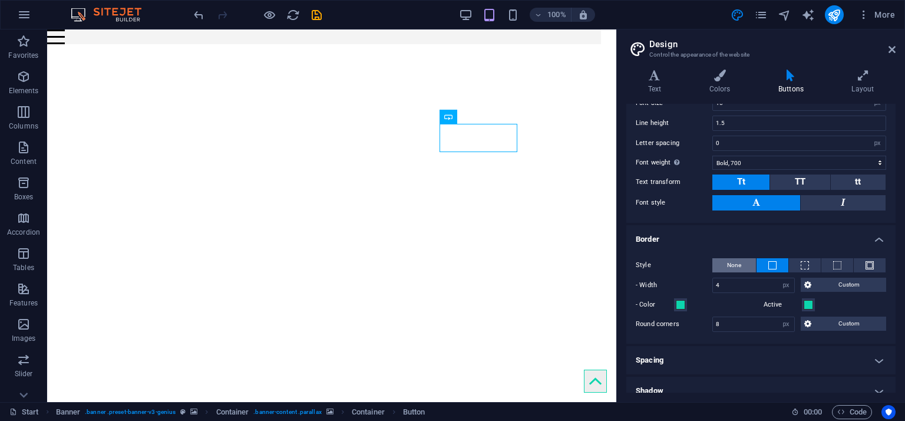
click at [603, 263] on span "None" at bounding box center [734, 265] width 14 height 14
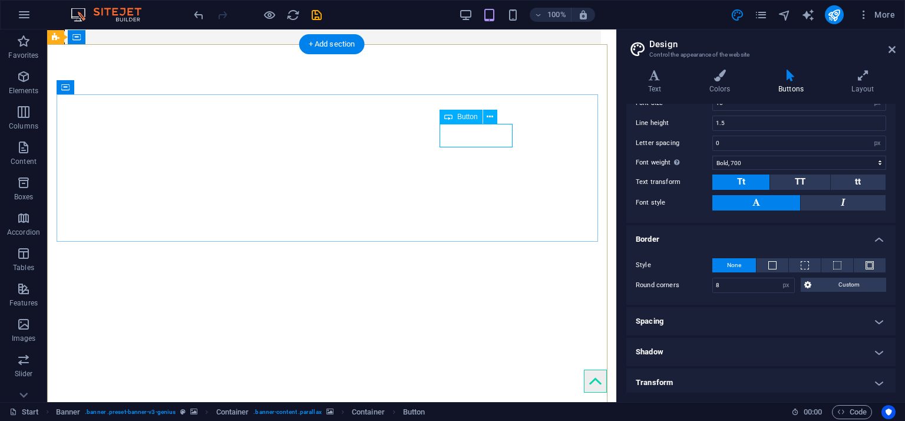
select select "px"
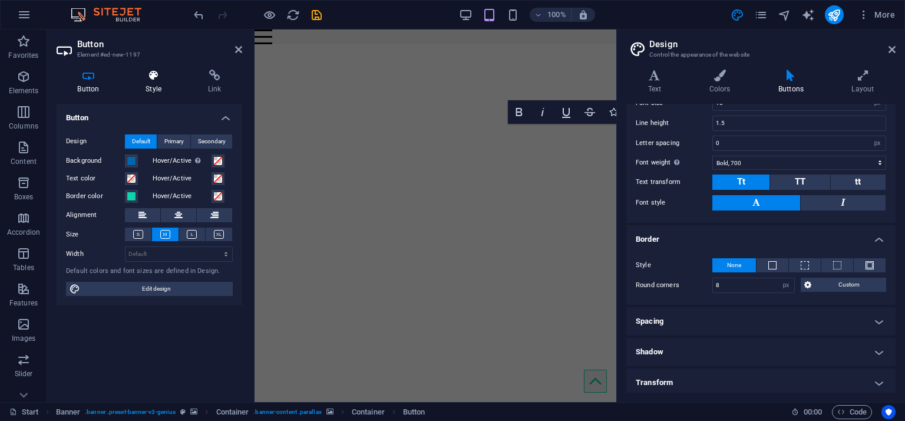
click at [143, 82] on h4 "Style" at bounding box center [156, 82] width 62 height 25
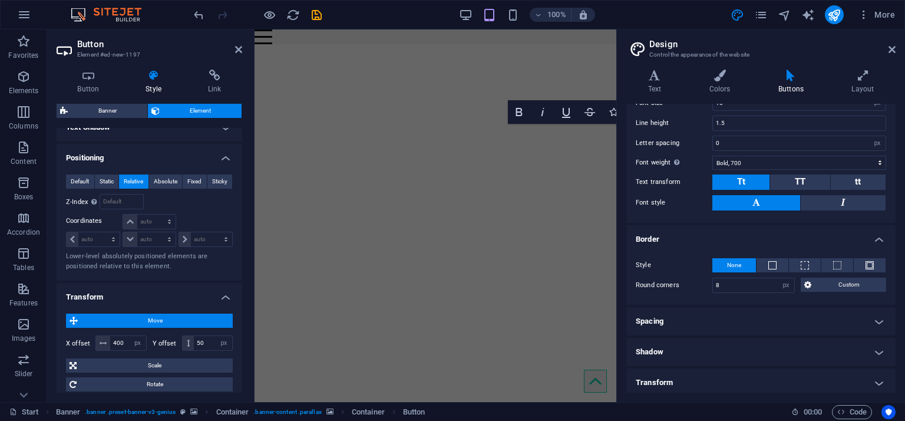
scroll to position [449, 0]
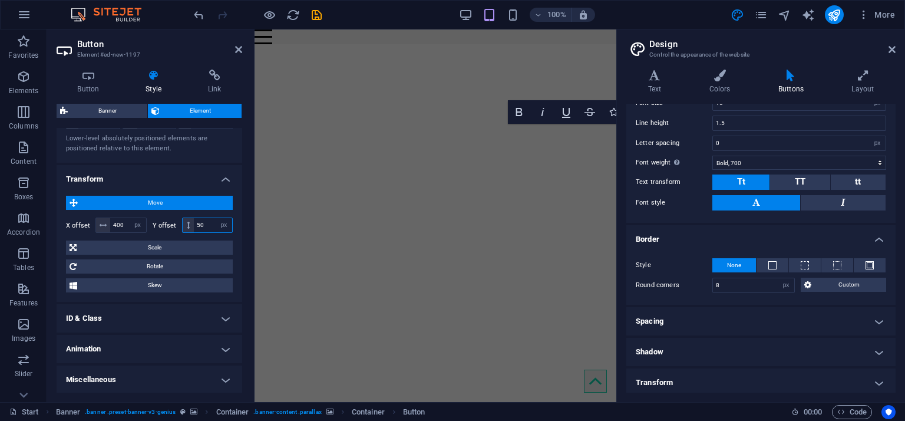
click at [203, 223] on input "50" at bounding box center [213, 225] width 38 height 14
type input "70"
click at [236, 49] on icon at bounding box center [238, 49] width 7 height 9
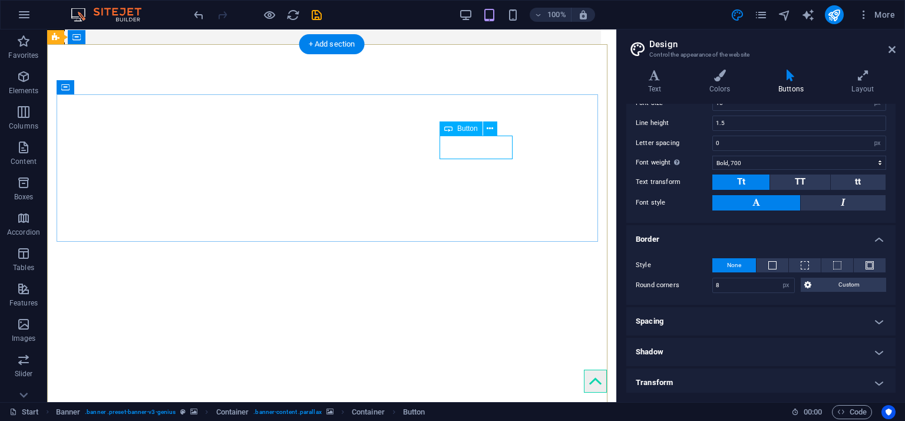
select select "px"
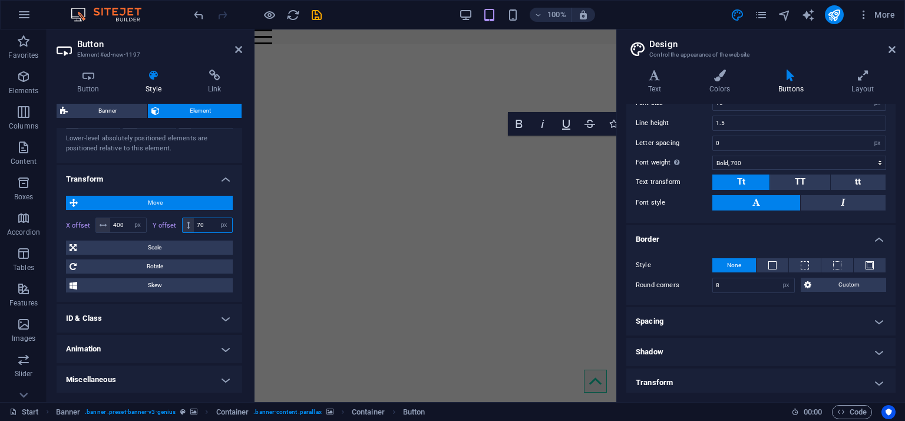
click at [200, 220] on input "70" at bounding box center [213, 225] width 38 height 14
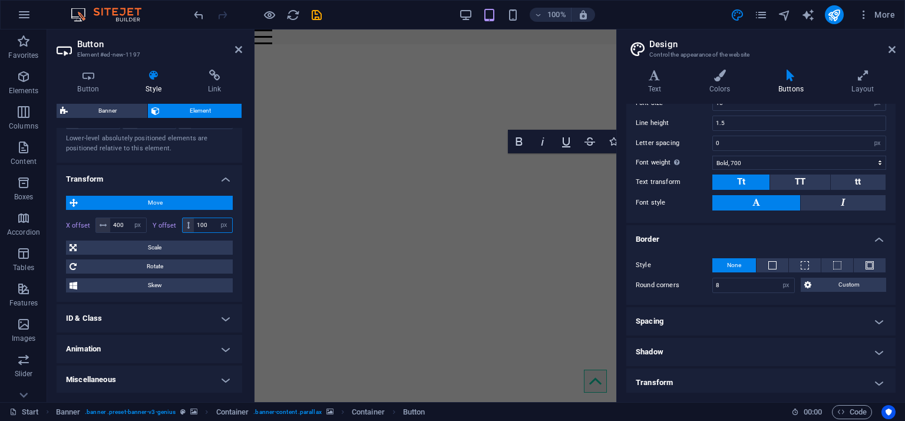
click at [200, 220] on input "100" at bounding box center [213, 225] width 38 height 14
type input "120"
click at [236, 51] on icon at bounding box center [238, 49] width 7 height 9
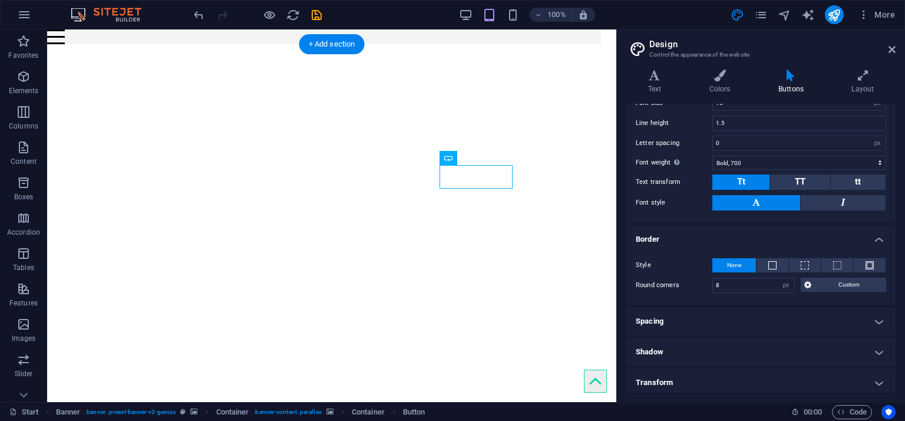
click at [603, 52] on header "Design Control the appearance of the website" at bounding box center [762, 44] width 267 height 31
click at [603, 51] on aside "Design Control the appearance of the website Variants Text Colors Buttons Layou…" at bounding box center [760, 215] width 289 height 372
click at [603, 47] on icon at bounding box center [892, 49] width 7 height 9
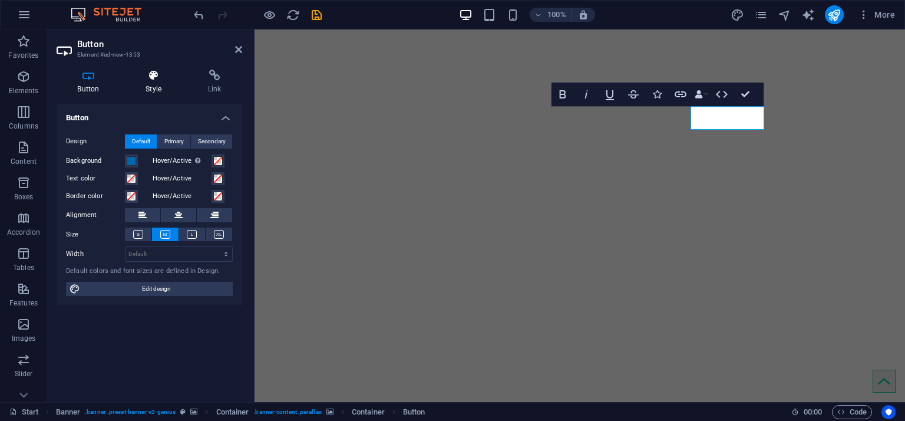
click at [149, 83] on h4 "Style" at bounding box center [156, 82] width 62 height 25
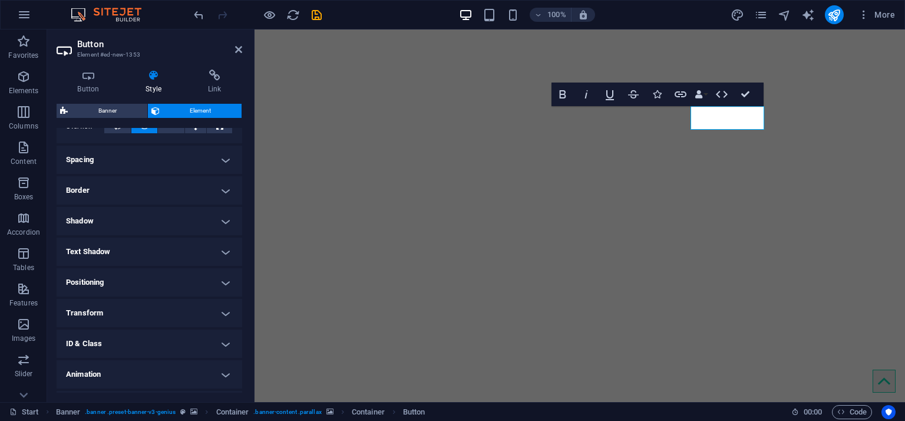
scroll to position [233, 0]
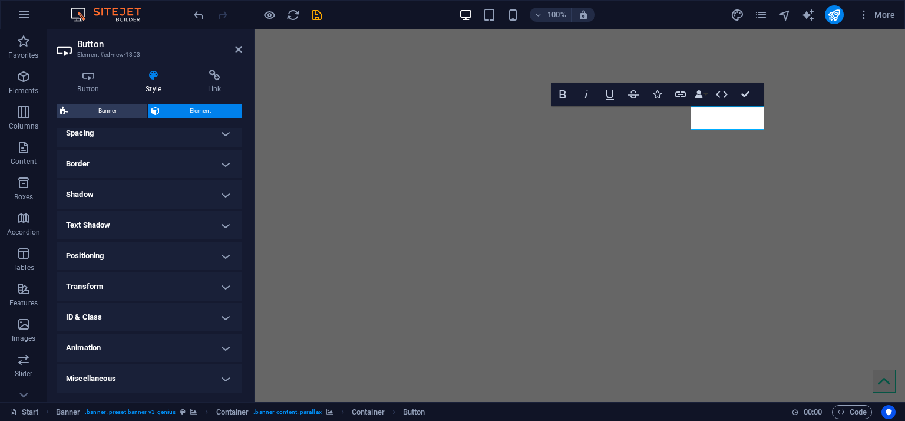
click at [128, 258] on h4 "Positioning" at bounding box center [150, 256] width 186 height 28
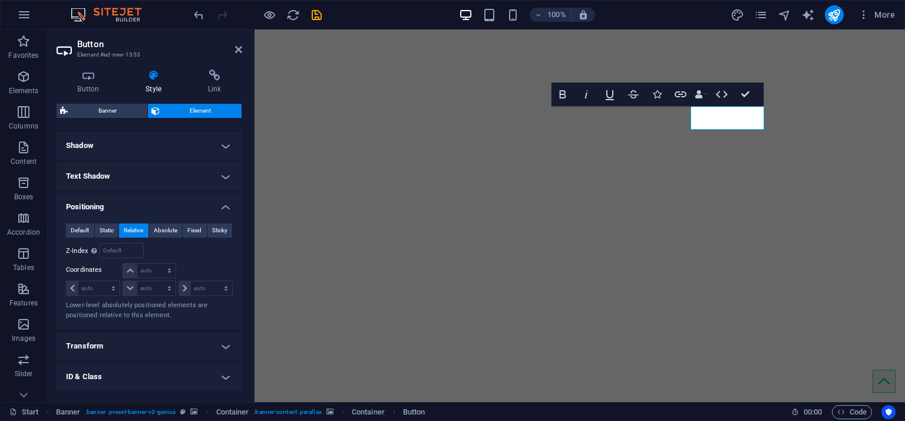
scroll to position [341, 0]
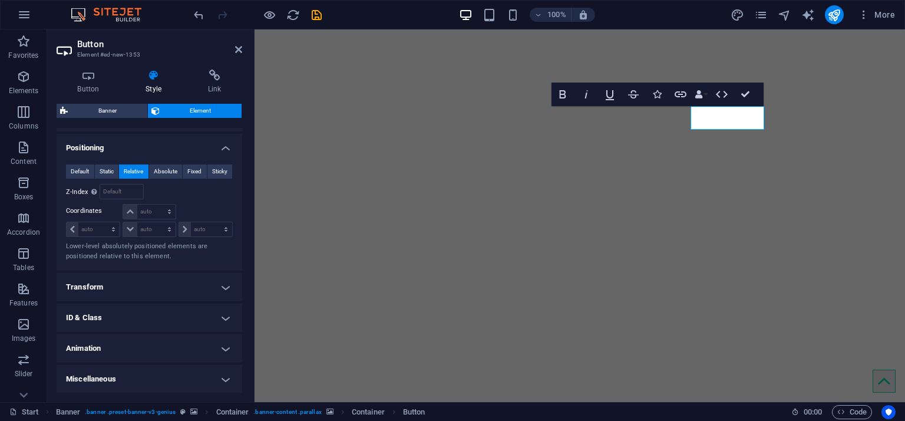
click at [186, 280] on h4 "Transform" at bounding box center [150, 287] width 186 height 28
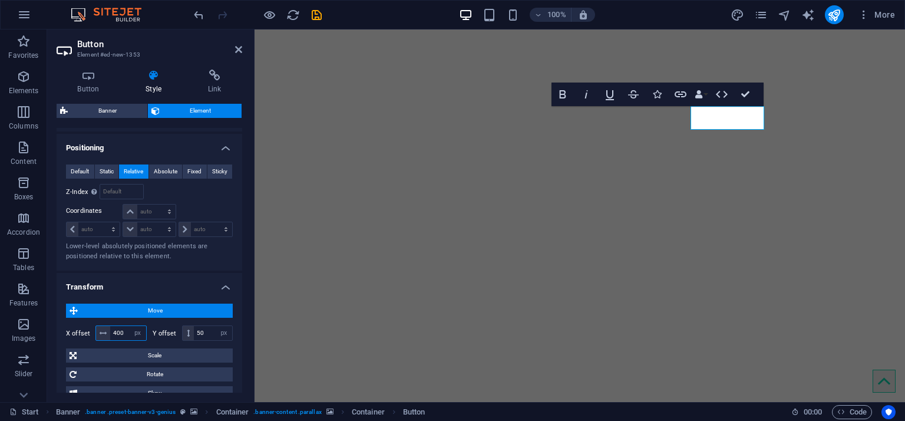
click at [117, 280] on input "400" at bounding box center [128, 333] width 36 height 14
type input "500"
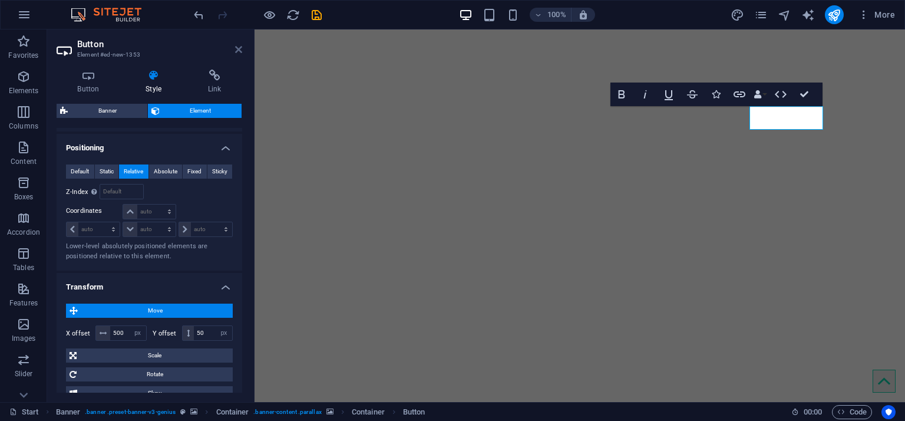
drag, startPoint x: 236, startPoint y: 53, endPoint x: 238, endPoint y: 29, distance: 24.2
click at [236, 53] on icon at bounding box center [238, 49] width 7 height 9
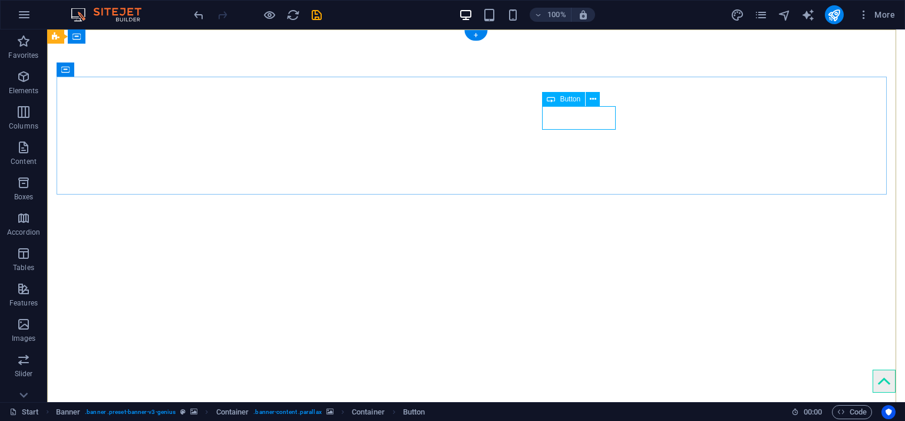
drag, startPoint x: 593, startPoint y: 120, endPoint x: 385, endPoint y: 120, distance: 207.5
select select "px"
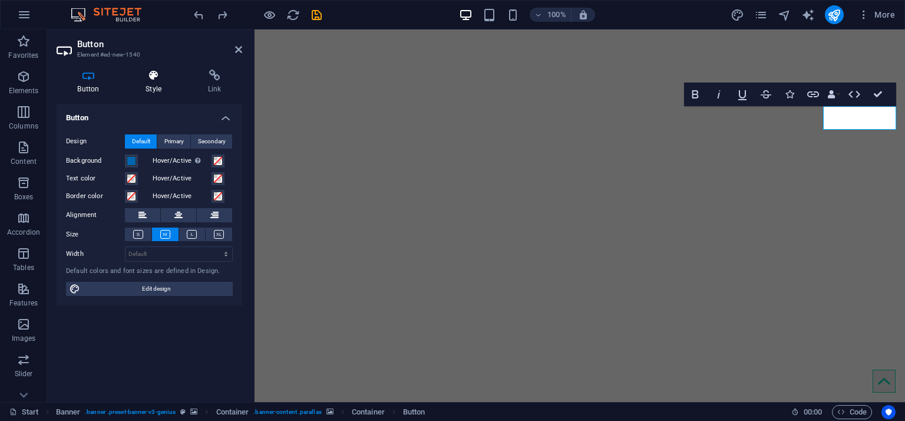
click at [155, 78] on icon at bounding box center [154, 76] width 58 height 12
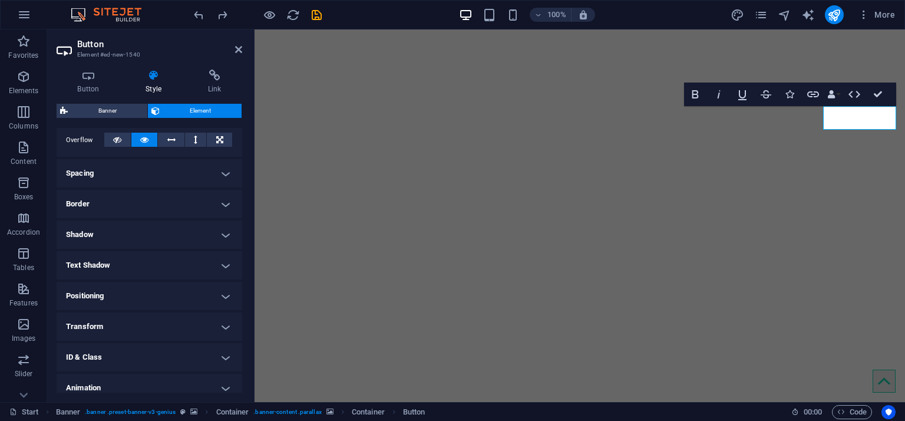
scroll to position [233, 0]
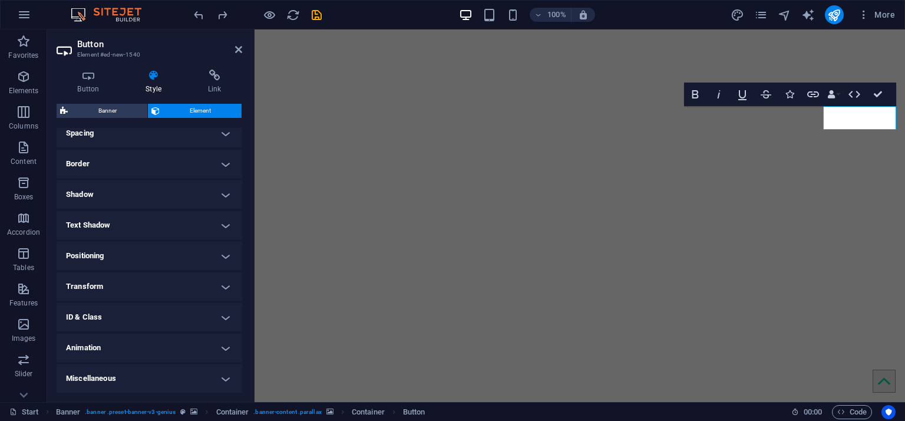
click at [189, 280] on h4 "Transform" at bounding box center [150, 286] width 186 height 28
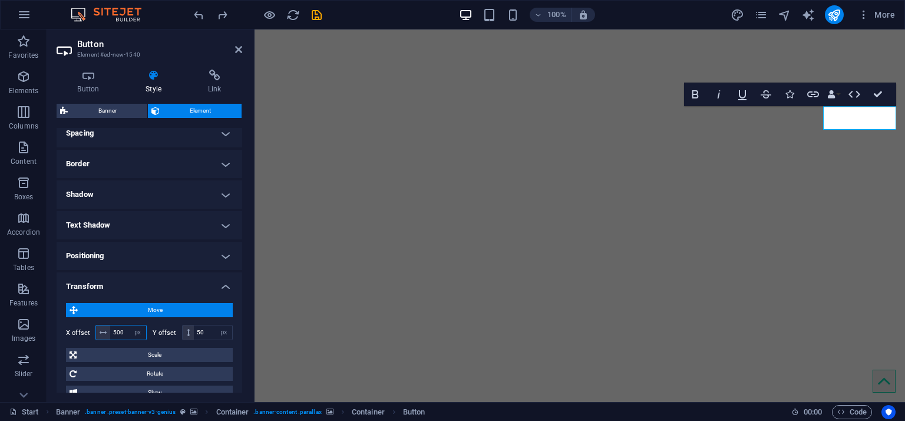
click at [122, 280] on input "500" at bounding box center [128, 332] width 36 height 14
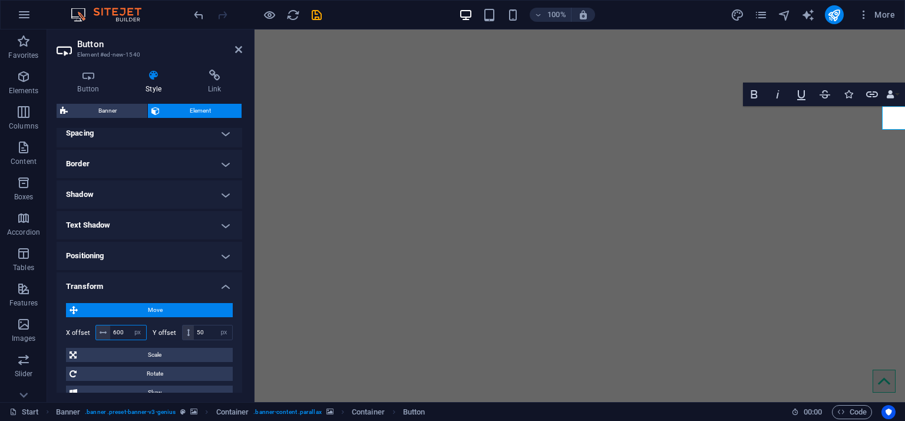
type input "600"
click at [236, 47] on icon at bounding box center [238, 49] width 7 height 9
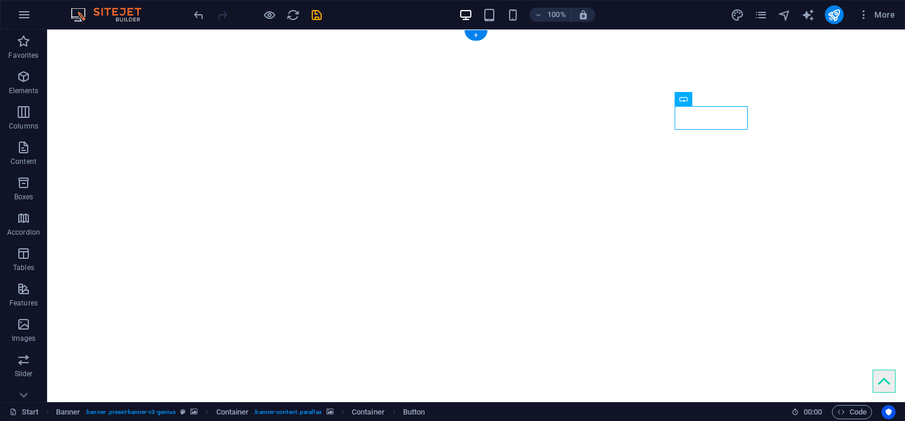
select select "px"
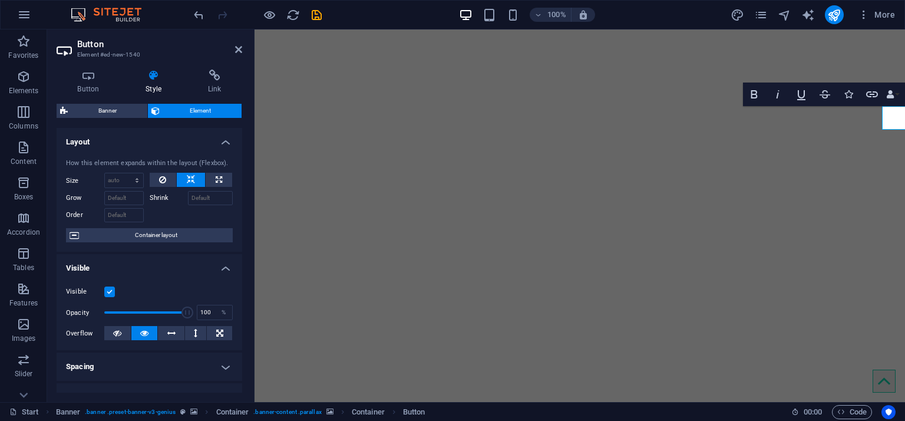
click at [240, 41] on h2 "Button" at bounding box center [159, 44] width 165 height 11
click at [236, 51] on icon at bounding box center [238, 49] width 7 height 9
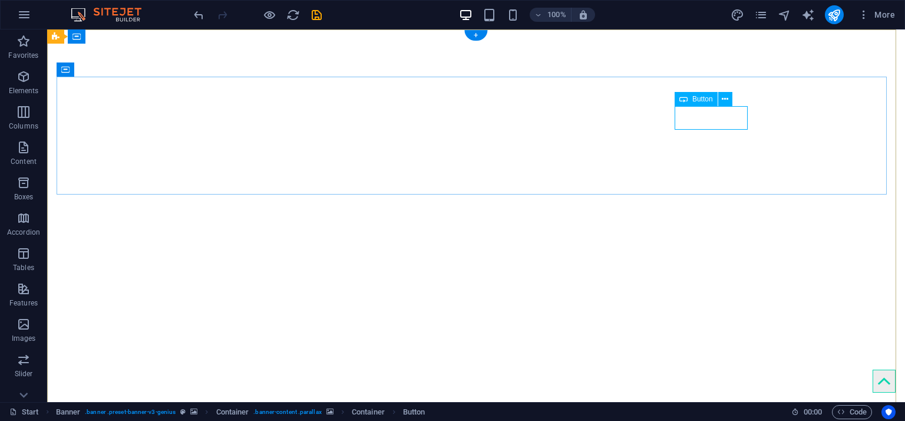
select select "px"
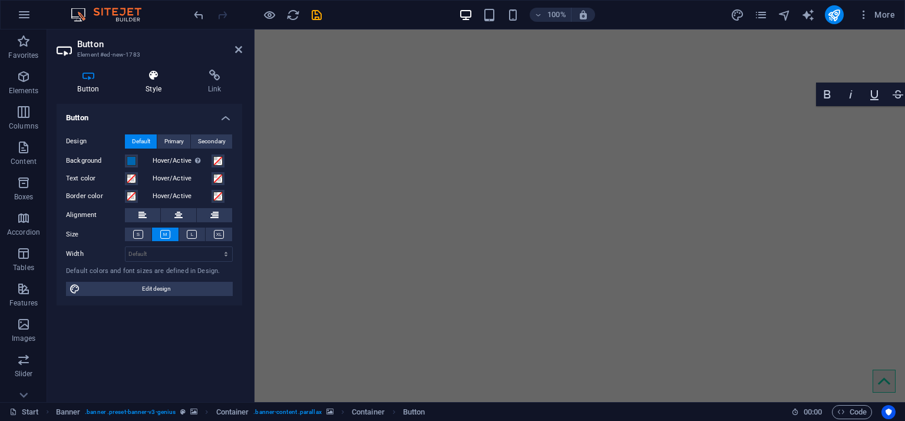
click at [161, 83] on h4 "Style" at bounding box center [156, 82] width 62 height 25
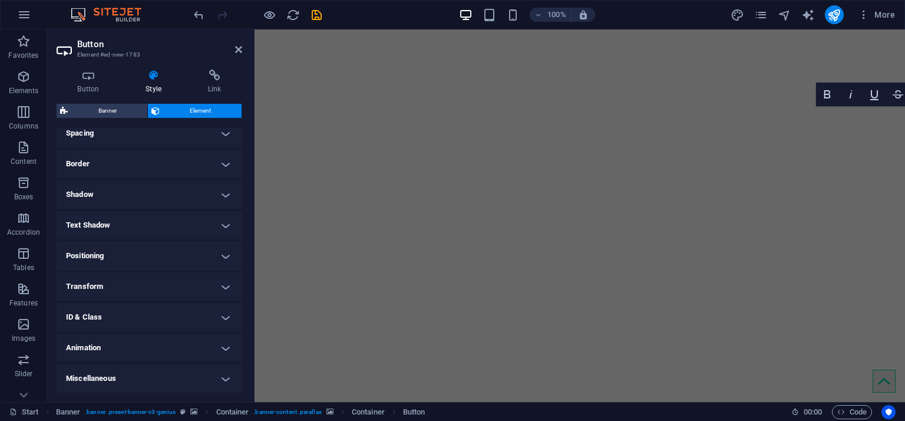
click at [158, 280] on h4 "Transform" at bounding box center [150, 286] width 186 height 28
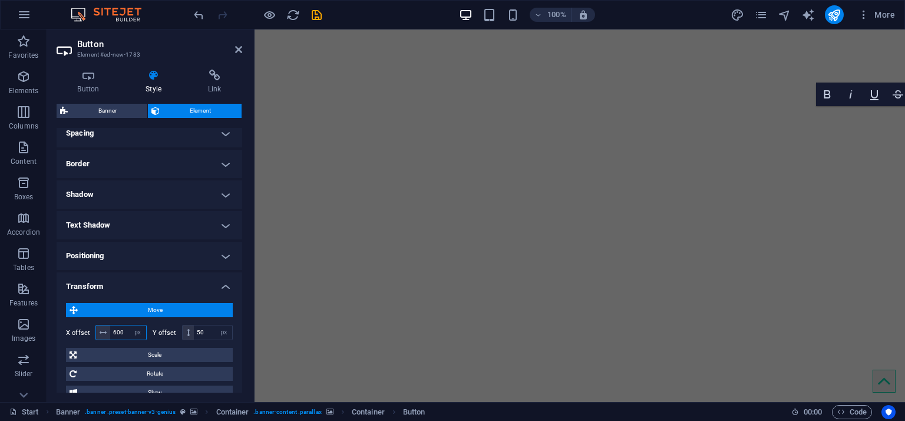
click at [118, 280] on input "600" at bounding box center [128, 332] width 36 height 14
type input "700"
click at [241, 49] on icon at bounding box center [238, 49] width 7 height 9
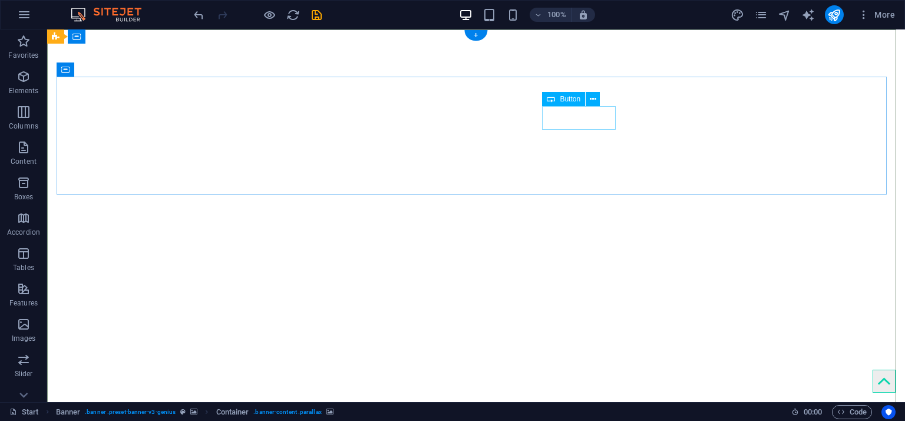
select select "px"
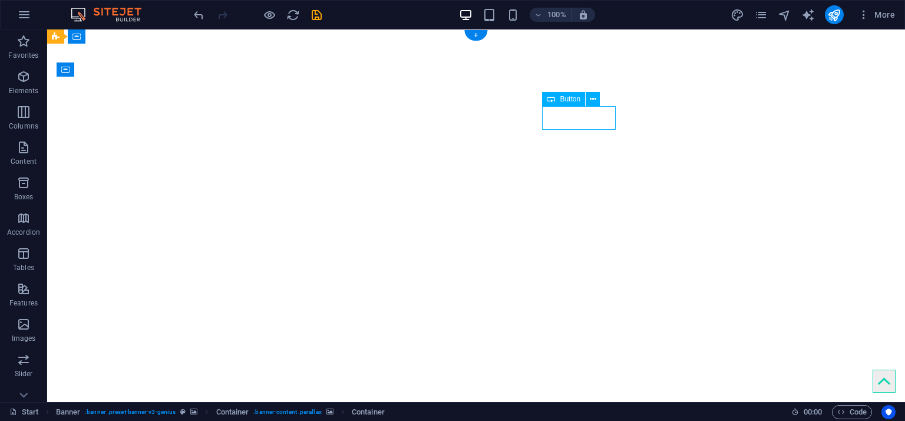
select select "px"
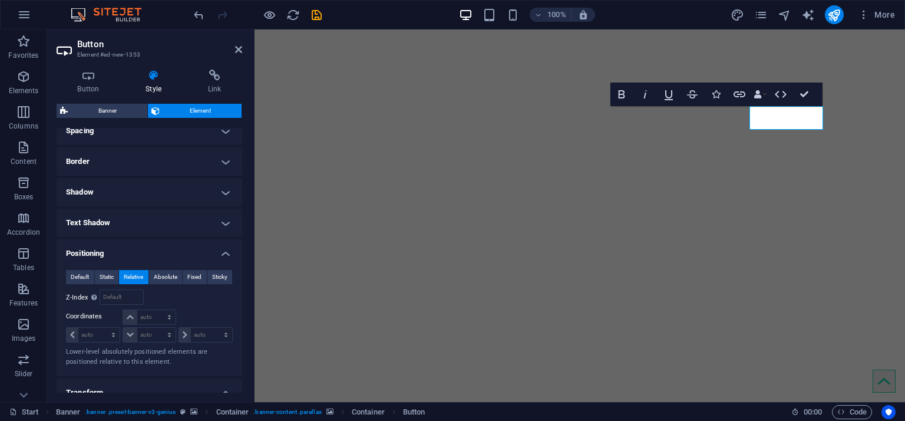
scroll to position [449, 0]
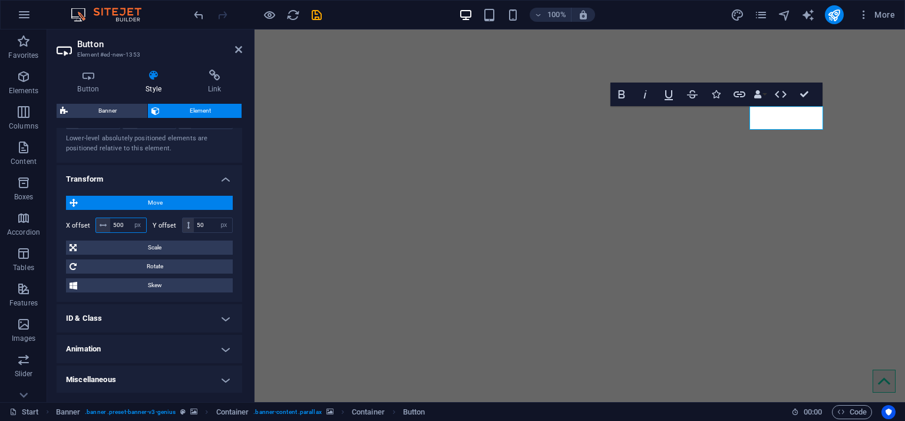
click at [118, 225] on input "500" at bounding box center [128, 225] width 36 height 14
type input "450"
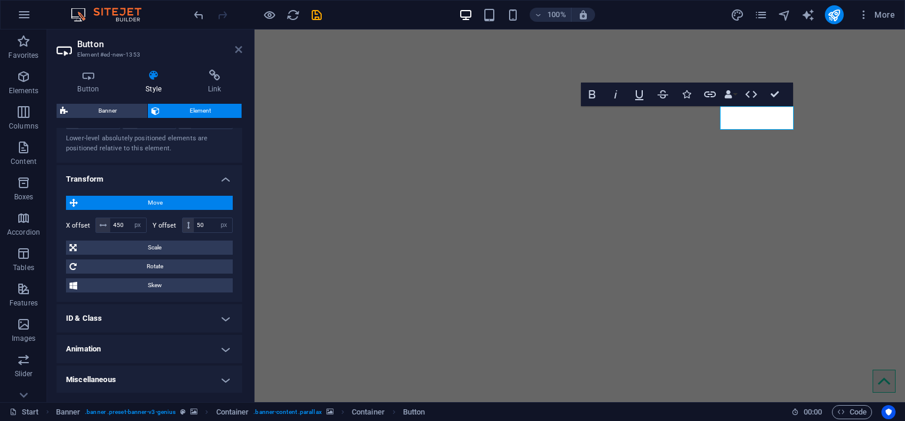
click at [236, 50] on icon at bounding box center [238, 49] width 7 height 9
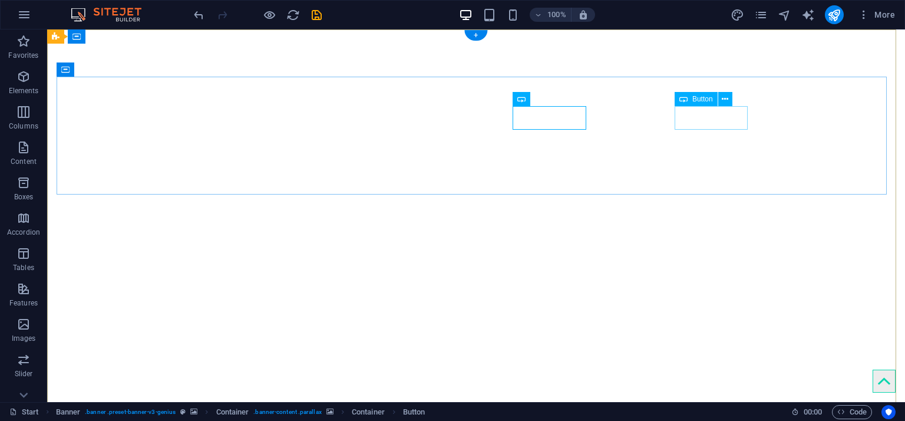
select select "px"
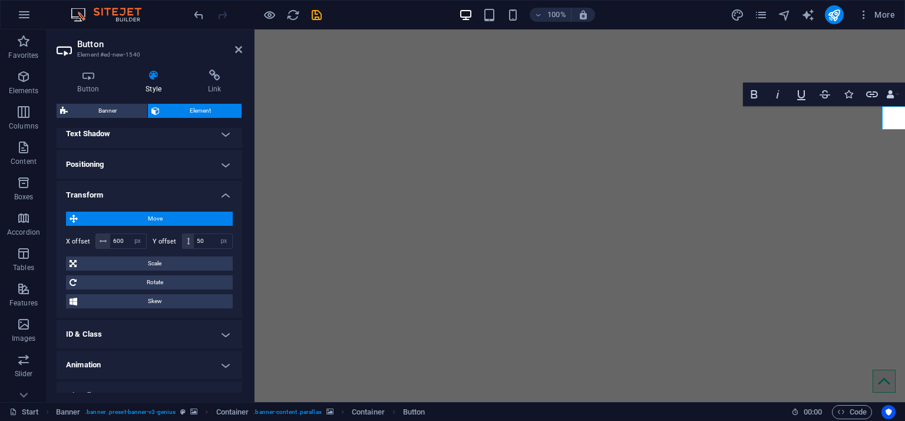
scroll to position [342, 0]
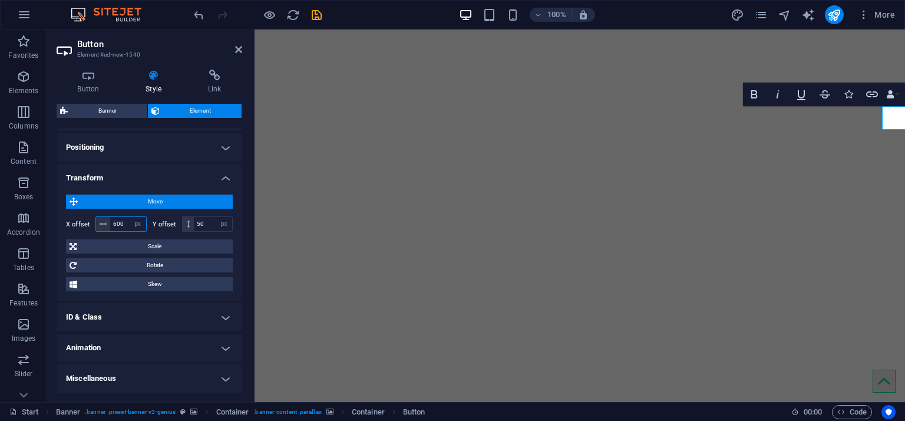
click at [120, 223] on input "600" at bounding box center [128, 224] width 36 height 14
type input "550"
click at [243, 49] on aside "Button Element #ed-new-1540 Button Style Link Button Design Default Primary Sec…" at bounding box center [150, 215] width 207 height 372
click at [237, 49] on icon at bounding box center [238, 49] width 7 height 9
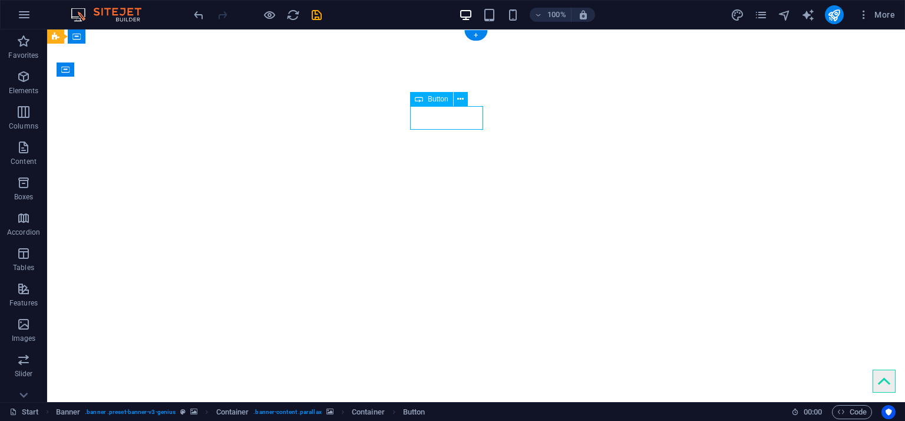
select select "px"
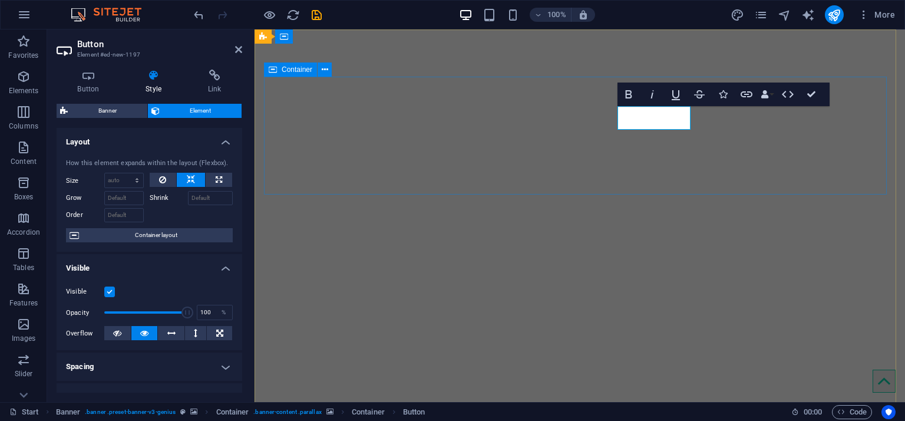
type input "50"
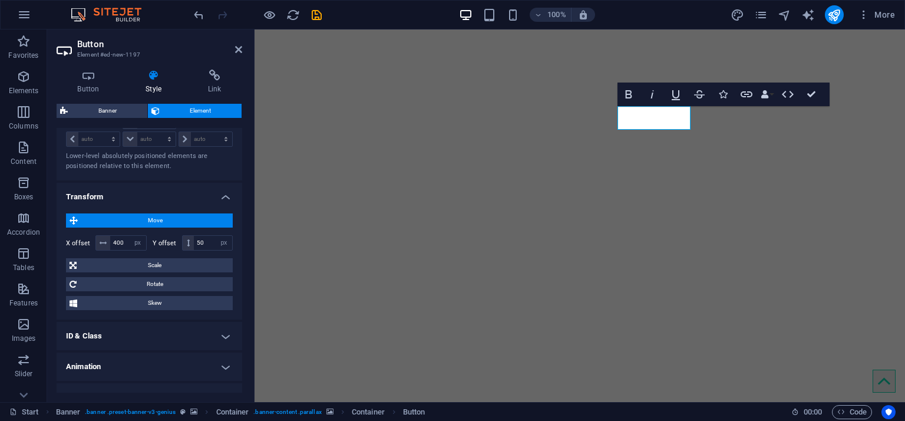
scroll to position [449, 0]
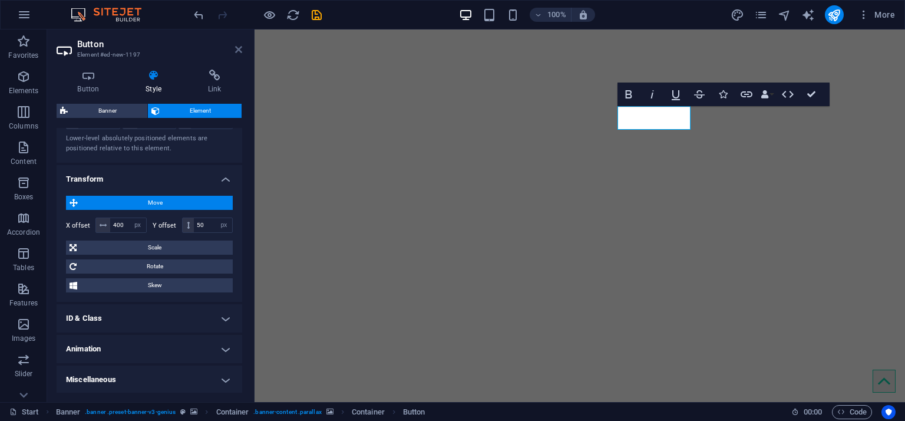
click at [238, 52] on icon at bounding box center [238, 49] width 7 height 9
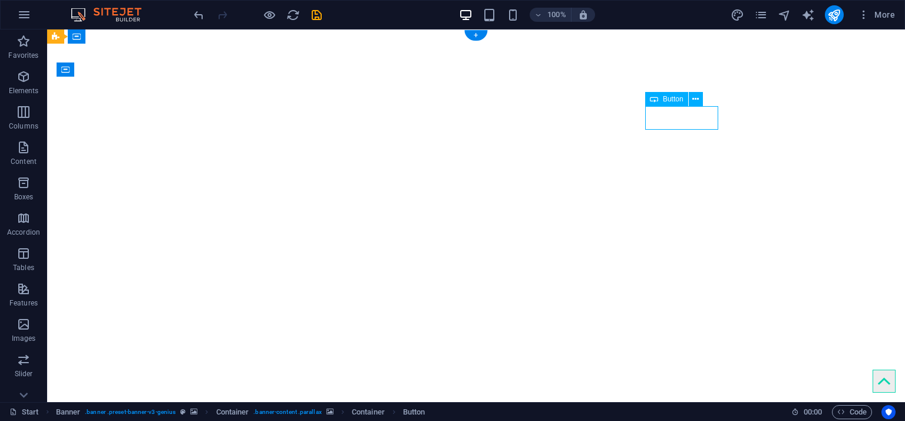
select select "px"
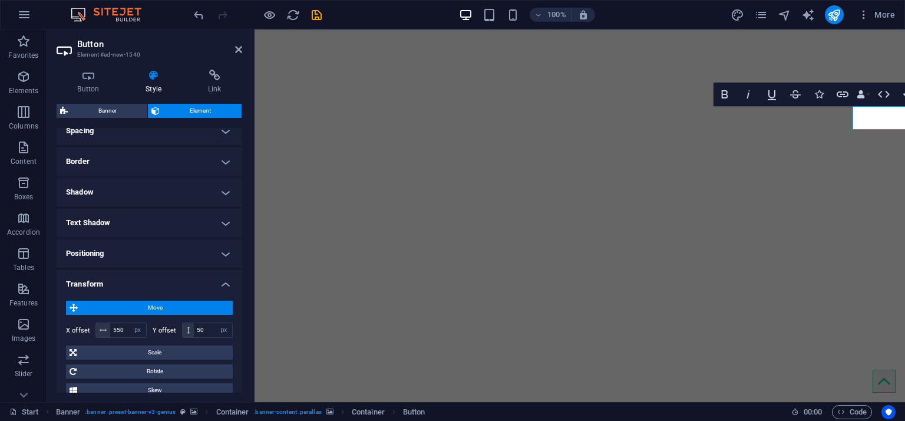
scroll to position [342, 0]
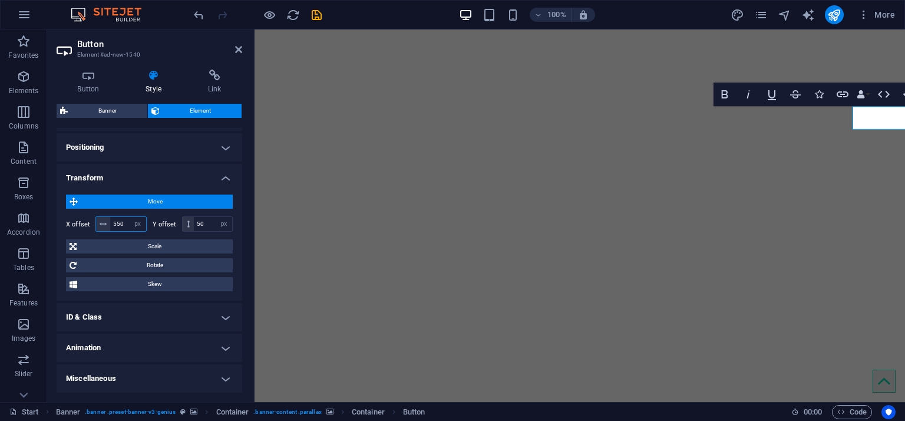
click at [116, 224] on input "550" at bounding box center [128, 224] width 36 height 14
type input "500"
click at [236, 53] on icon at bounding box center [238, 49] width 7 height 9
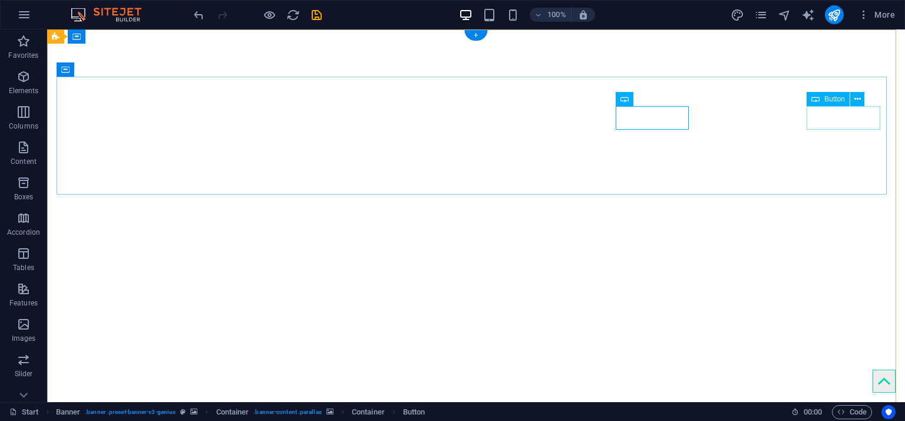
select select "px"
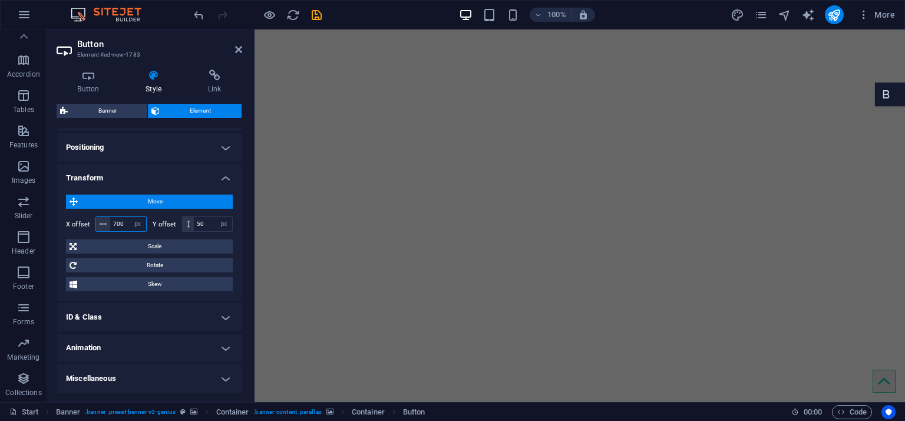
click at [124, 222] on input "700" at bounding box center [128, 224] width 36 height 14
type input "550"
click at [235, 49] on icon at bounding box center [238, 49] width 7 height 9
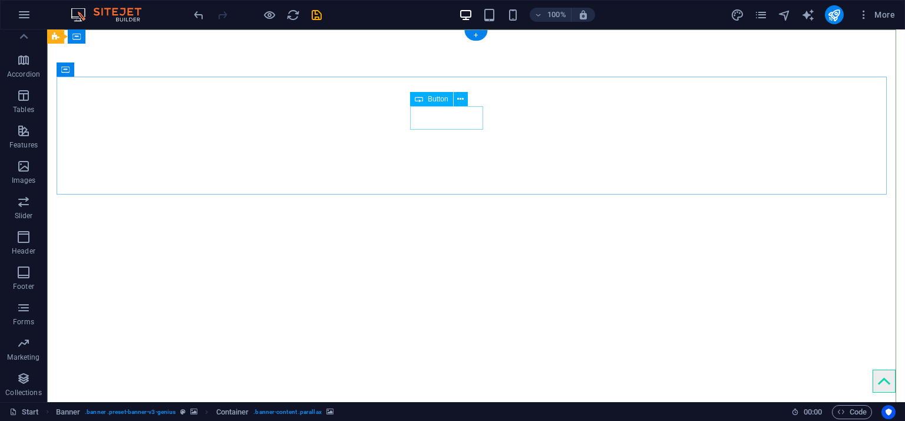
select select "px"
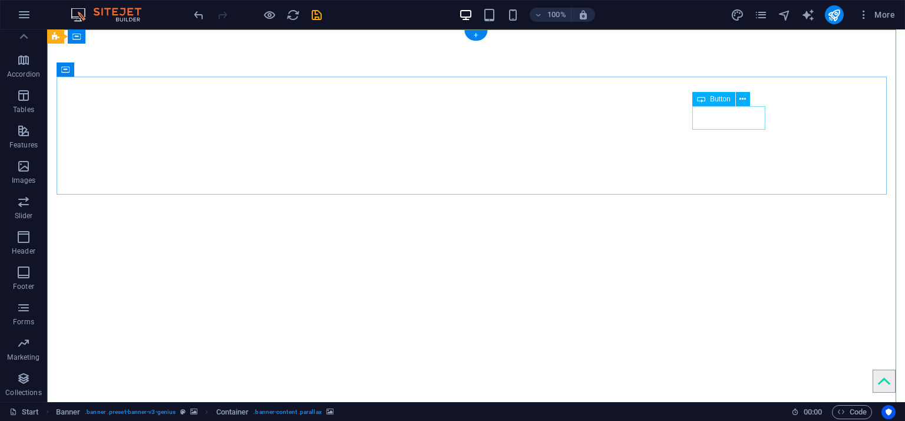
select select "px"
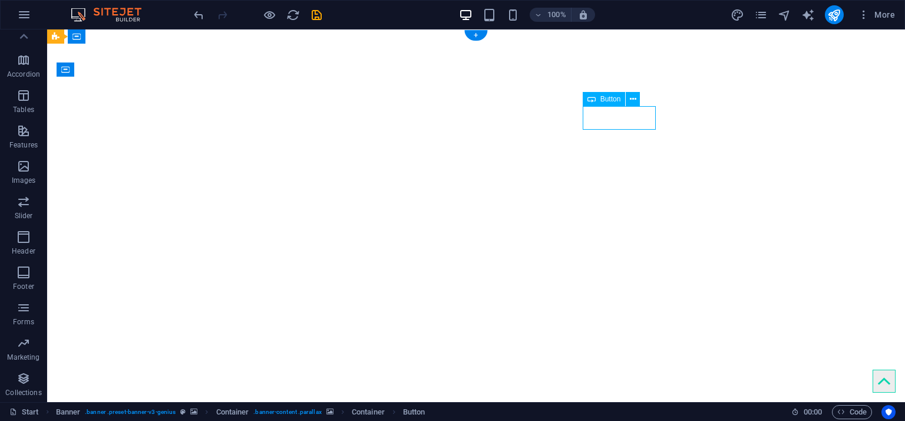
select select "px"
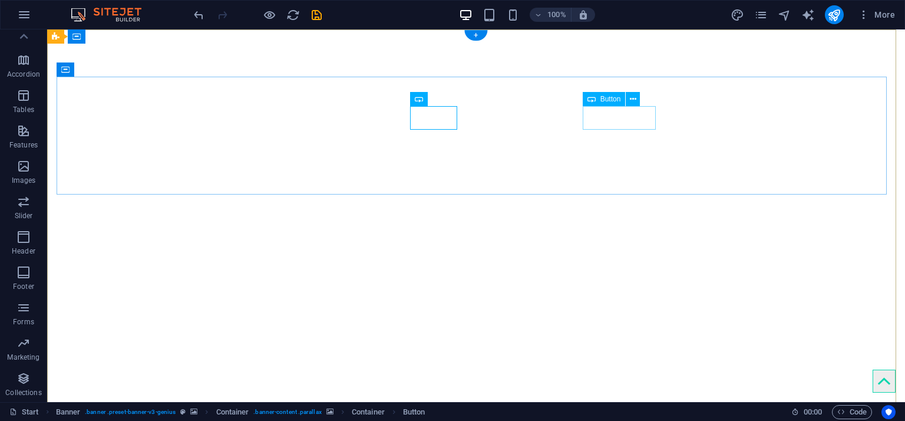
select select "px"
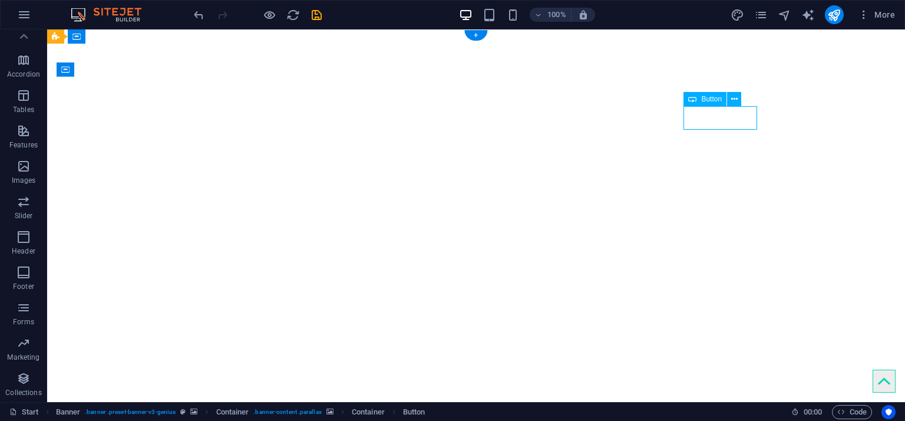
select select "px"
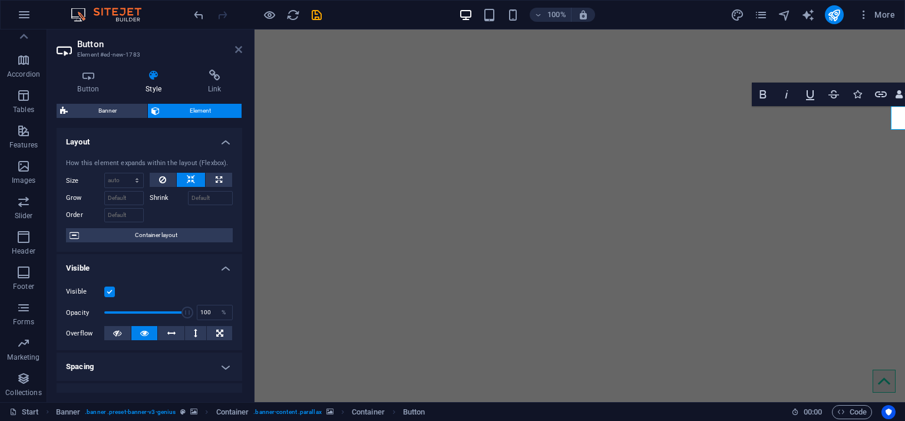
click at [239, 49] on icon at bounding box center [238, 49] width 7 height 9
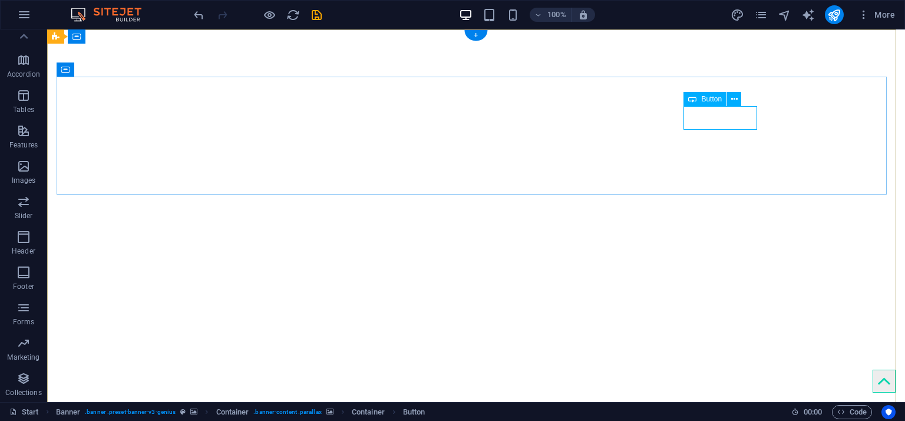
drag, startPoint x: 714, startPoint y: 118, endPoint x: 506, endPoint y: 117, distance: 207.5
select select "px"
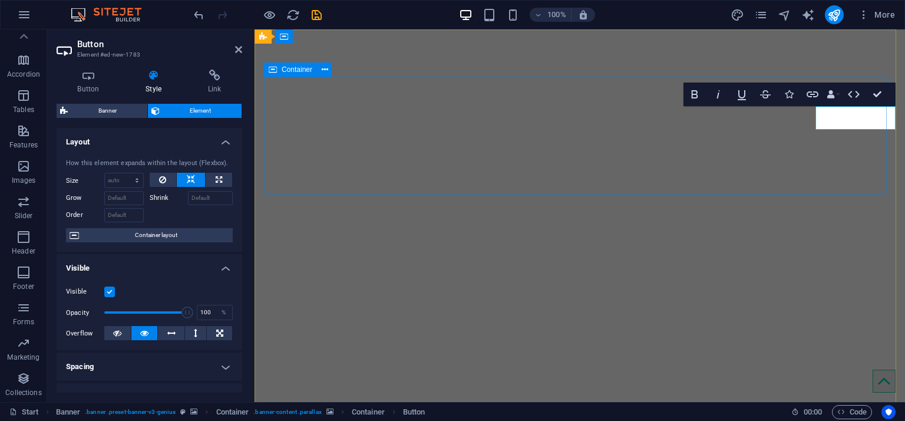
scroll to position [0, 75]
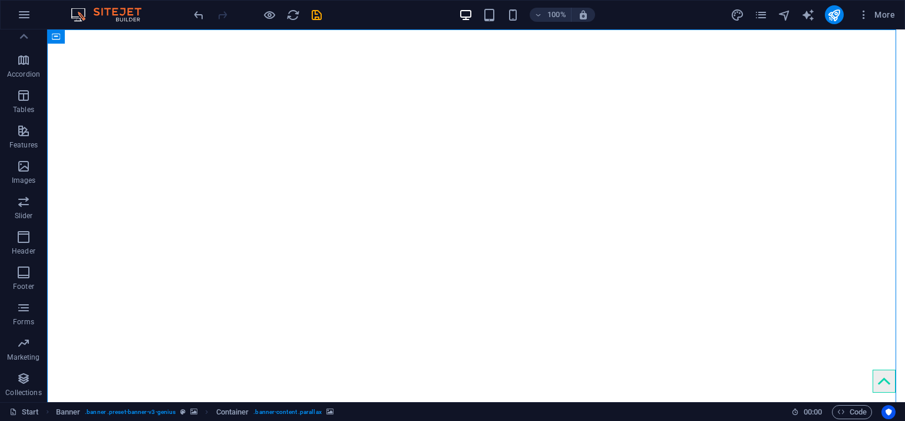
scroll to position [0, 0]
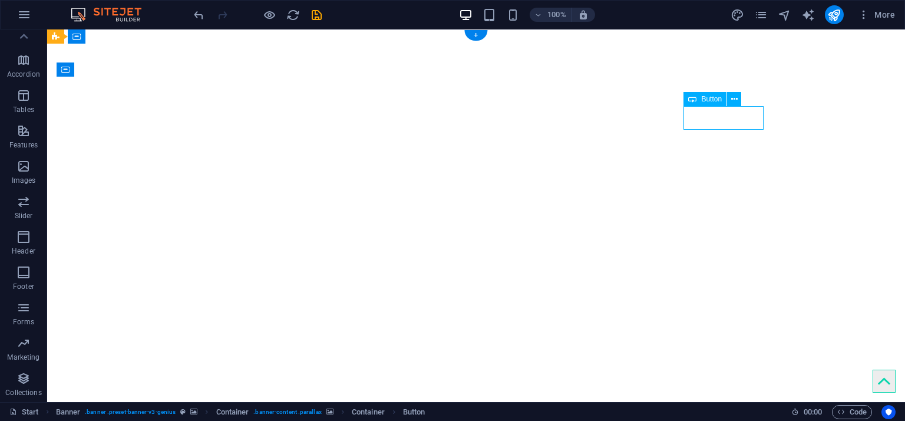
select select "px"
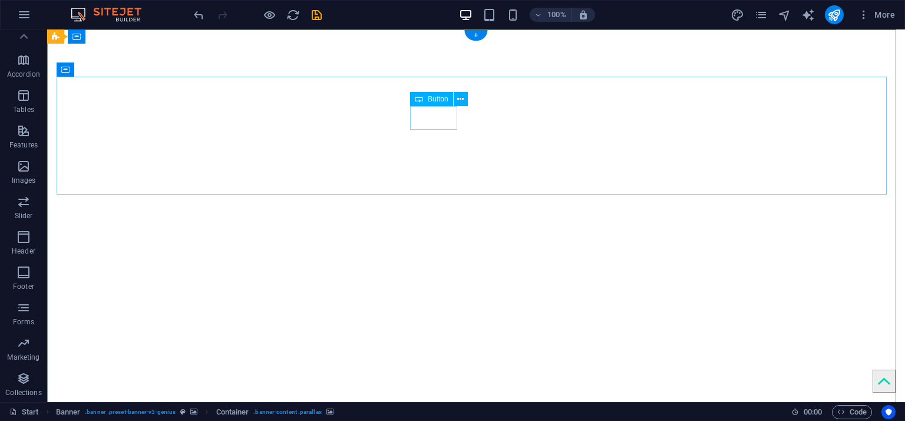
select select "px"
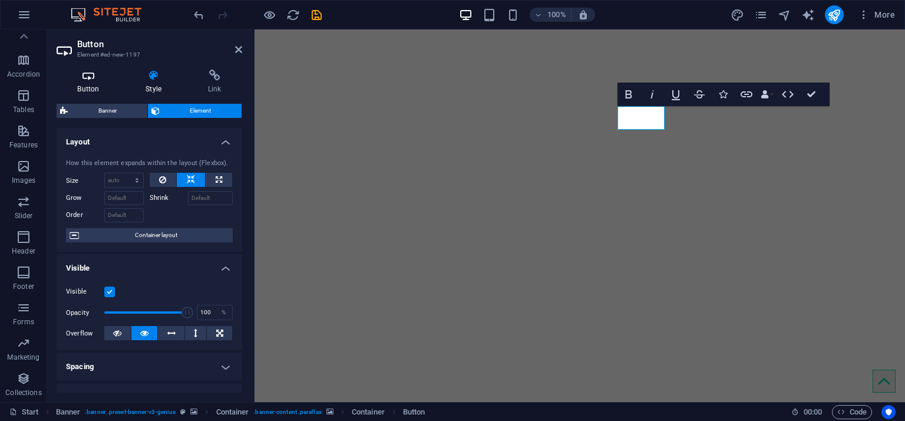
click at [101, 85] on h4 "Button" at bounding box center [91, 82] width 68 height 25
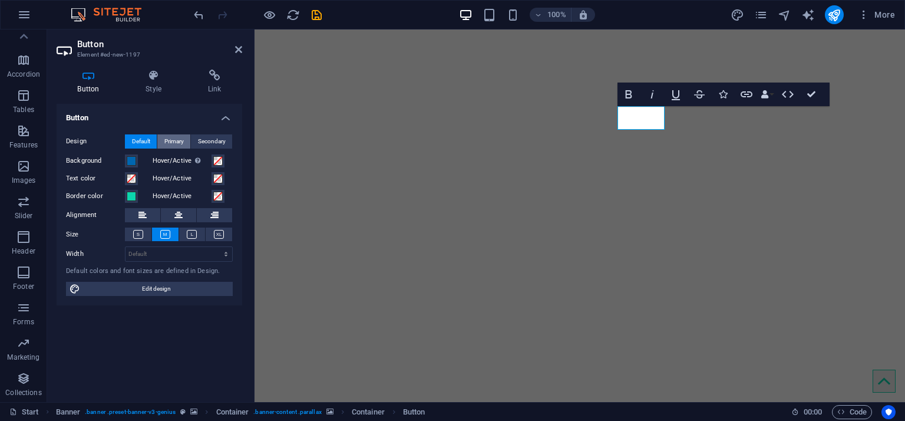
click at [173, 141] on span "Primary" at bounding box center [173, 141] width 19 height 14
click at [205, 140] on span "Secondary" at bounding box center [212, 141] width 28 height 14
click at [152, 131] on div "Design Default Primary Secondary Background Hover/Active Switch to preview mode…" at bounding box center [150, 215] width 186 height 181
click at [140, 138] on span "Default" at bounding box center [141, 141] width 18 height 14
click at [163, 249] on select "Default px rem % em vh vw" at bounding box center [179, 254] width 107 height 14
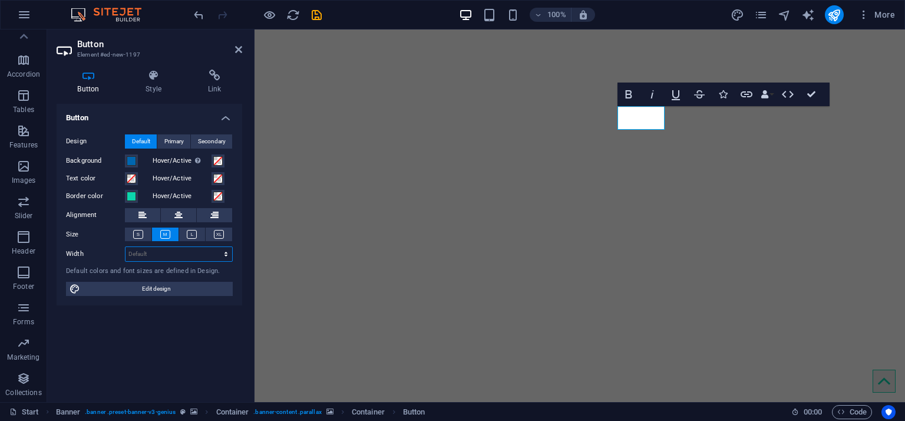
click at [163, 249] on select "Default px rem % em vh vw" at bounding box center [179, 254] width 107 height 14
click at [159, 280] on span "Edit design" at bounding box center [157, 289] width 146 height 14
select select "px"
select select "700"
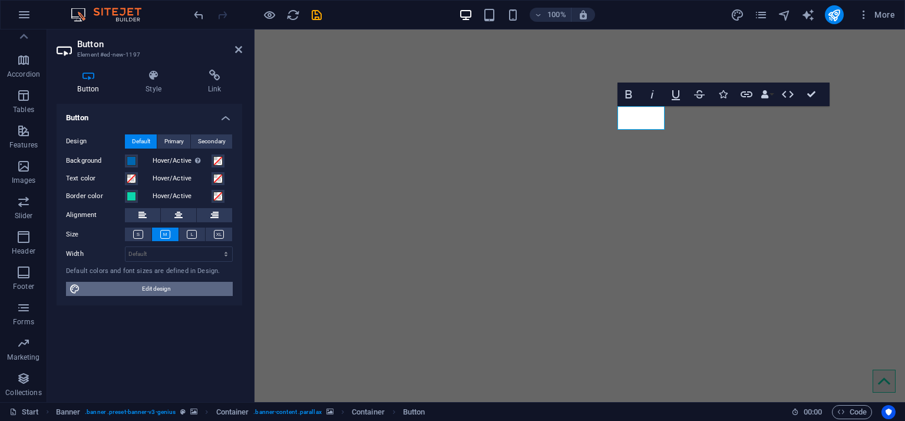
select select "px"
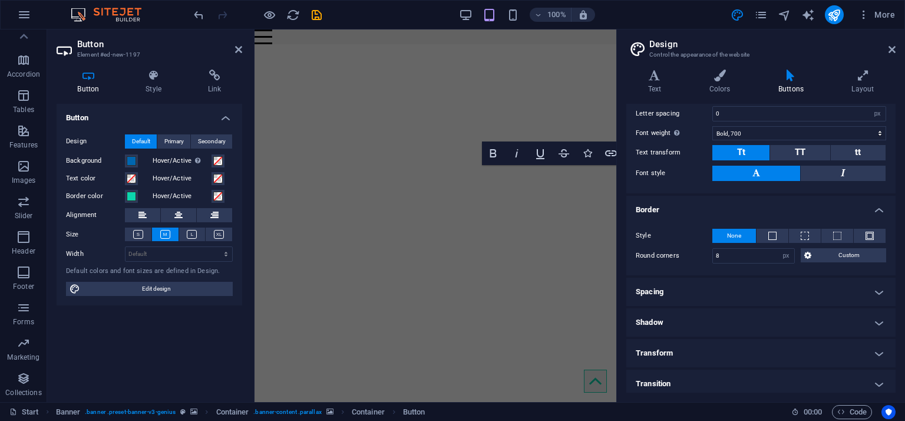
scroll to position [210, 0]
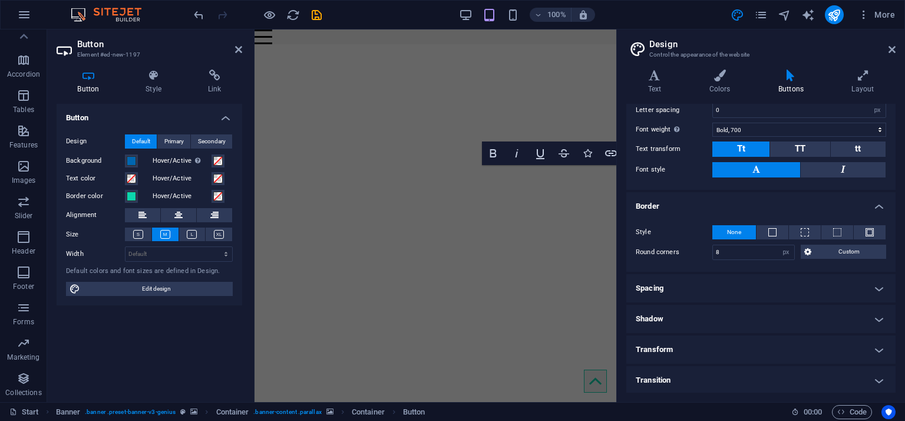
click at [603, 280] on h4 "Transform" at bounding box center [760, 349] width 269 height 28
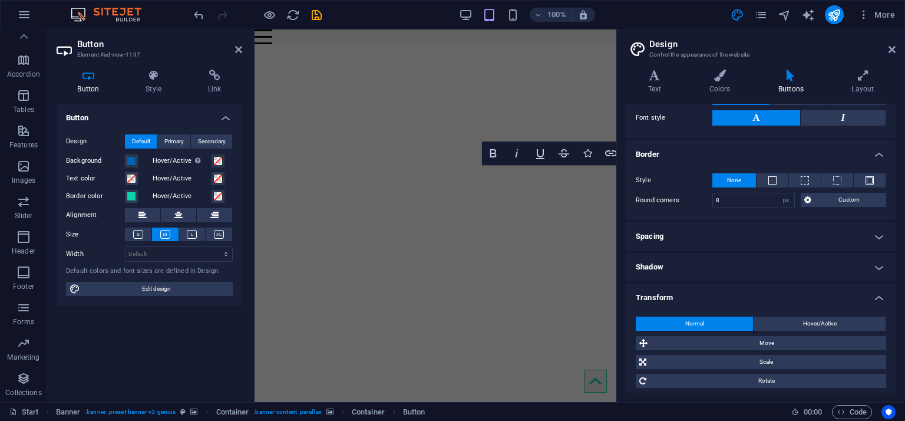
scroll to position [316, 0]
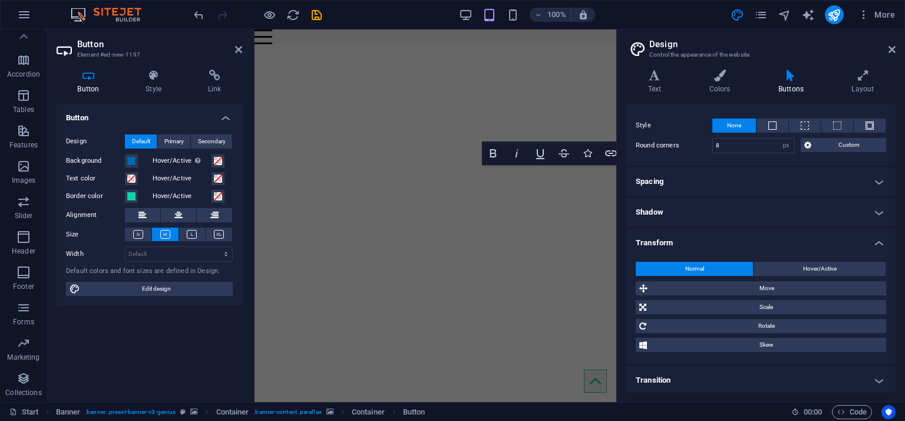
click at [603, 280] on h4 "Transition" at bounding box center [760, 380] width 269 height 28
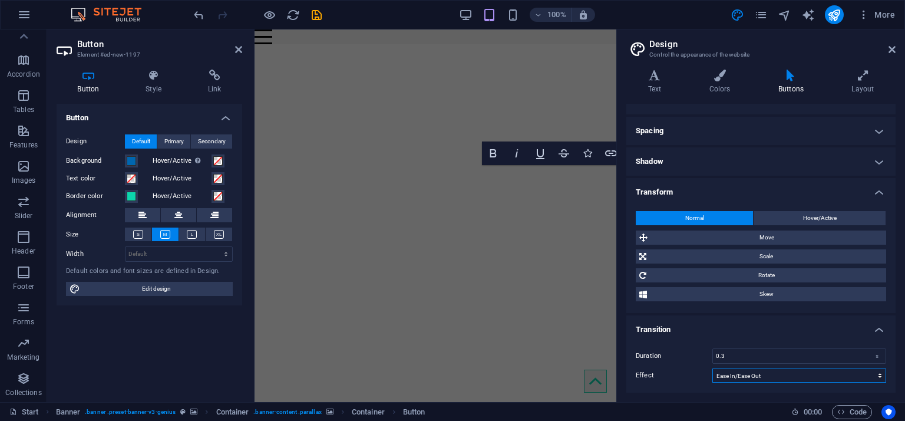
click at [603, 280] on select "Ease Ease In Ease Out Ease In/Ease Out Linear" at bounding box center [800, 375] width 174 height 14
click at [603, 280] on label "Effect" at bounding box center [674, 375] width 77 height 14
click at [603, 280] on select "Ease Ease In Ease Out Ease In/Ease Out Linear" at bounding box center [800, 375] width 174 height 14
